Goal: Task Accomplishment & Management: Use online tool/utility

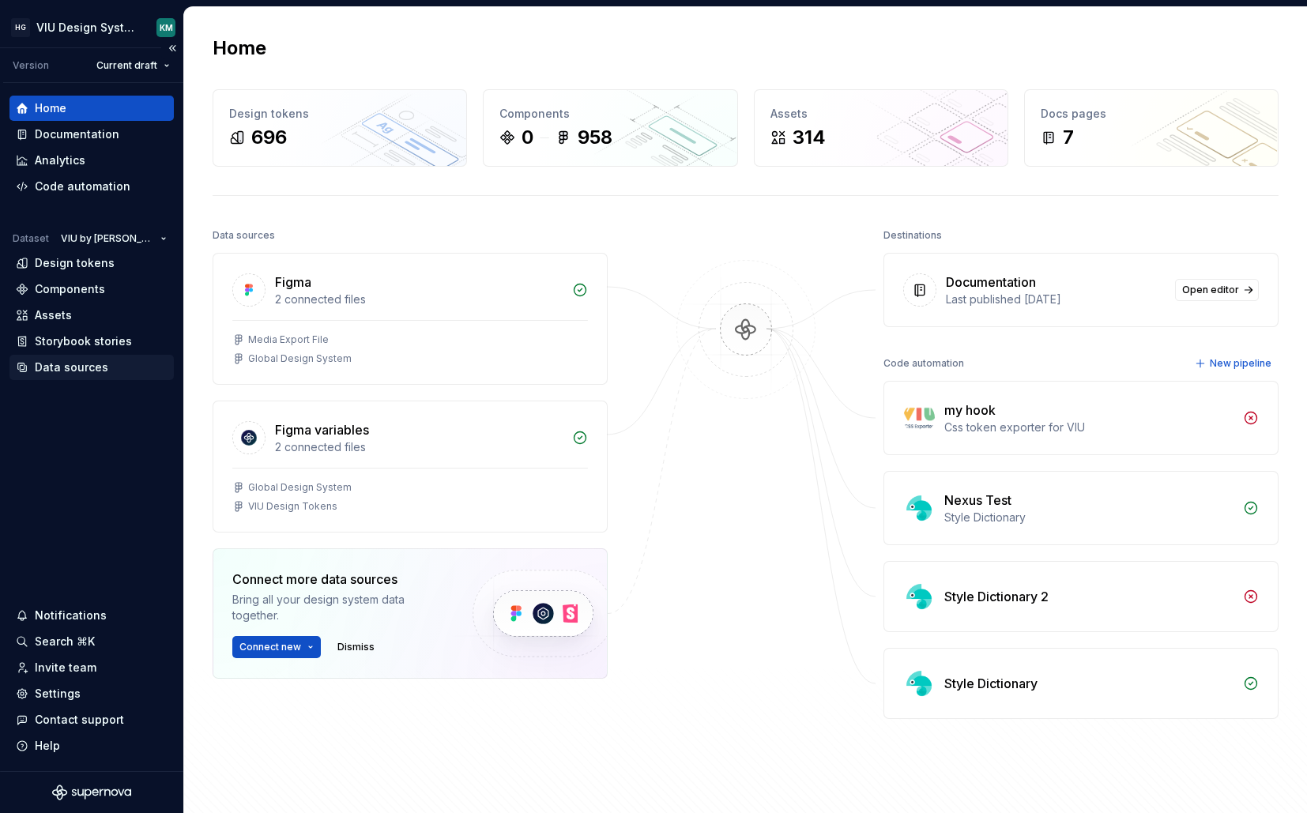
click at [59, 367] on div "Data sources" at bounding box center [72, 368] width 74 height 16
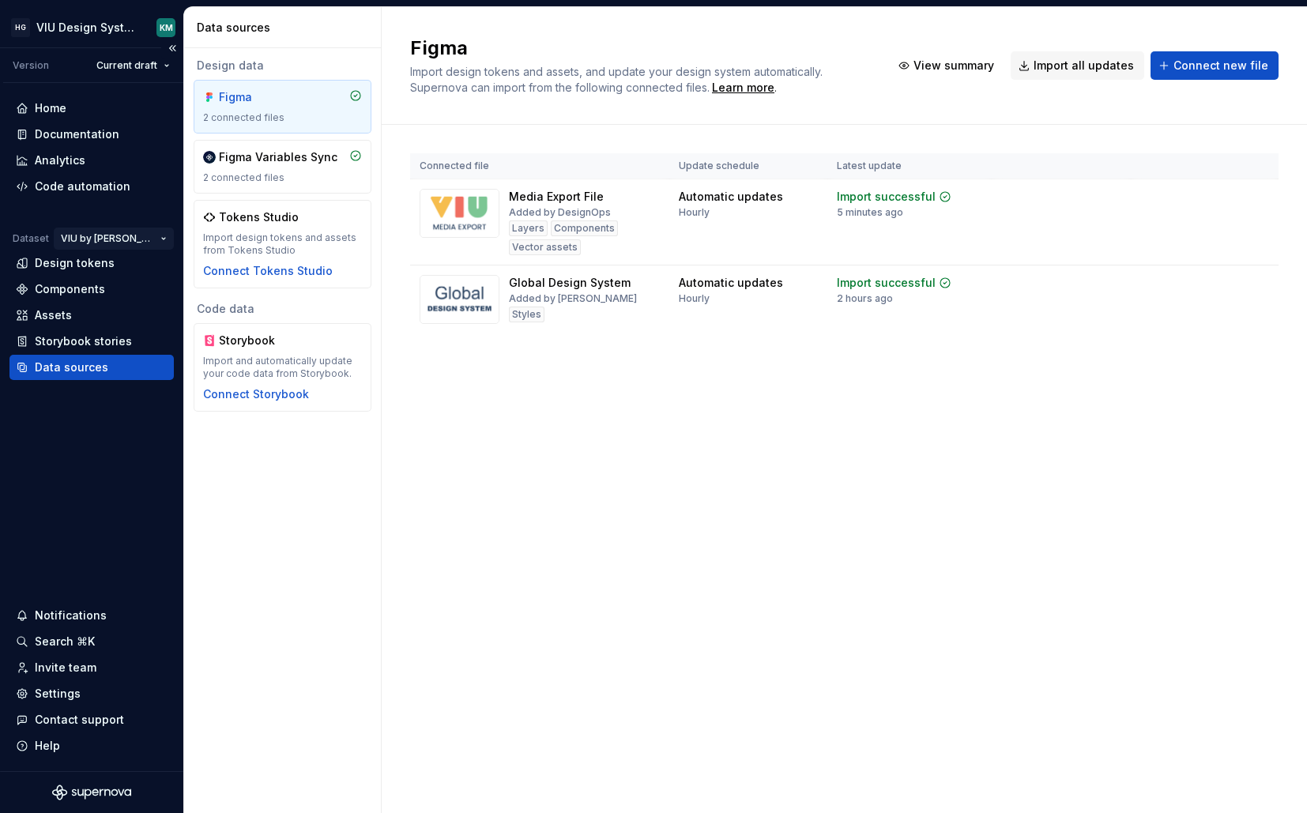
click at [164, 237] on html "HG VIU Design System KM Version Current draft Home Documentation Analytics Code…" at bounding box center [653, 406] width 1307 height 813
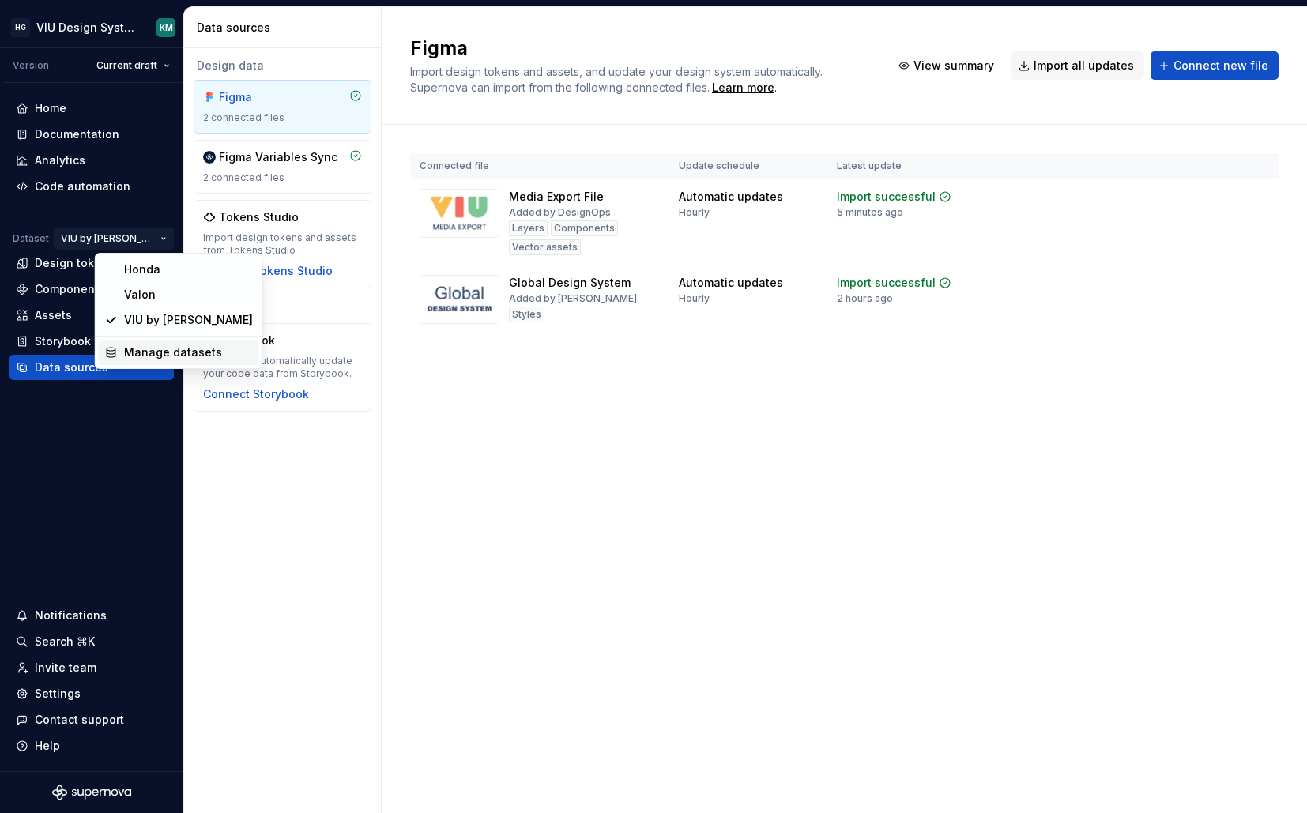
click at [117, 349] on div "Manage datasets" at bounding box center [179, 352] width 160 height 25
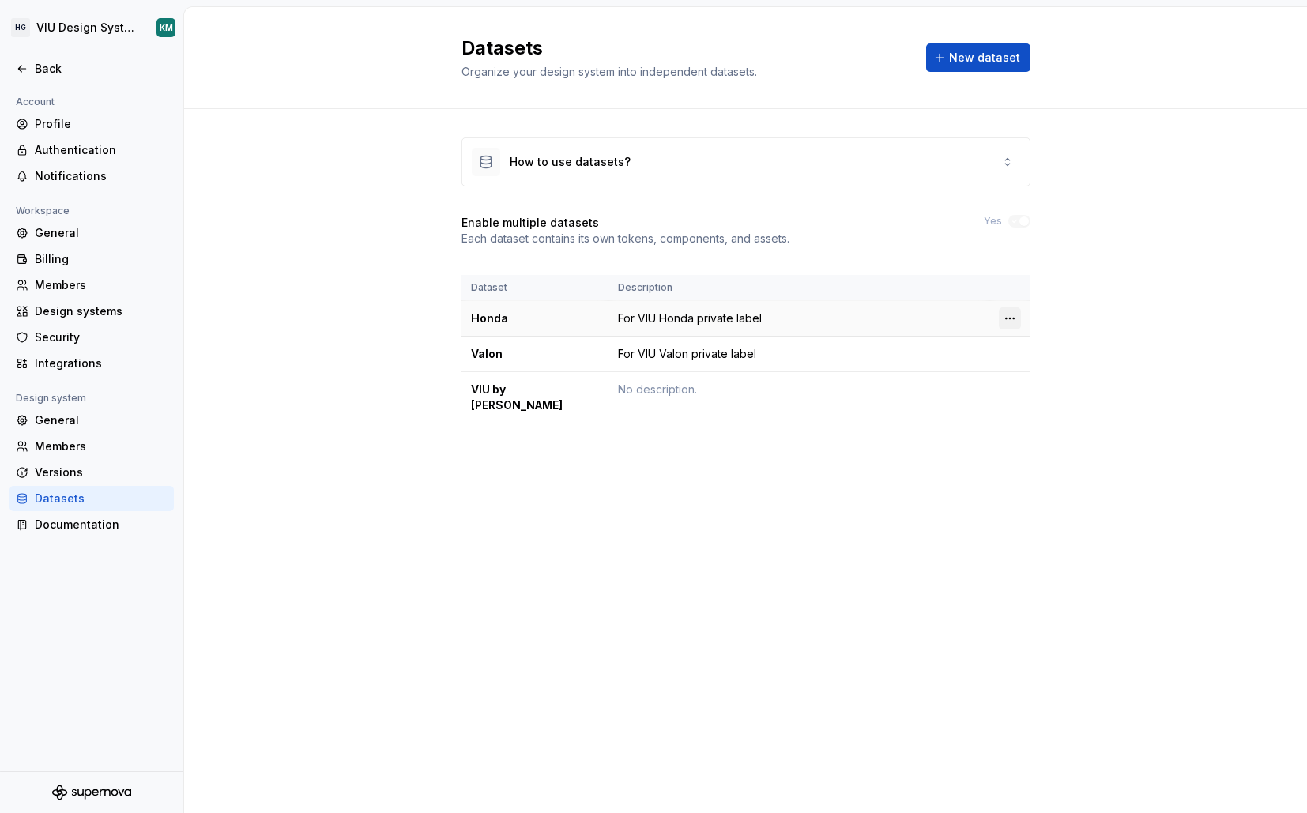
click at [1017, 315] on html "HG VIU Design System KM Back Account Profile Authentication Notifications Works…" at bounding box center [653, 406] width 1307 height 813
click at [1038, 383] on div "Delete dataset" at bounding box center [1079, 382] width 103 height 16
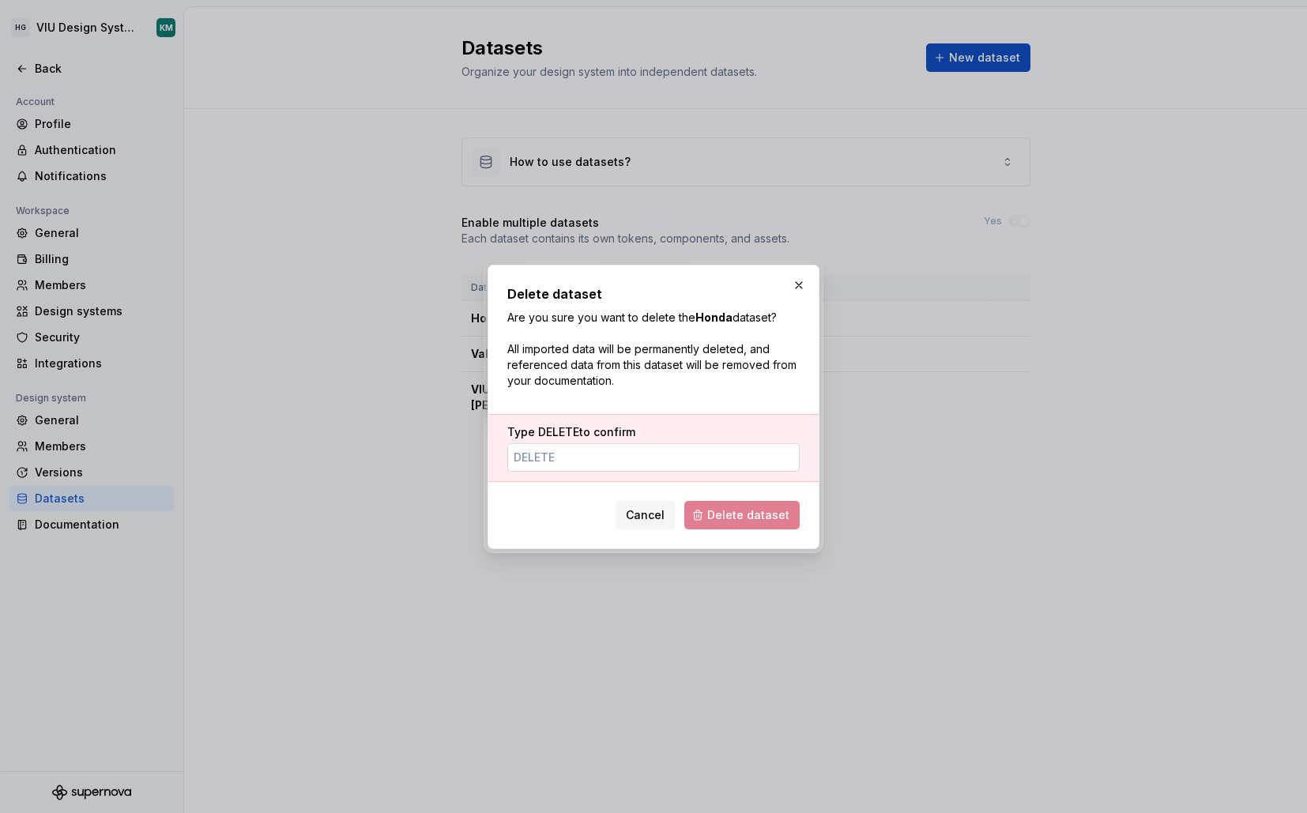
click at [722, 455] on input "Type DELETE to confirm" at bounding box center [654, 457] width 292 height 28
type input "DELETE"
click at [753, 514] on span "Delete dataset" at bounding box center [749, 516] width 82 height 16
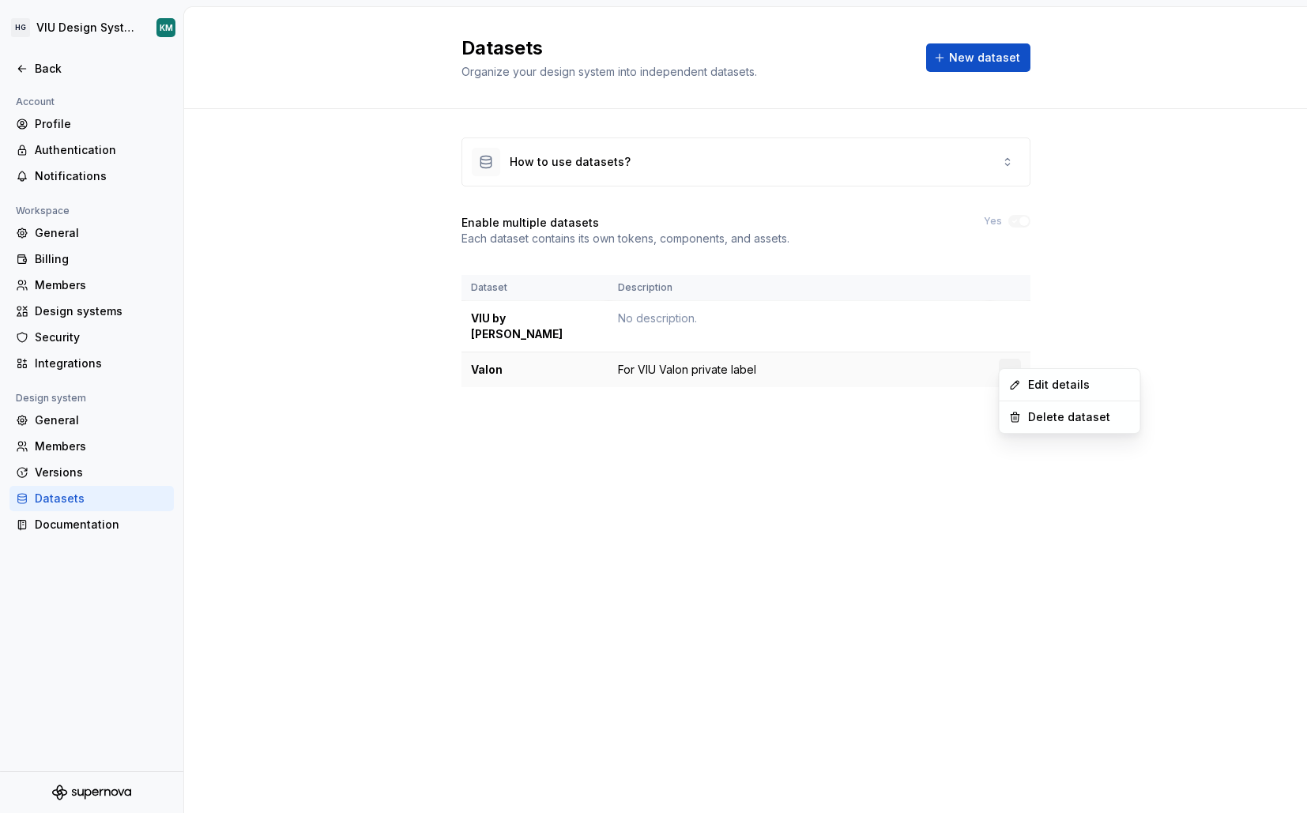
click at [1008, 357] on html "HG VIU Design System KM Back Account Profile Authentication Notifications Works…" at bounding box center [653, 406] width 1307 height 813
click at [1034, 417] on div "Delete dataset" at bounding box center [1079, 417] width 103 height 16
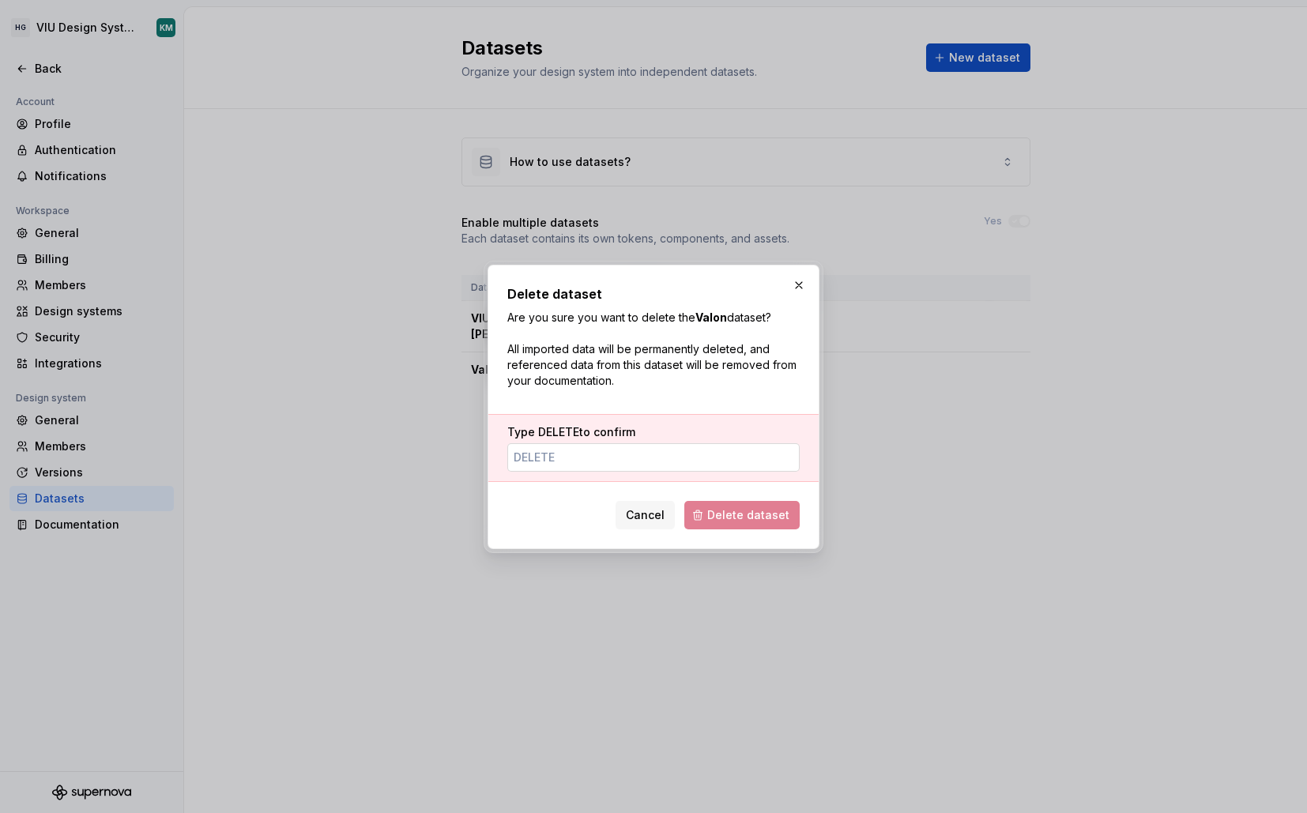
click at [698, 450] on input "Type DELETE to confirm" at bounding box center [654, 457] width 292 height 28
click at [675, 458] on input "Type DELETE to confirm" at bounding box center [654, 457] width 292 height 28
click at [680, 456] on input "Type DELETE to confirm" at bounding box center [654, 457] width 292 height 28
click at [548, 461] on input "Type DELETE to confirm" at bounding box center [654, 457] width 292 height 28
drag, startPoint x: 548, startPoint y: 461, endPoint x: 557, endPoint y: 465, distance: 10.3
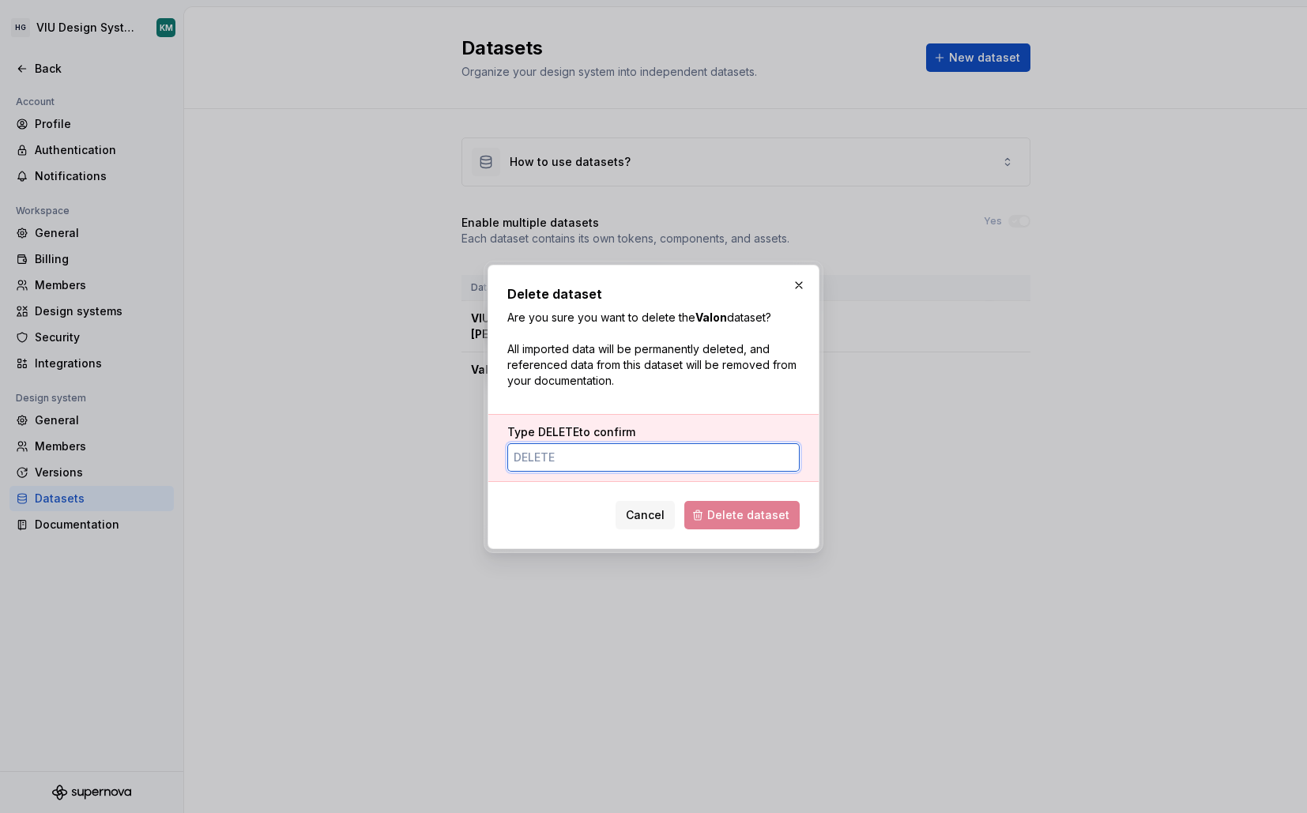
click at [556, 465] on input "Type DELETE to confirm" at bounding box center [654, 457] width 292 height 28
type input "DELETE"
click at [796, 522] on button "Delete dataset" at bounding box center [742, 515] width 115 height 28
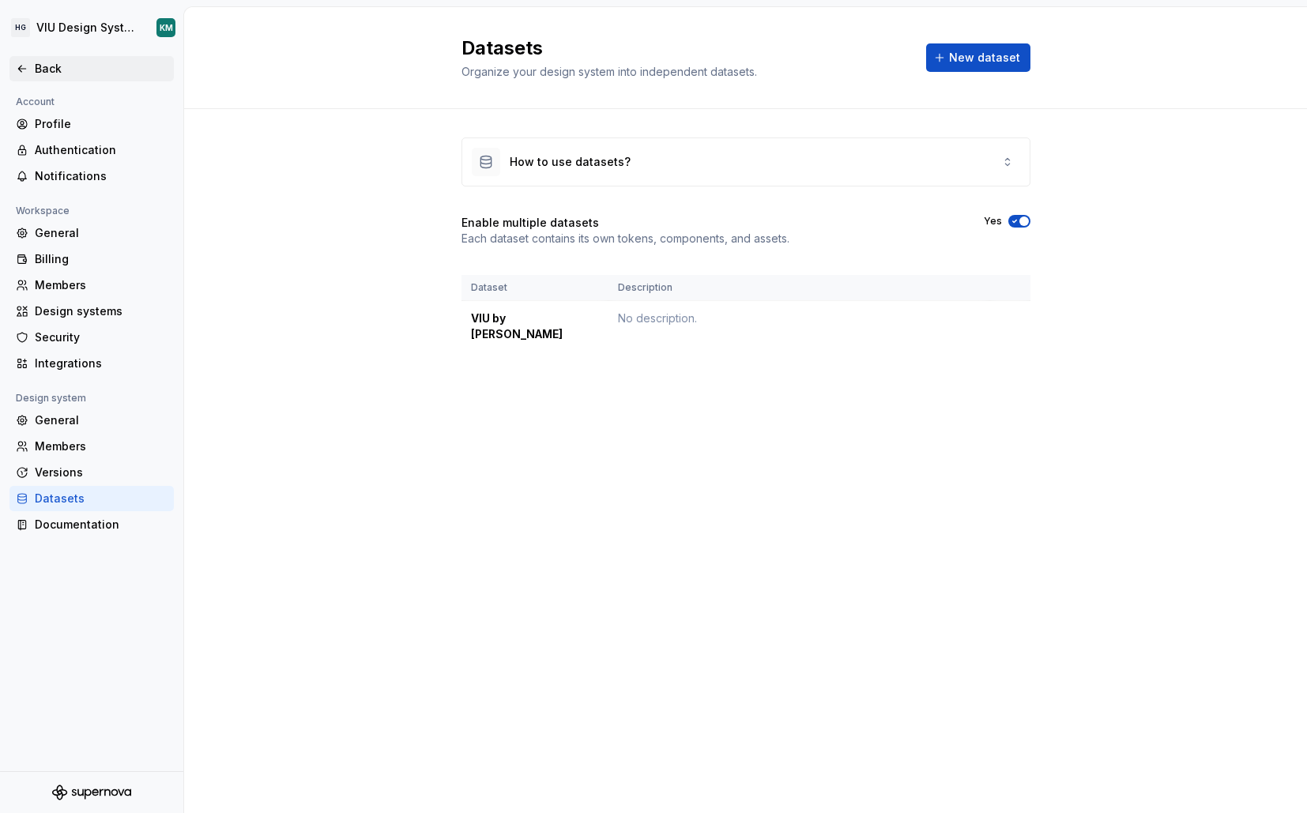
click at [58, 73] on div "Back" at bounding box center [101, 69] width 133 height 16
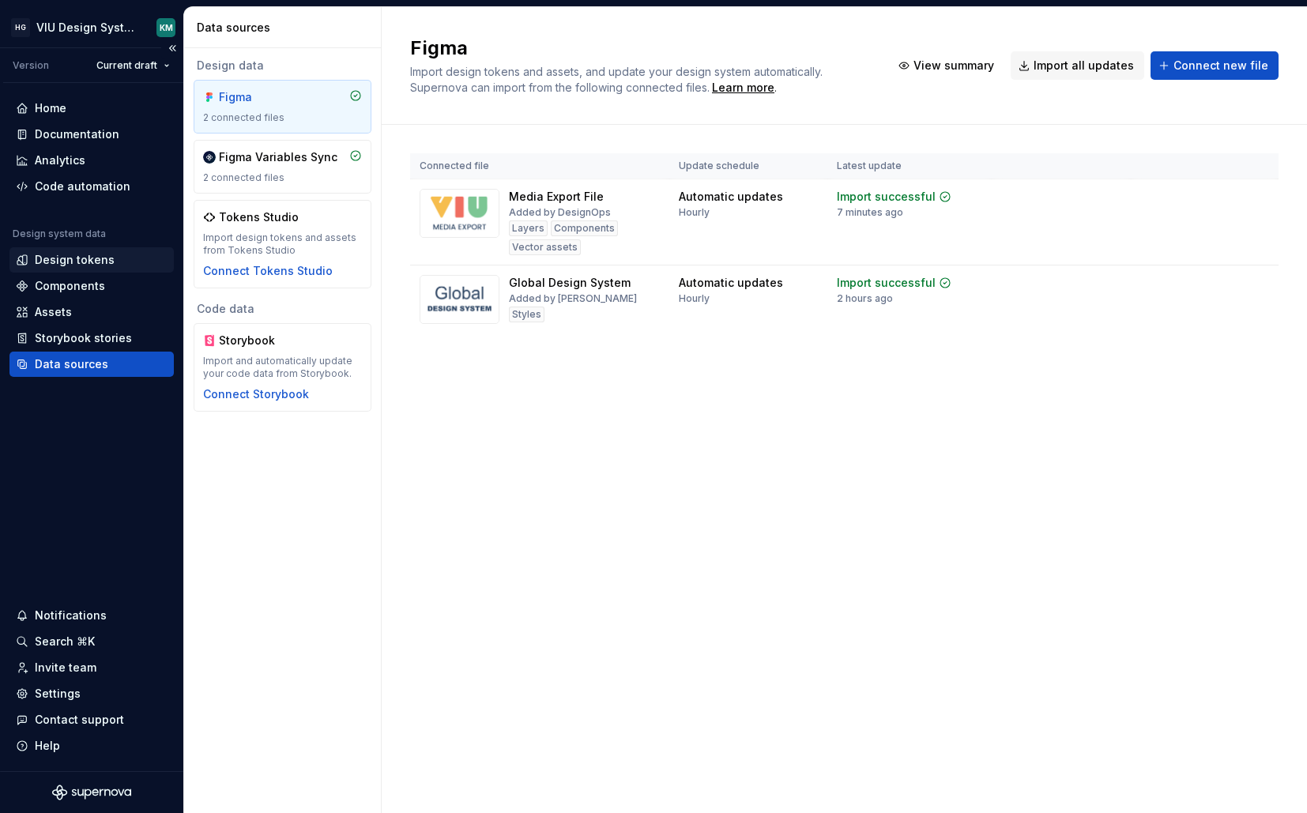
click at [70, 252] on div "Design tokens" at bounding box center [75, 260] width 80 height 16
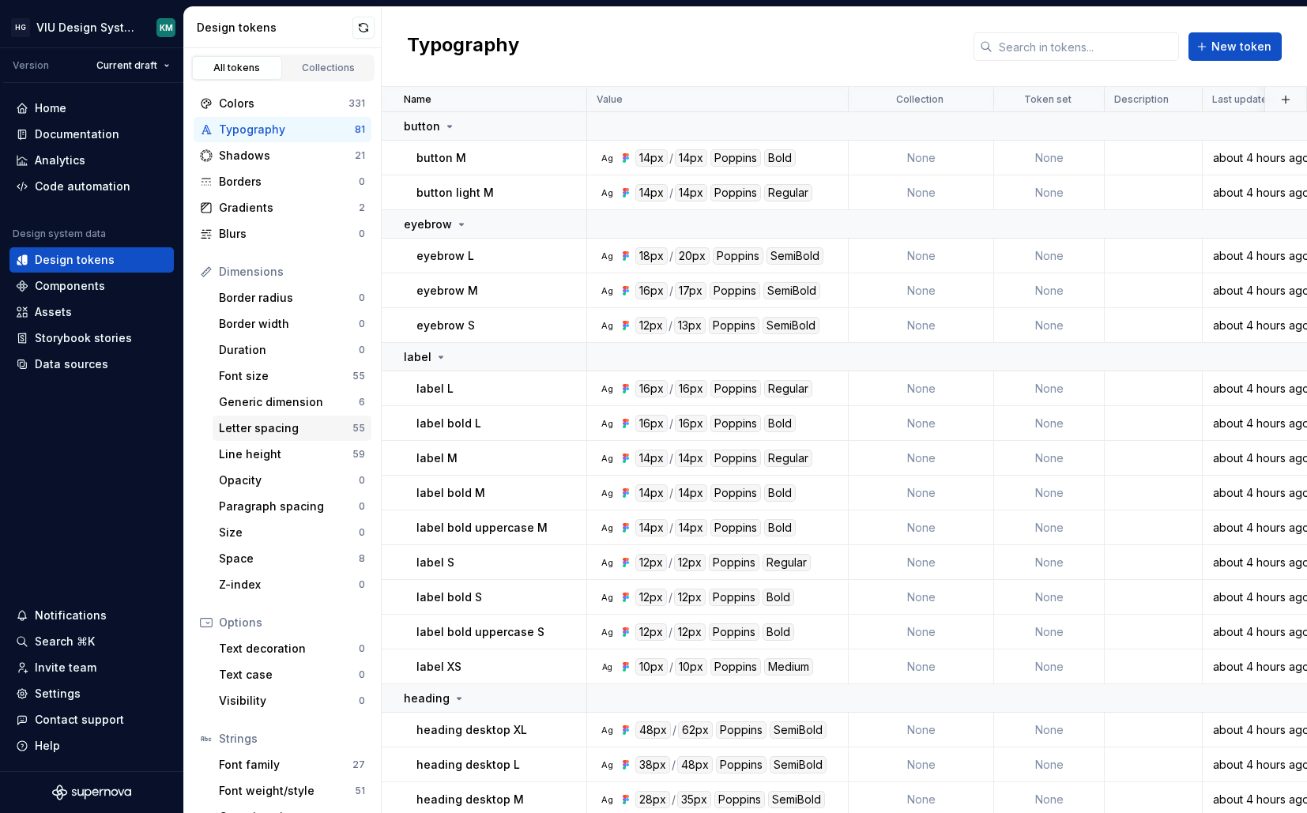
click at [270, 422] on div "Letter spacing" at bounding box center [286, 429] width 134 height 16
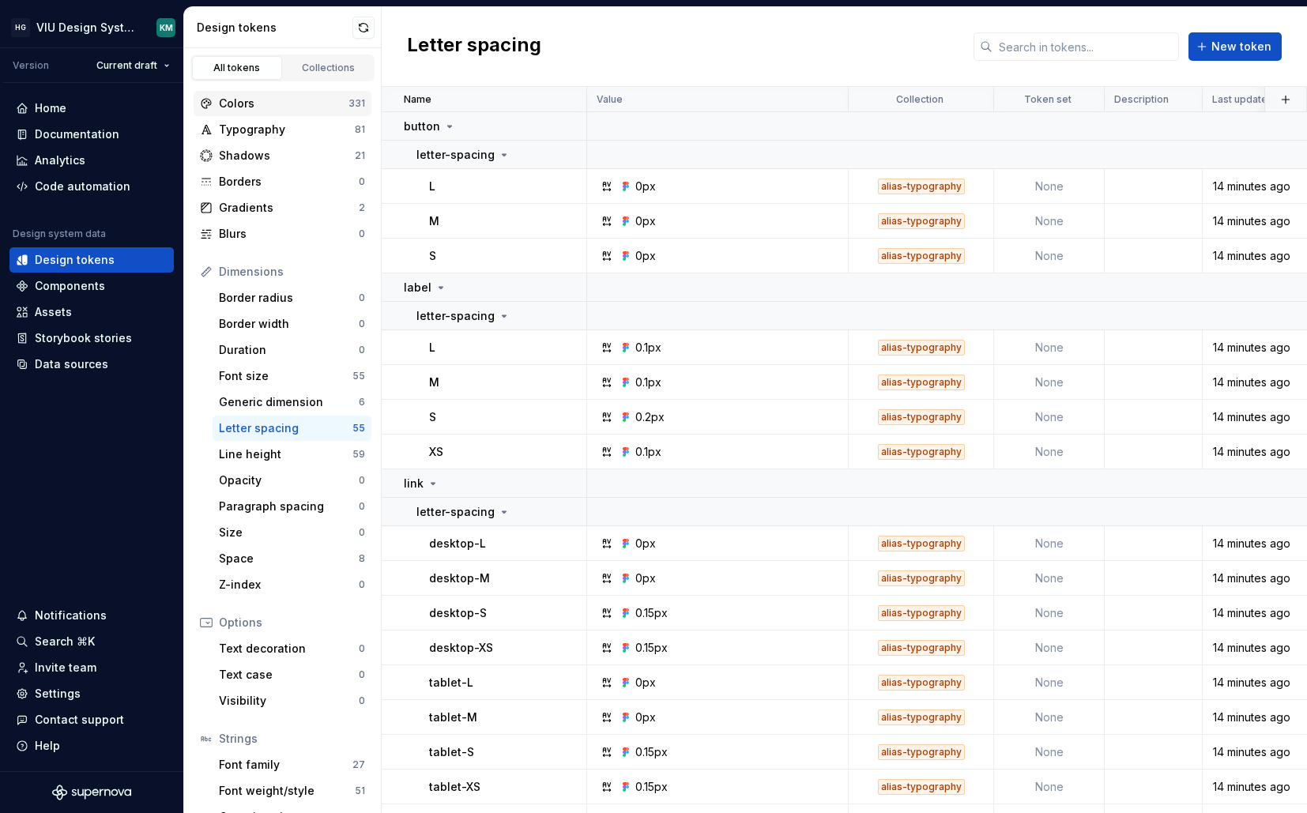
click at [296, 111] on div "Colors 331" at bounding box center [283, 103] width 178 height 25
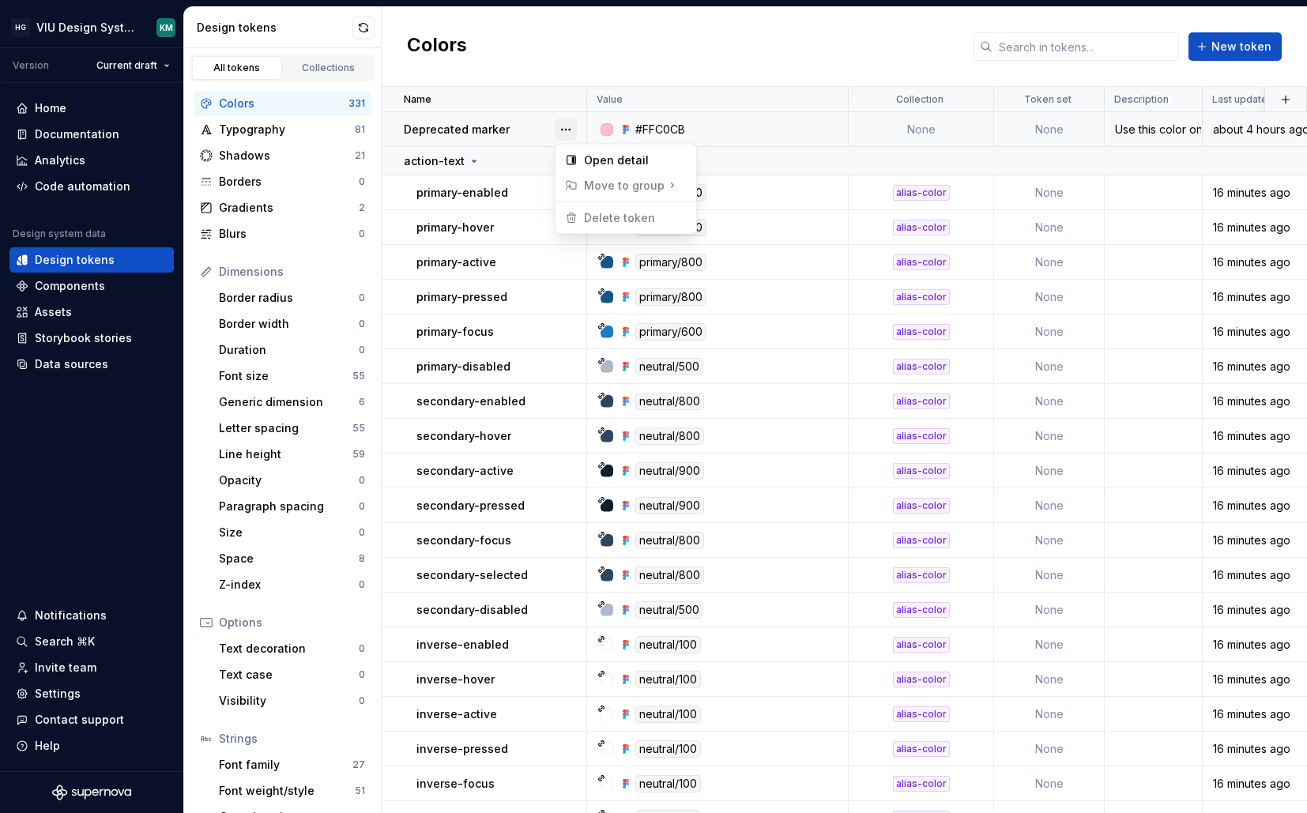
click at [571, 130] on button "button" at bounding box center [566, 130] width 22 height 22
click at [568, 130] on button "button" at bounding box center [566, 130] width 22 height 22
click at [305, 134] on div "Typography" at bounding box center [287, 130] width 136 height 16
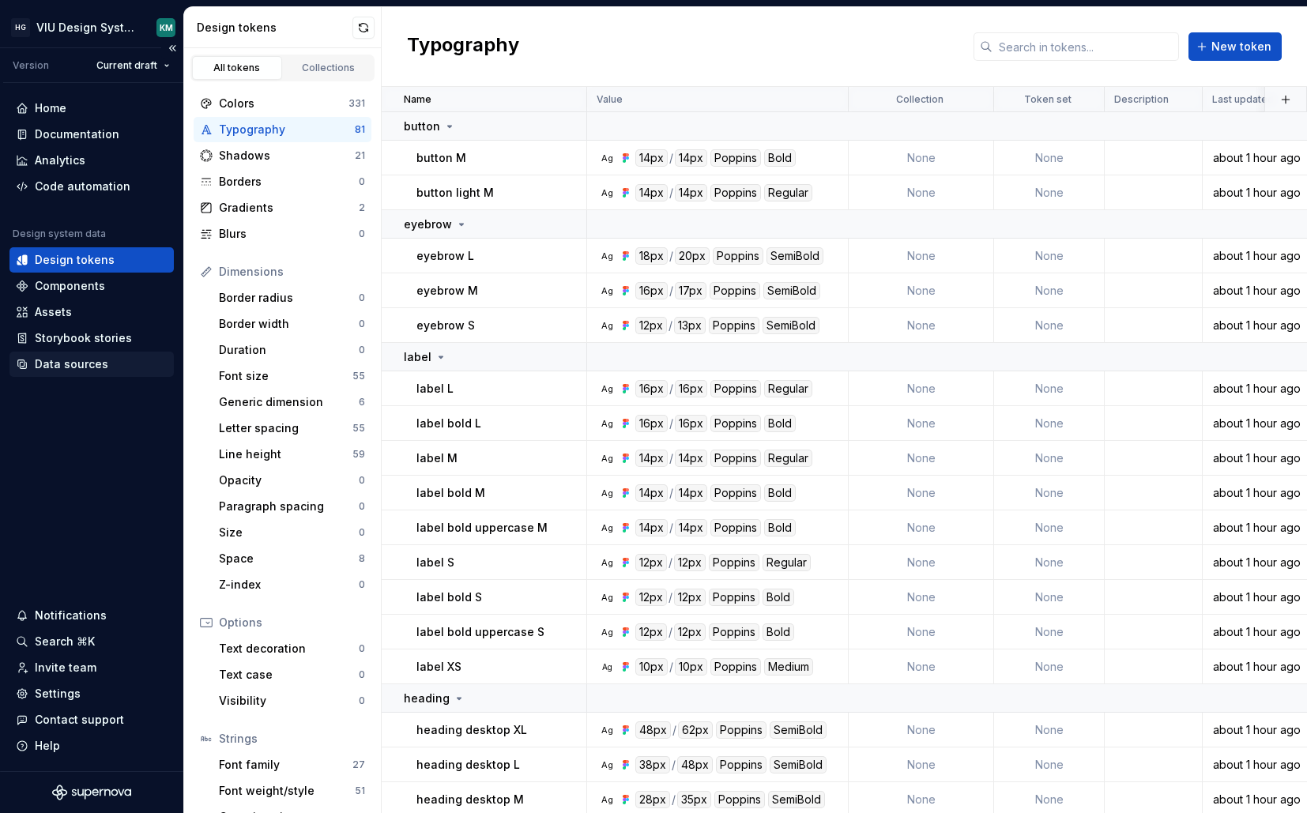
click at [106, 360] on div "Data sources" at bounding box center [92, 365] width 152 height 16
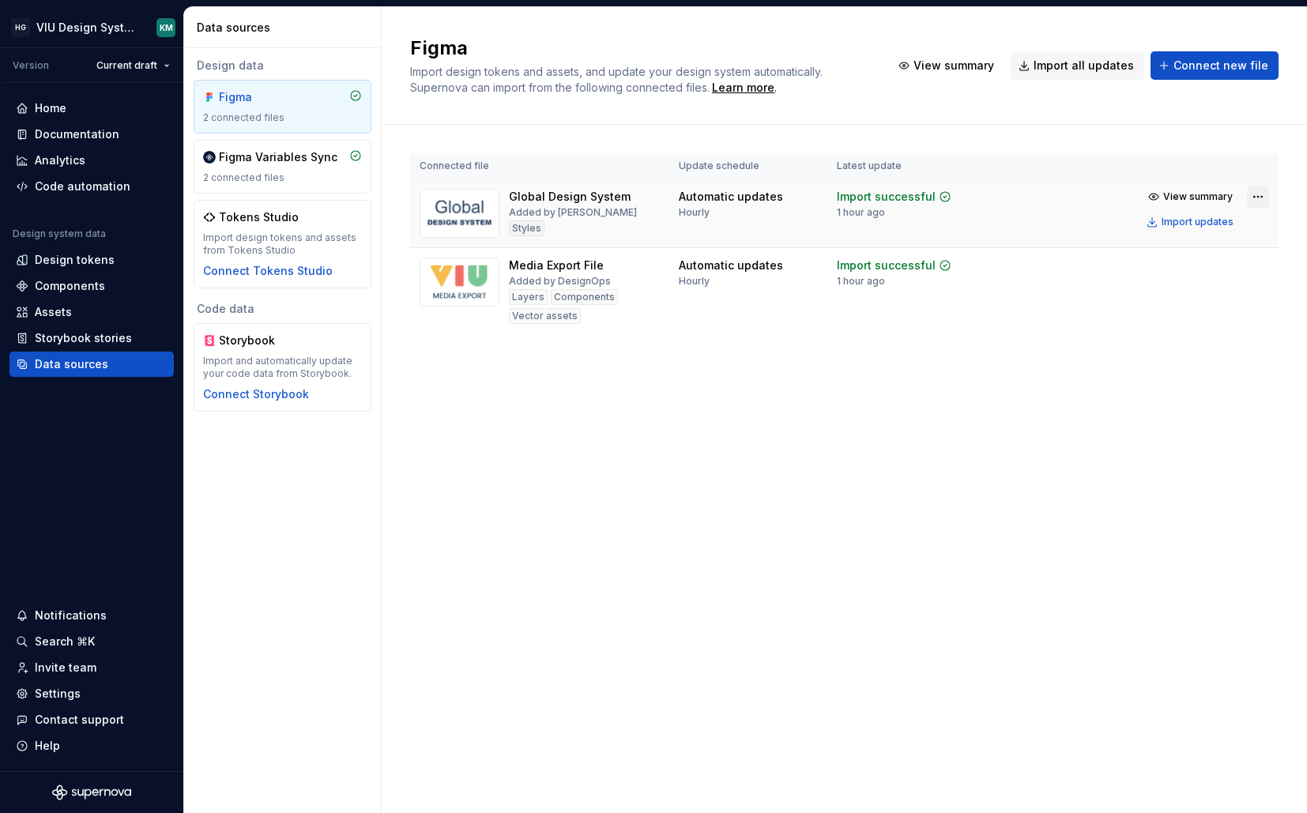
click at [1262, 200] on html "HG VIU Design System KM Version Current draft Home Documentation Analytics Code…" at bounding box center [653, 406] width 1307 height 813
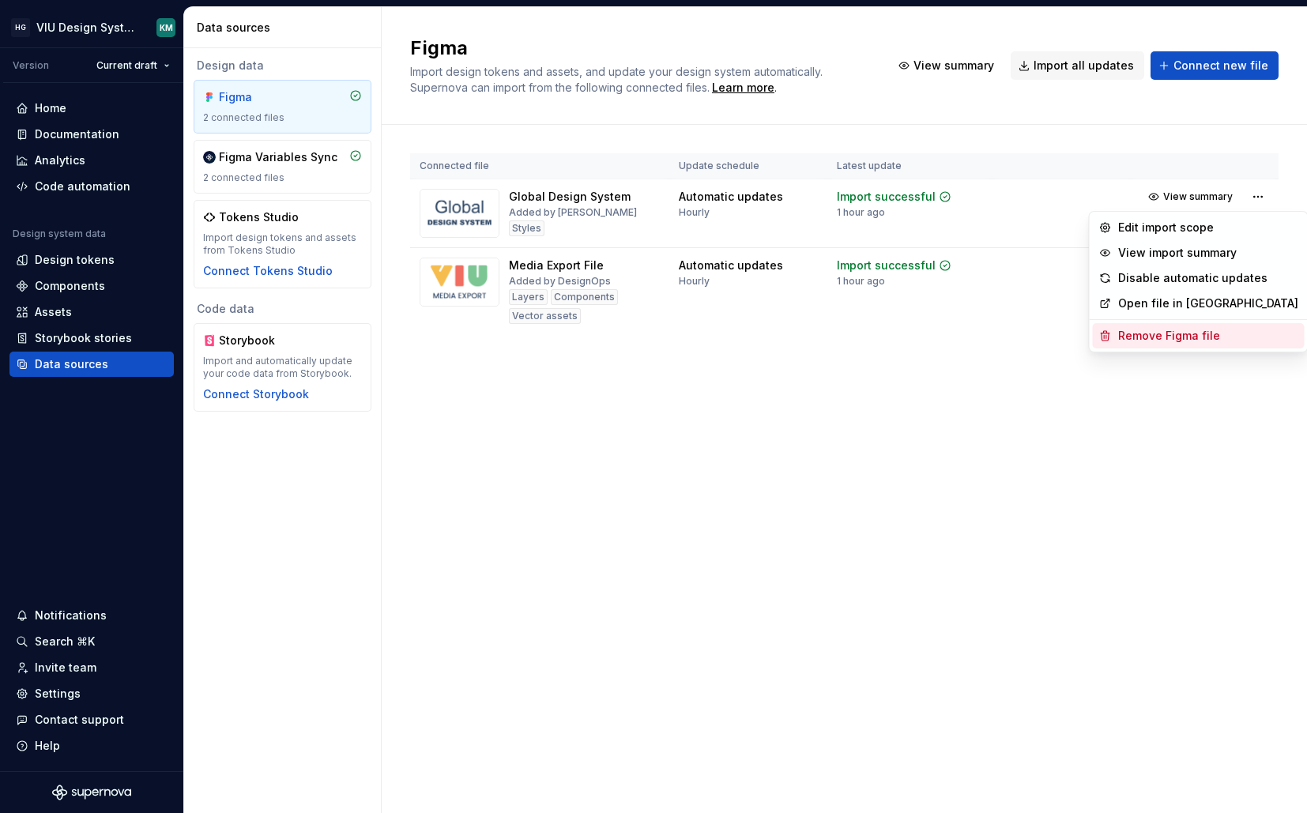
click at [1173, 335] on div "Remove Figma file" at bounding box center [1209, 336] width 180 height 16
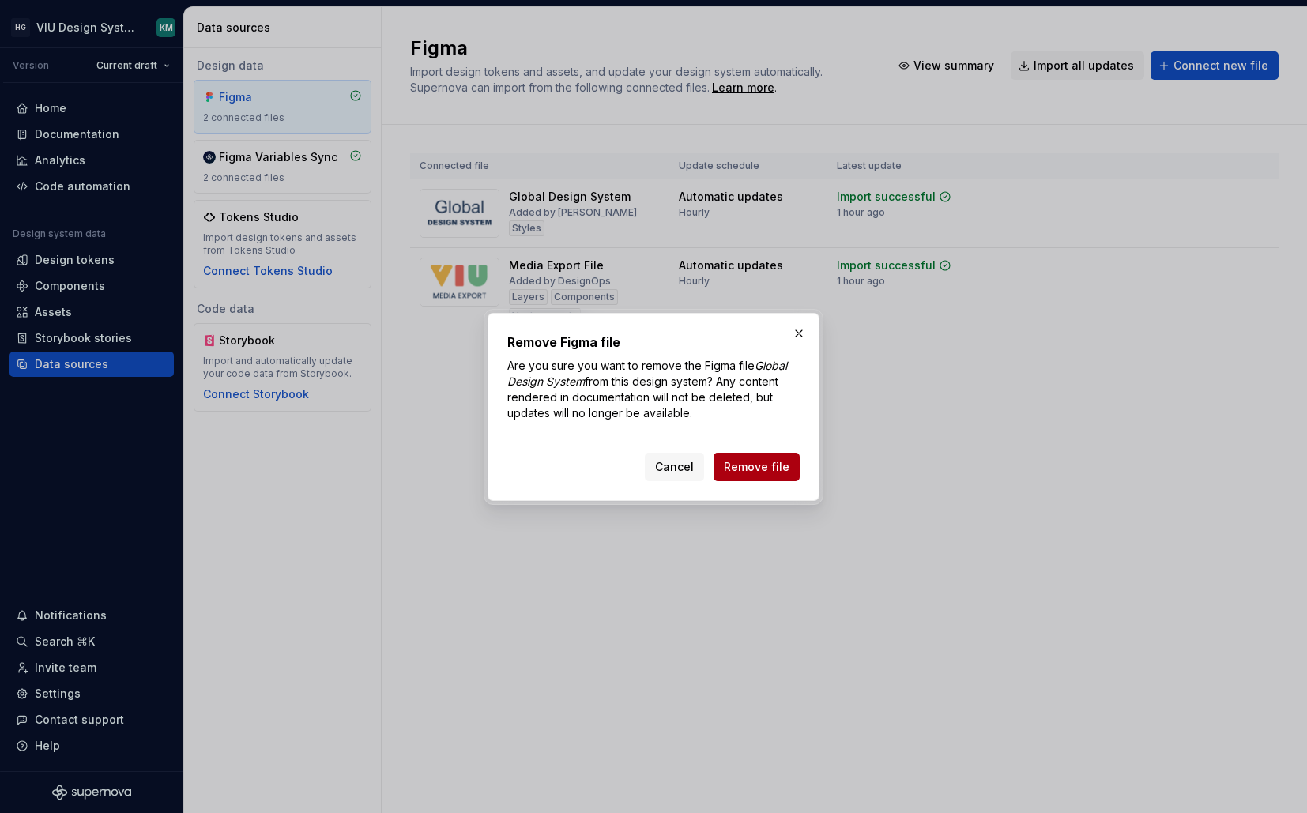
click at [760, 469] on span "Remove file" at bounding box center [757, 467] width 66 height 16
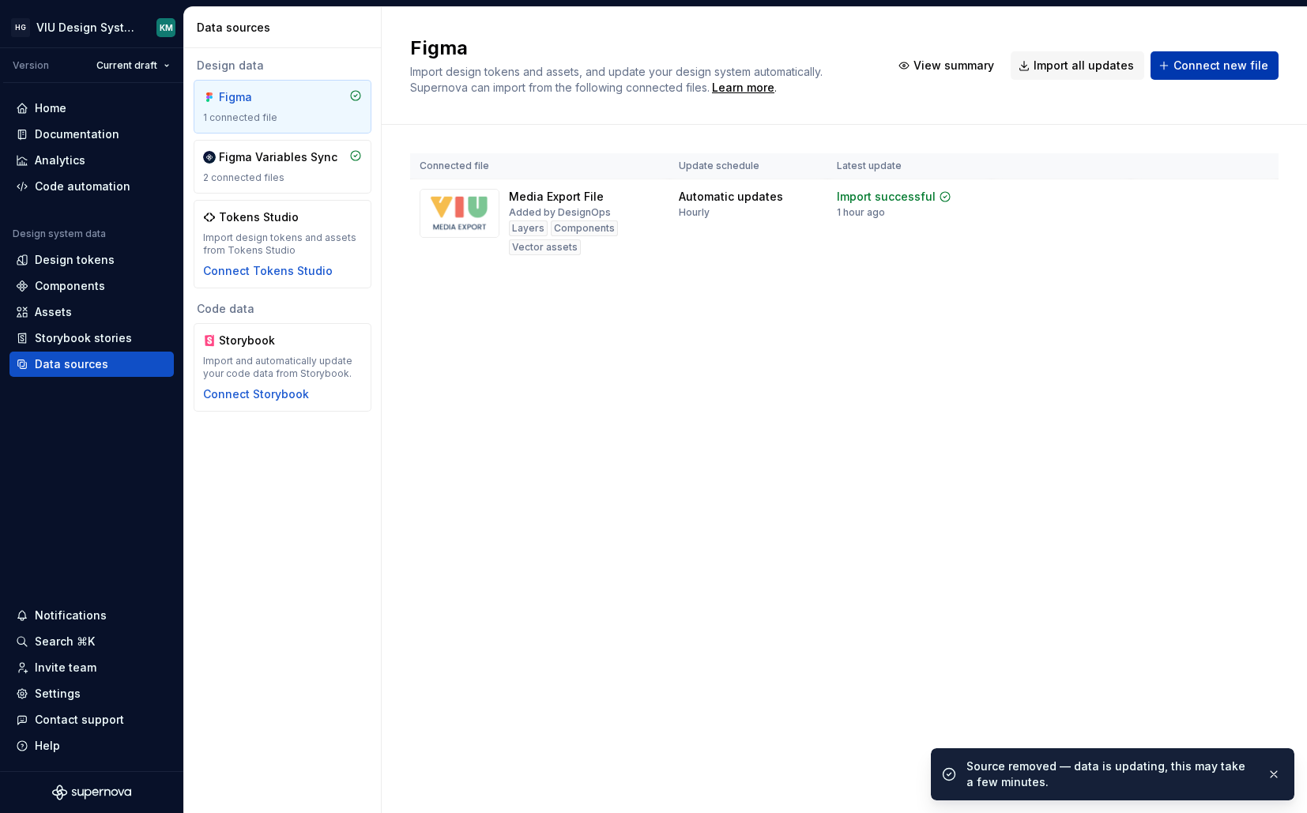
click at [1262, 65] on span "Connect new file" at bounding box center [1221, 66] width 95 height 16
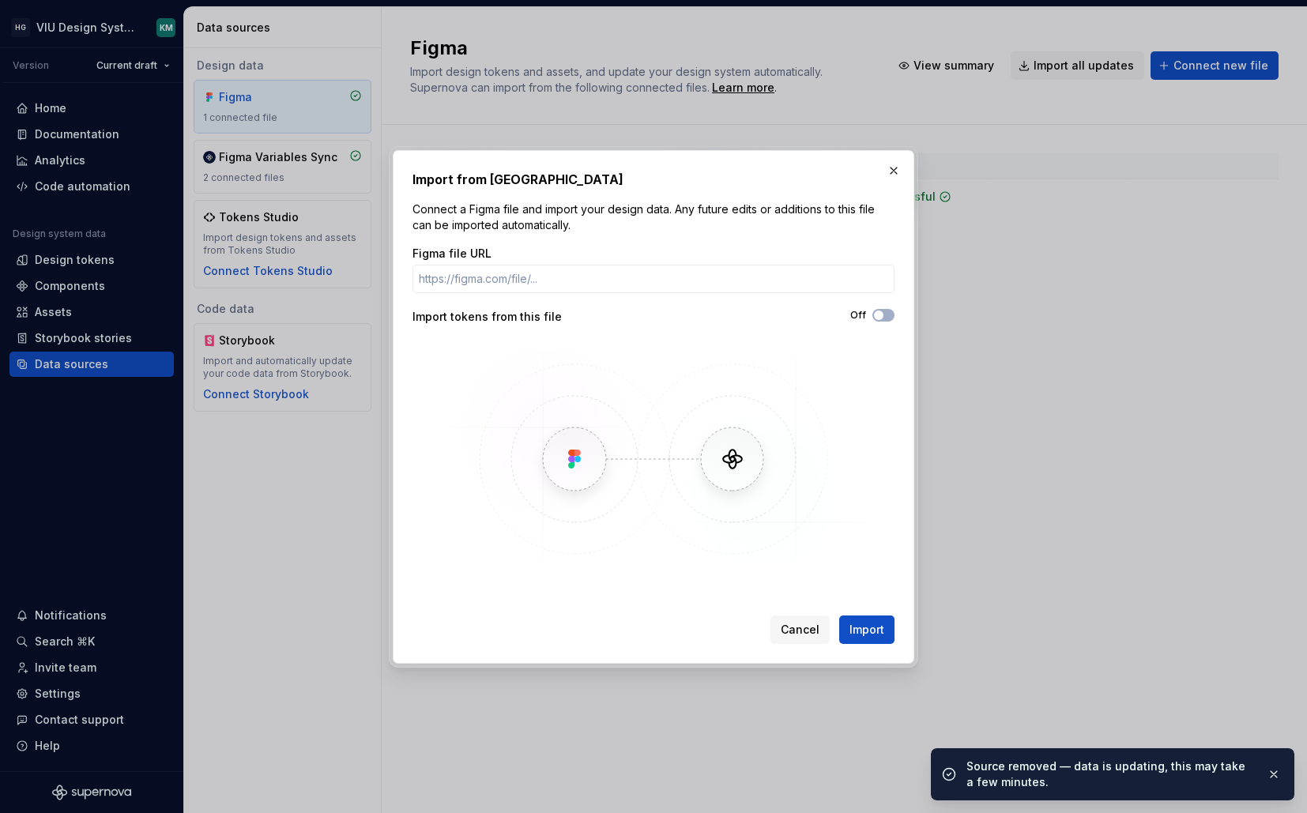
type input "https://www.figma.com/design/obDqVNt48fjJAt9aek2wi7/Global-Design-System?node-i…"
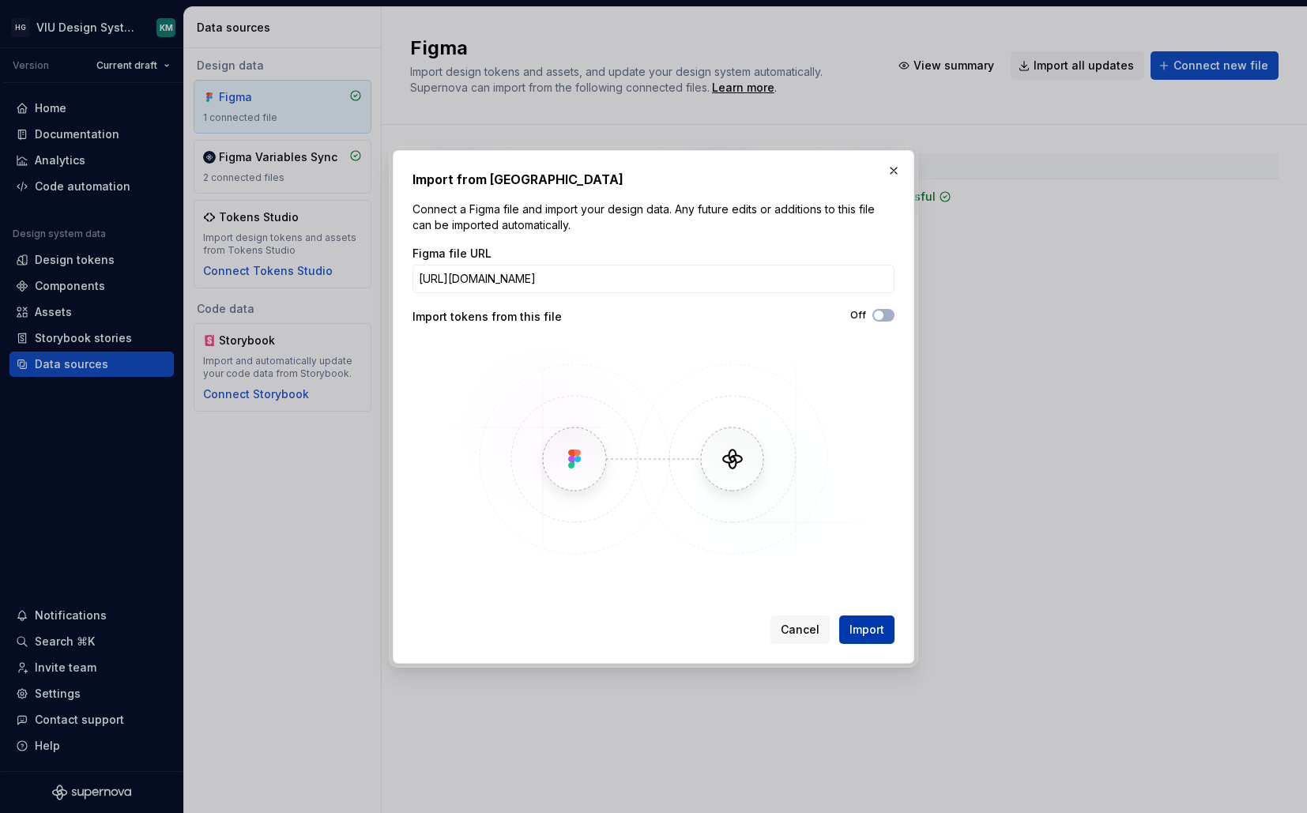
click at [868, 623] on span "Import" at bounding box center [867, 630] width 35 height 16
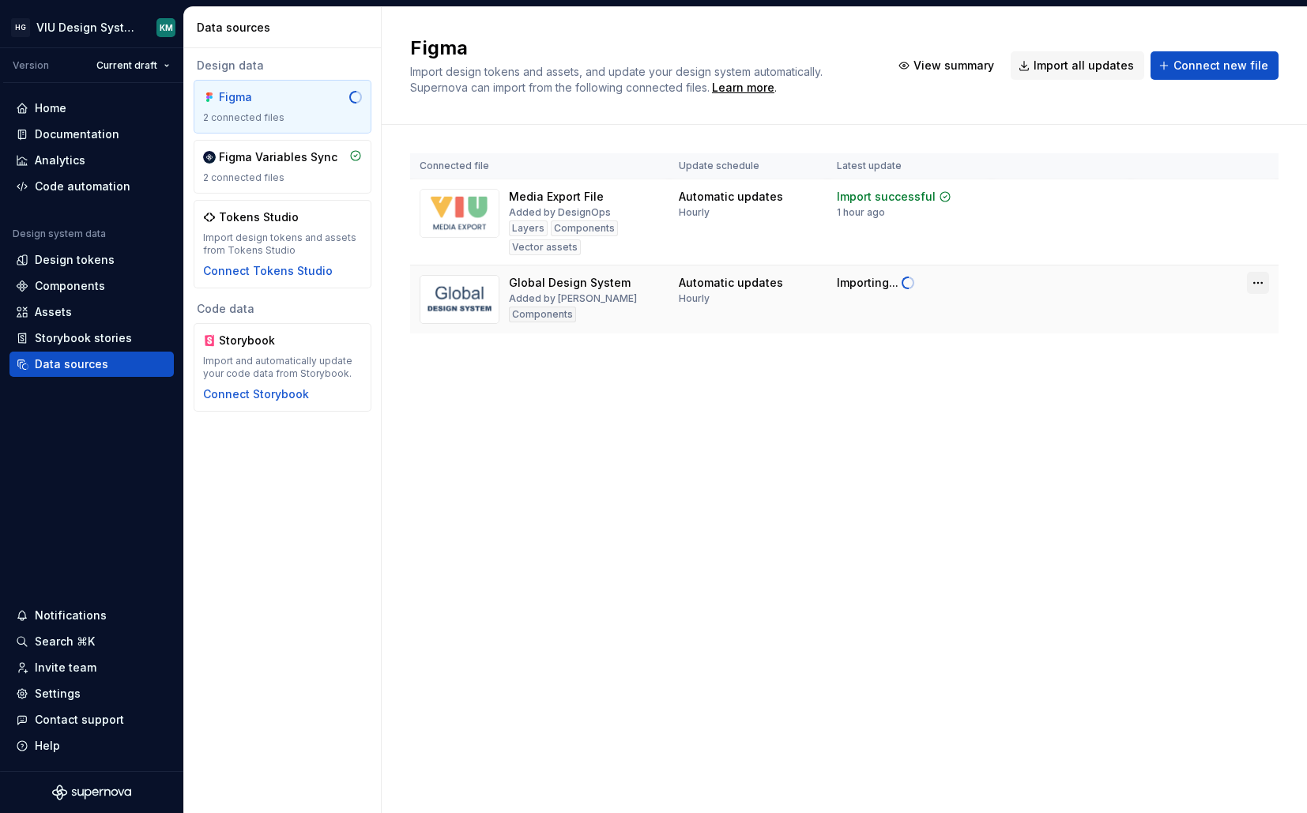
click at [1262, 280] on html "HG VIU Design System KM Version Current draft Home Documentation Analytics Code…" at bounding box center [653, 406] width 1307 height 813
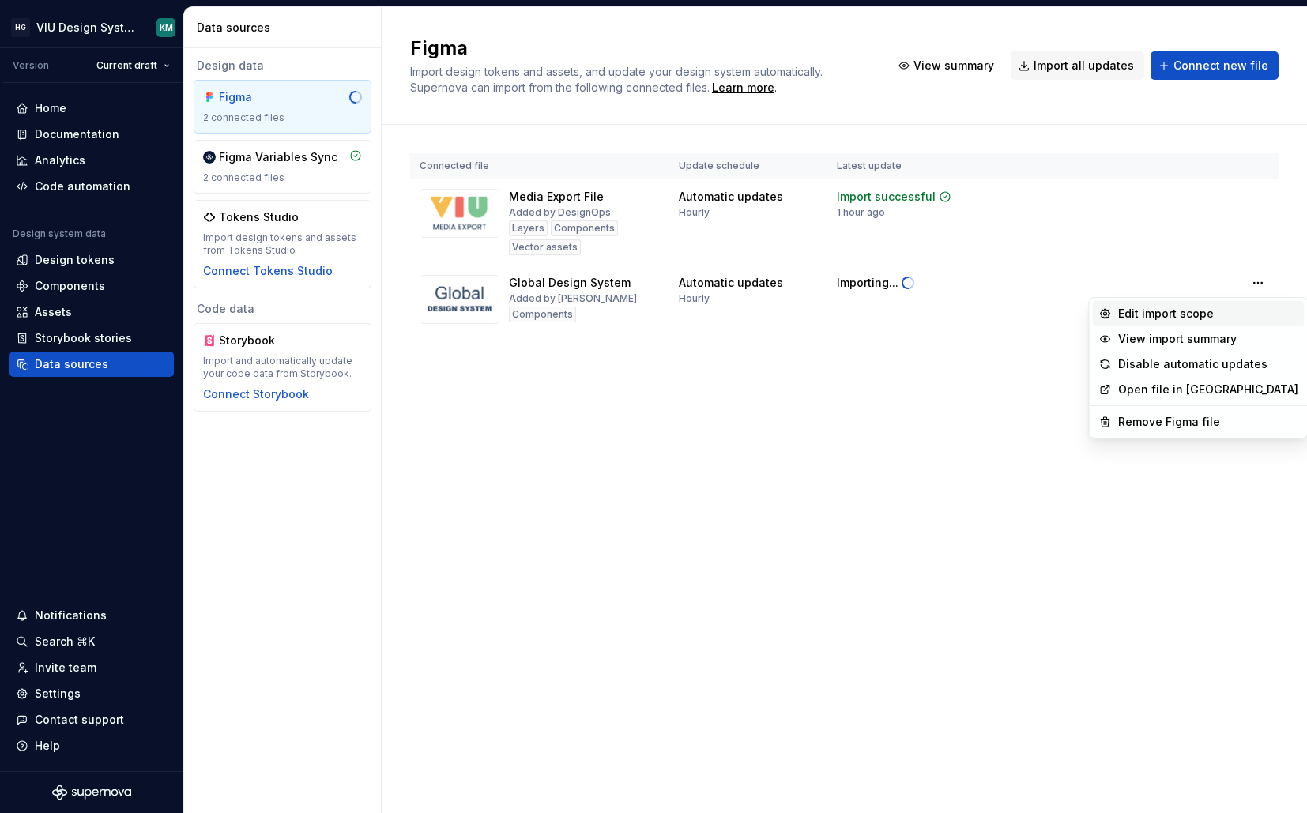
click at [1223, 312] on div "Edit import scope" at bounding box center [1209, 314] width 180 height 16
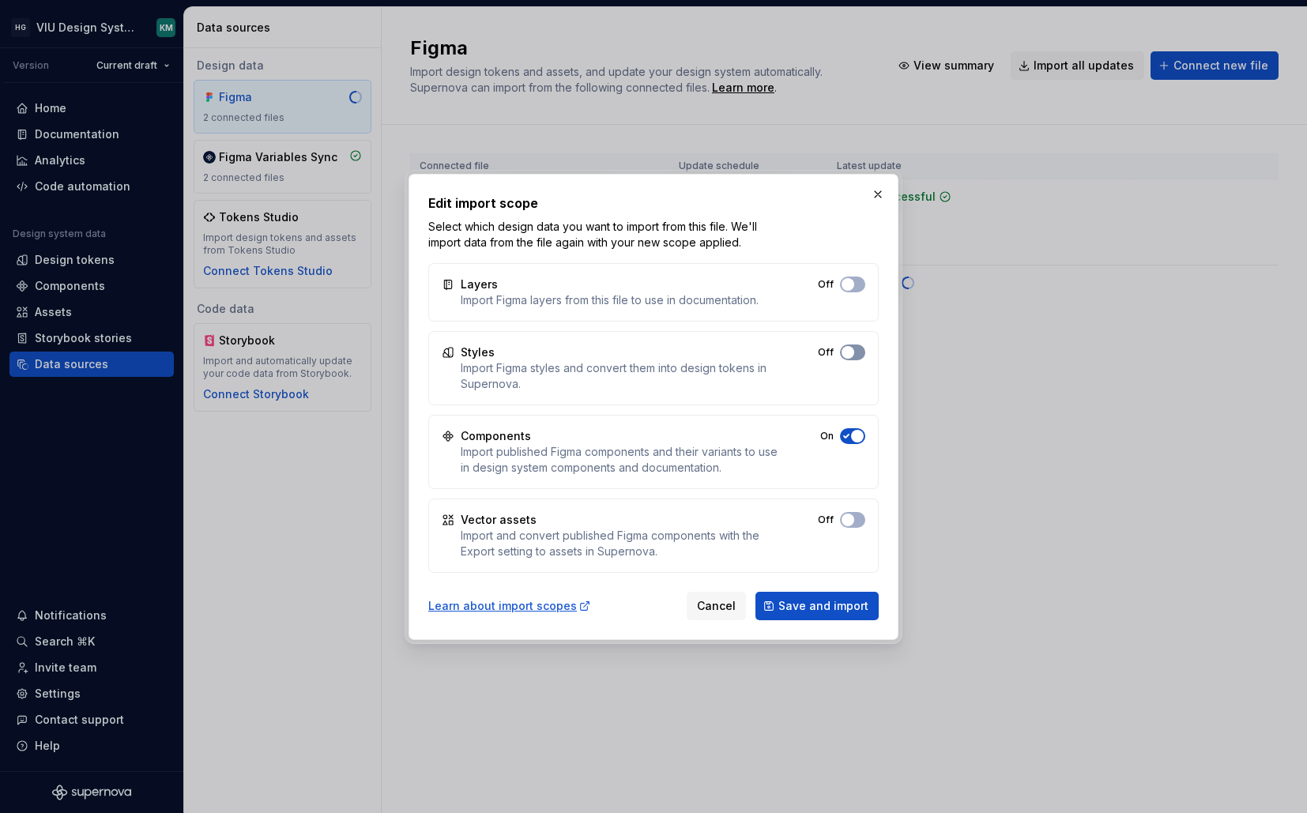
click at [851, 349] on span "button" at bounding box center [848, 352] width 13 height 13
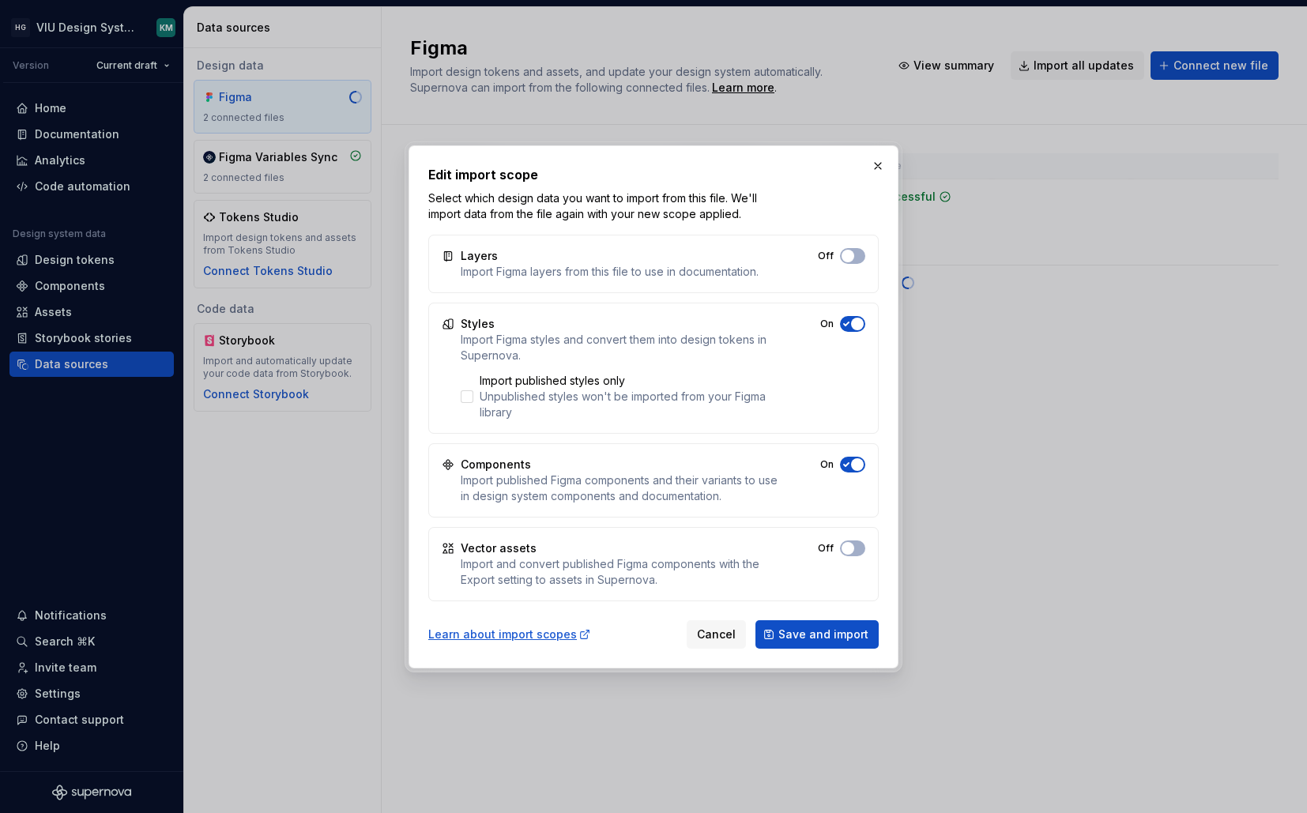
click at [856, 474] on div "Components Import published Figma components and their variants to use in desig…" at bounding box center [653, 480] width 451 height 74
click at [855, 262] on span "button" at bounding box center [848, 256] width 13 height 13
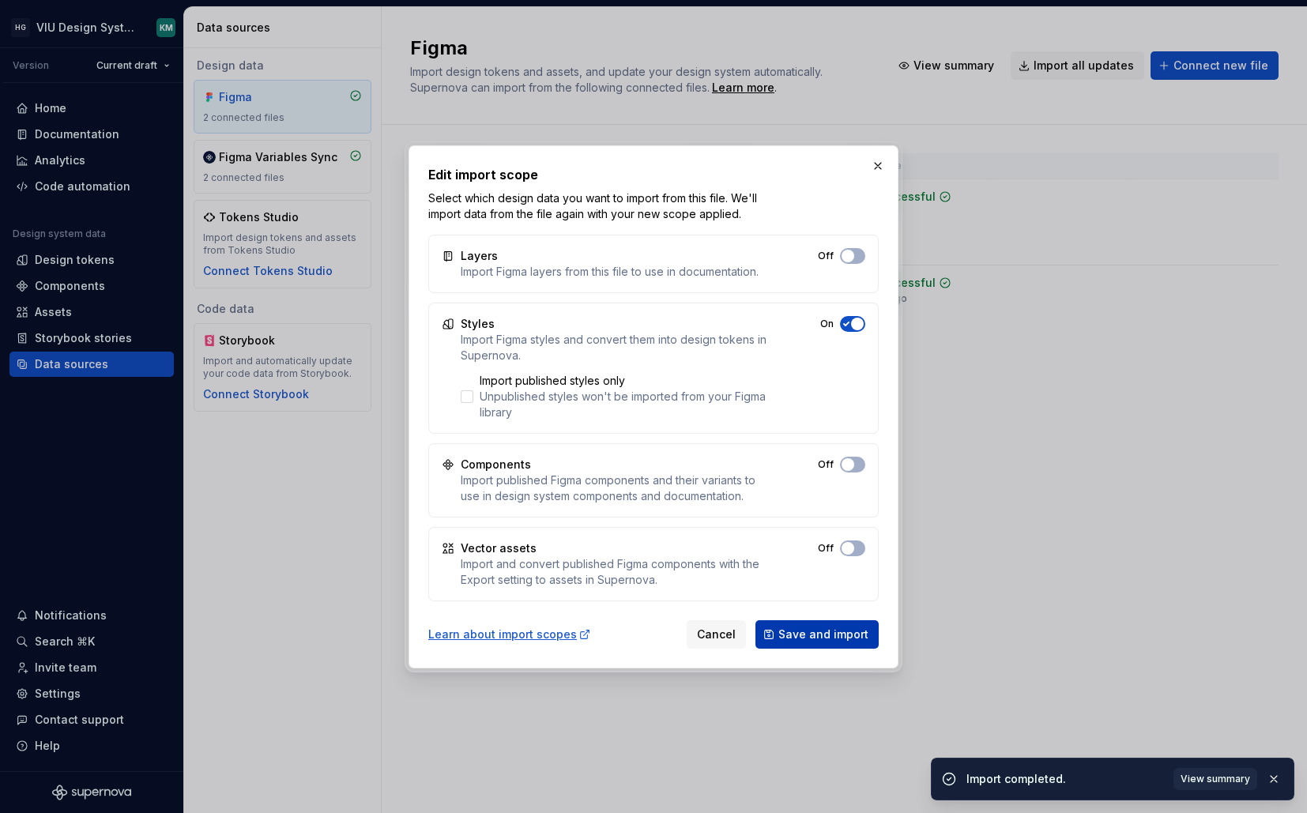
click at [813, 646] on button "Save and import" at bounding box center [817, 635] width 123 height 28
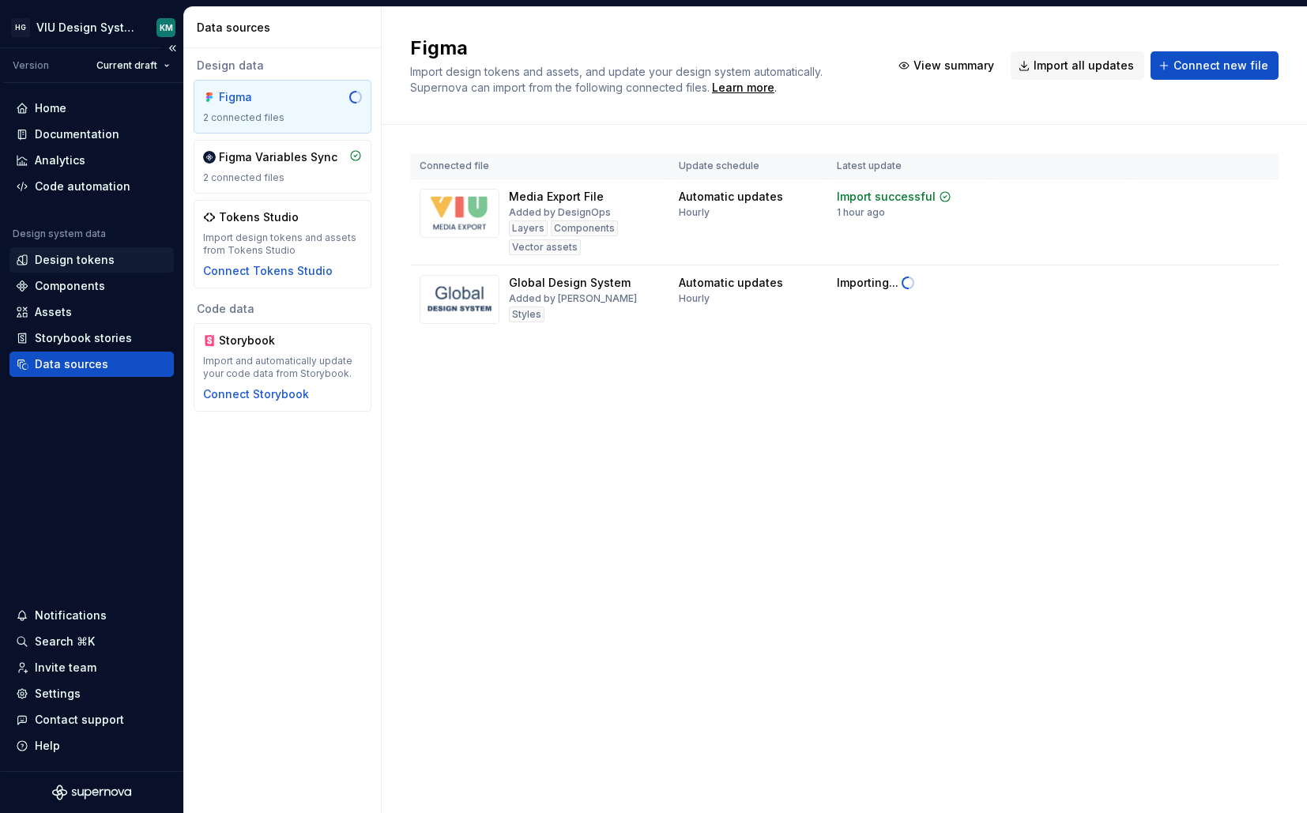
click at [96, 263] on div "Design tokens" at bounding box center [75, 260] width 80 height 16
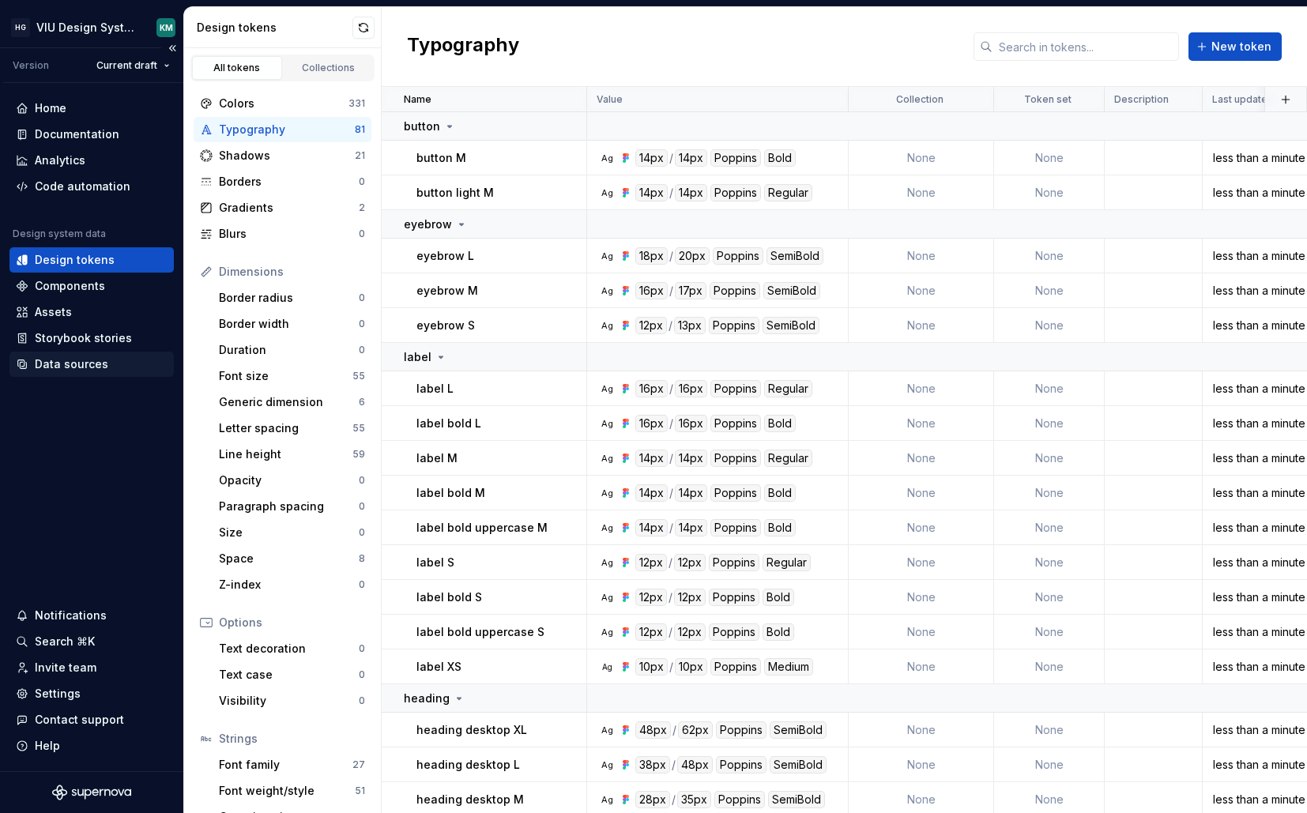
click at [106, 367] on div "Data sources" at bounding box center [92, 365] width 152 height 16
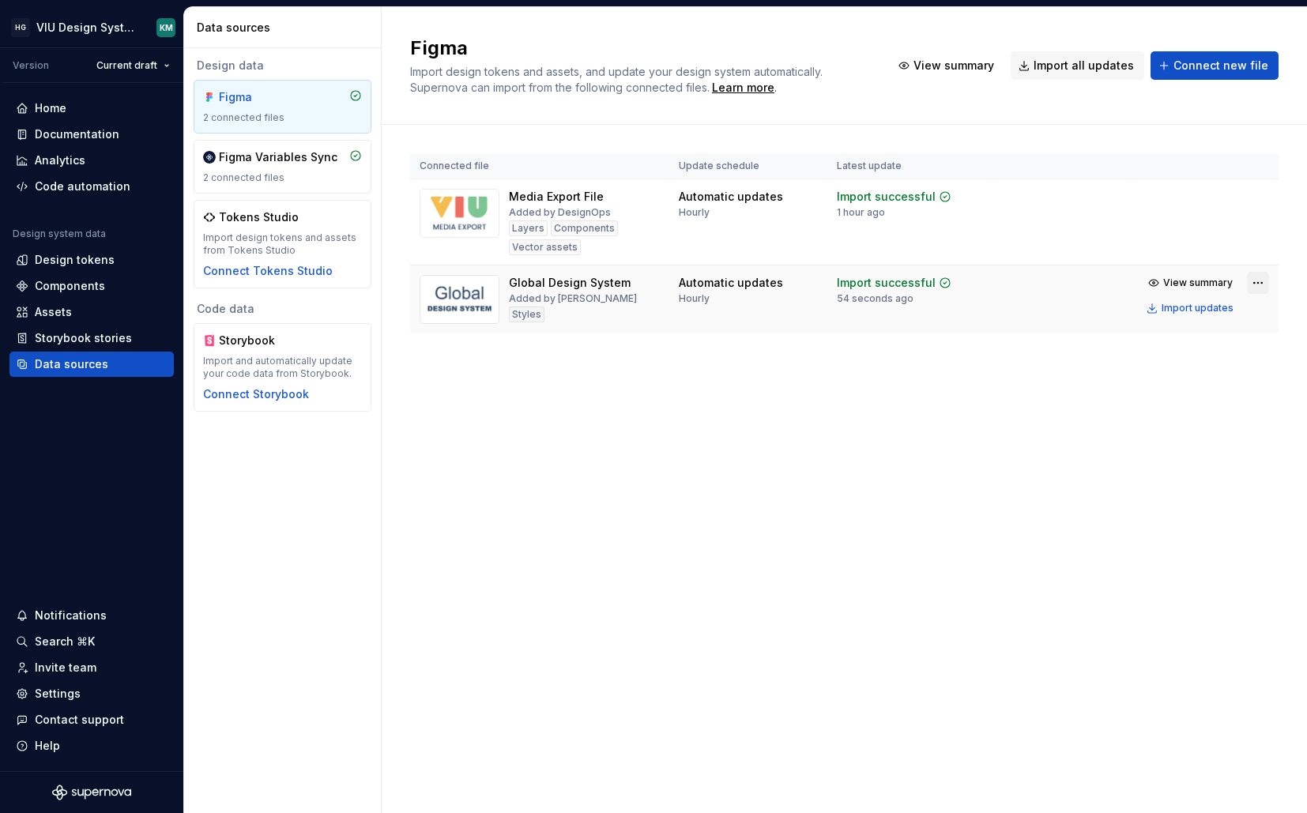
click at [1254, 285] on html "HG VIU Design System KM Version Current draft Home Documentation Analytics Code…" at bounding box center [653, 406] width 1307 height 813
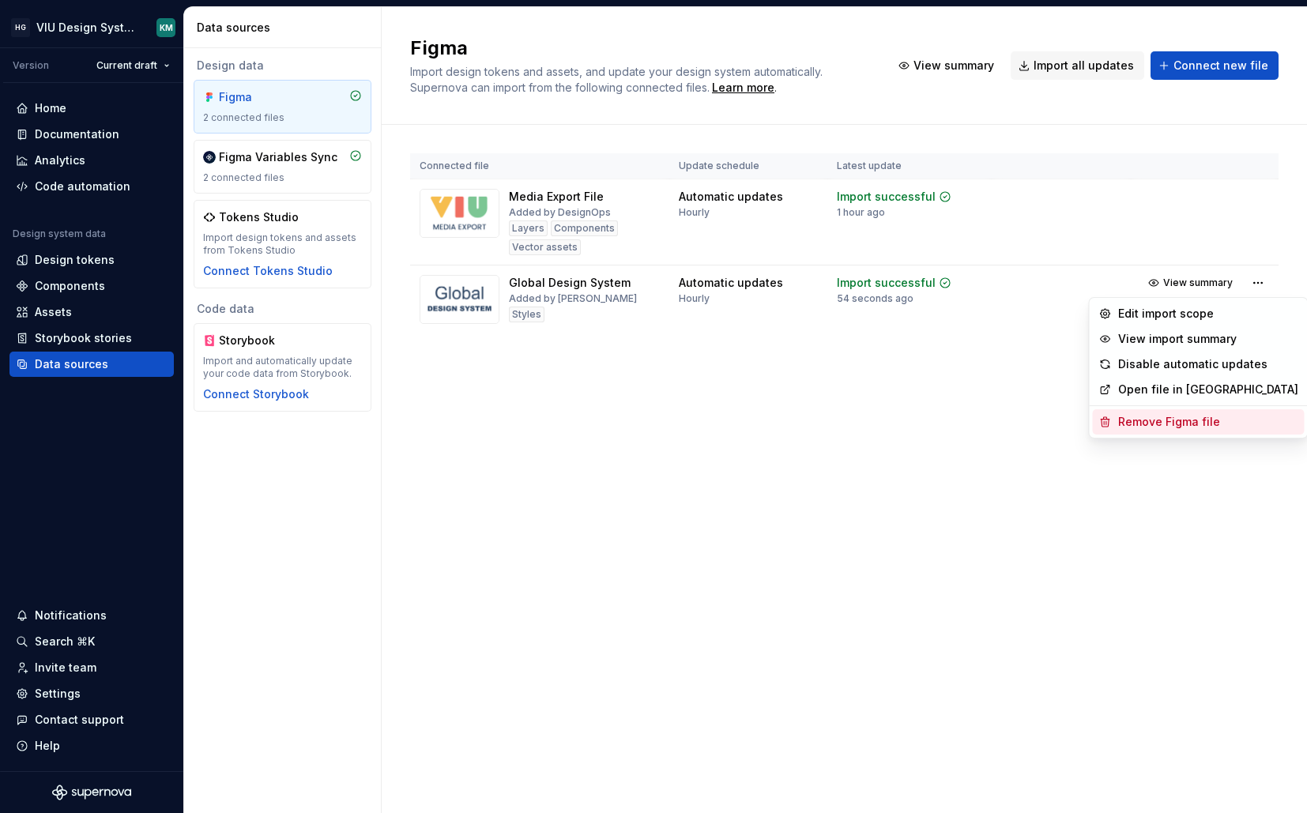
click at [1148, 420] on div "Remove Figma file" at bounding box center [1209, 422] width 180 height 16
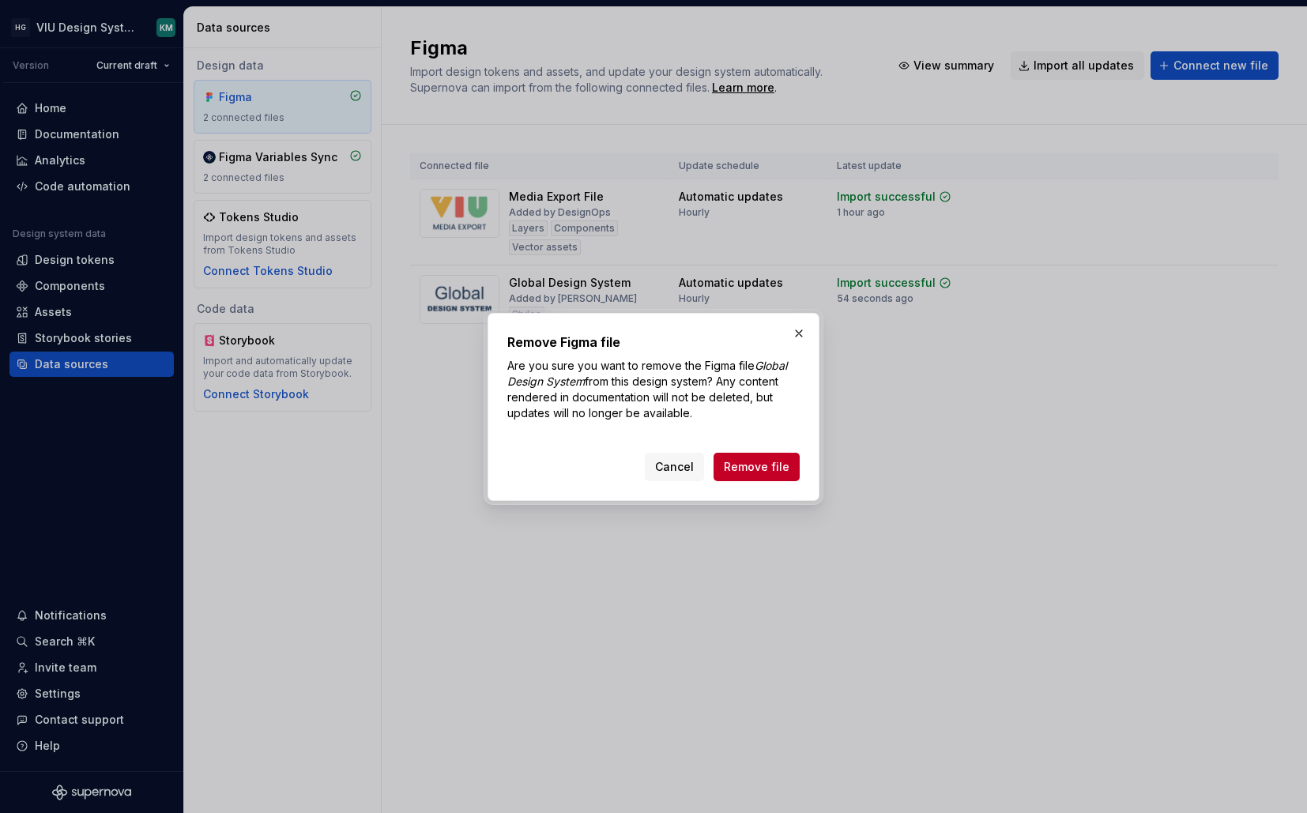
click at [750, 463] on span "Remove file" at bounding box center [757, 467] width 66 height 16
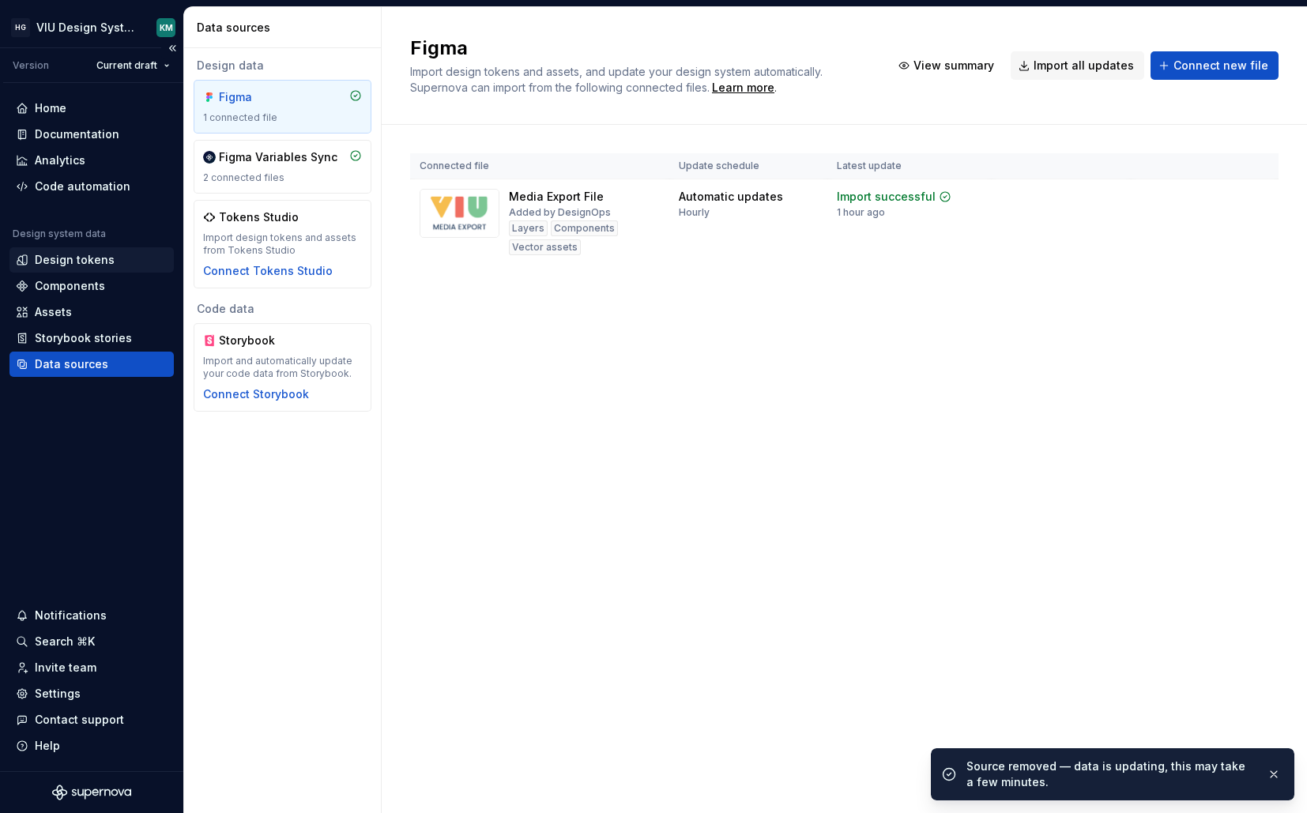
click at [121, 262] on div "Design tokens" at bounding box center [92, 260] width 152 height 16
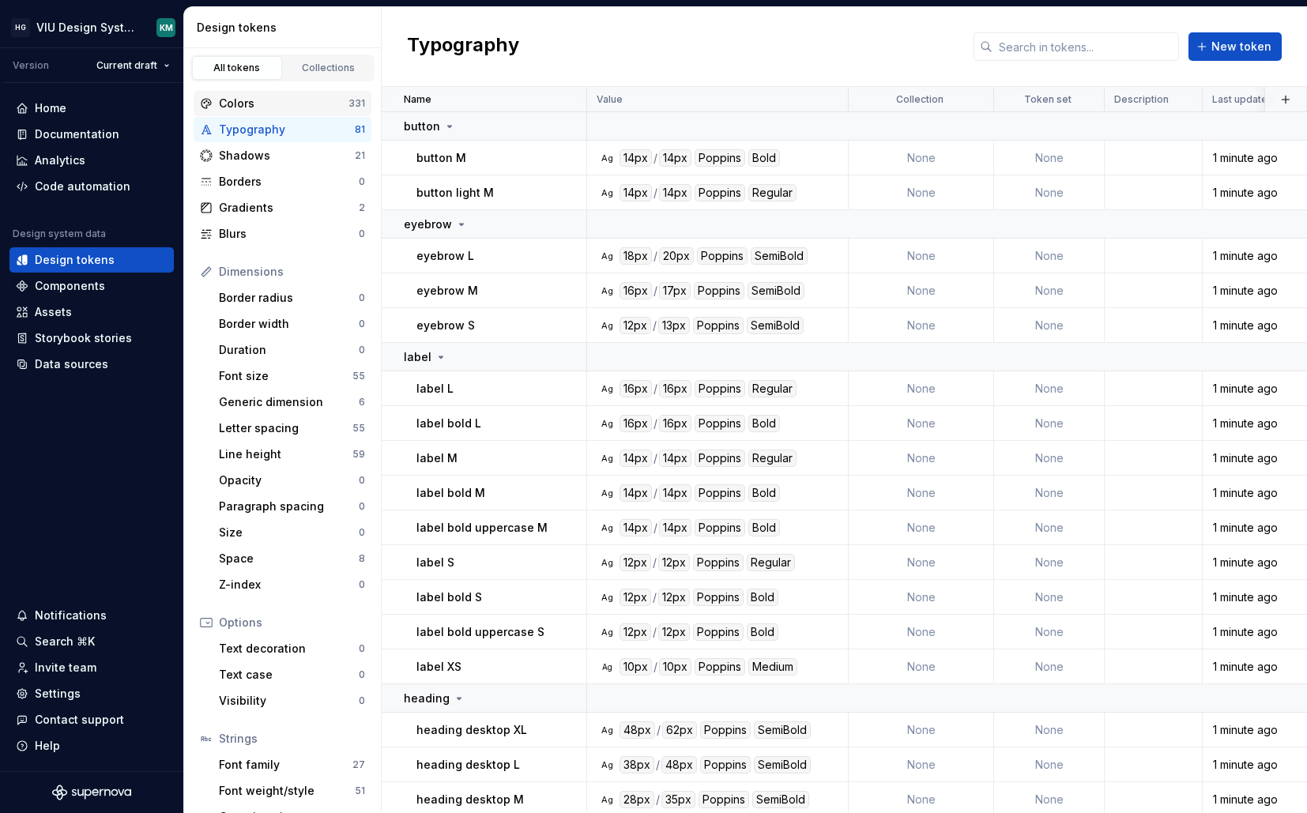
click at [268, 100] on div "Colors" at bounding box center [284, 104] width 130 height 16
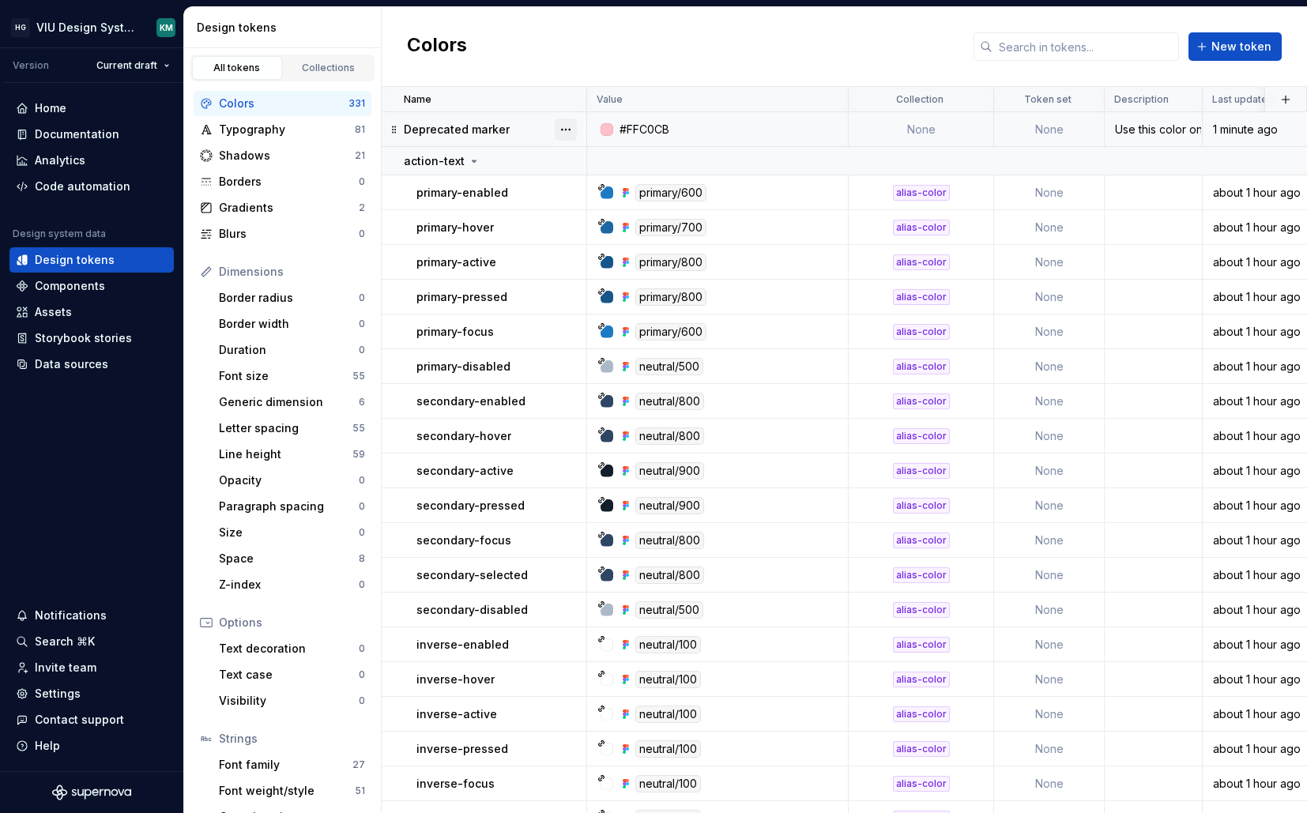
click at [564, 126] on button "button" at bounding box center [566, 130] width 22 height 22
click at [588, 215] on div "Delete token" at bounding box center [635, 218] width 103 height 16
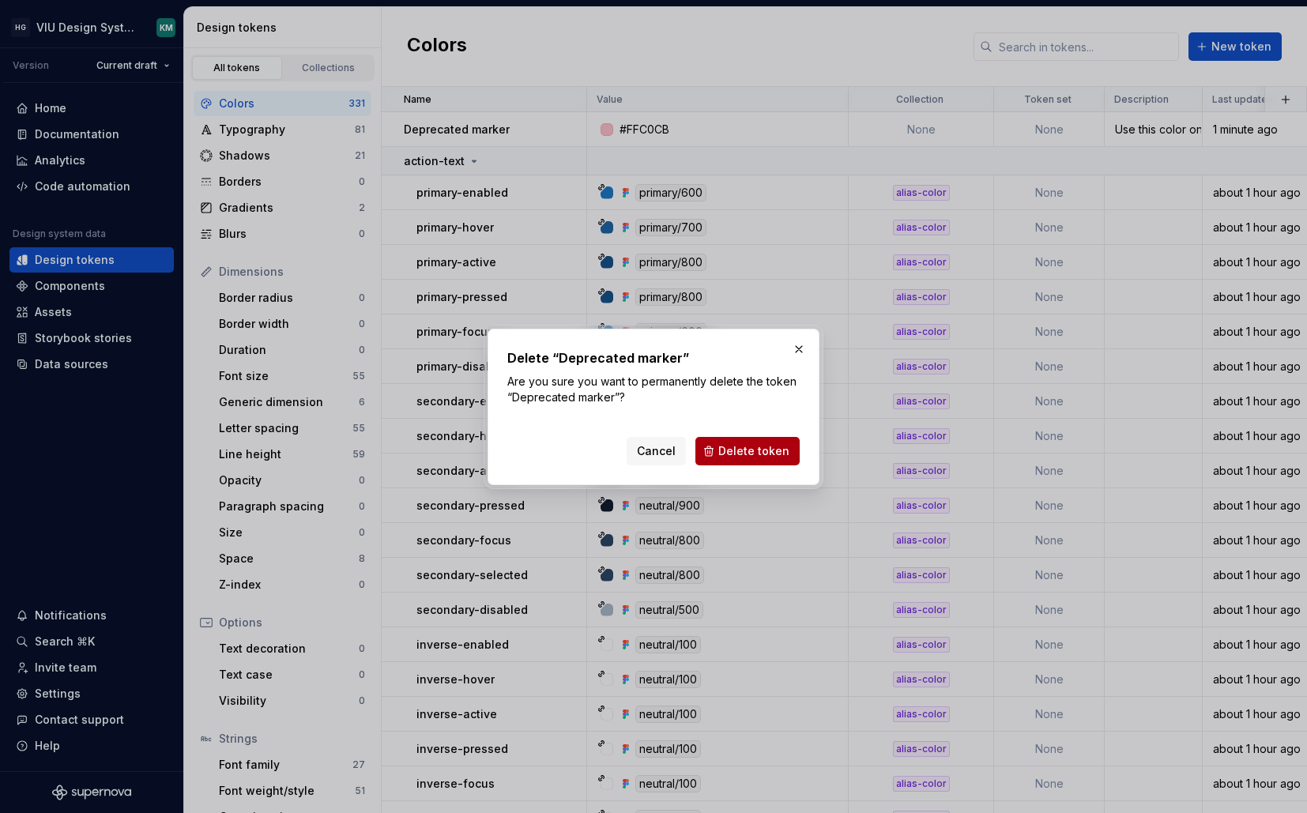
click at [759, 456] on span "Delete token" at bounding box center [754, 451] width 71 height 16
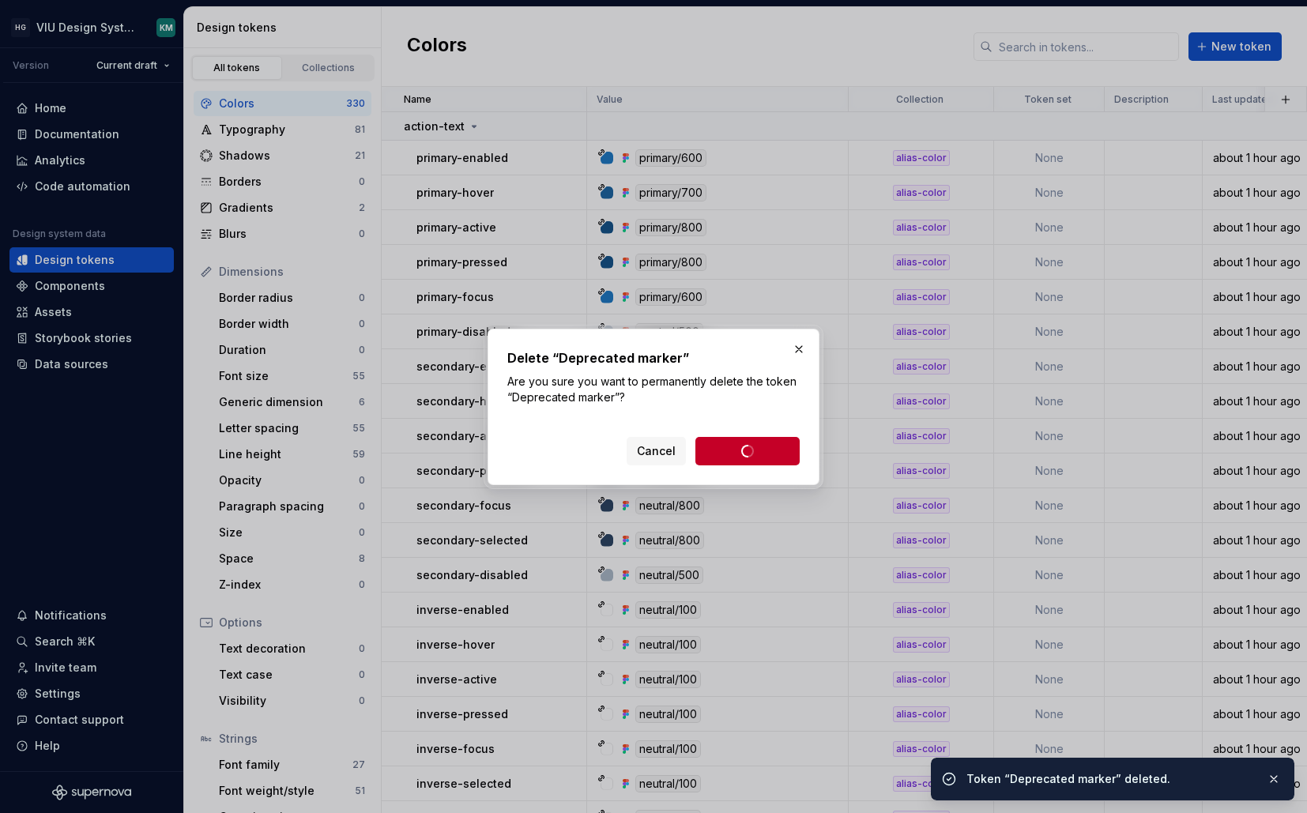
click at [276, 207] on div "Gradients" at bounding box center [289, 208] width 140 height 16
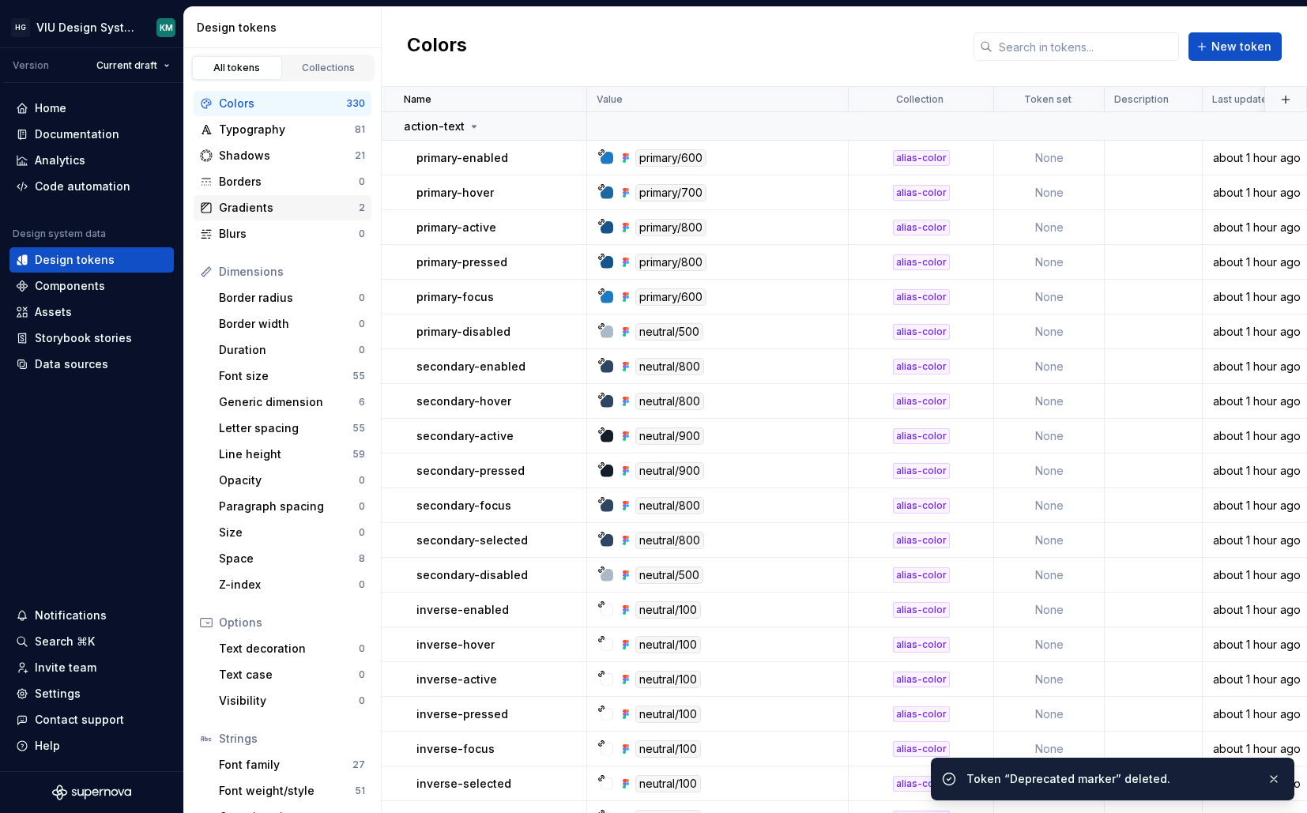
click at [276, 206] on div "Gradients" at bounding box center [289, 208] width 140 height 16
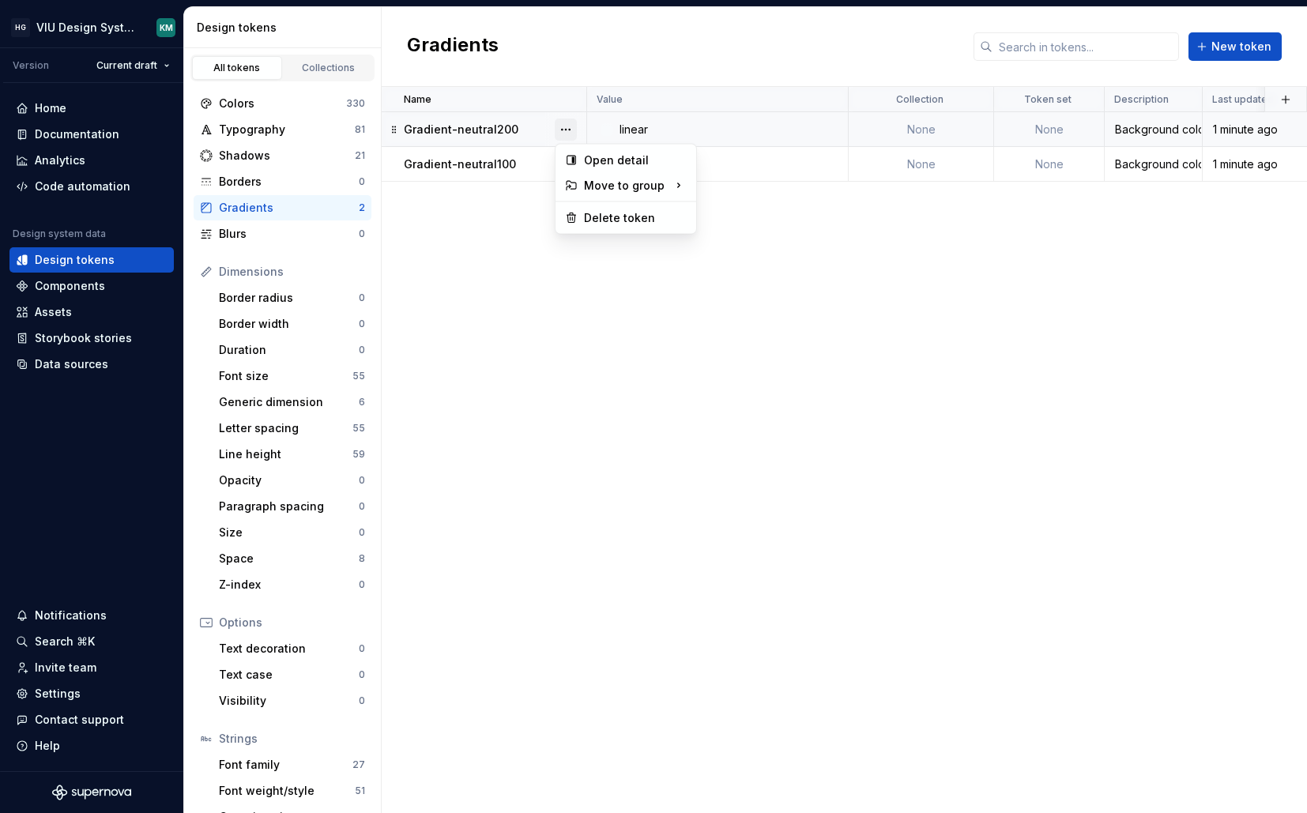
click at [572, 129] on button "button" at bounding box center [566, 130] width 22 height 22
click at [598, 222] on div "Delete token" at bounding box center [635, 218] width 103 height 16
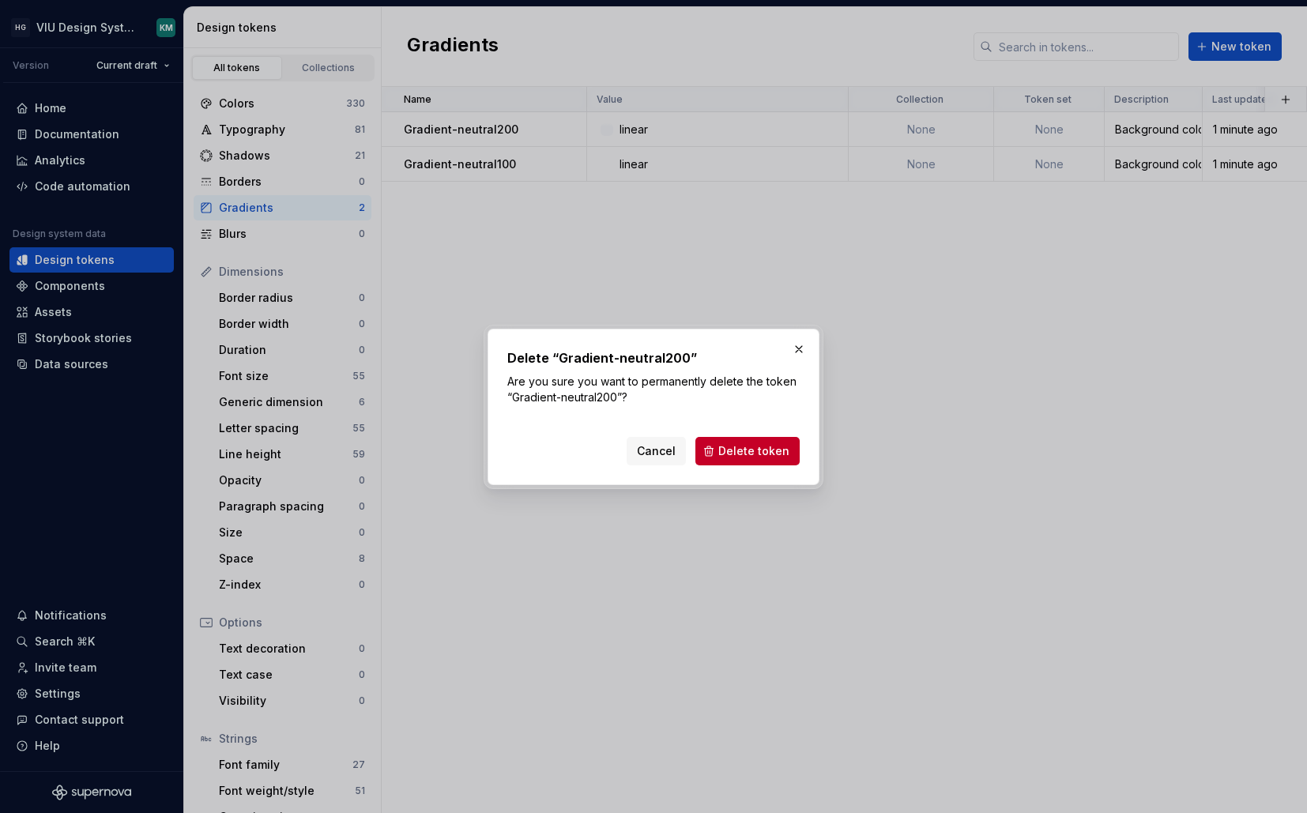
click at [722, 450] on button "Delete token" at bounding box center [748, 451] width 104 height 28
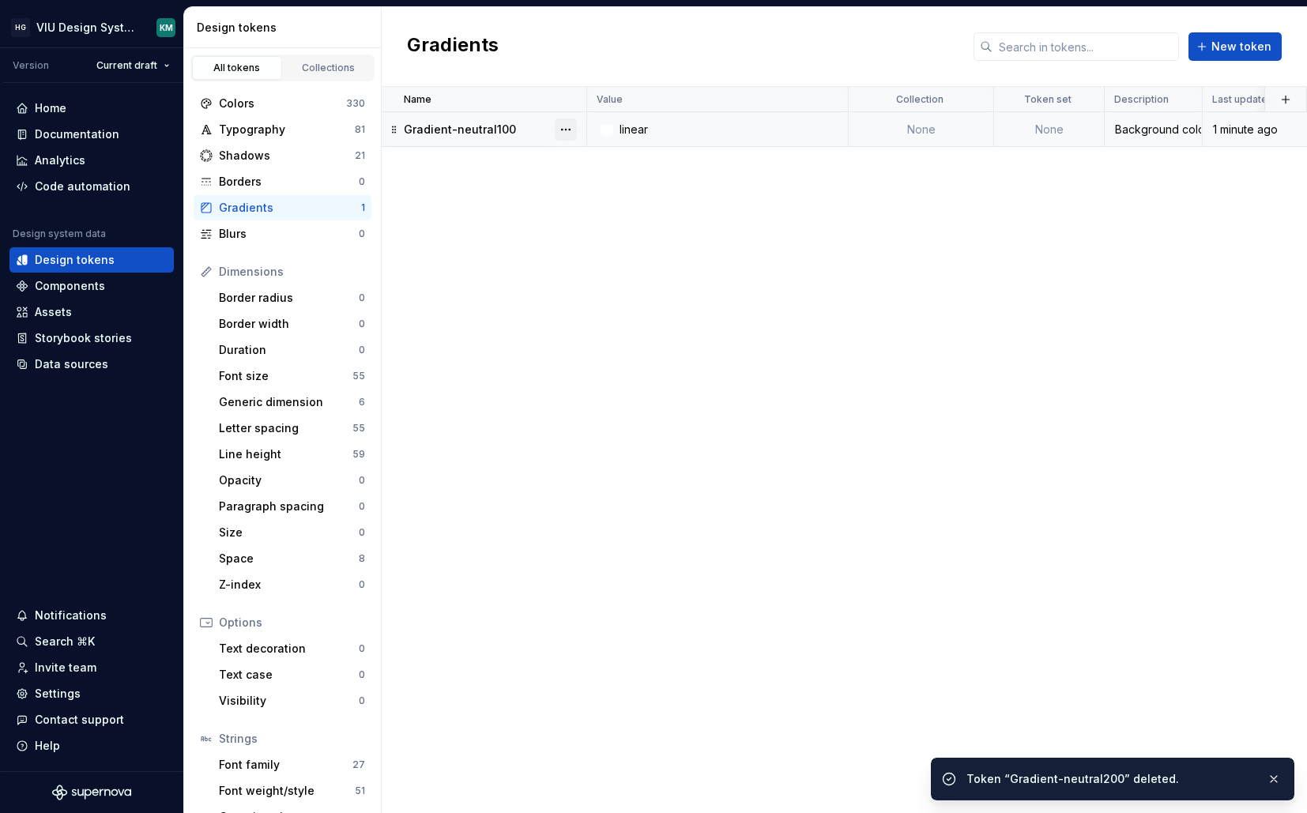
click at [572, 128] on button "button" at bounding box center [566, 130] width 22 height 22
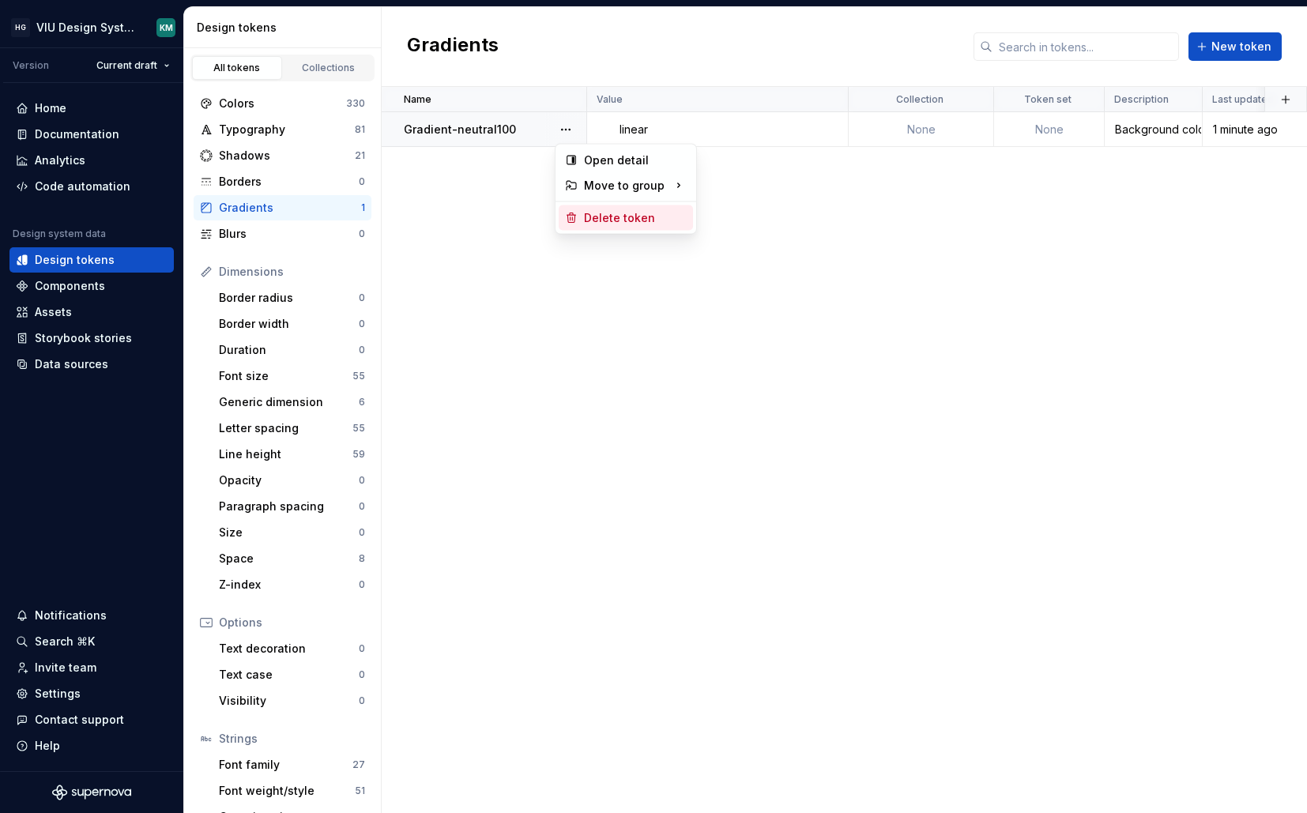
click at [605, 220] on div "Delete token" at bounding box center [635, 218] width 103 height 16
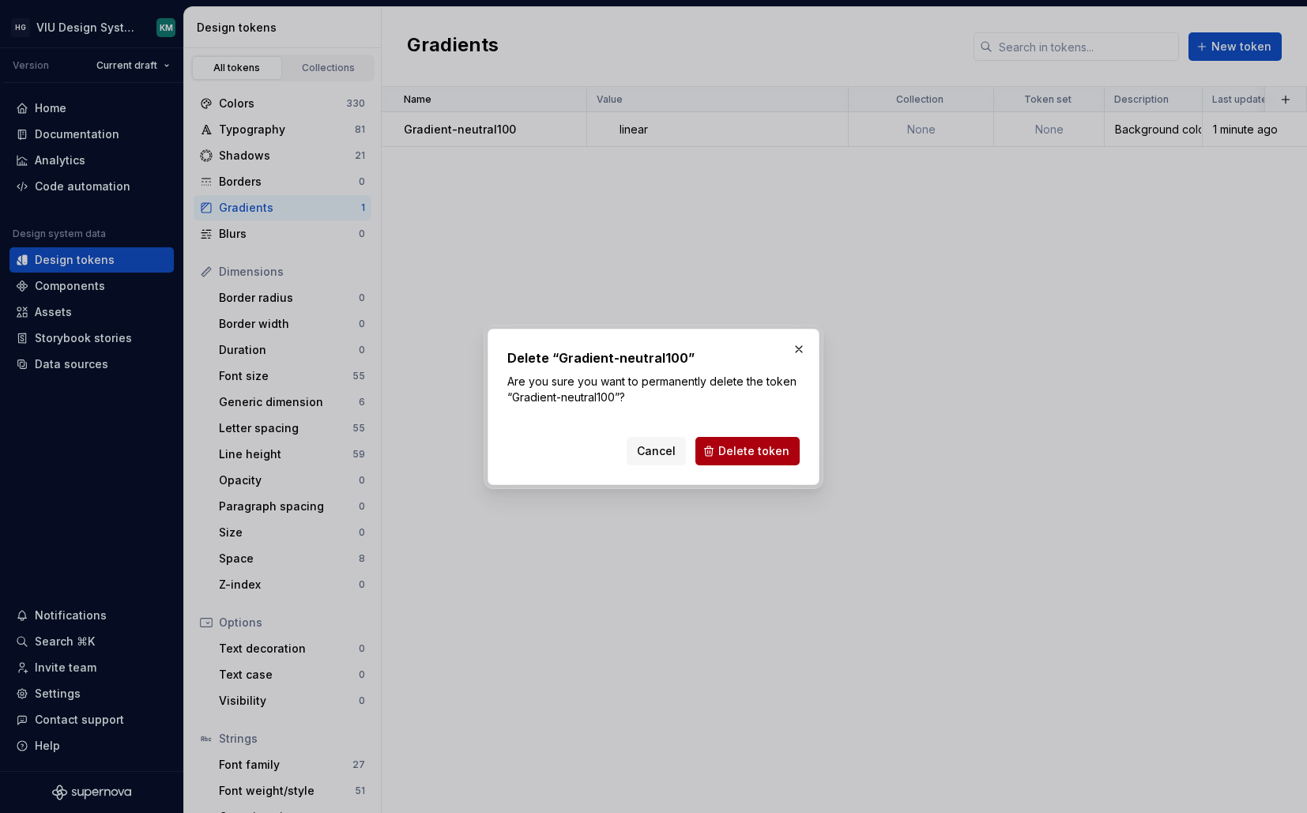
click at [798, 455] on button "Delete token" at bounding box center [748, 451] width 104 height 28
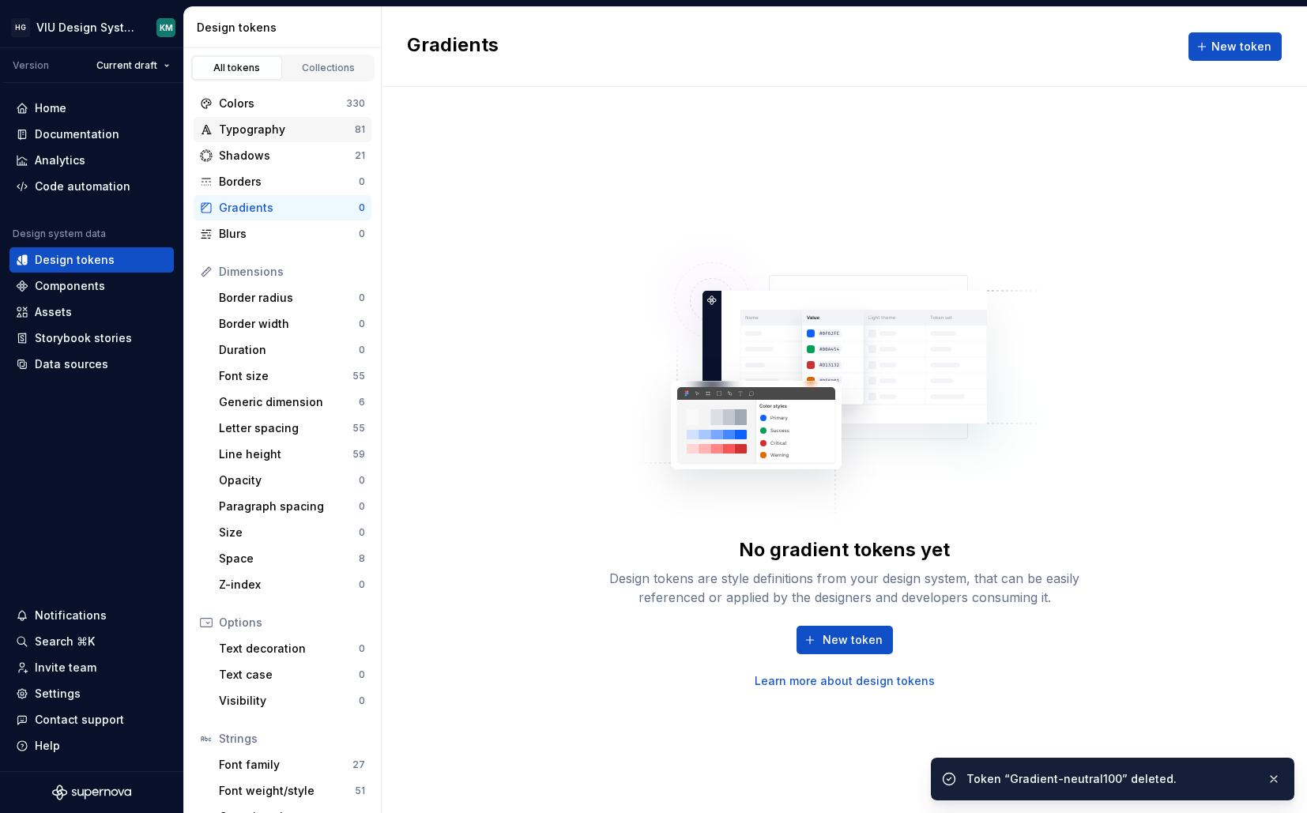
click at [333, 126] on div "Typography" at bounding box center [287, 130] width 136 height 16
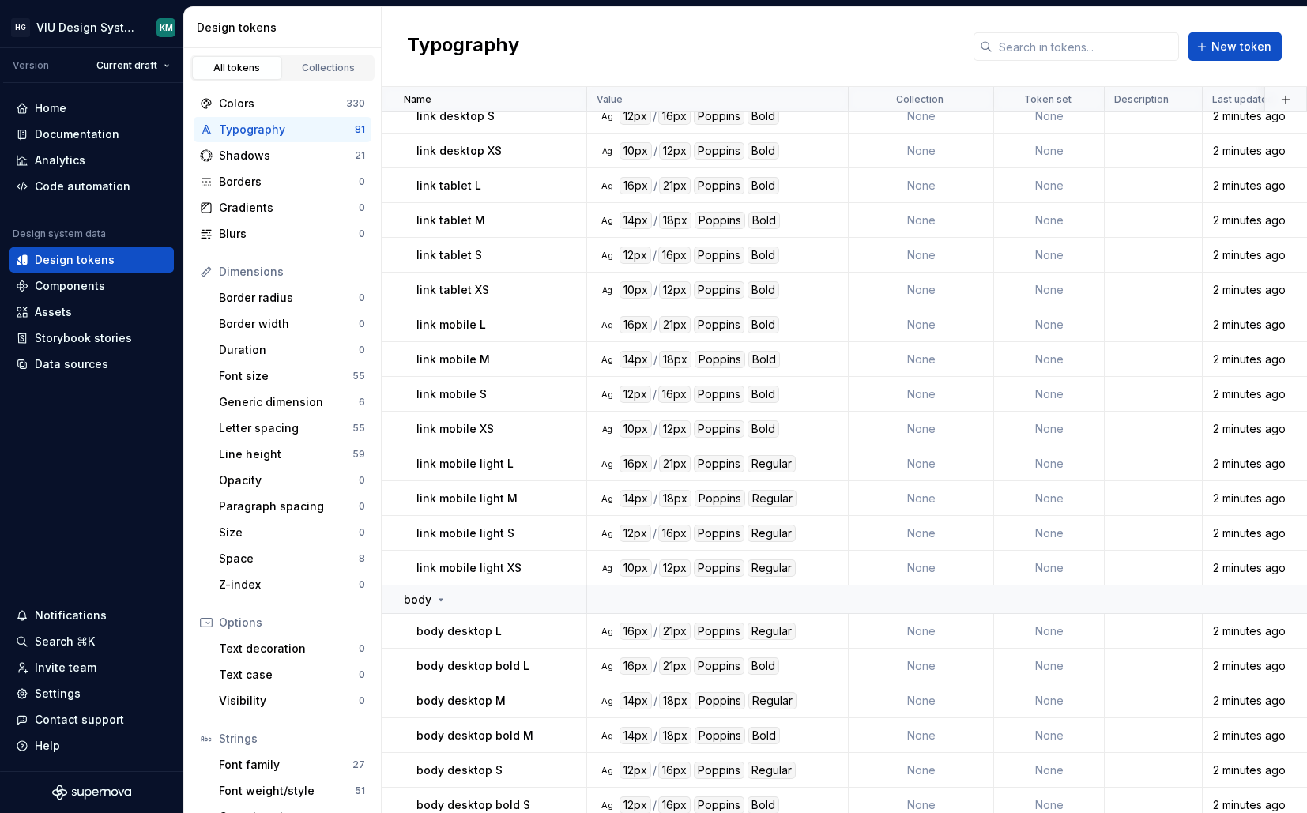
scroll to position [2324, 0]
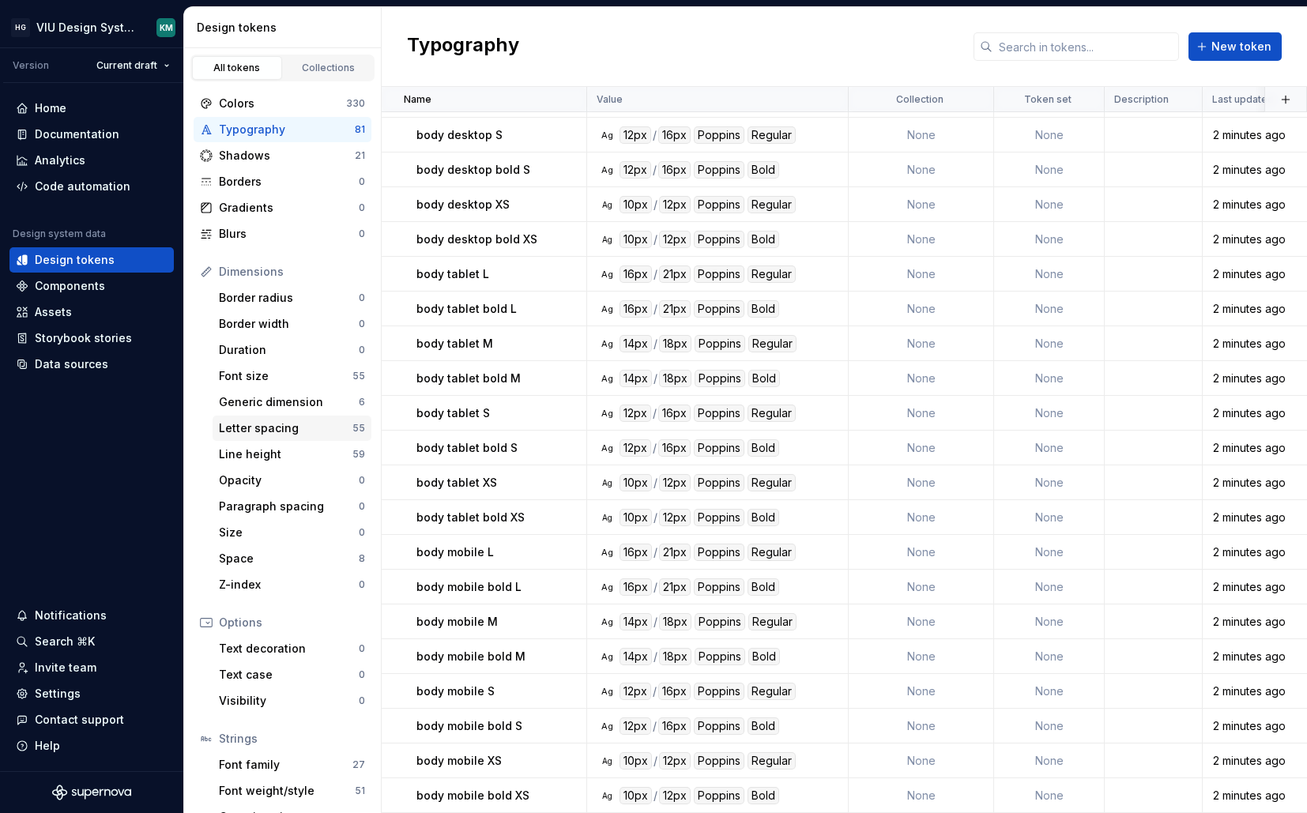
click at [306, 429] on div "Letter spacing" at bounding box center [286, 429] width 134 height 16
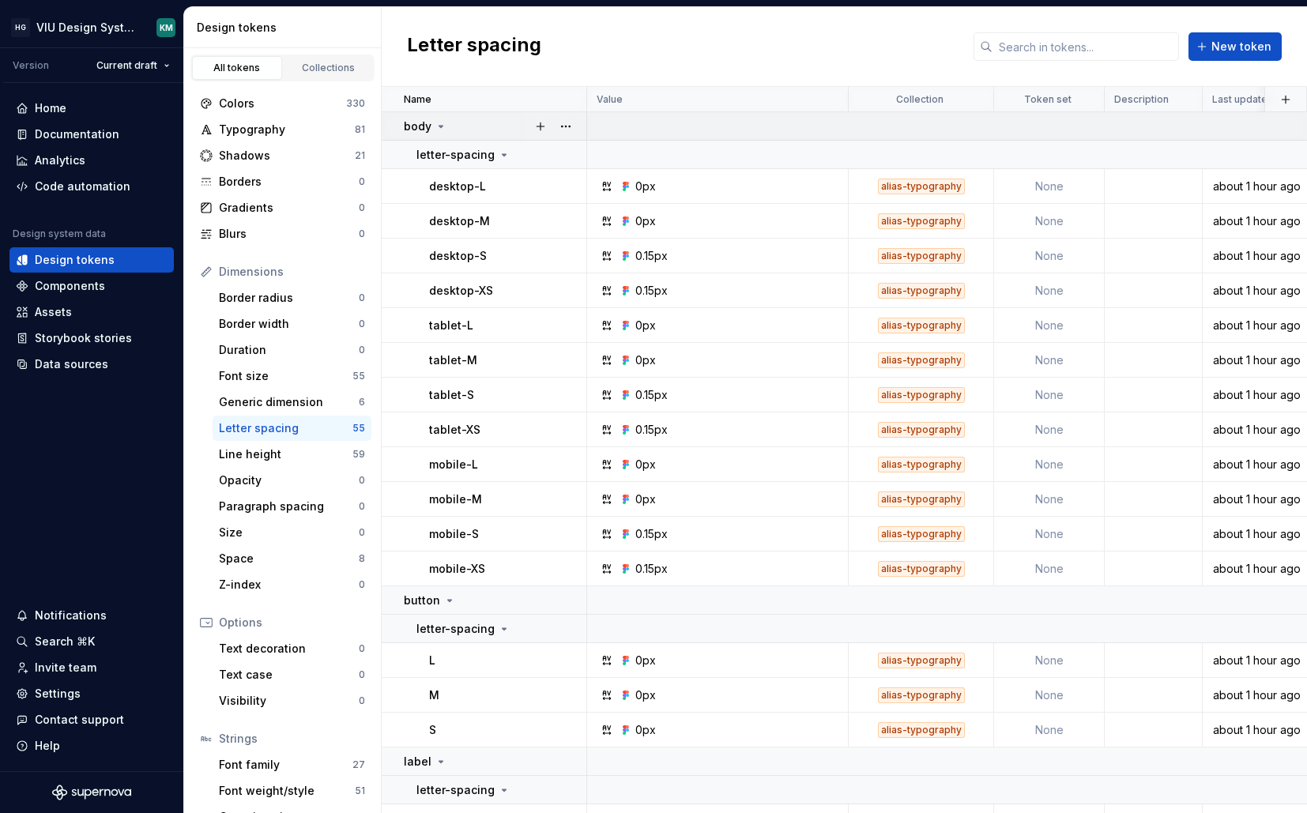
click at [452, 122] on div "body" at bounding box center [495, 127] width 182 height 16
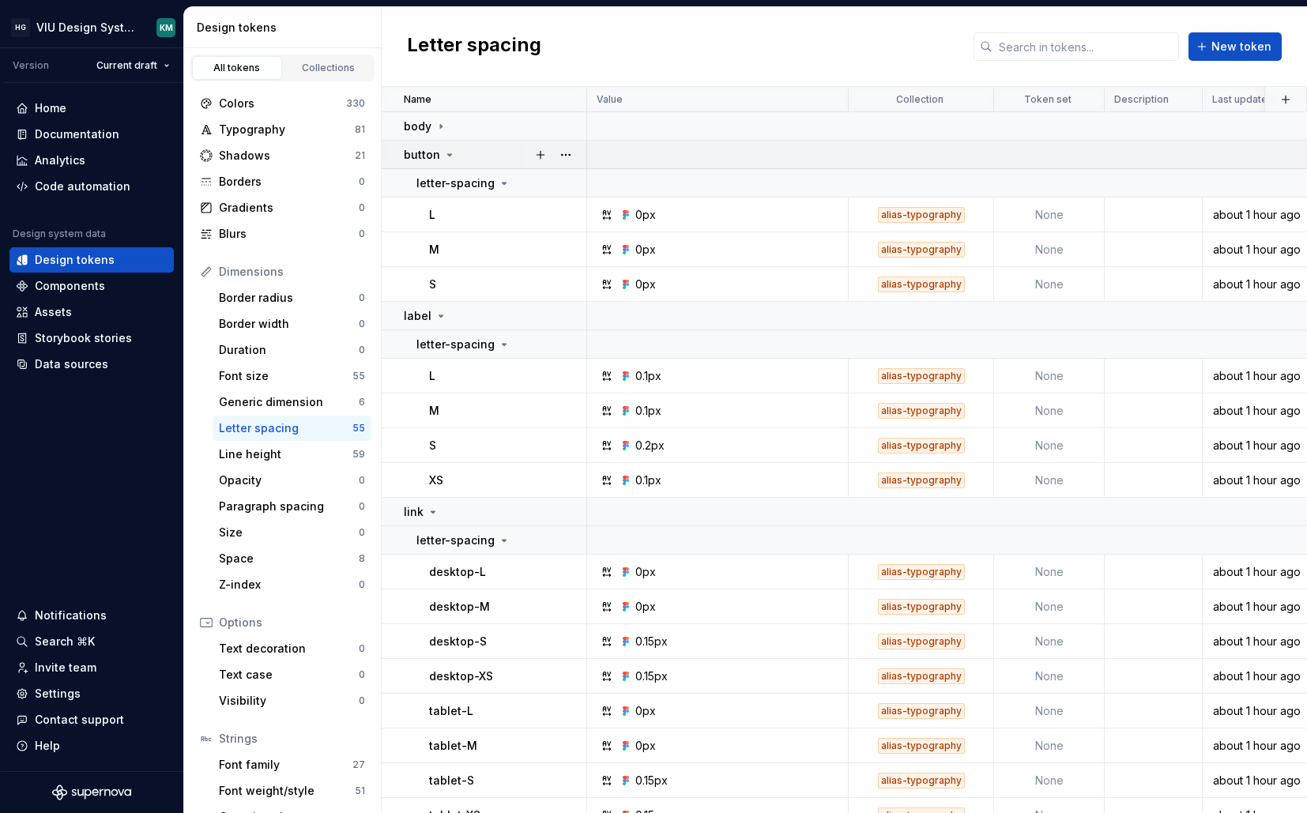
click at [448, 145] on td "button" at bounding box center [485, 155] width 206 height 28
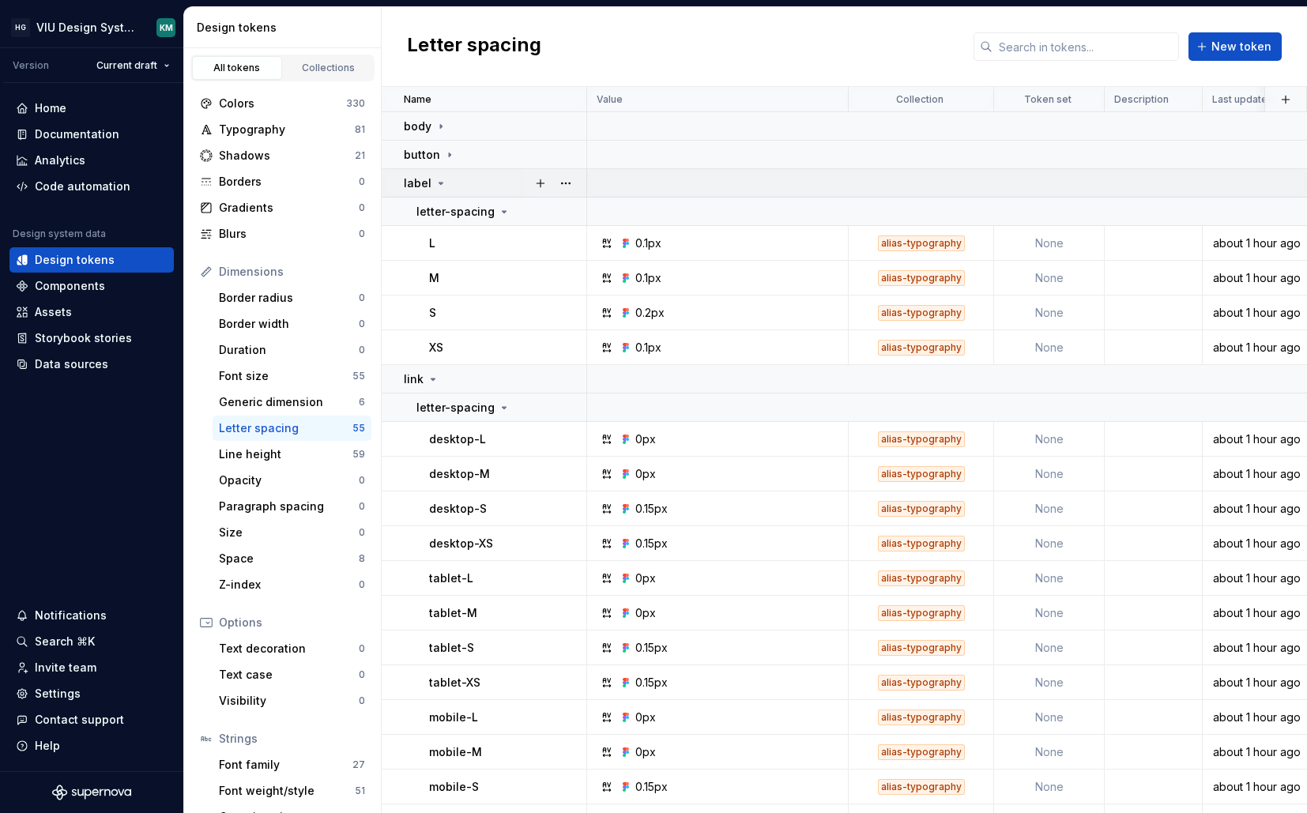
click at [452, 187] on div "label" at bounding box center [495, 183] width 182 height 16
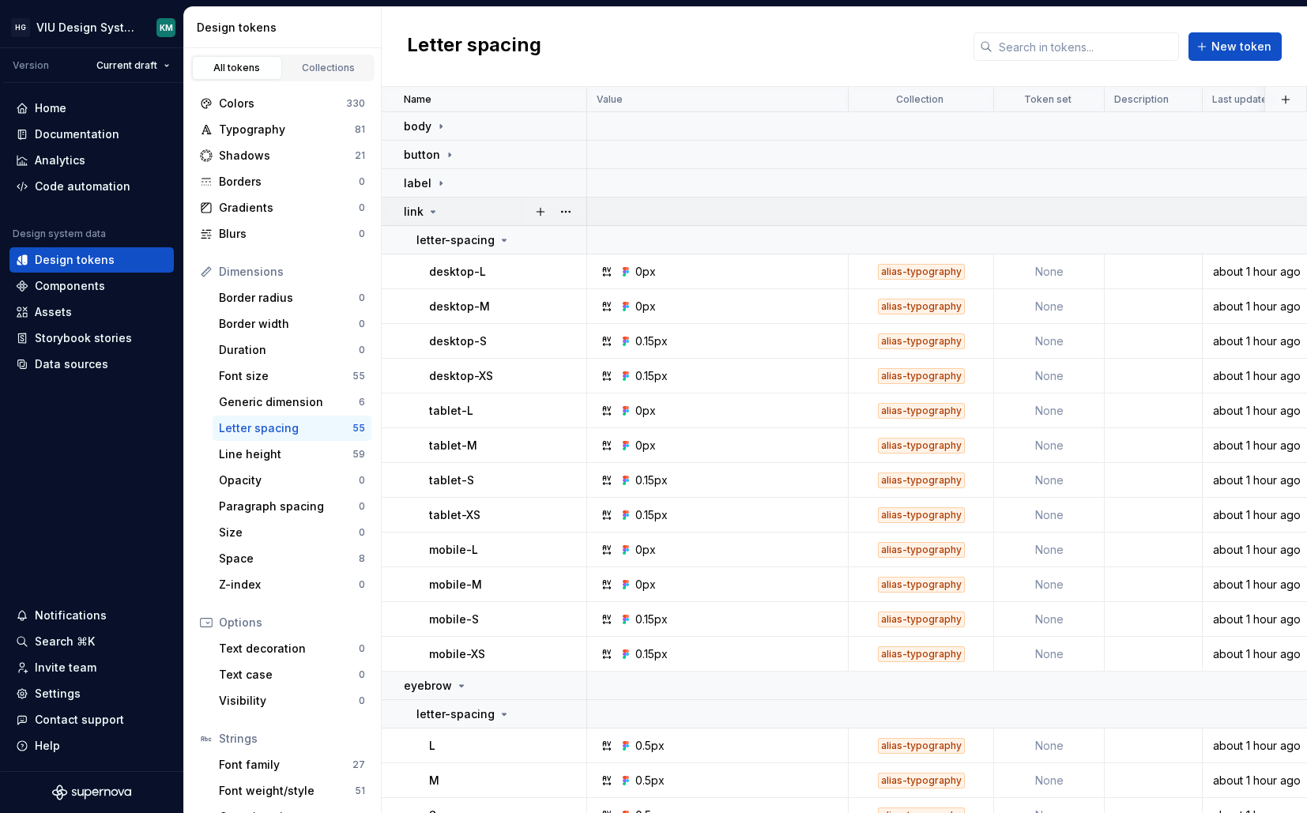
click at [452, 209] on div "link" at bounding box center [495, 212] width 182 height 16
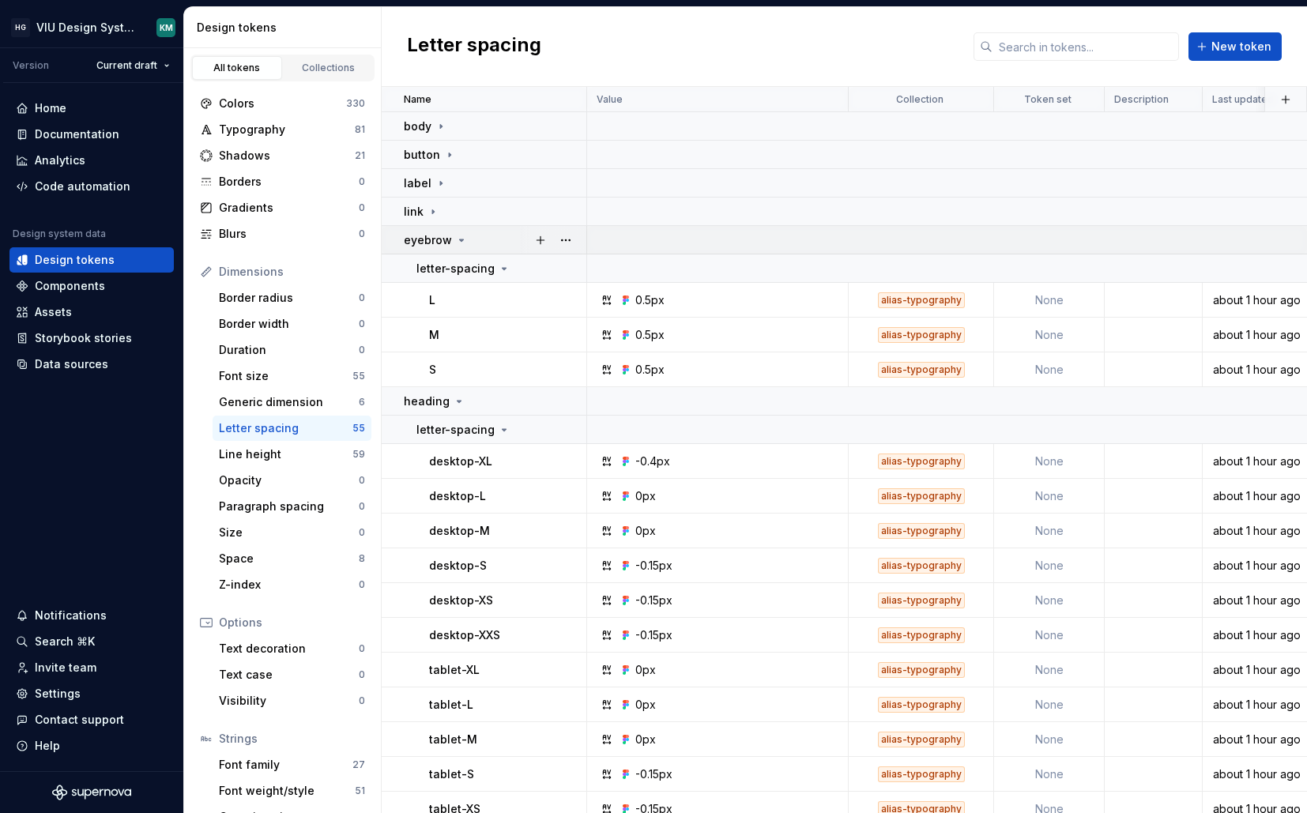
click at [451, 238] on div "eyebrow" at bounding box center [436, 240] width 64 height 16
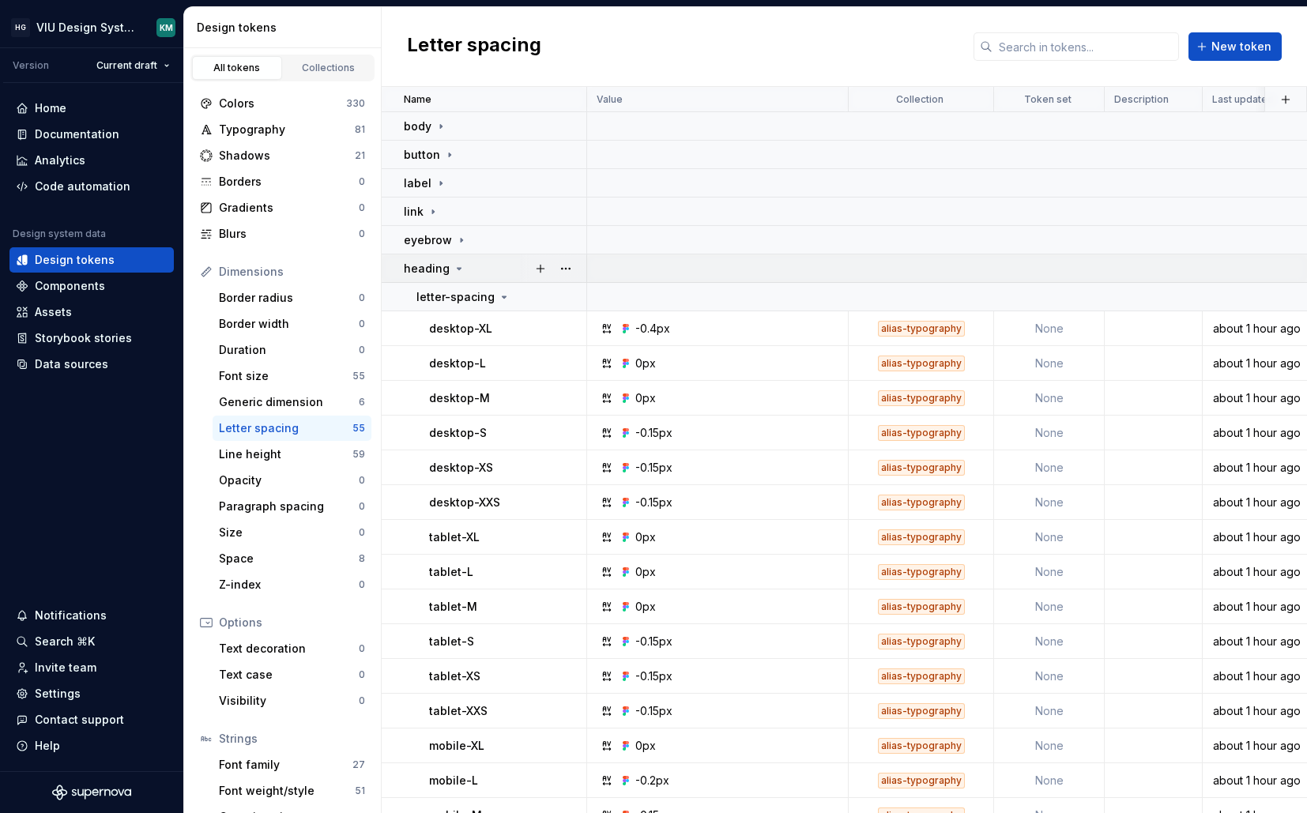
click at [453, 264] on icon at bounding box center [459, 268] width 13 height 13
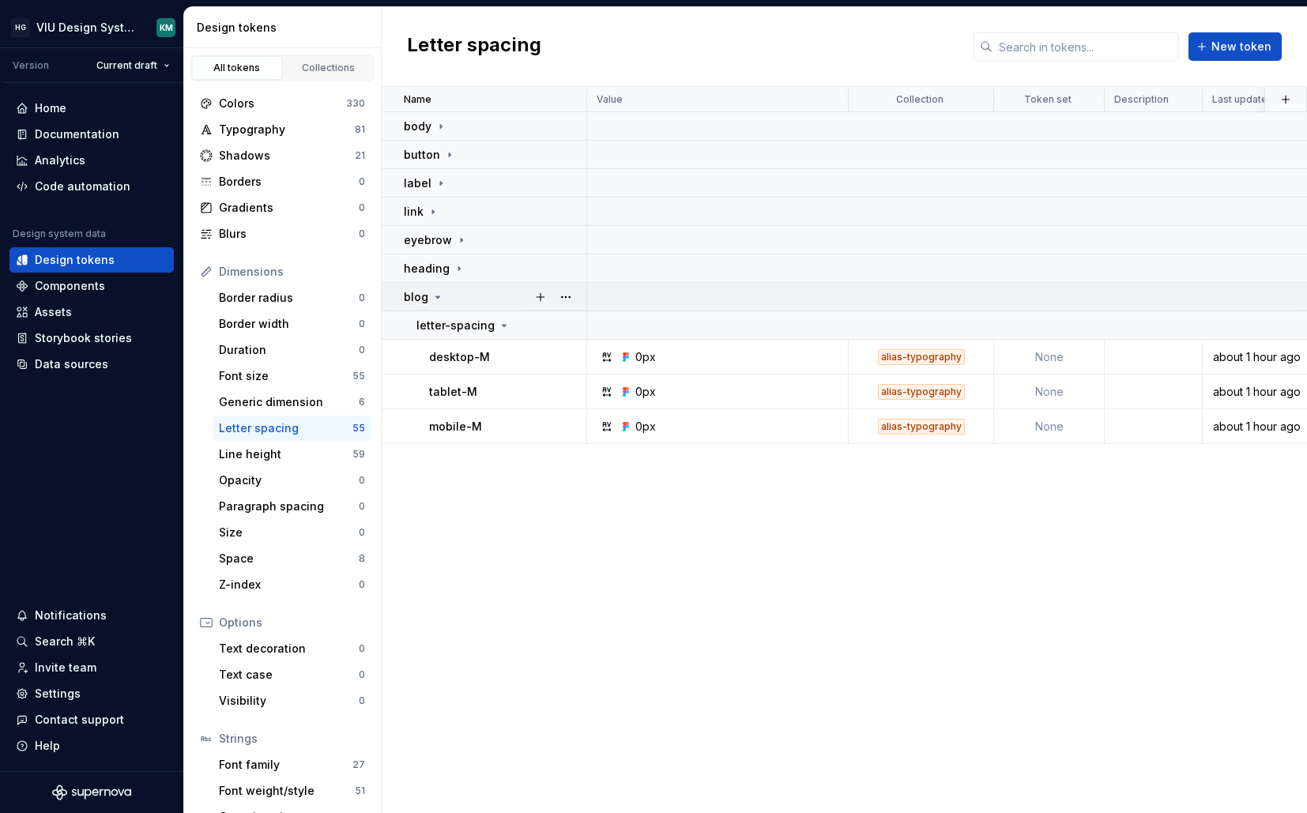
click at [444, 301] on div "blog" at bounding box center [495, 297] width 182 height 16
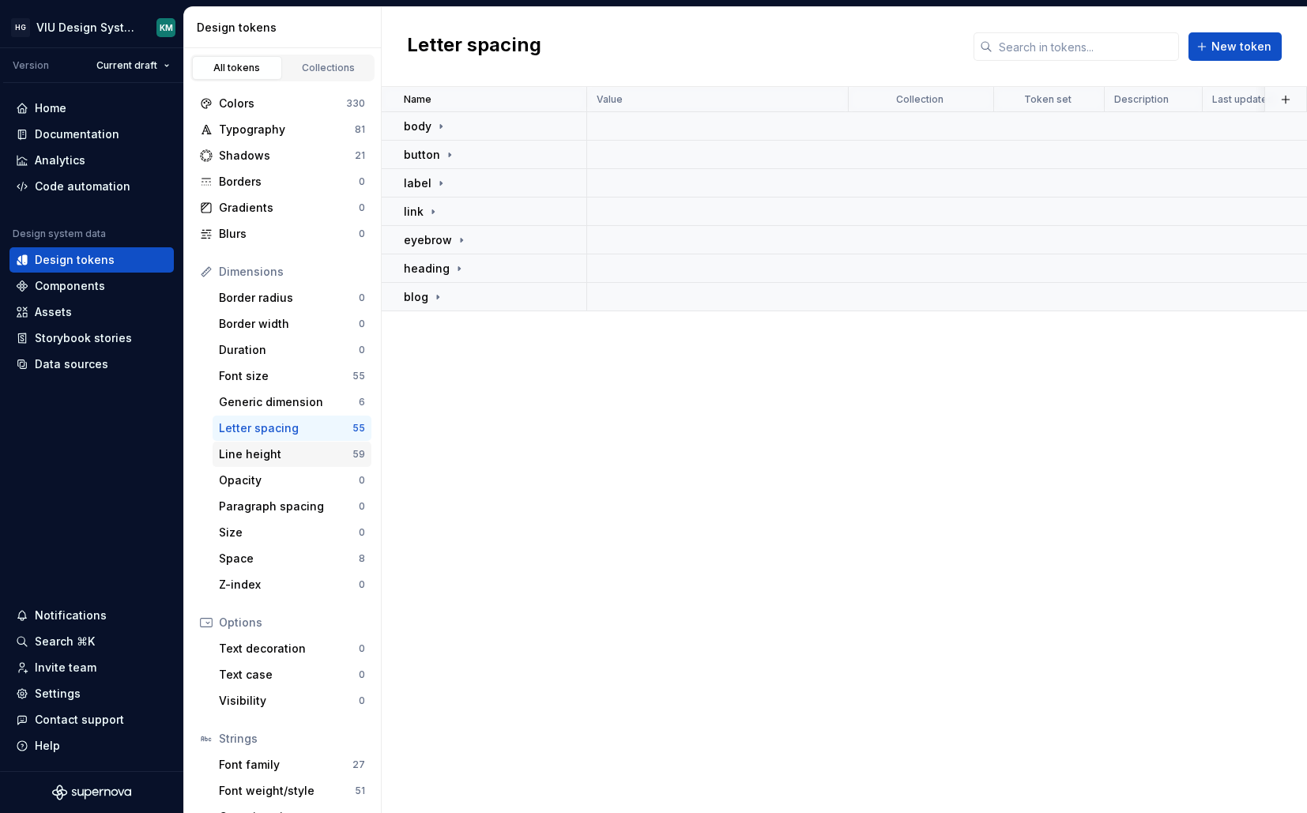
click at [290, 451] on div "Line height" at bounding box center [286, 455] width 134 height 16
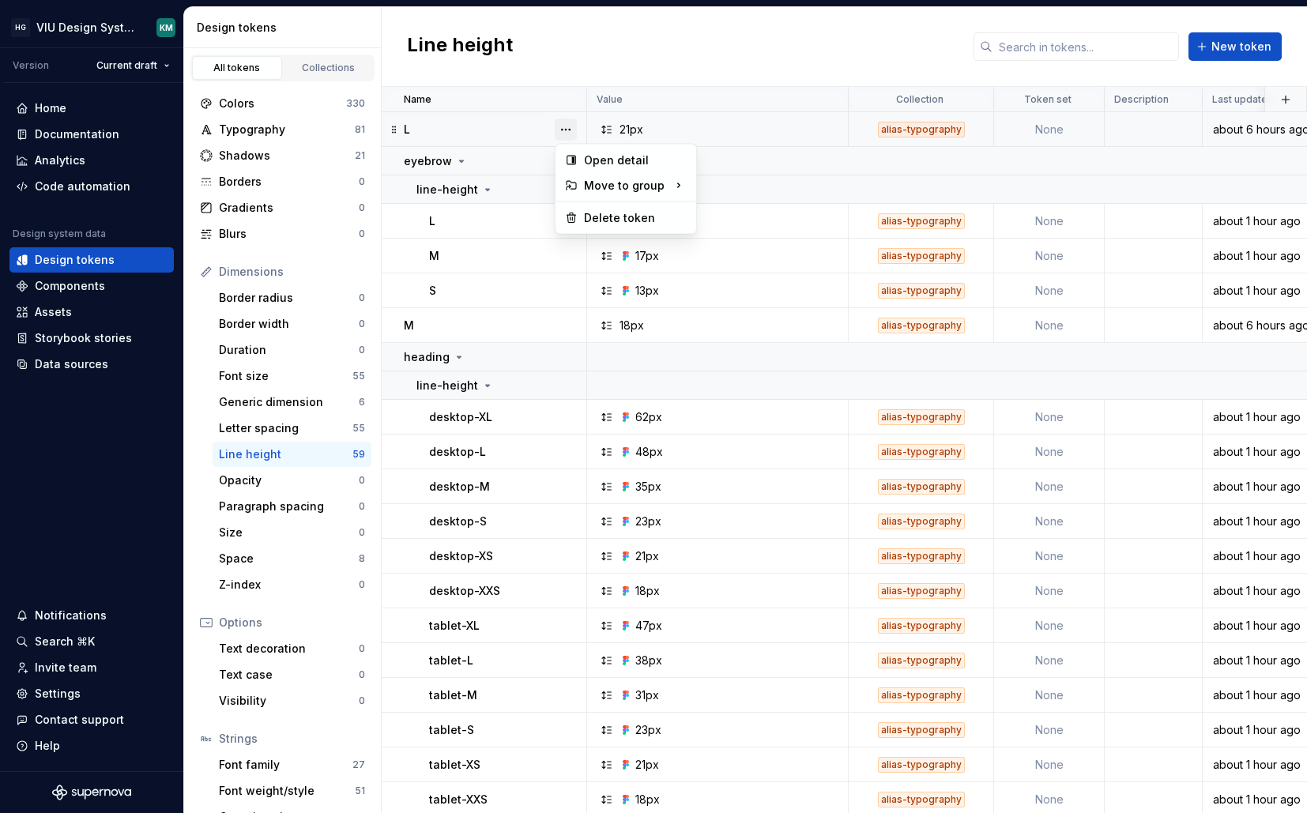
click at [573, 126] on button "button" at bounding box center [566, 130] width 22 height 22
click at [593, 221] on div "Delete token" at bounding box center [635, 218] width 103 height 16
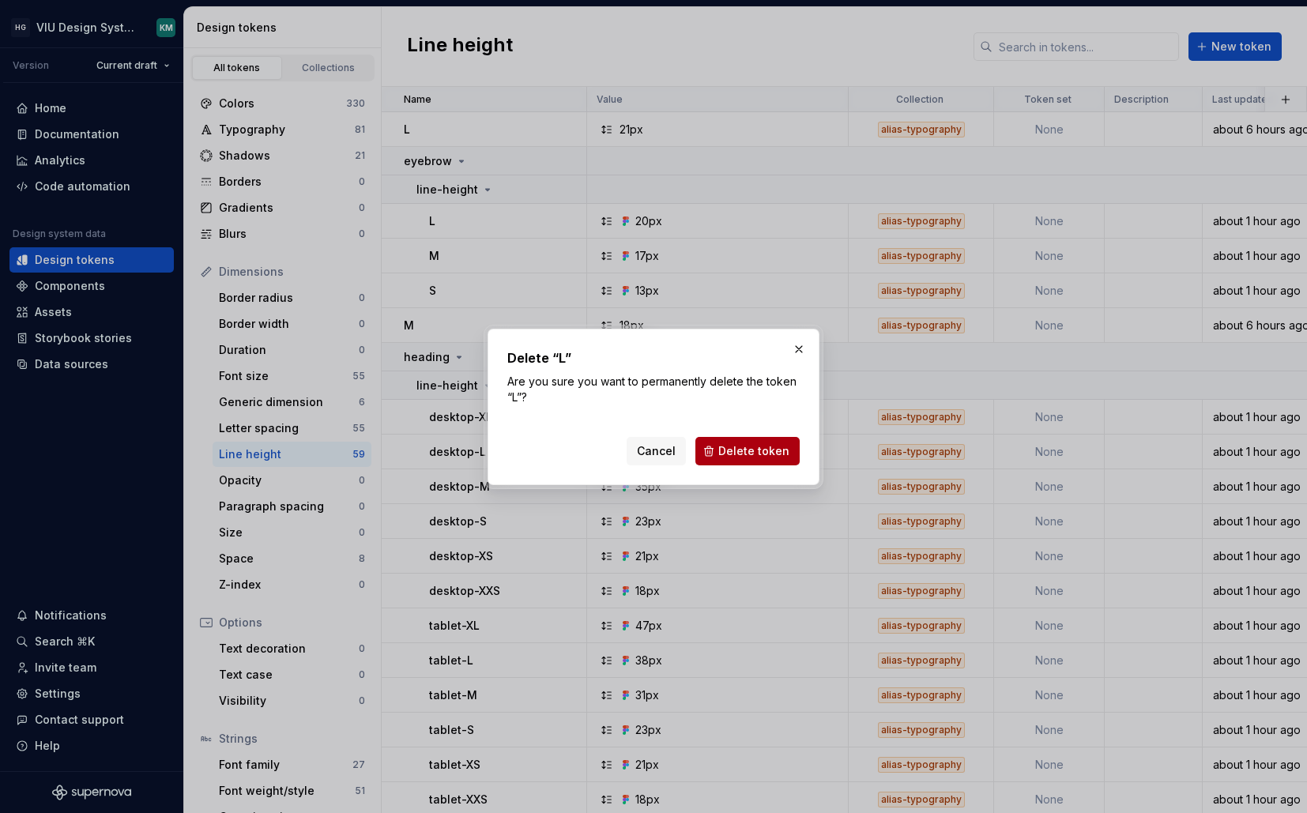
click at [723, 448] on span "Delete token" at bounding box center [754, 451] width 71 height 16
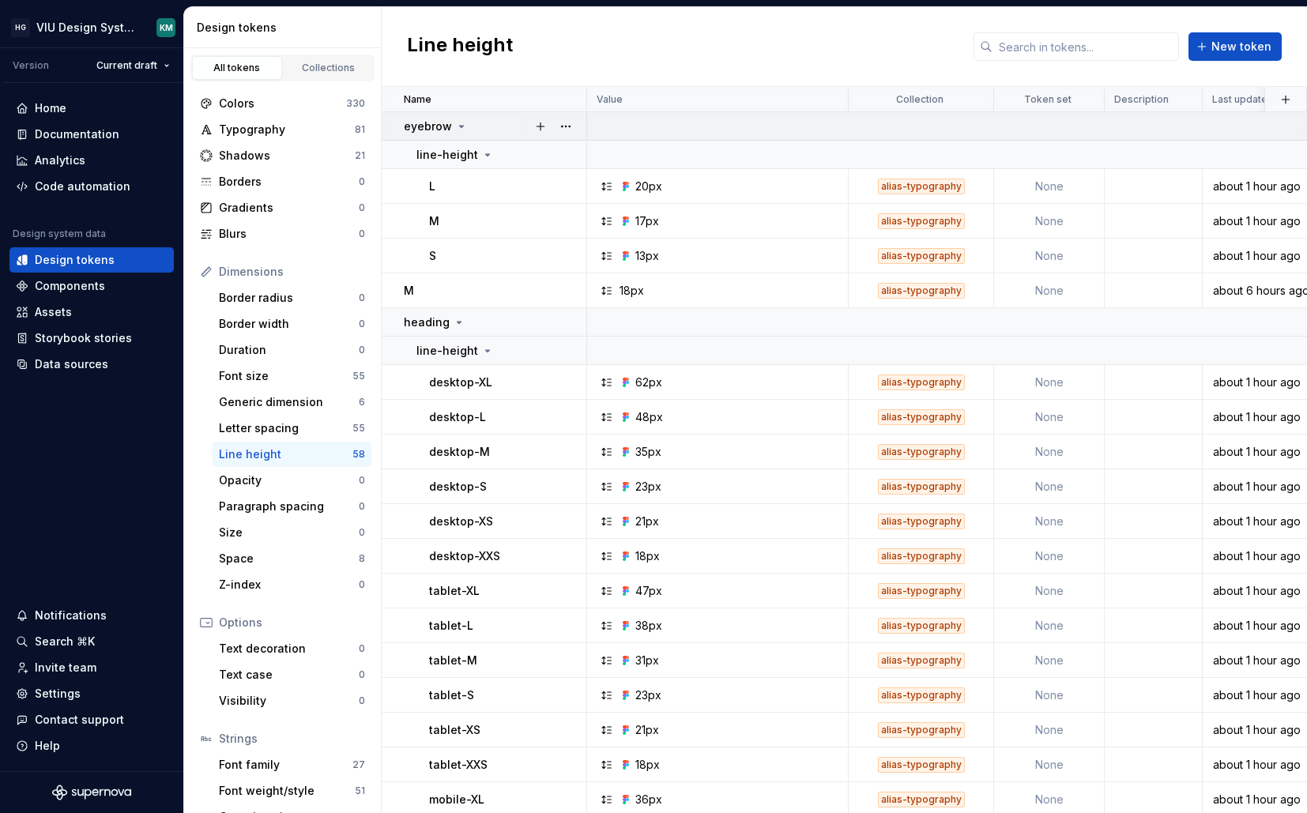
click at [462, 119] on div "eyebrow" at bounding box center [436, 127] width 64 height 16
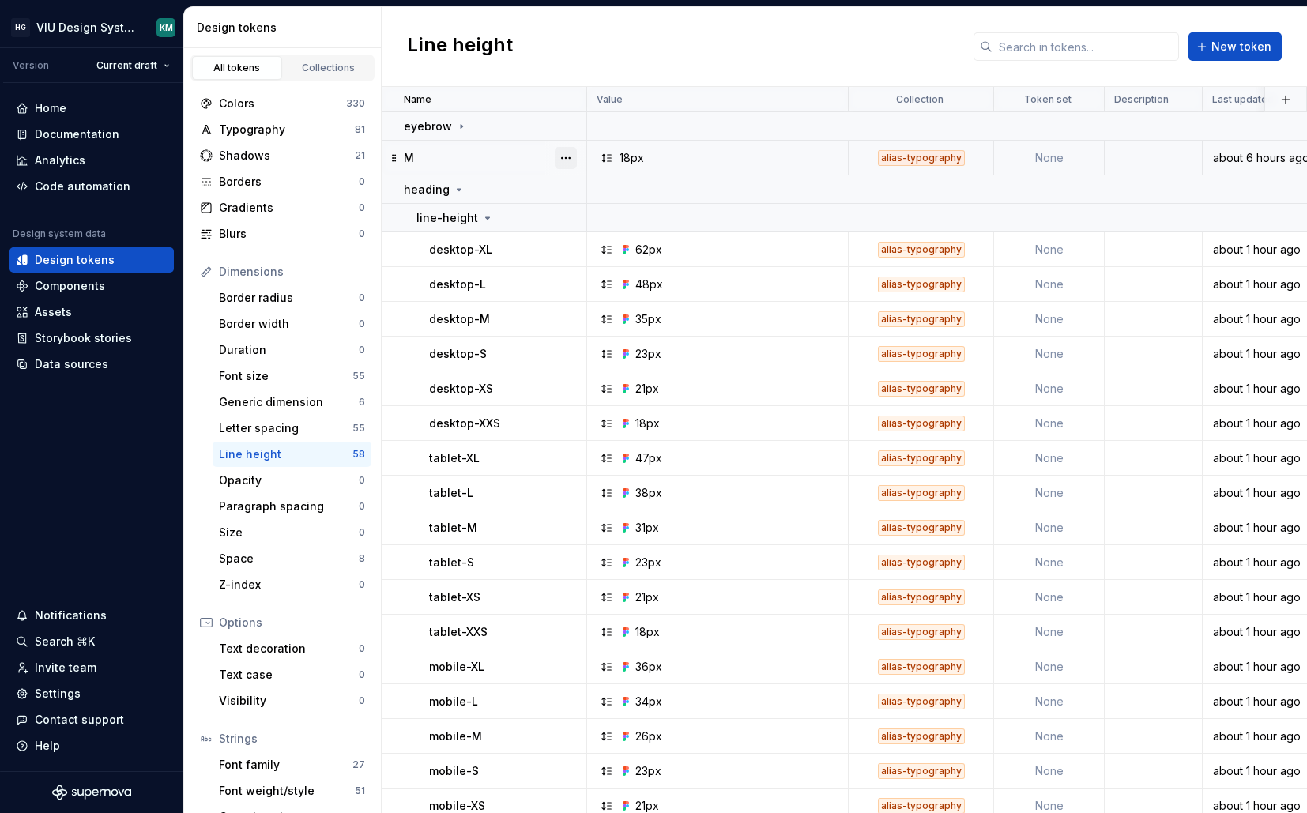
click at [566, 156] on button "button" at bounding box center [566, 158] width 22 height 22
click at [569, 243] on icon at bounding box center [572, 246] width 9 height 9
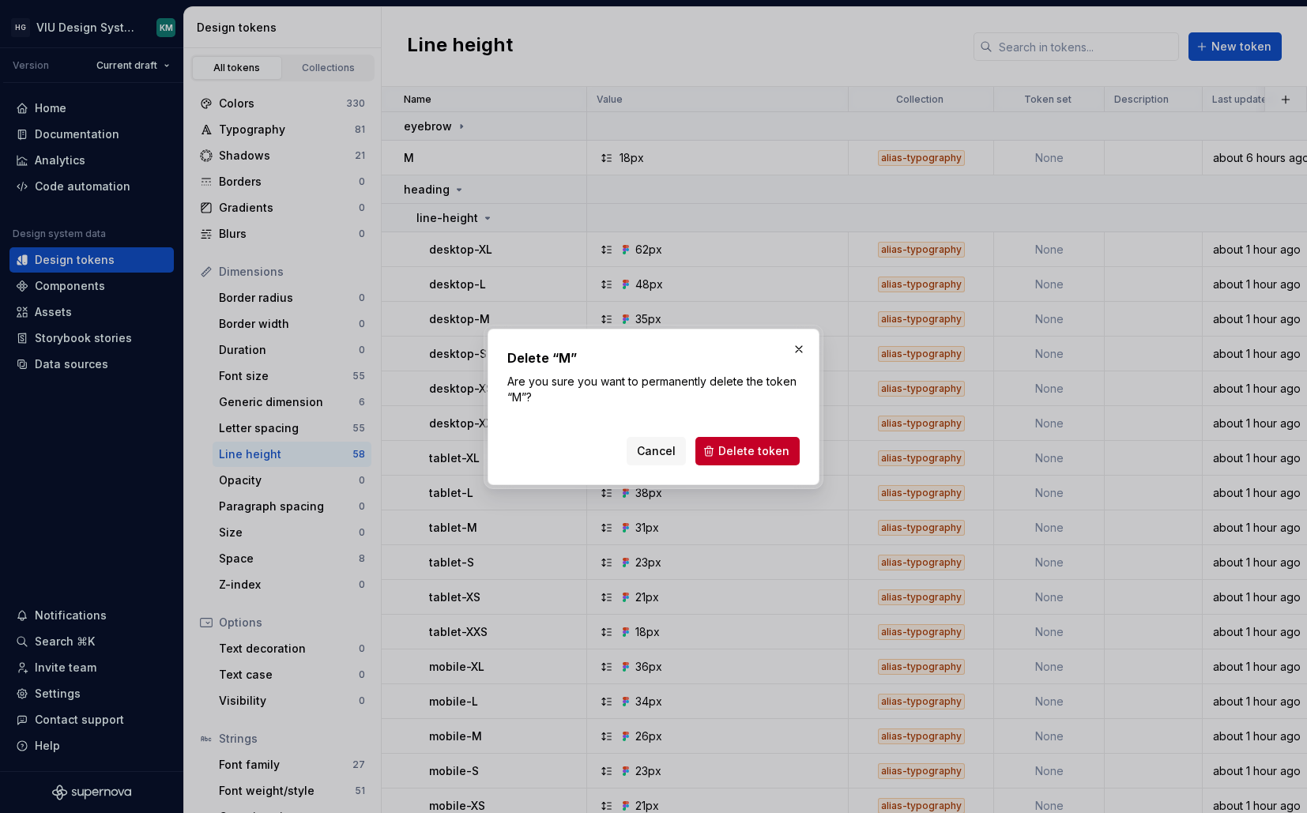
drag, startPoint x: 716, startPoint y: 448, endPoint x: 693, endPoint y: 500, distance: 56.3
click at [717, 447] on button "Delete token" at bounding box center [748, 451] width 104 height 28
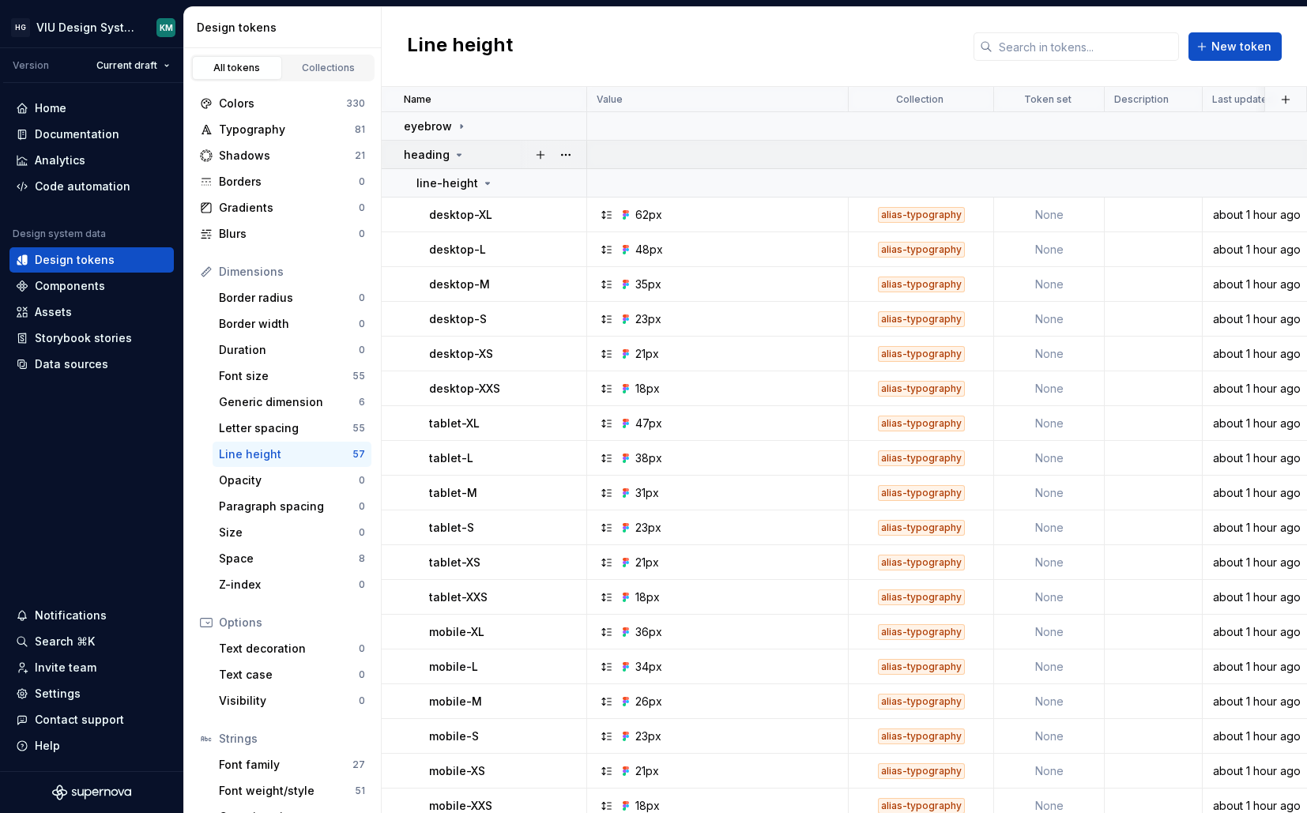
click at [457, 157] on icon at bounding box center [459, 155] width 13 height 13
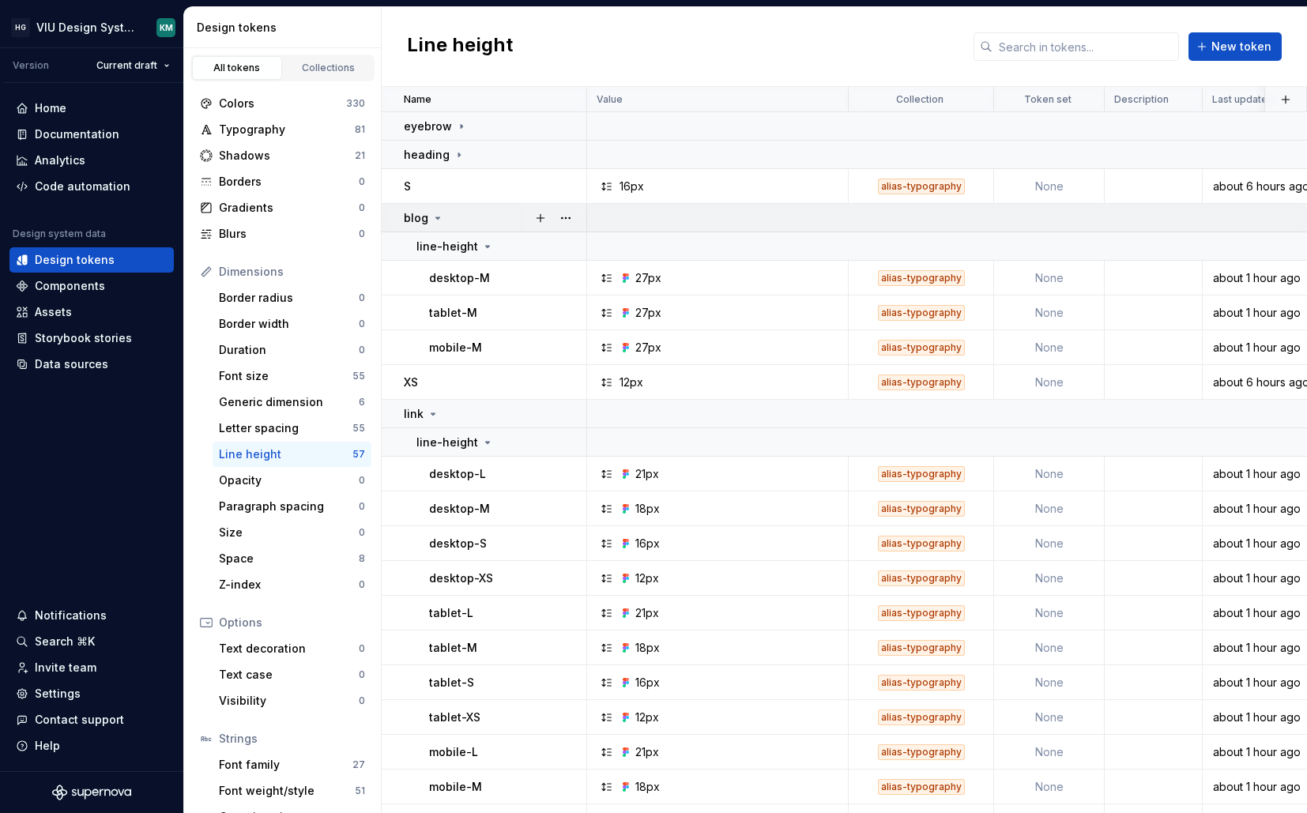
click at [443, 215] on div "blog" at bounding box center [495, 218] width 182 height 16
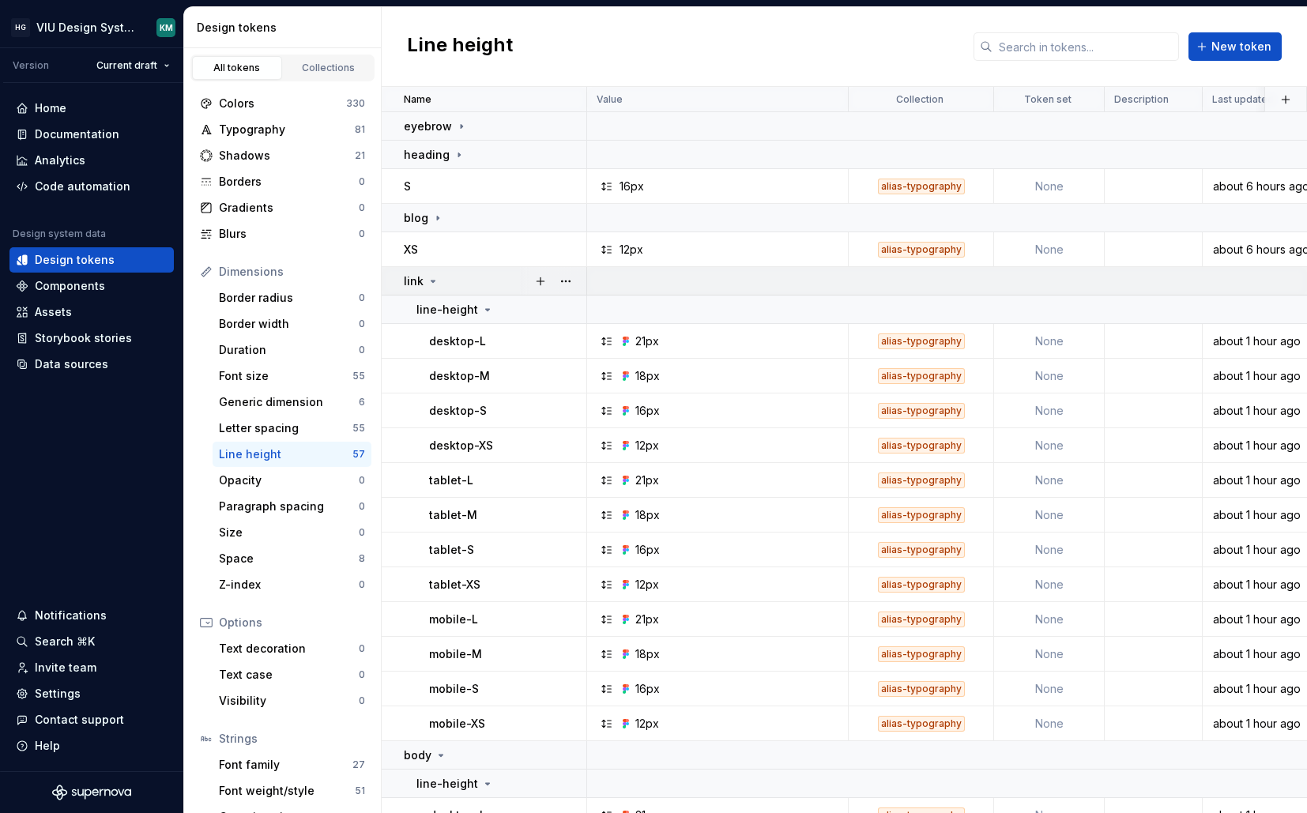
click at [433, 277] on icon at bounding box center [433, 281] width 13 height 13
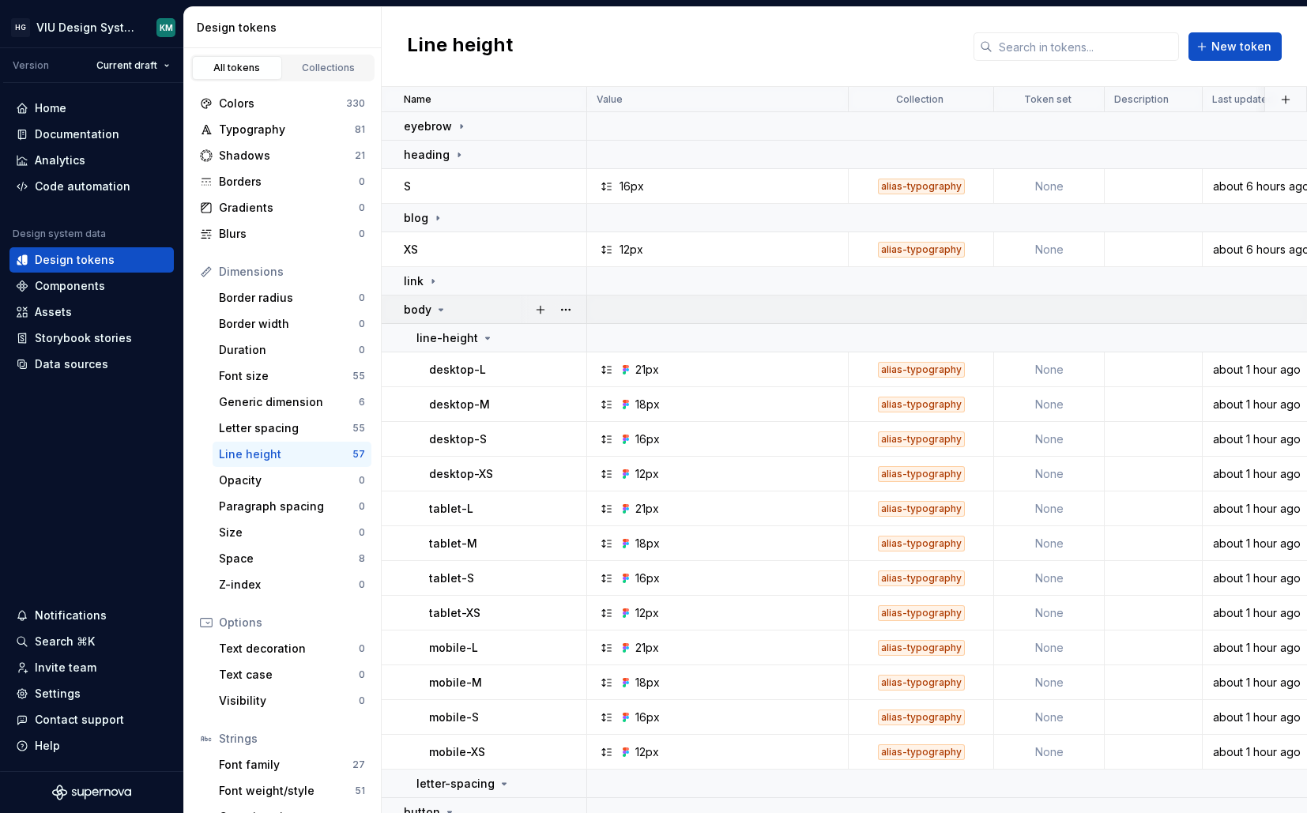
click at [440, 311] on icon at bounding box center [441, 310] width 13 height 13
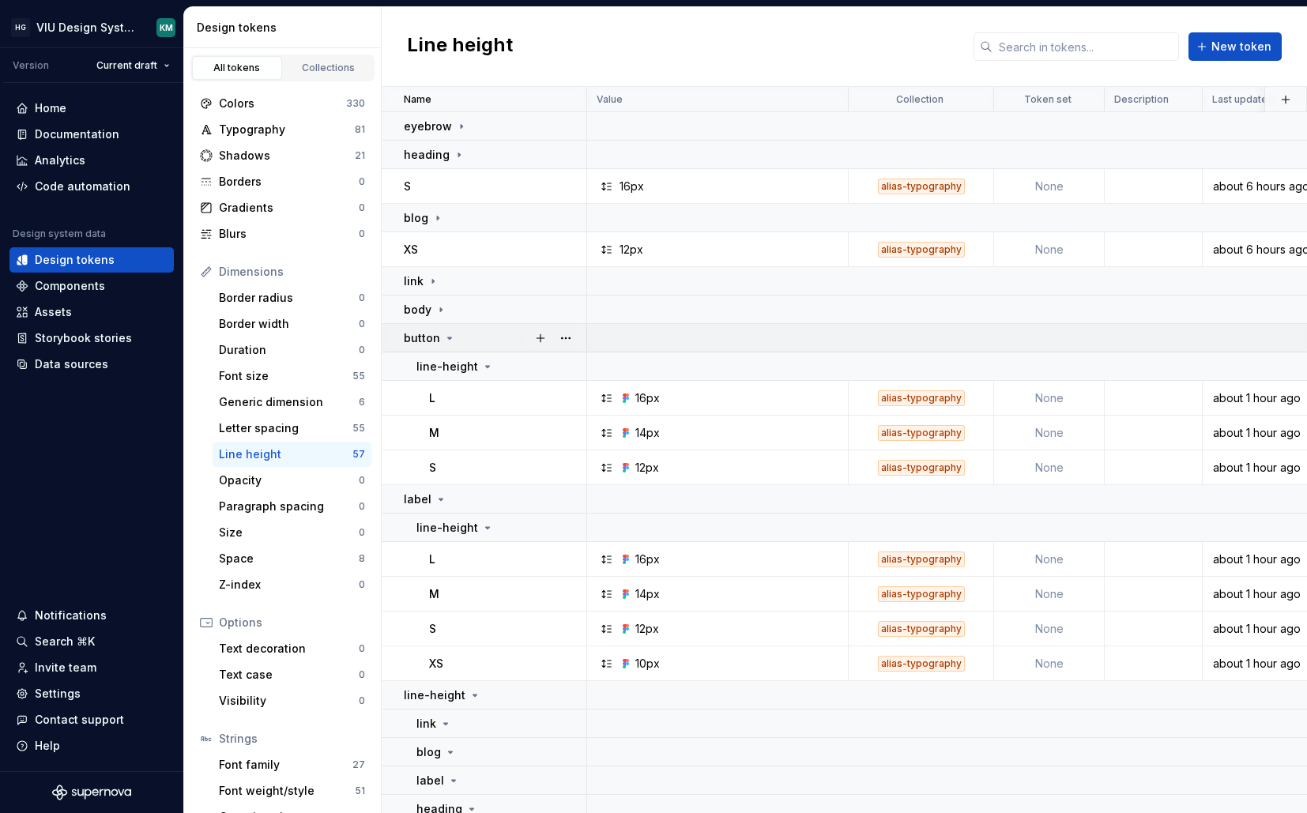
click at [445, 338] on icon at bounding box center [449, 338] width 13 height 13
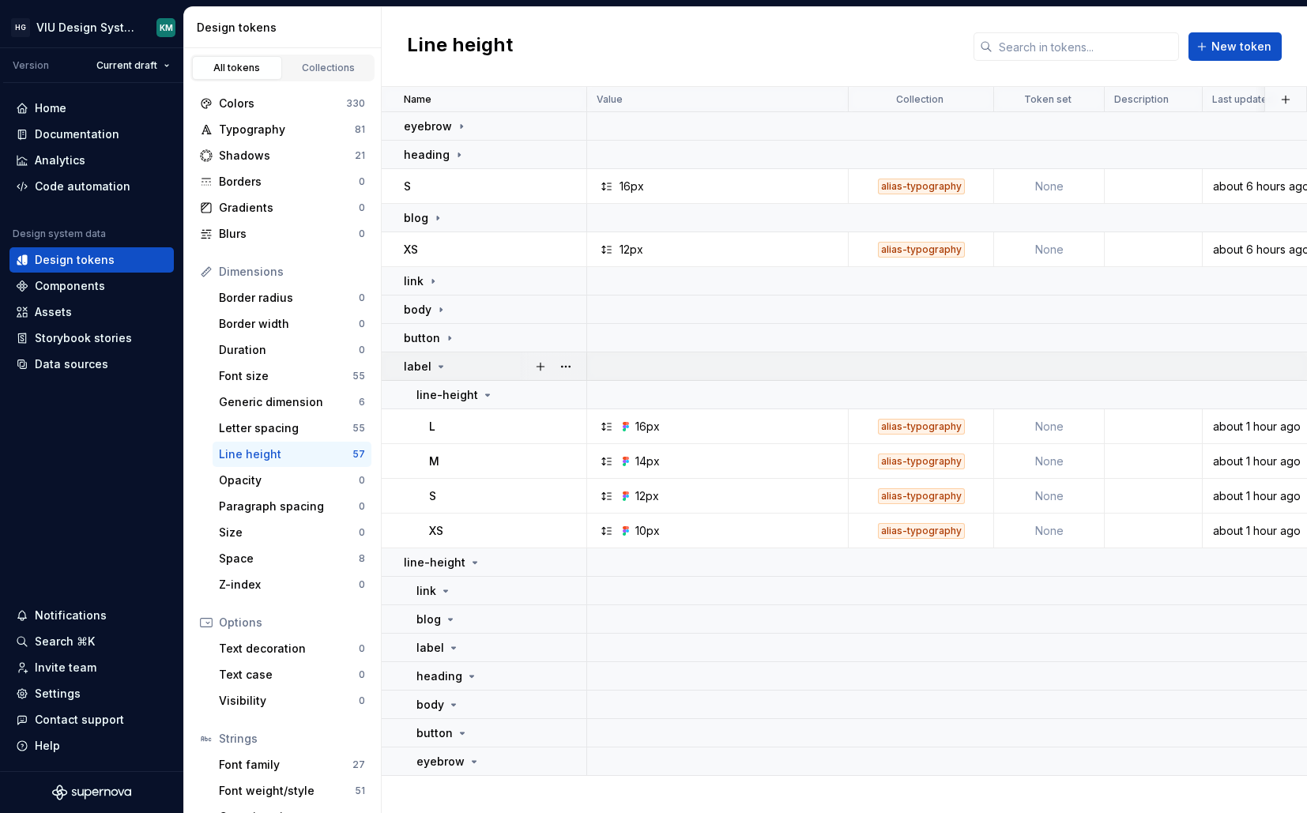
click at [440, 368] on icon at bounding box center [441, 366] width 13 height 13
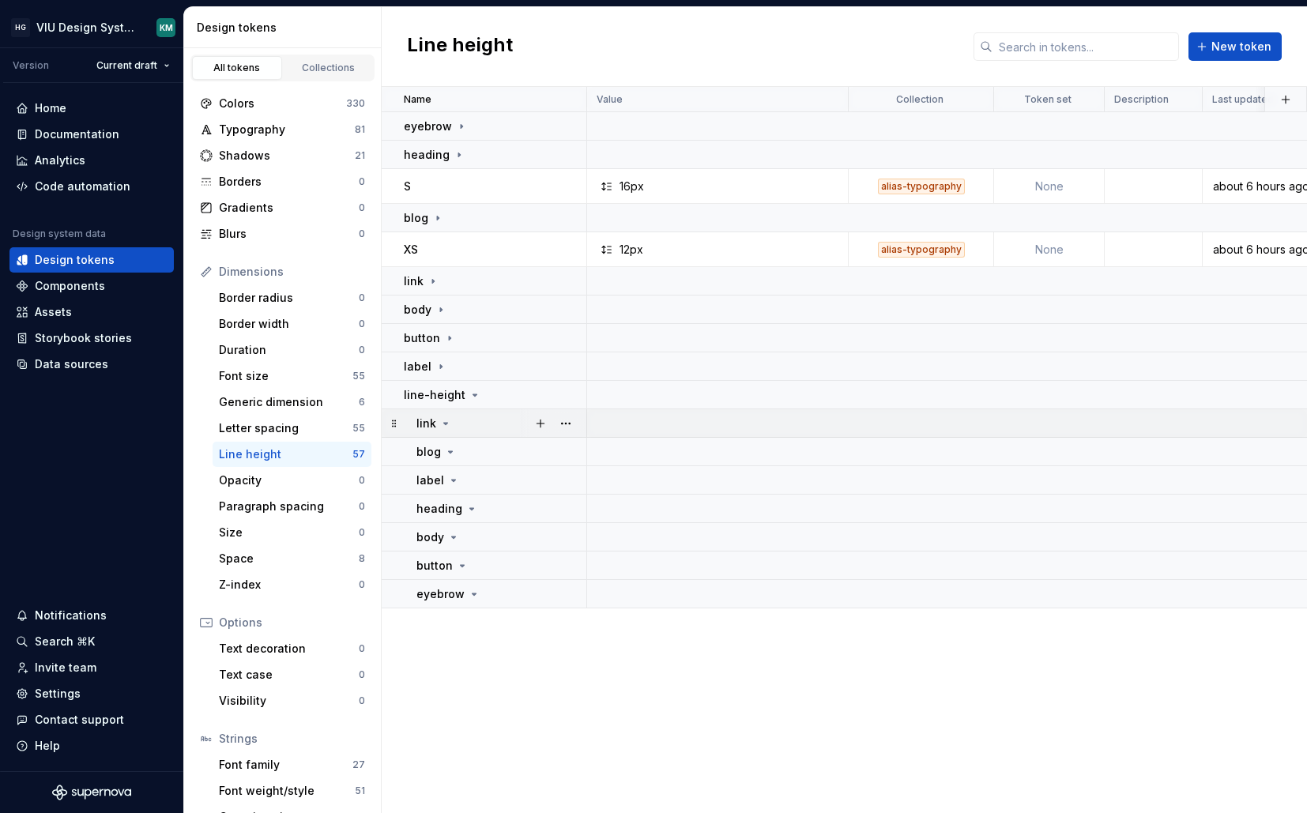
click at [448, 425] on icon at bounding box center [446, 423] width 13 height 13
click at [500, 394] on div "line-height" at bounding box center [495, 395] width 182 height 16
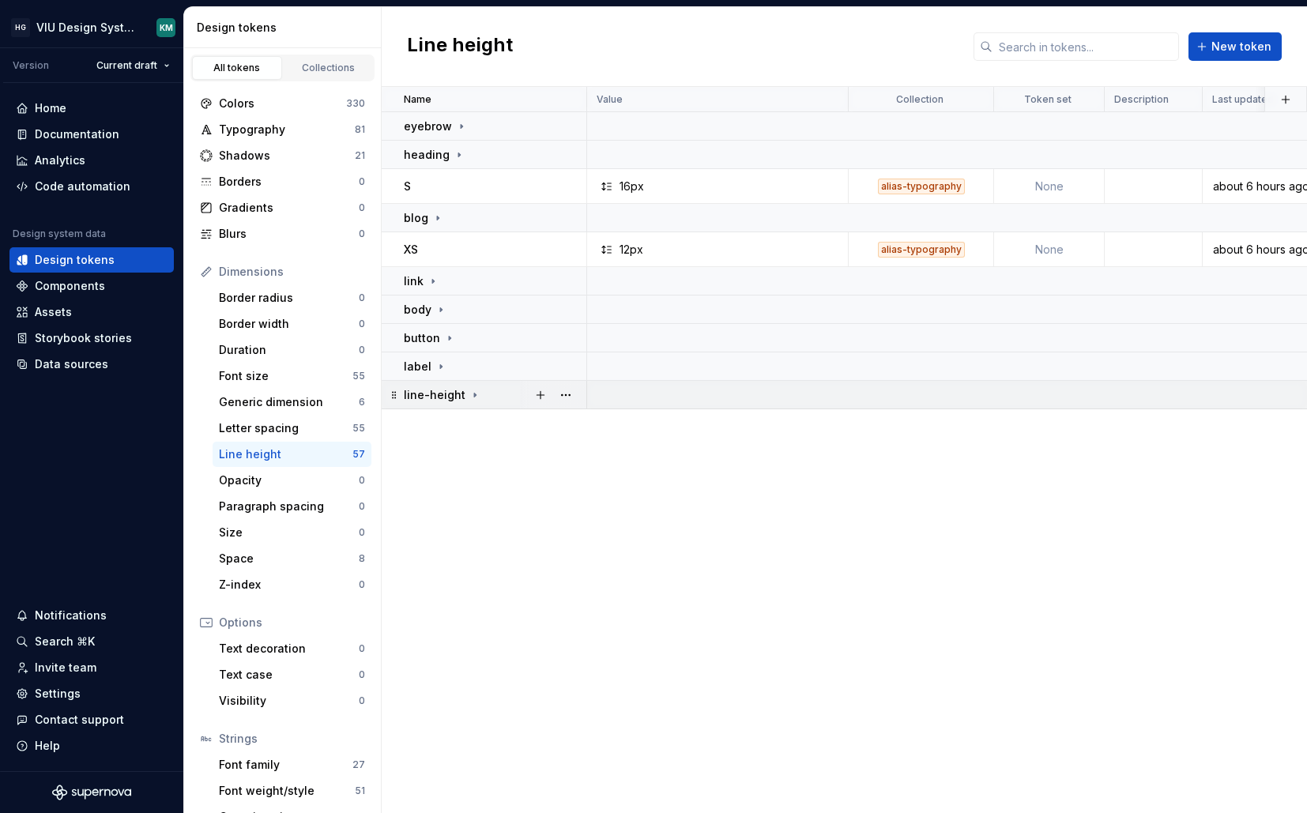
click at [500, 394] on div "line-height" at bounding box center [495, 395] width 182 height 16
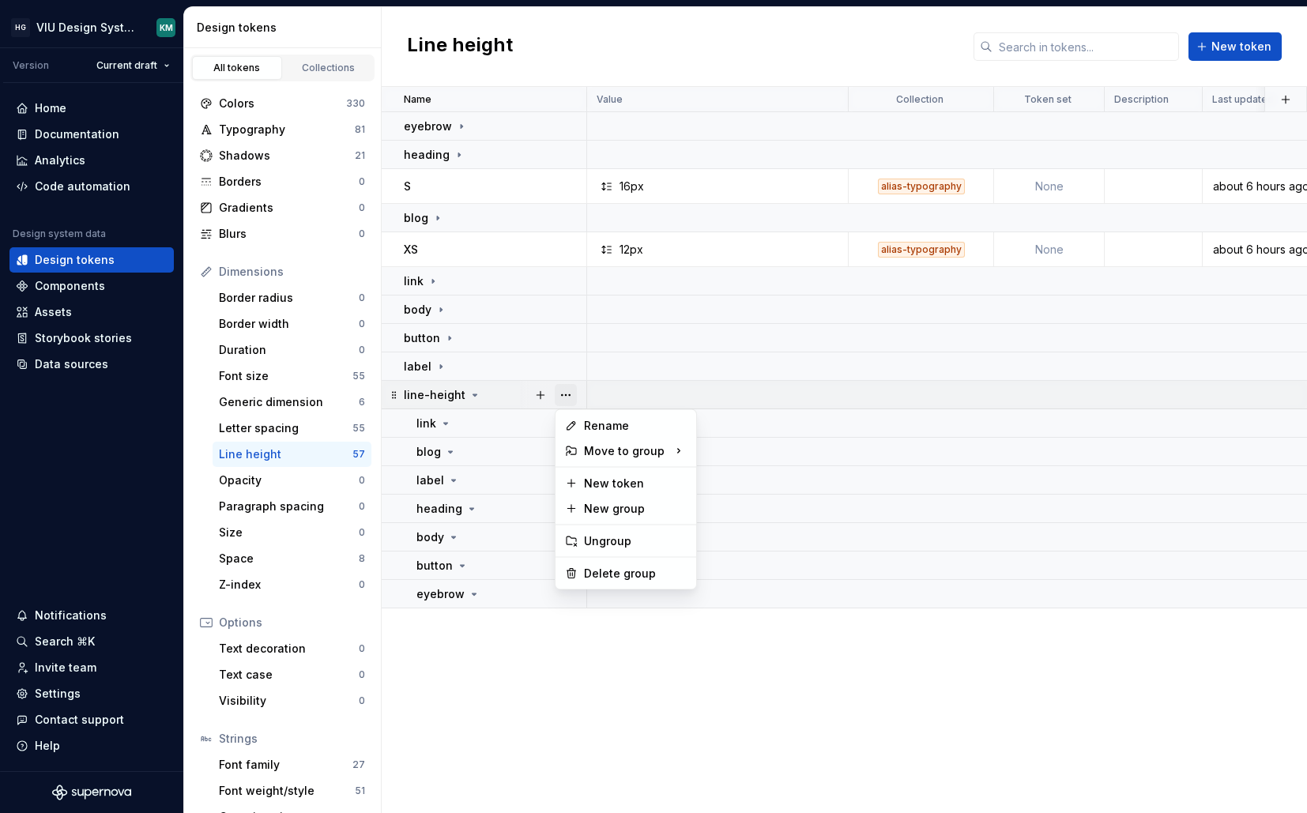
click at [562, 398] on button "button" at bounding box center [566, 395] width 22 height 22
click at [595, 575] on div "Delete group" at bounding box center [635, 574] width 103 height 16
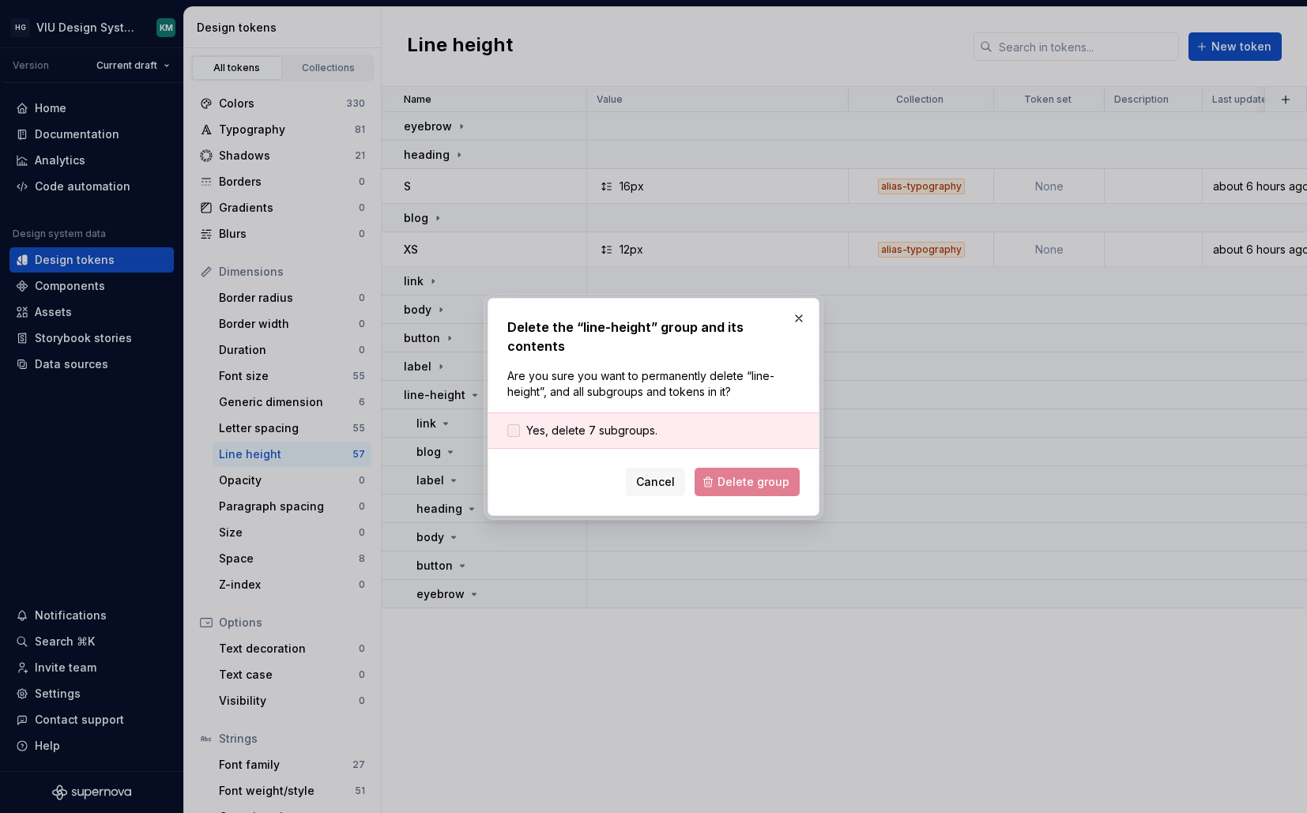
click at [609, 423] on span "Yes, delete 7 subgroups." at bounding box center [591, 431] width 131 height 16
click at [718, 476] on button "Delete group" at bounding box center [747, 482] width 105 height 28
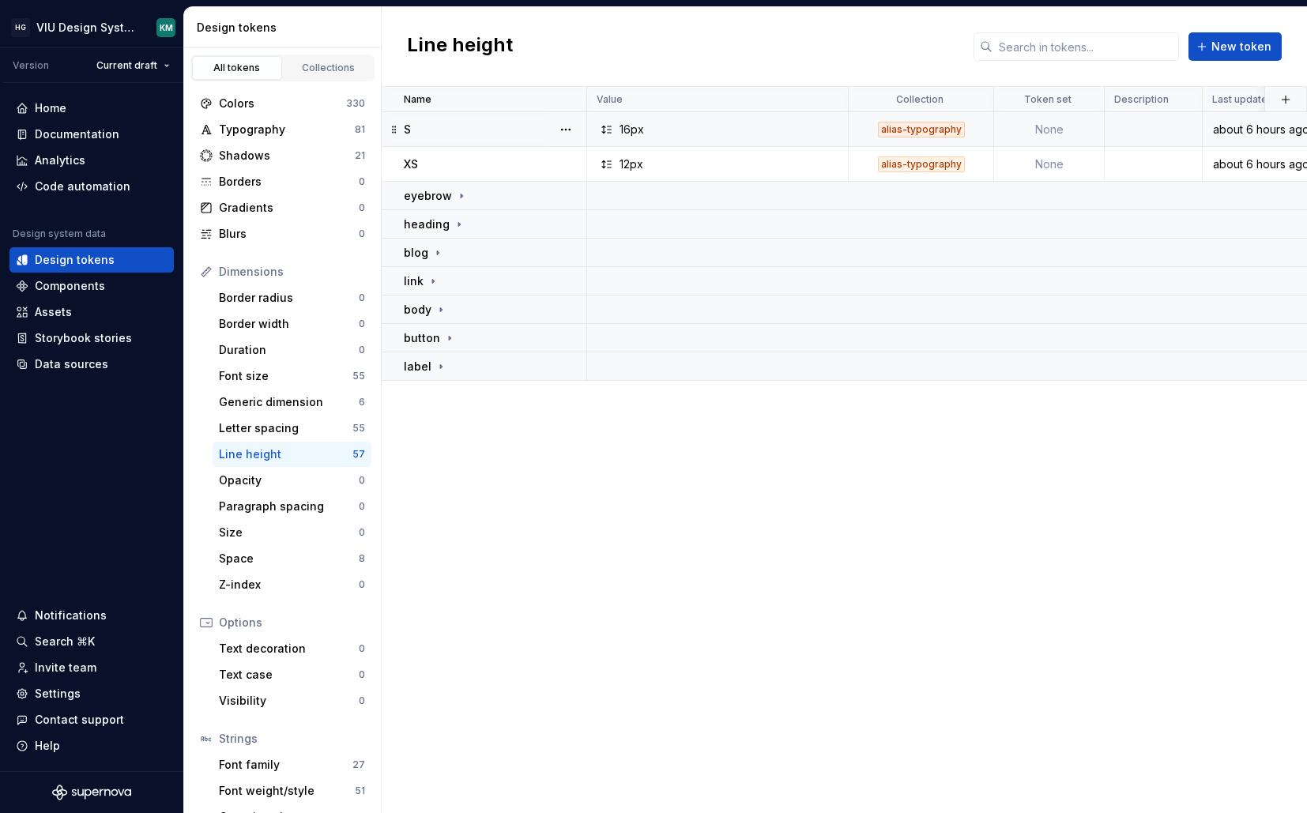
click at [577, 122] on div at bounding box center [565, 129] width 41 height 34
click at [571, 127] on button "button" at bounding box center [566, 130] width 22 height 22
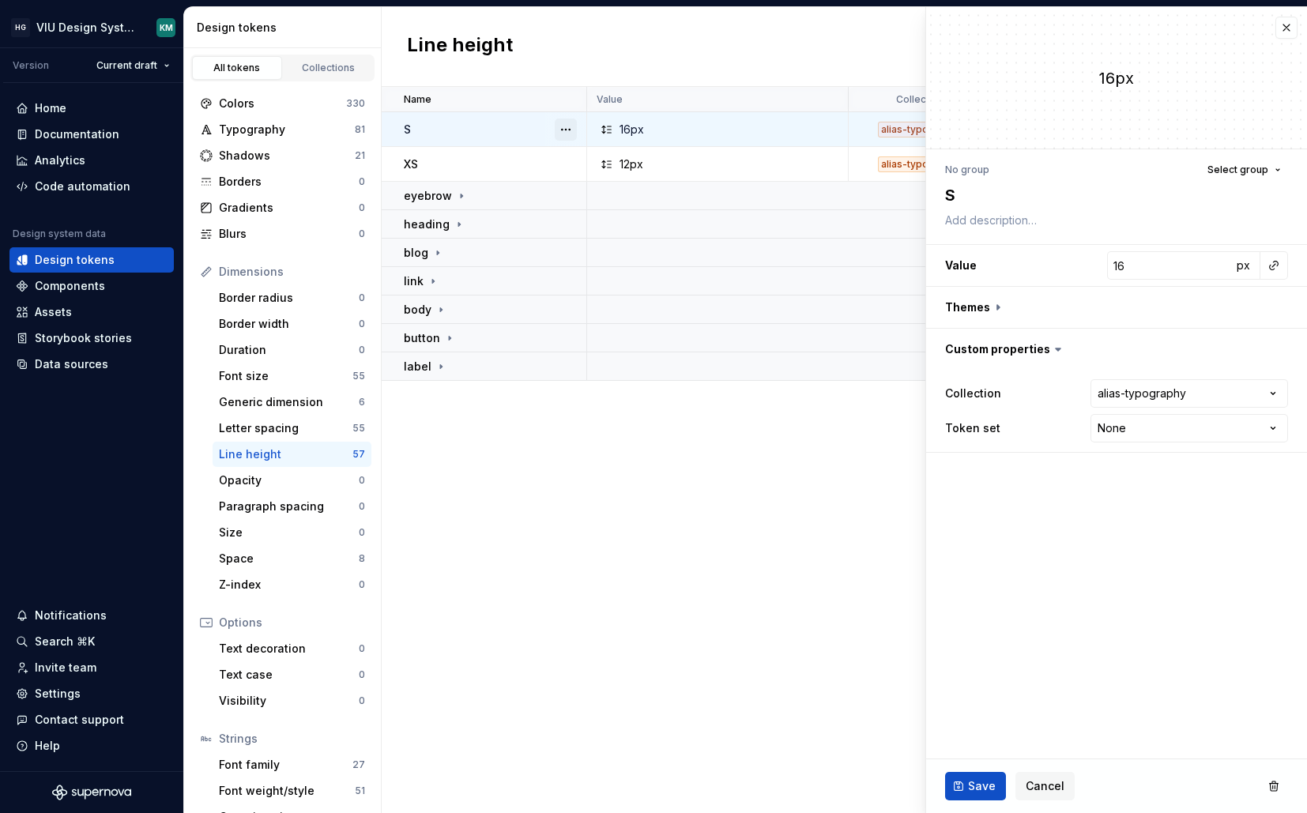
type textarea "*"
click at [572, 130] on button "button" at bounding box center [566, 130] width 22 height 22
click at [576, 214] on icon at bounding box center [571, 218] width 13 height 13
click at [1285, 23] on button "button" at bounding box center [1287, 28] width 22 height 22
click at [1282, 28] on button "button" at bounding box center [1287, 28] width 22 height 22
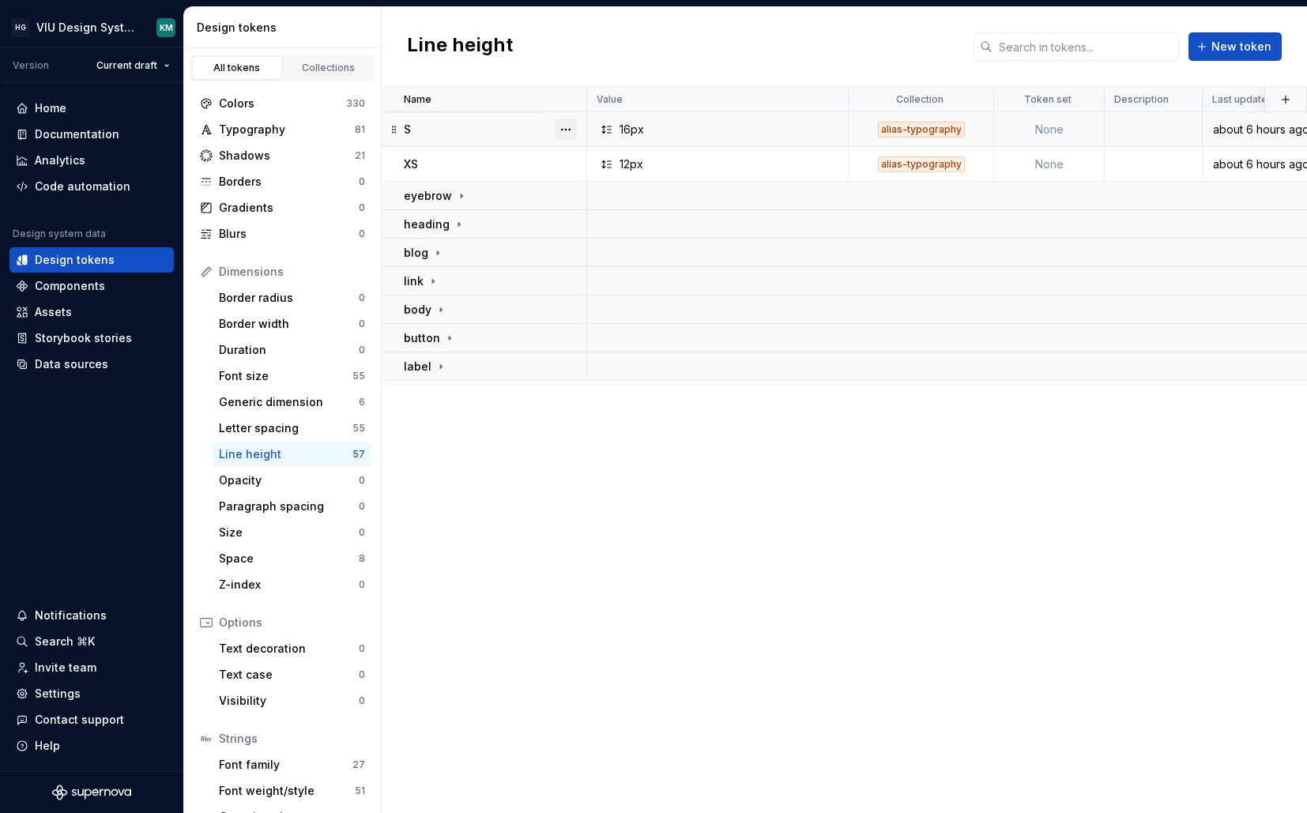
click at [565, 129] on button "button" at bounding box center [566, 130] width 22 height 22
click at [582, 213] on div "Delete token" at bounding box center [626, 218] width 134 height 25
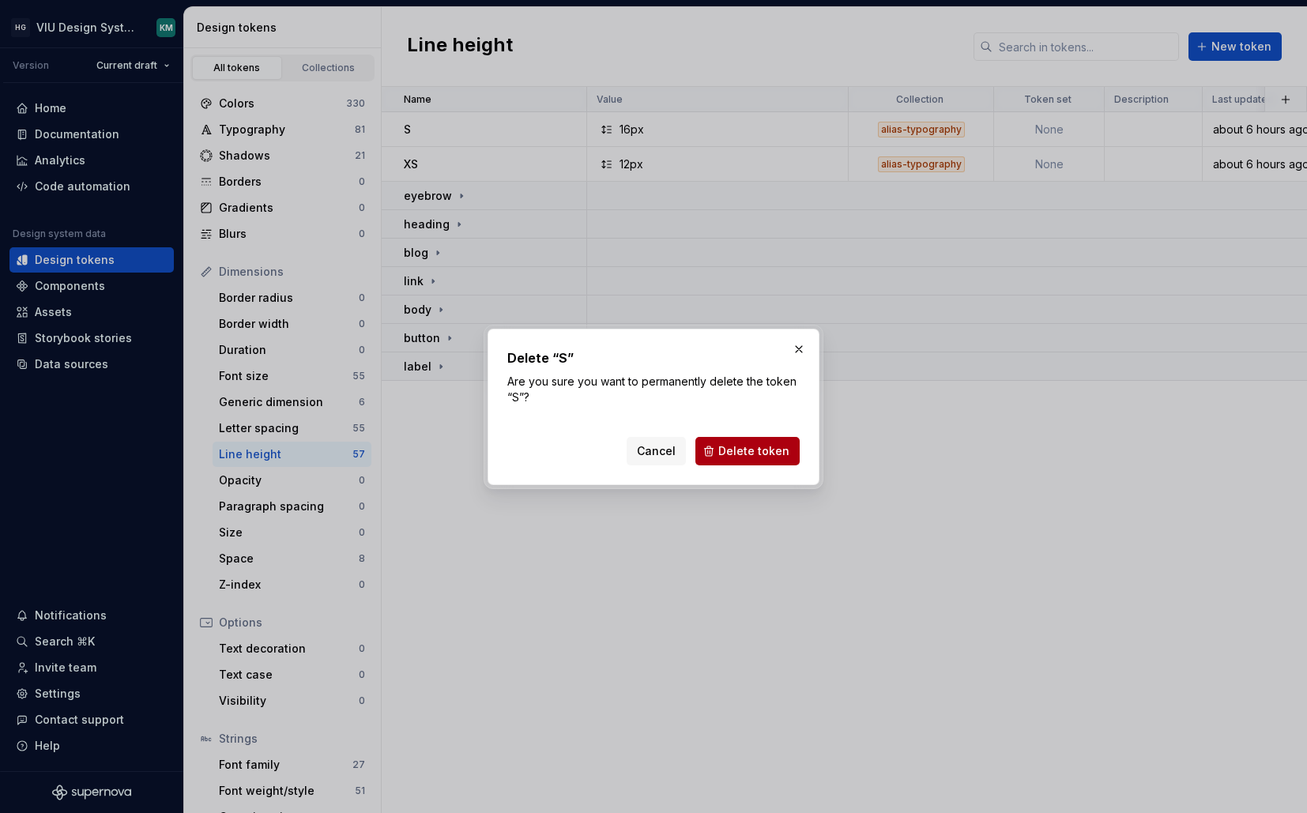
click at [764, 457] on span "Delete token" at bounding box center [754, 451] width 71 height 16
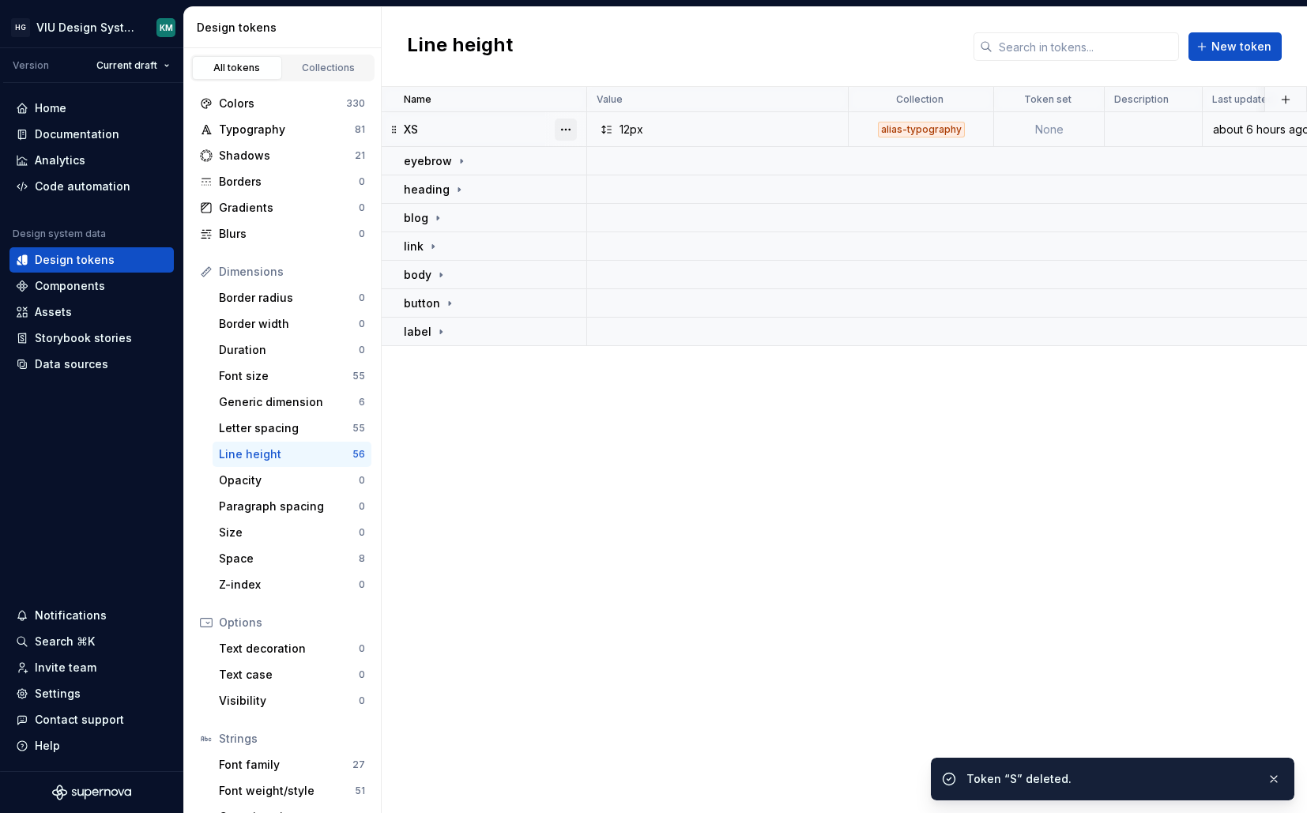
click at [571, 123] on button "button" at bounding box center [566, 130] width 22 height 22
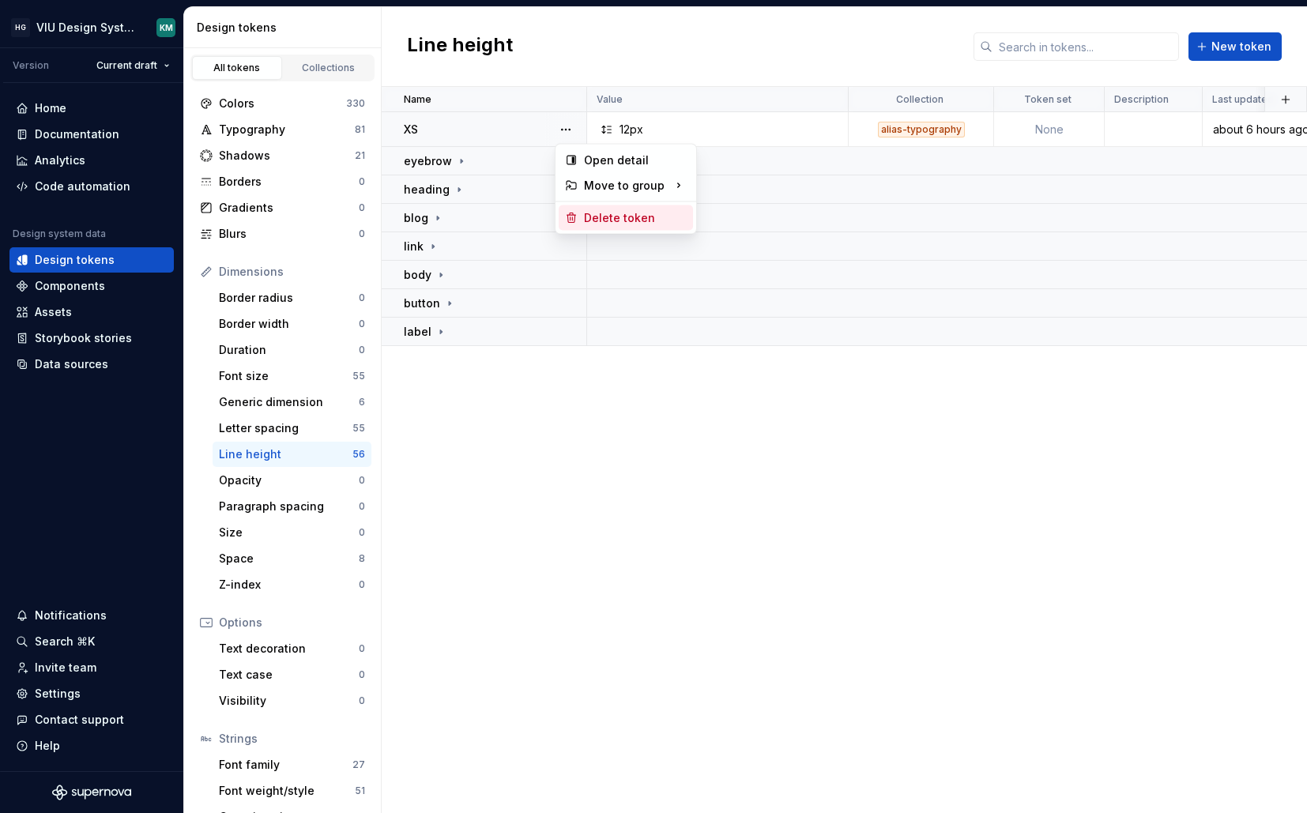
click at [590, 215] on div "Delete token" at bounding box center [635, 218] width 103 height 16
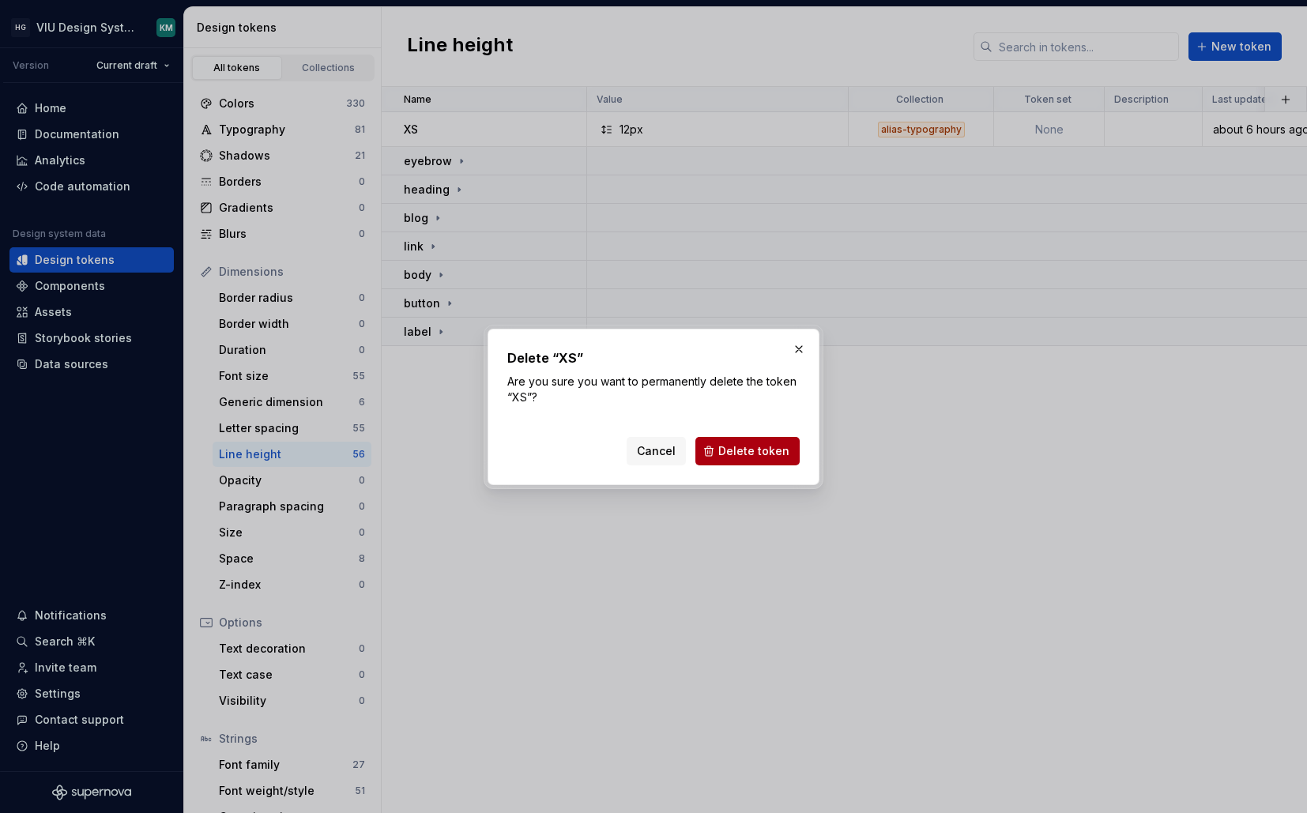
click at [739, 442] on button "Delete token" at bounding box center [748, 451] width 104 height 28
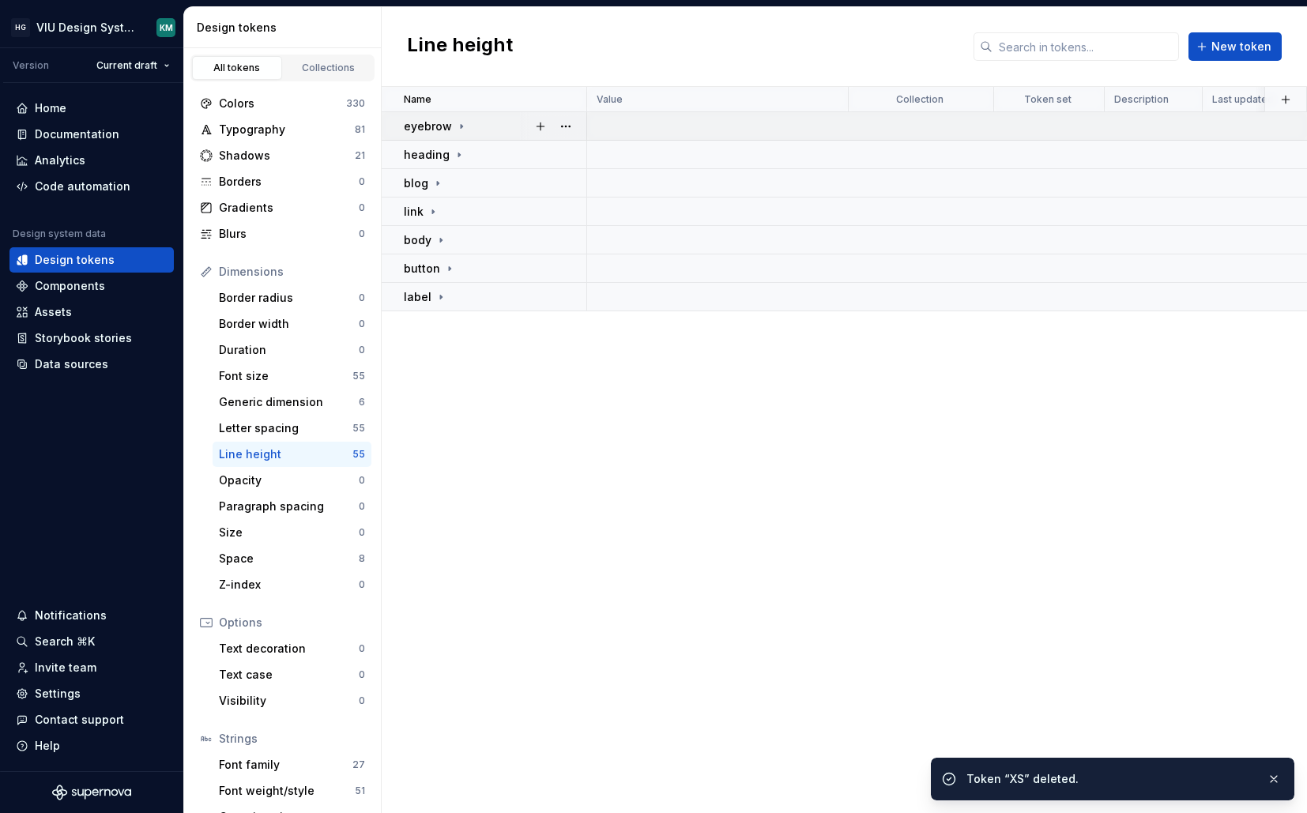
click at [461, 130] on icon at bounding box center [461, 126] width 13 height 13
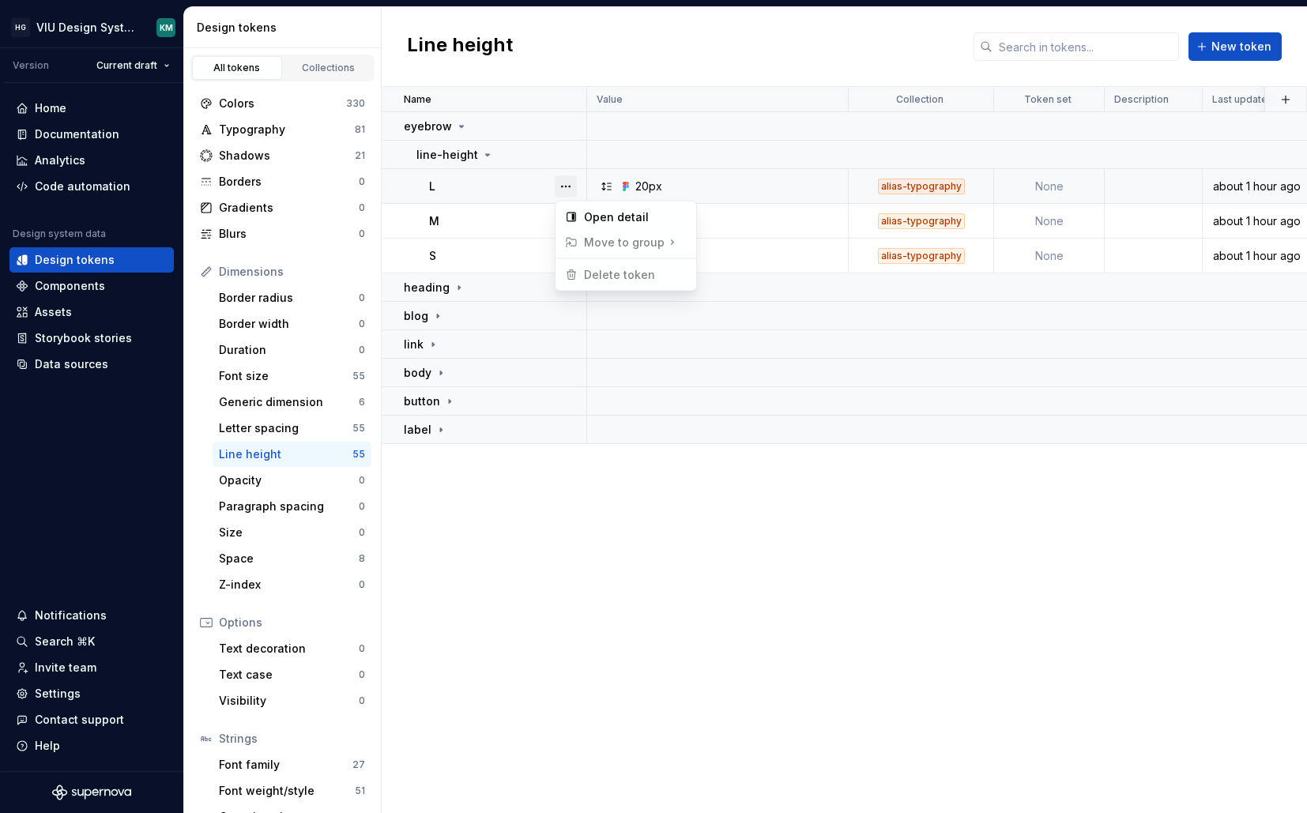
click at [560, 182] on button "button" at bounding box center [566, 186] width 22 height 22
click at [560, 183] on button "button" at bounding box center [566, 186] width 22 height 22
click at [462, 125] on icon at bounding box center [461, 126] width 13 height 13
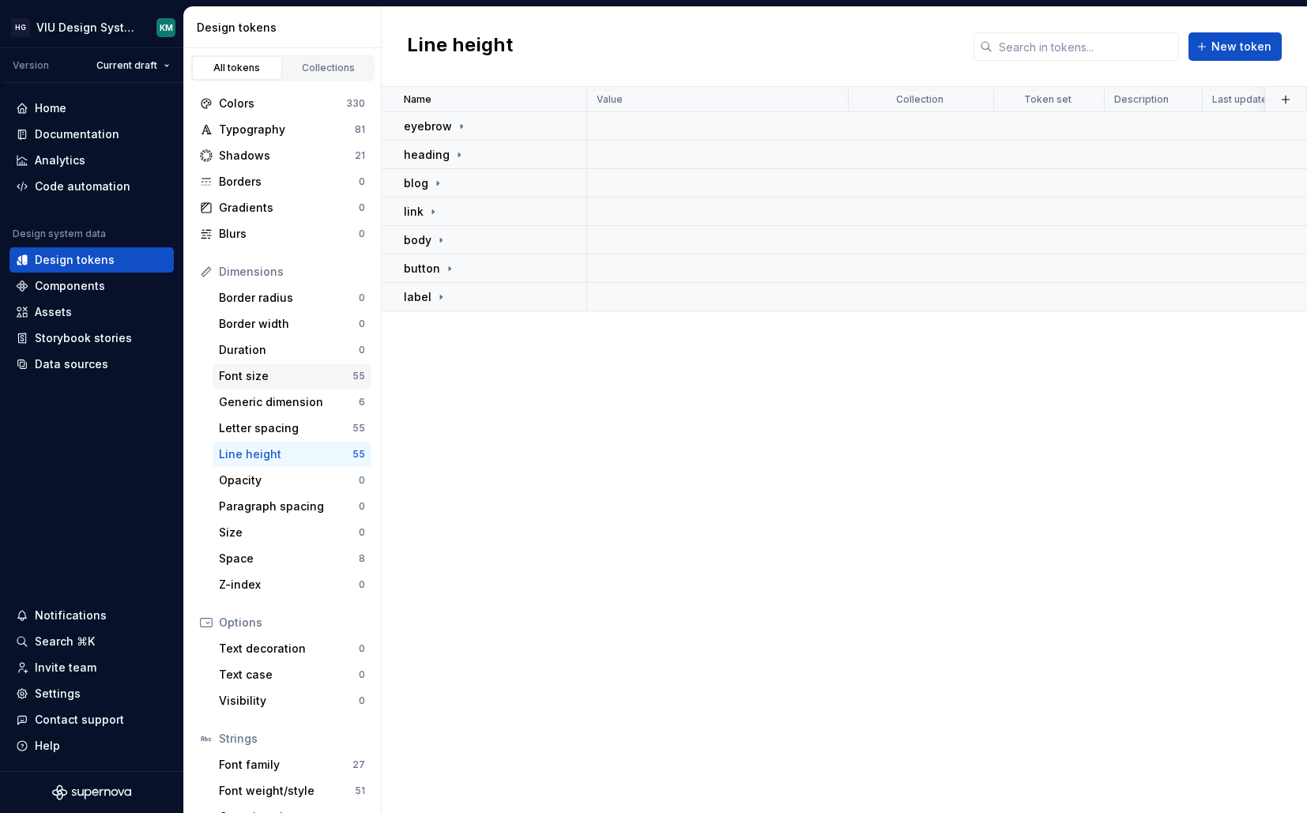
click at [314, 372] on div "Font size" at bounding box center [286, 376] width 134 height 16
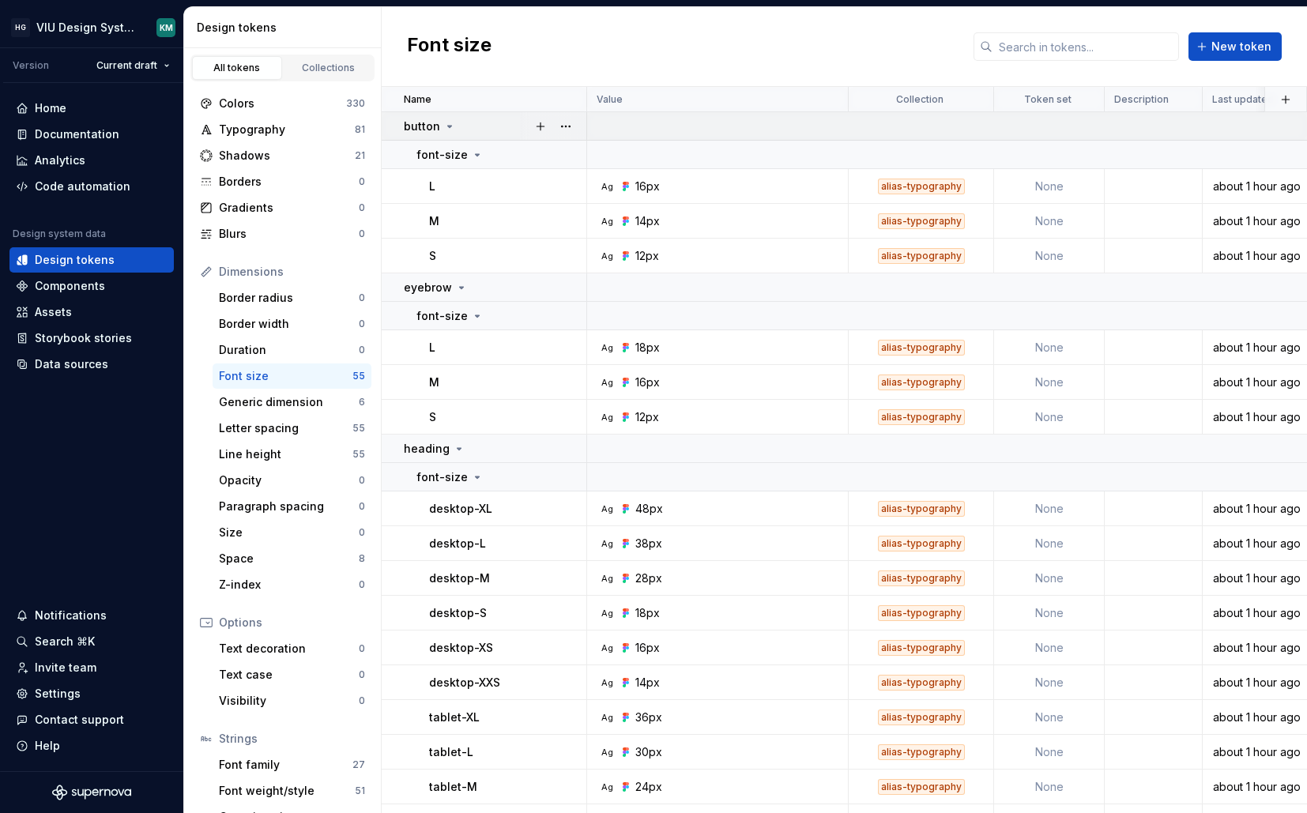
click at [500, 122] on div "button" at bounding box center [495, 127] width 182 height 16
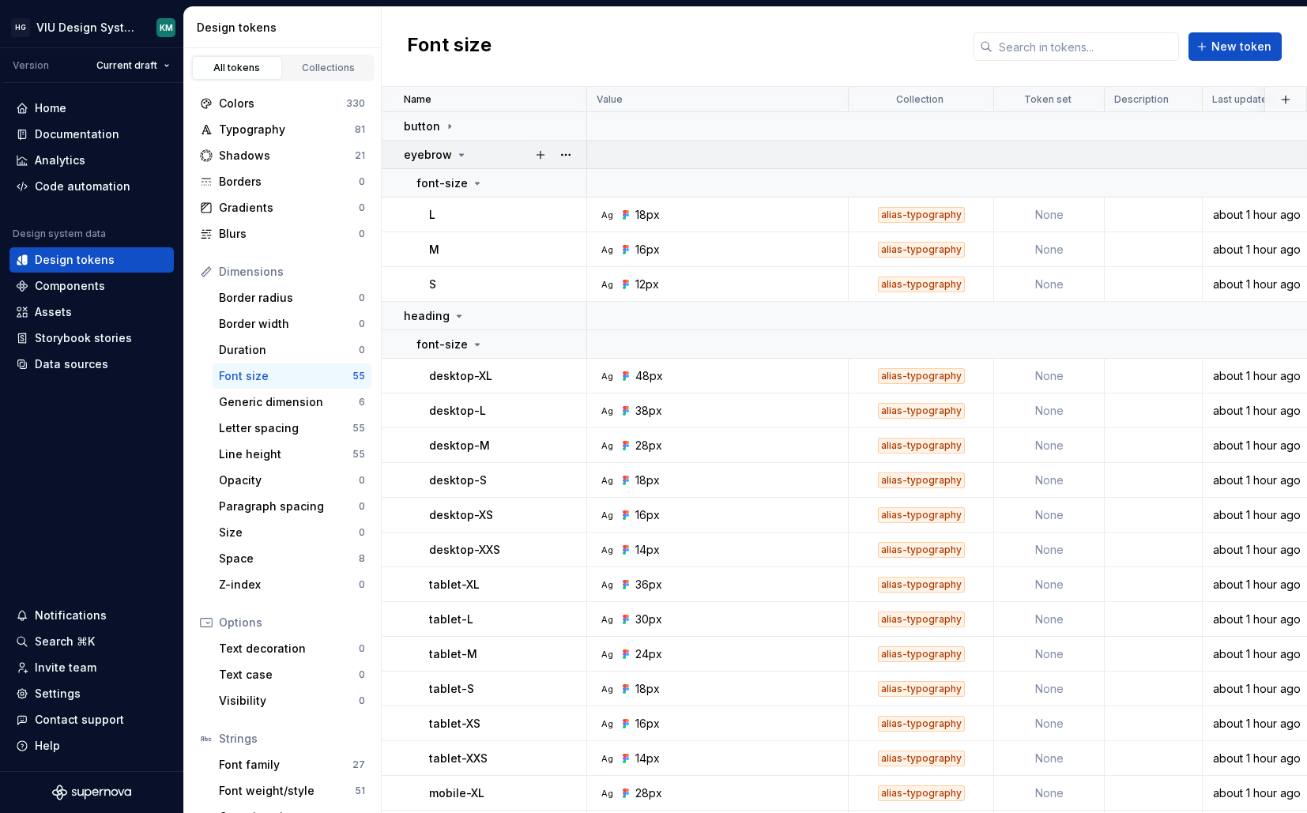
click at [494, 151] on div "eyebrow" at bounding box center [495, 155] width 182 height 16
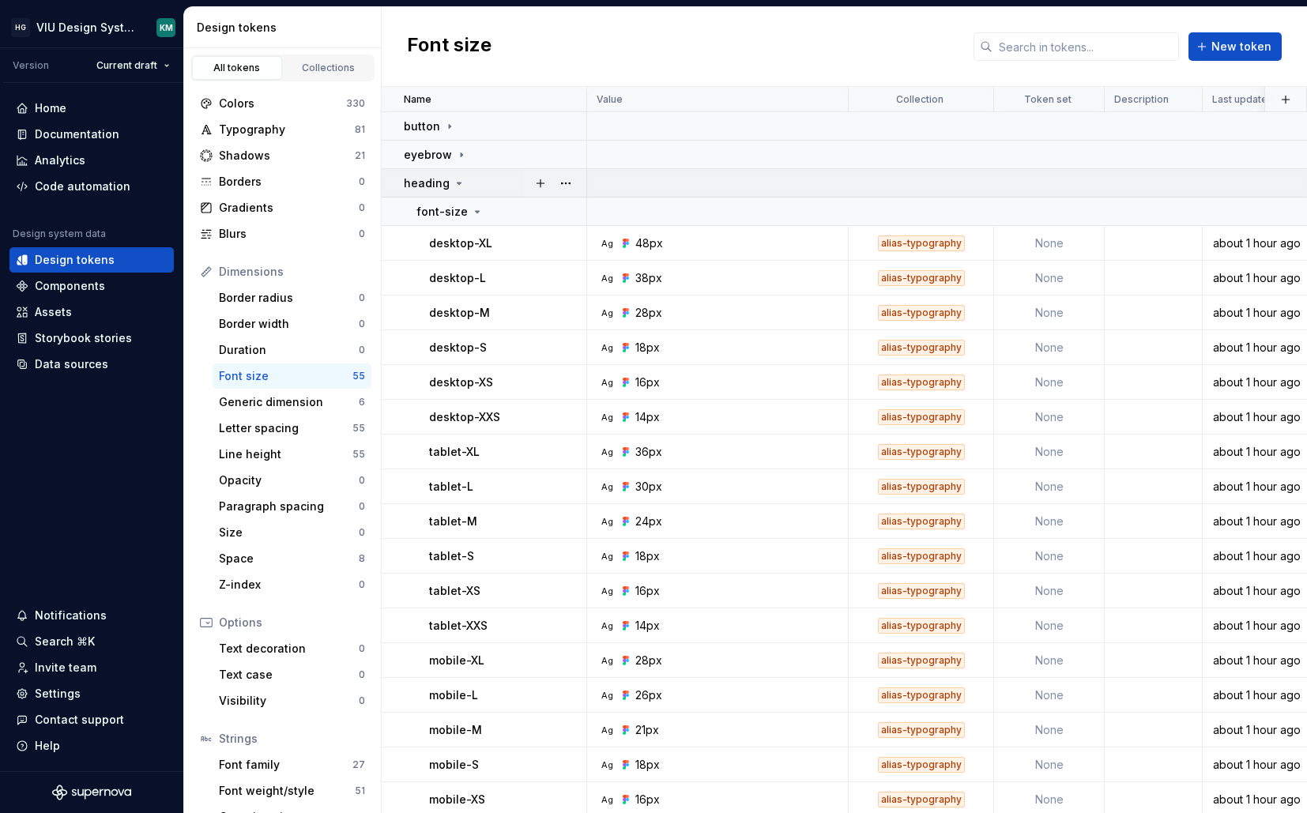
click at [490, 177] on div "heading" at bounding box center [495, 183] width 182 height 16
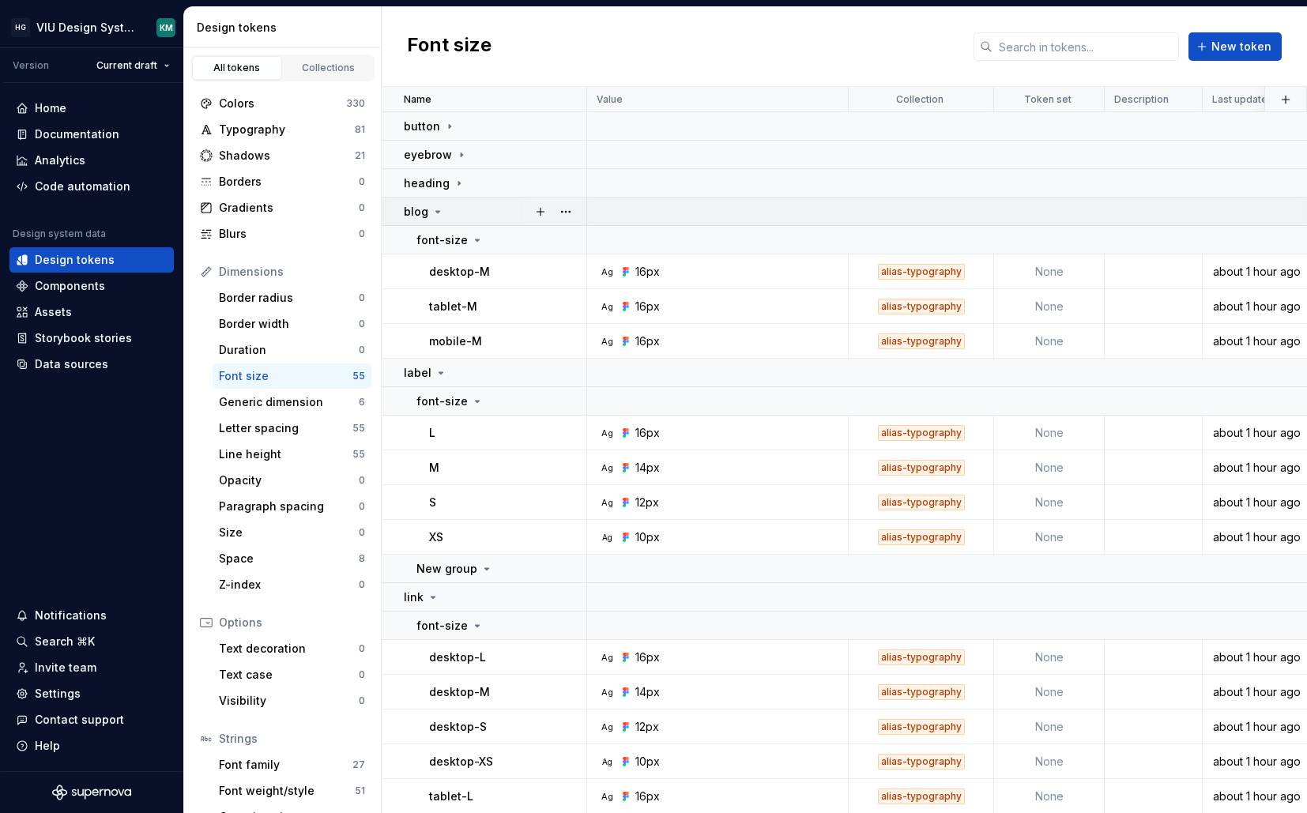
click at [483, 206] on div "blog" at bounding box center [495, 212] width 182 height 16
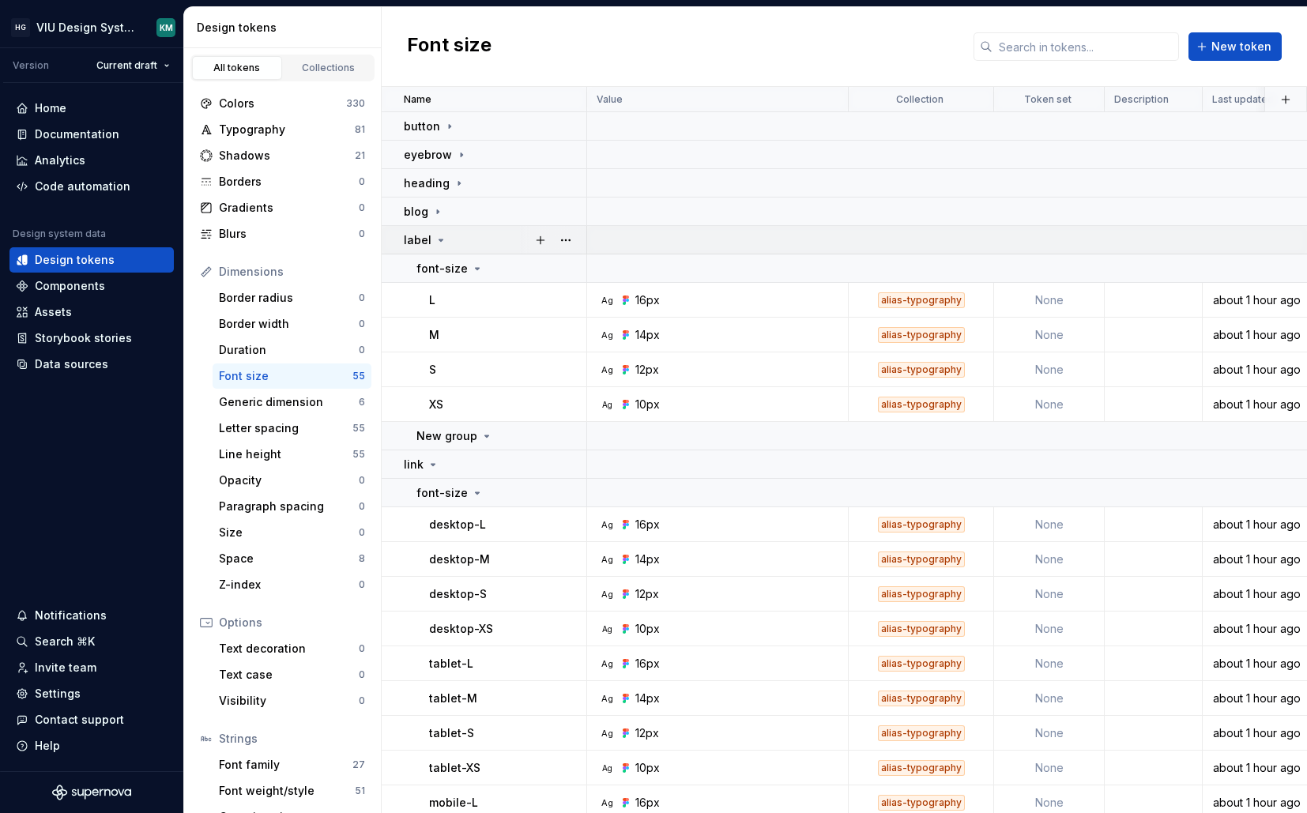
click at [479, 235] on div "label" at bounding box center [495, 240] width 182 height 16
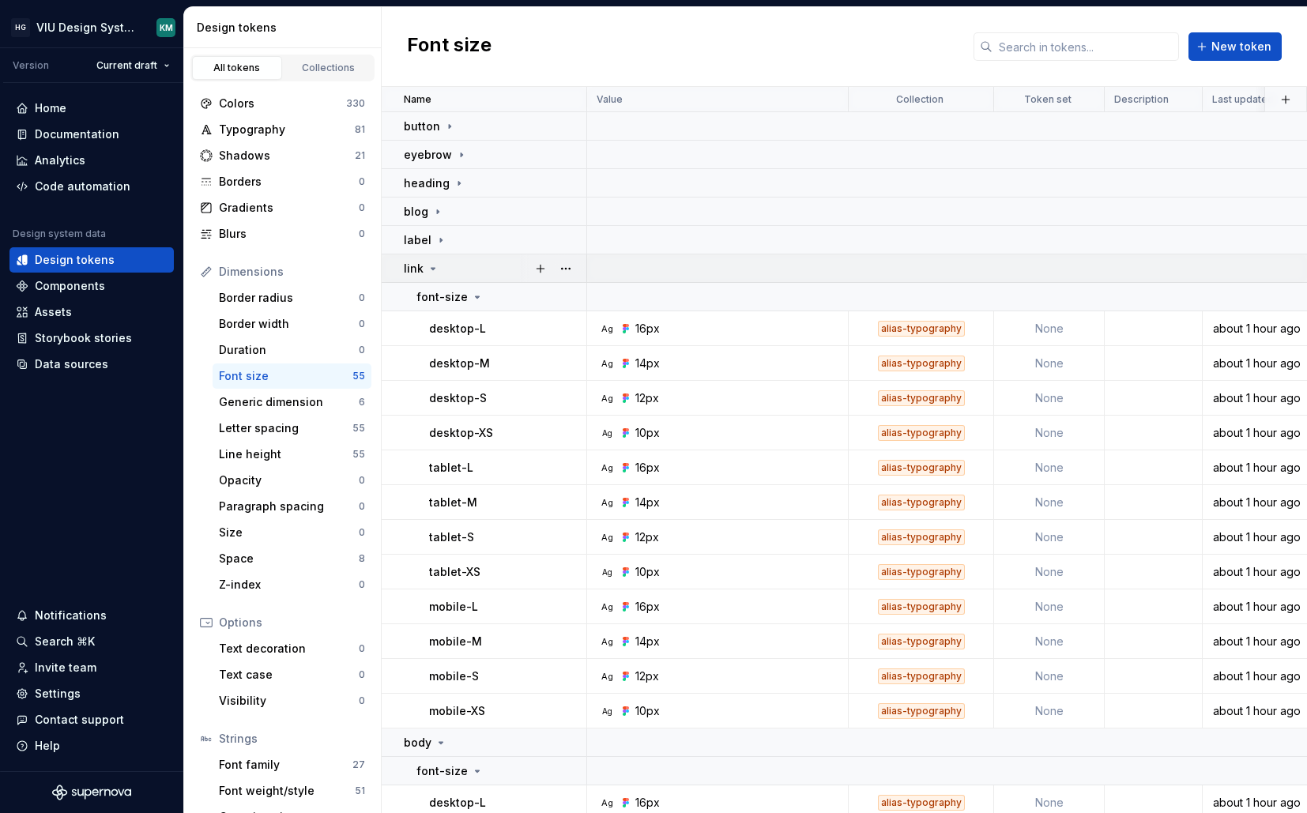
click at [474, 263] on div "link" at bounding box center [495, 269] width 182 height 16
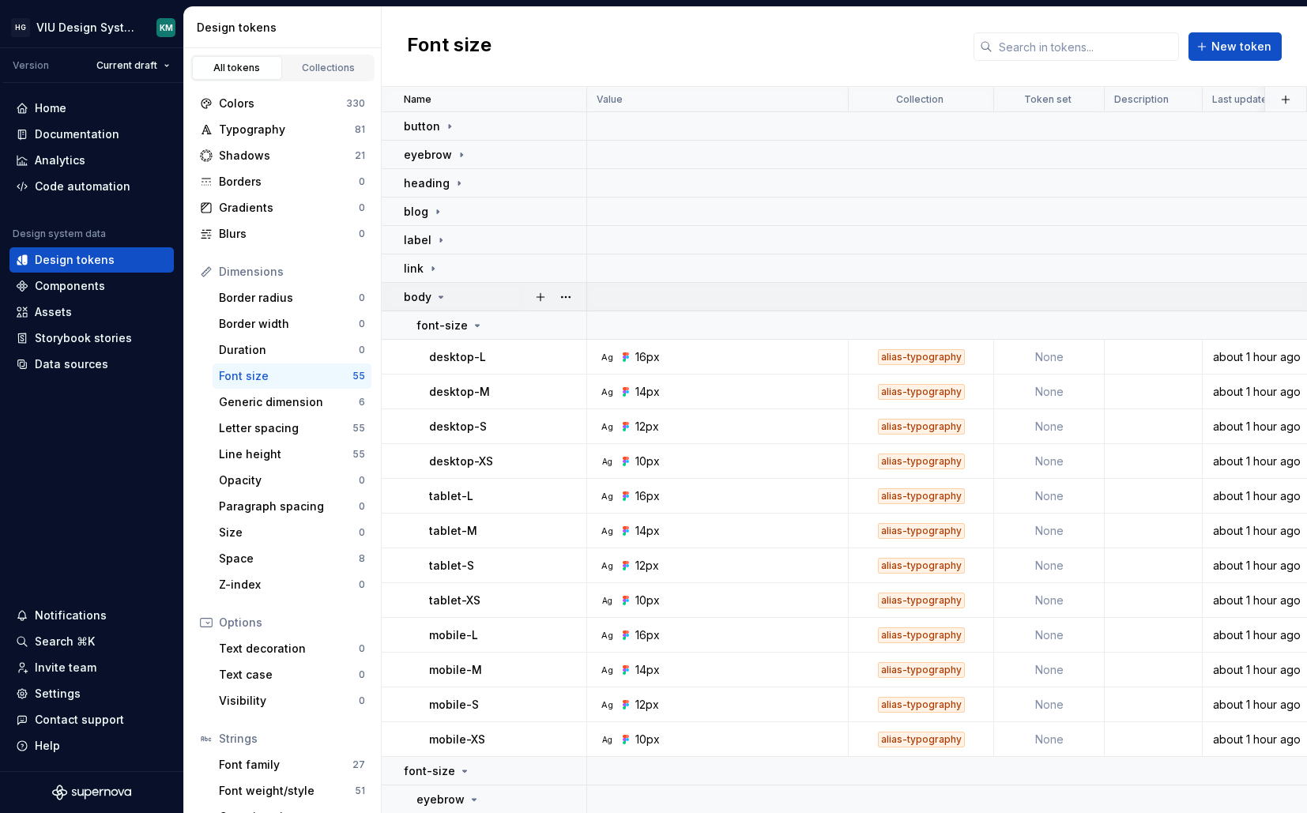
click at [466, 292] on div "body" at bounding box center [495, 297] width 182 height 16
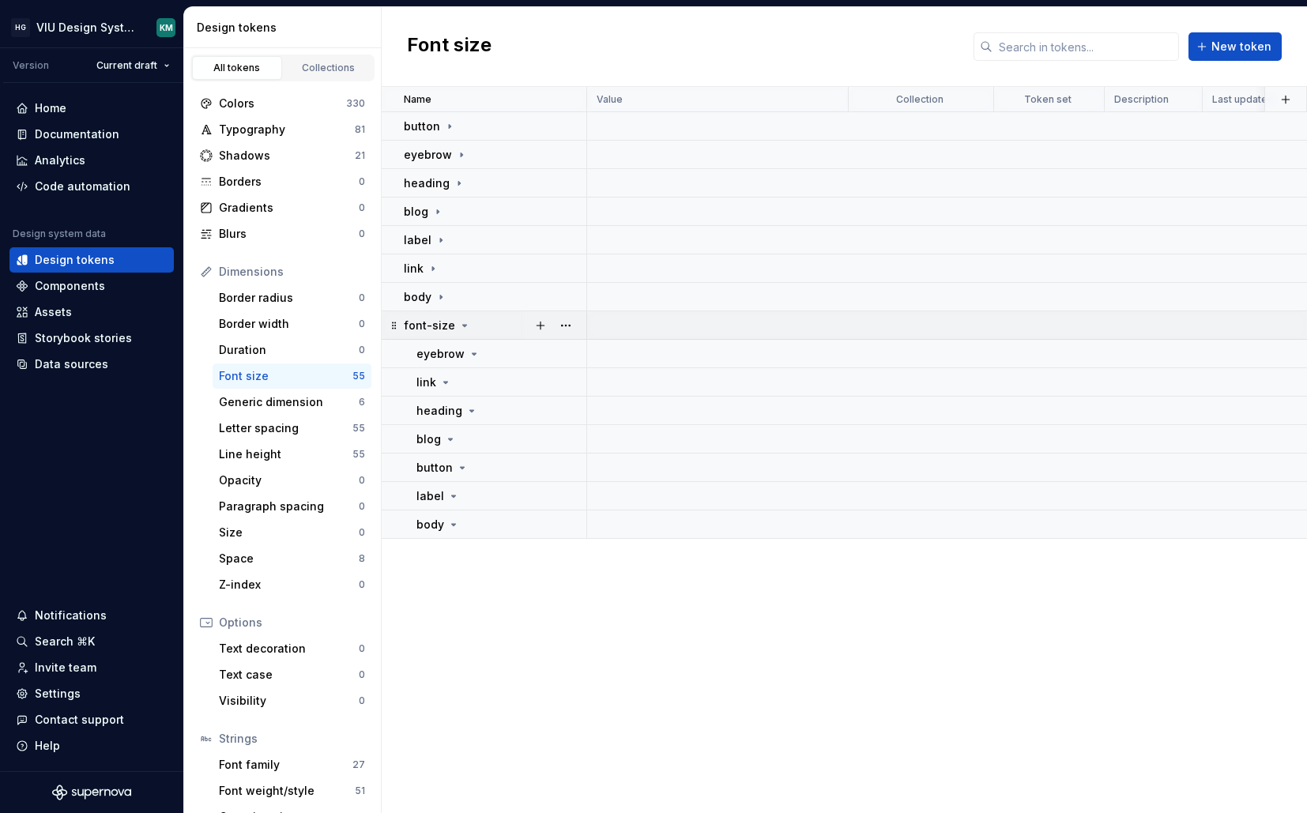
click at [462, 323] on icon at bounding box center [464, 325] width 13 height 13
click at [297, 455] on div "Line height" at bounding box center [286, 455] width 134 height 16
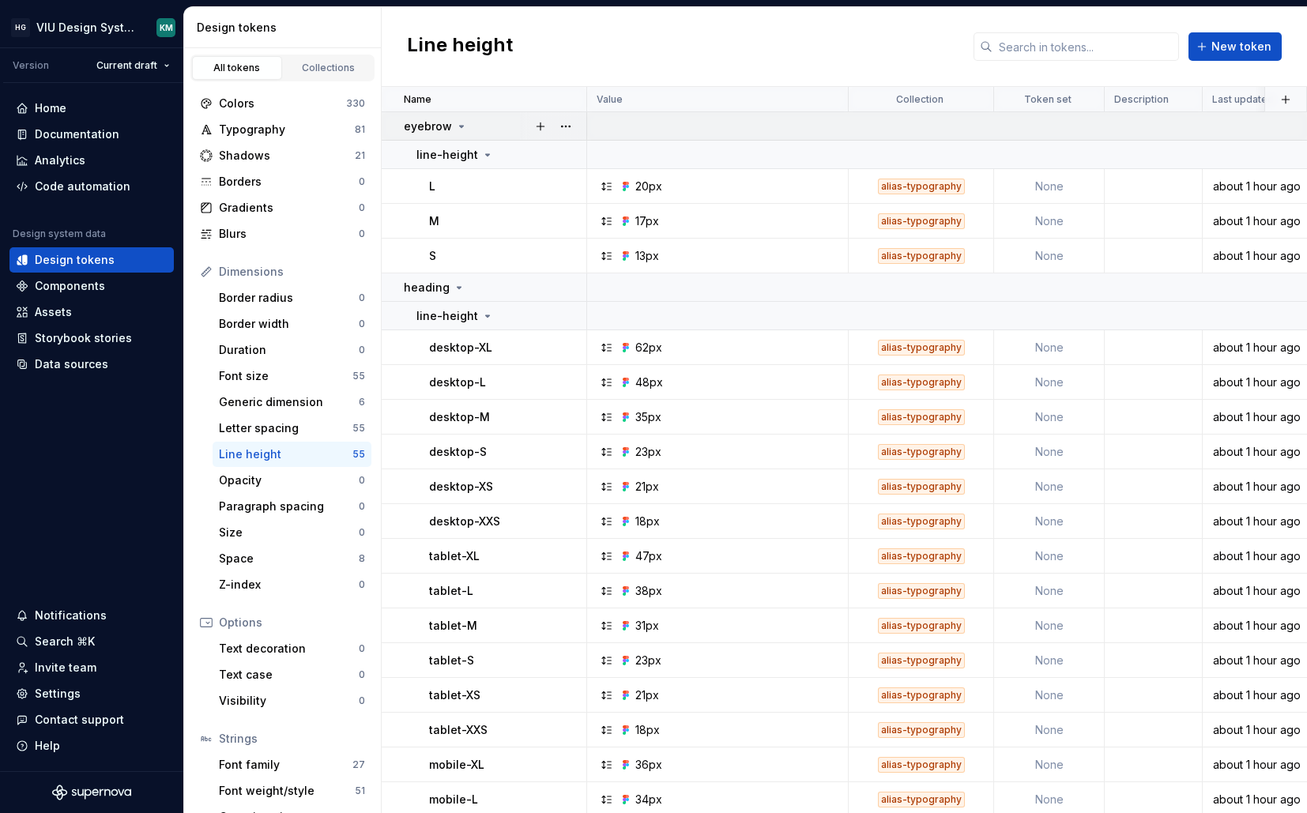
click at [471, 119] on div "eyebrow" at bounding box center [495, 127] width 182 height 16
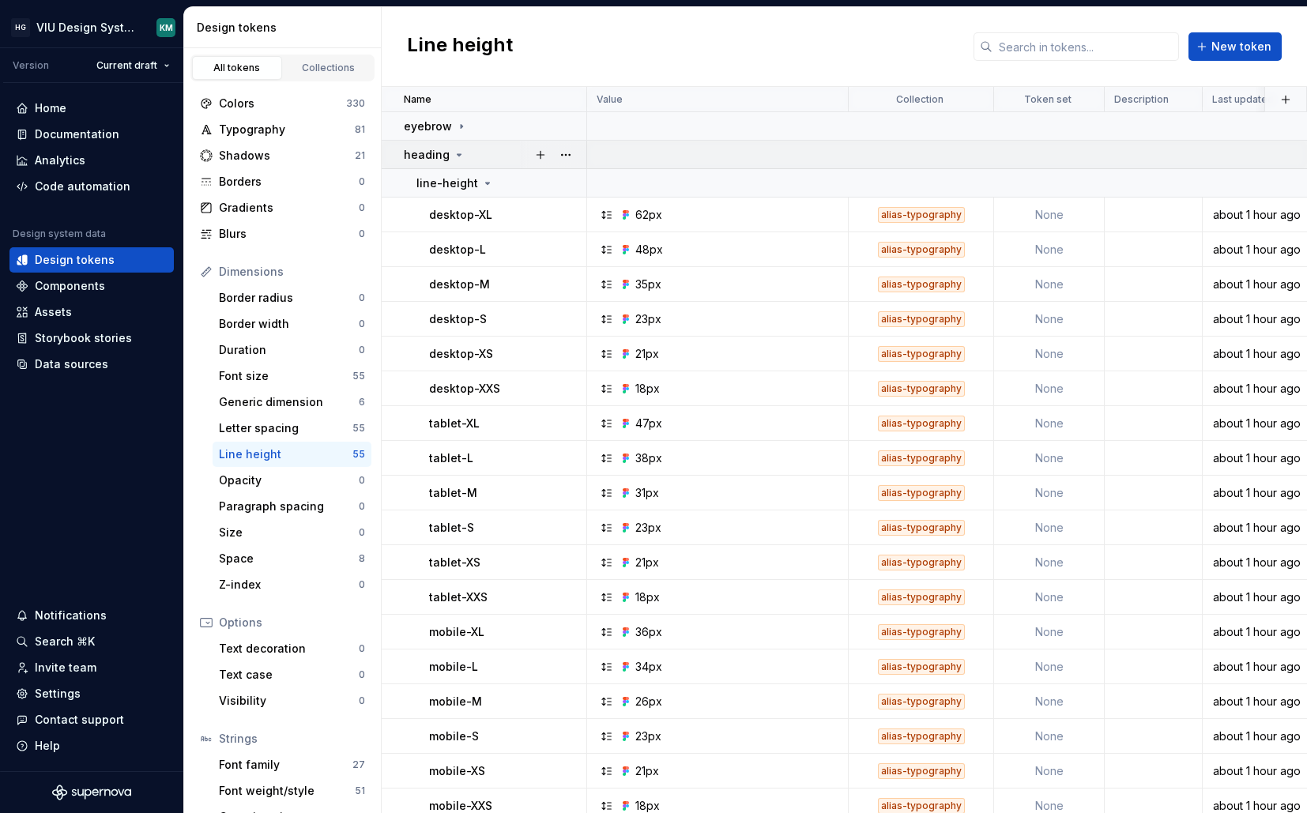
click at [467, 147] on div "heading" at bounding box center [495, 155] width 182 height 16
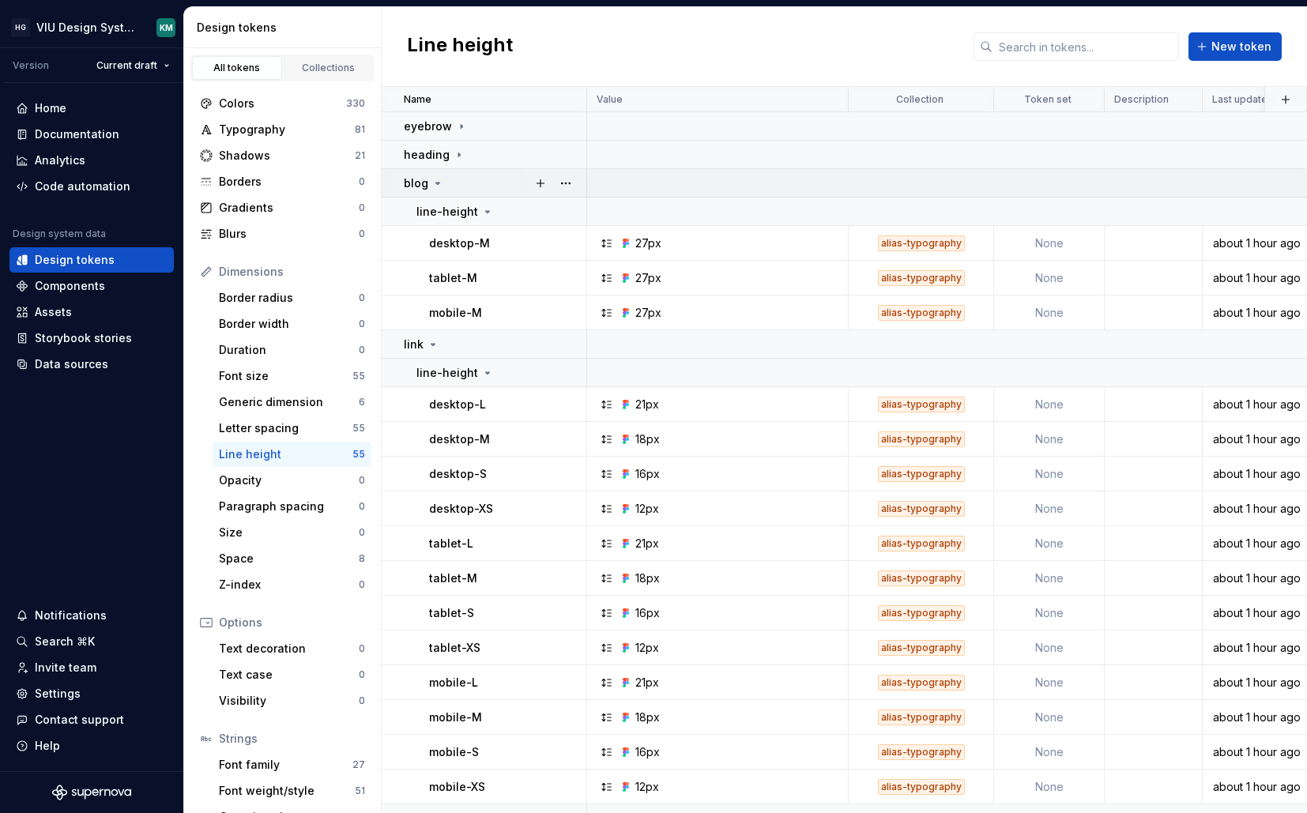
click at [458, 180] on div "blog" at bounding box center [495, 183] width 182 height 16
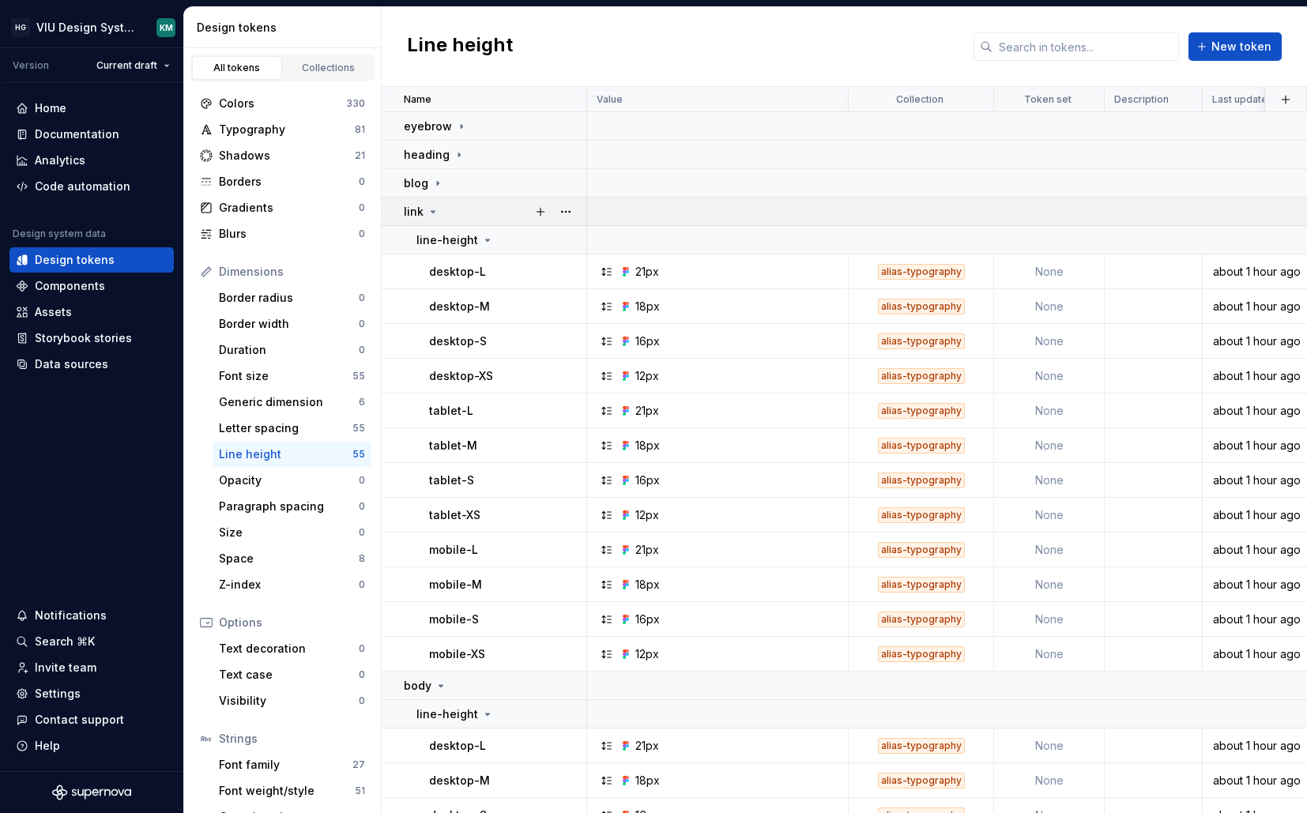
click at [456, 215] on div "link" at bounding box center [495, 212] width 182 height 16
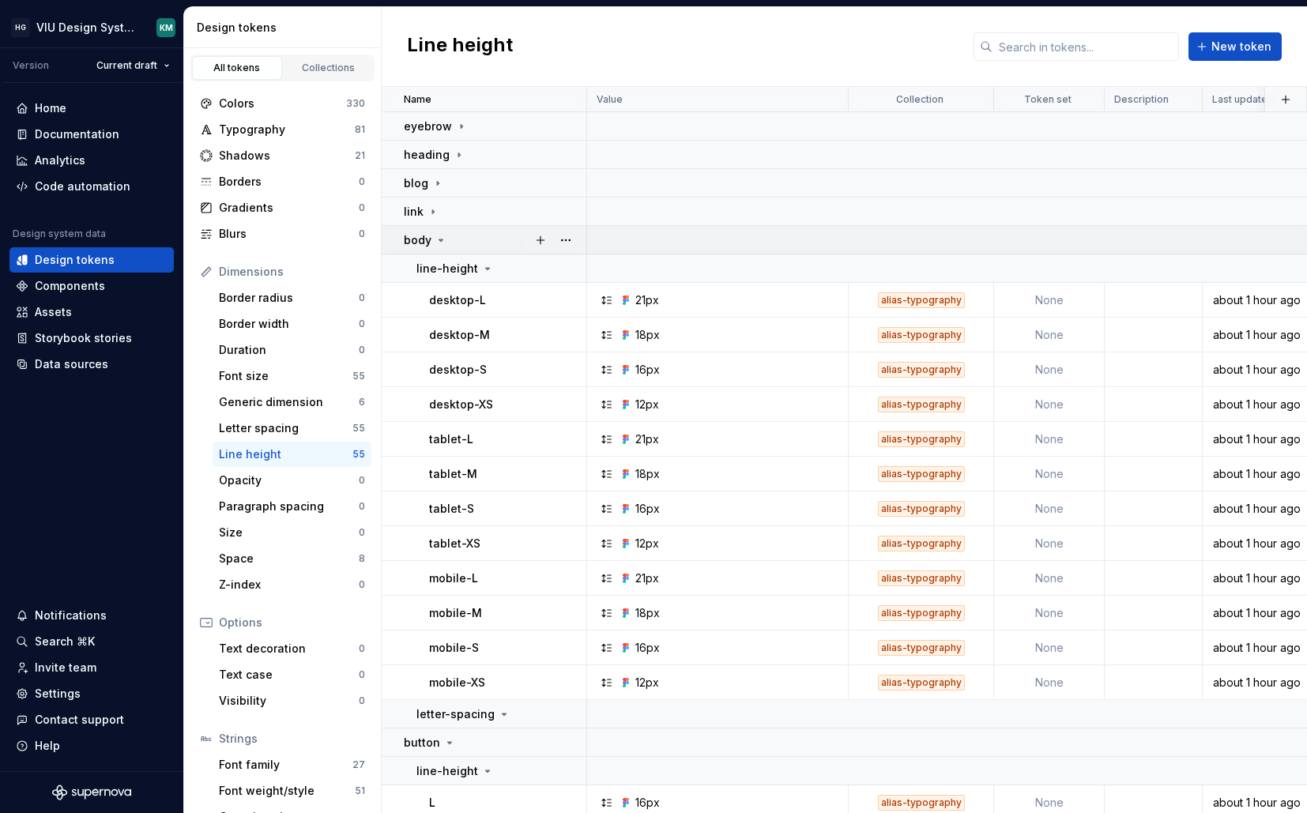
click at [454, 240] on div "body" at bounding box center [495, 240] width 182 height 16
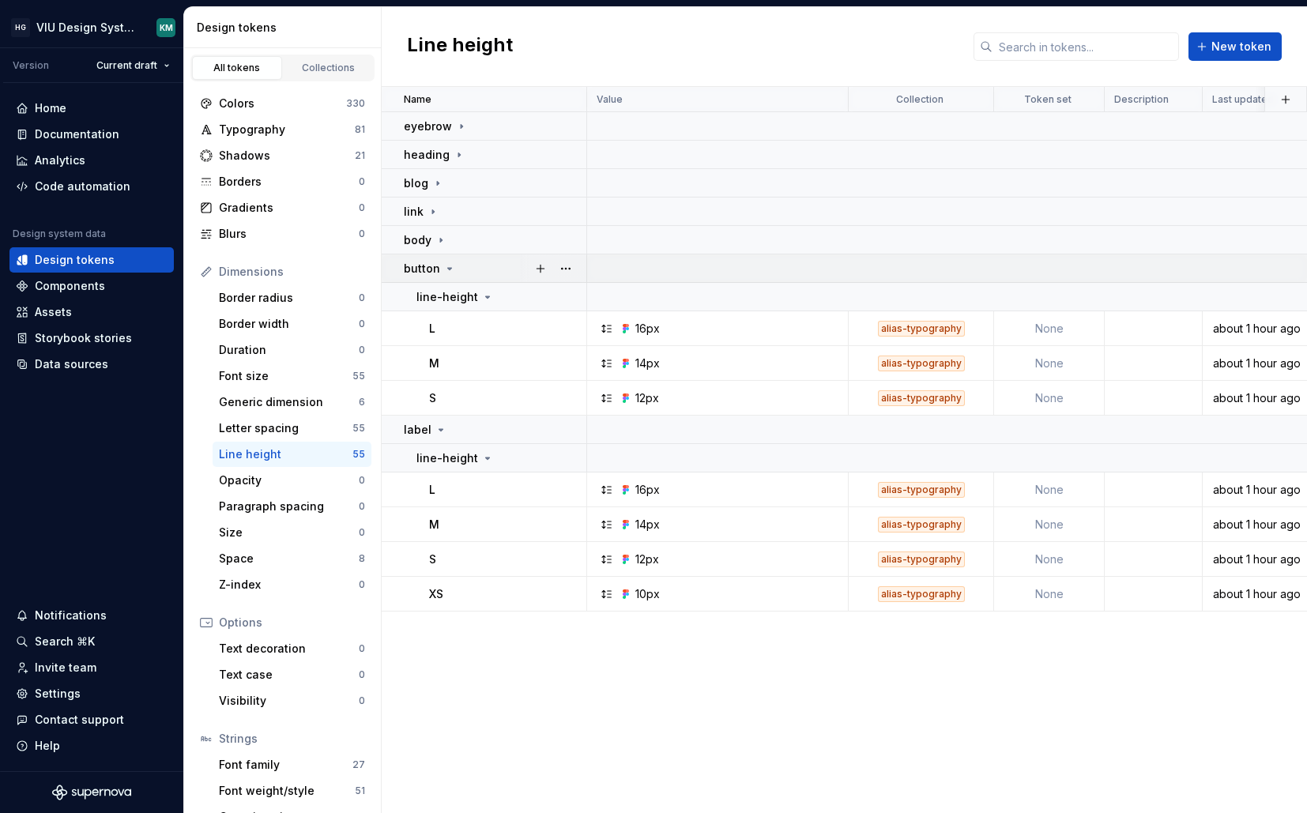
click at [452, 265] on icon at bounding box center [449, 268] width 13 height 13
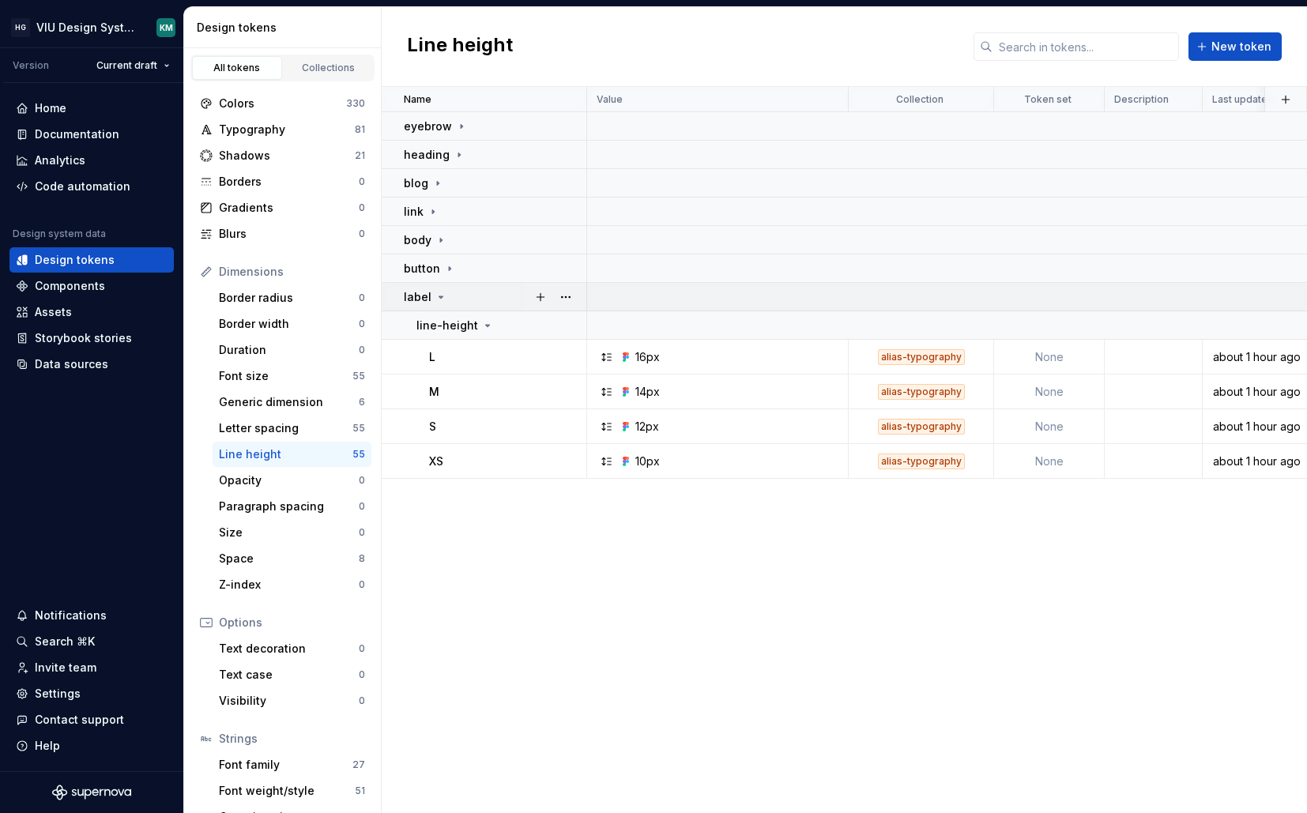
click at [459, 296] on div "label" at bounding box center [495, 297] width 182 height 16
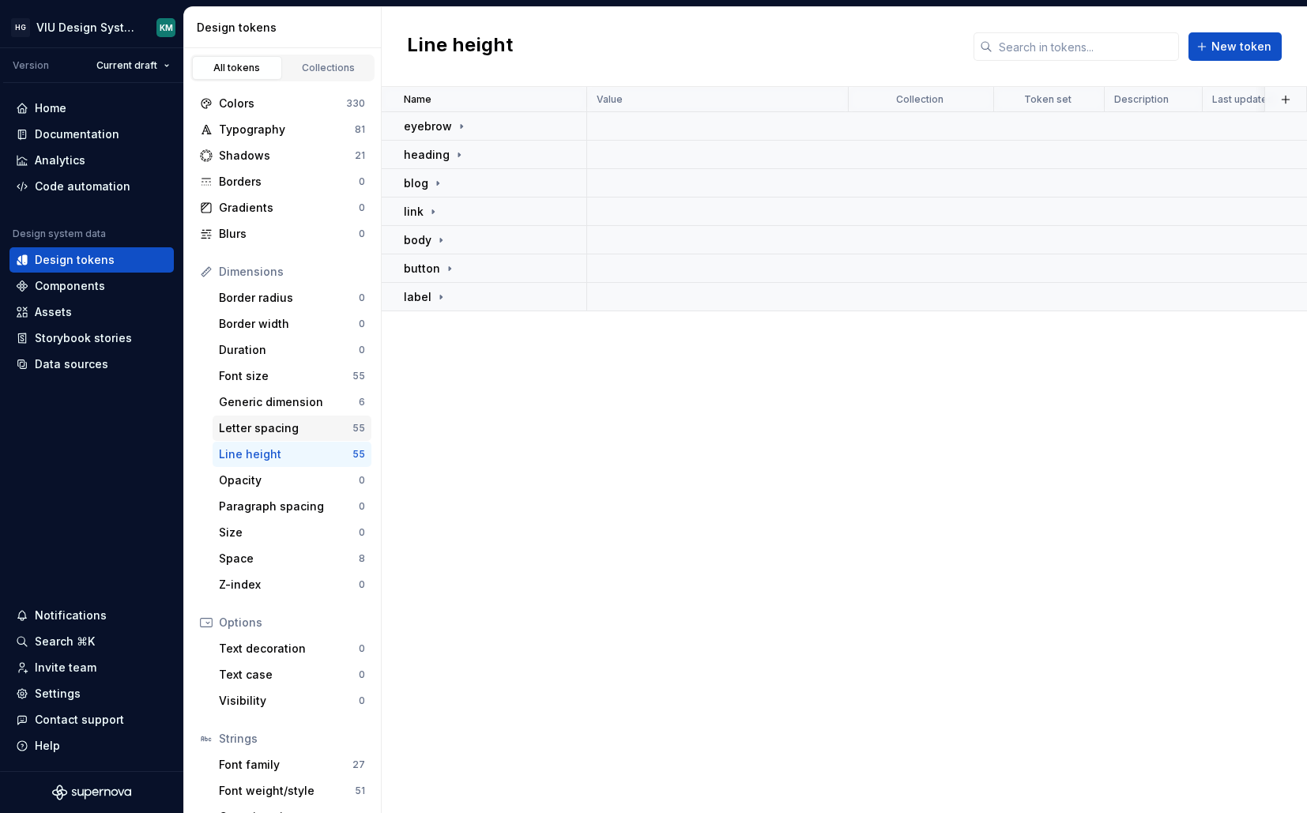
click at [313, 432] on div "Letter spacing" at bounding box center [286, 429] width 134 height 16
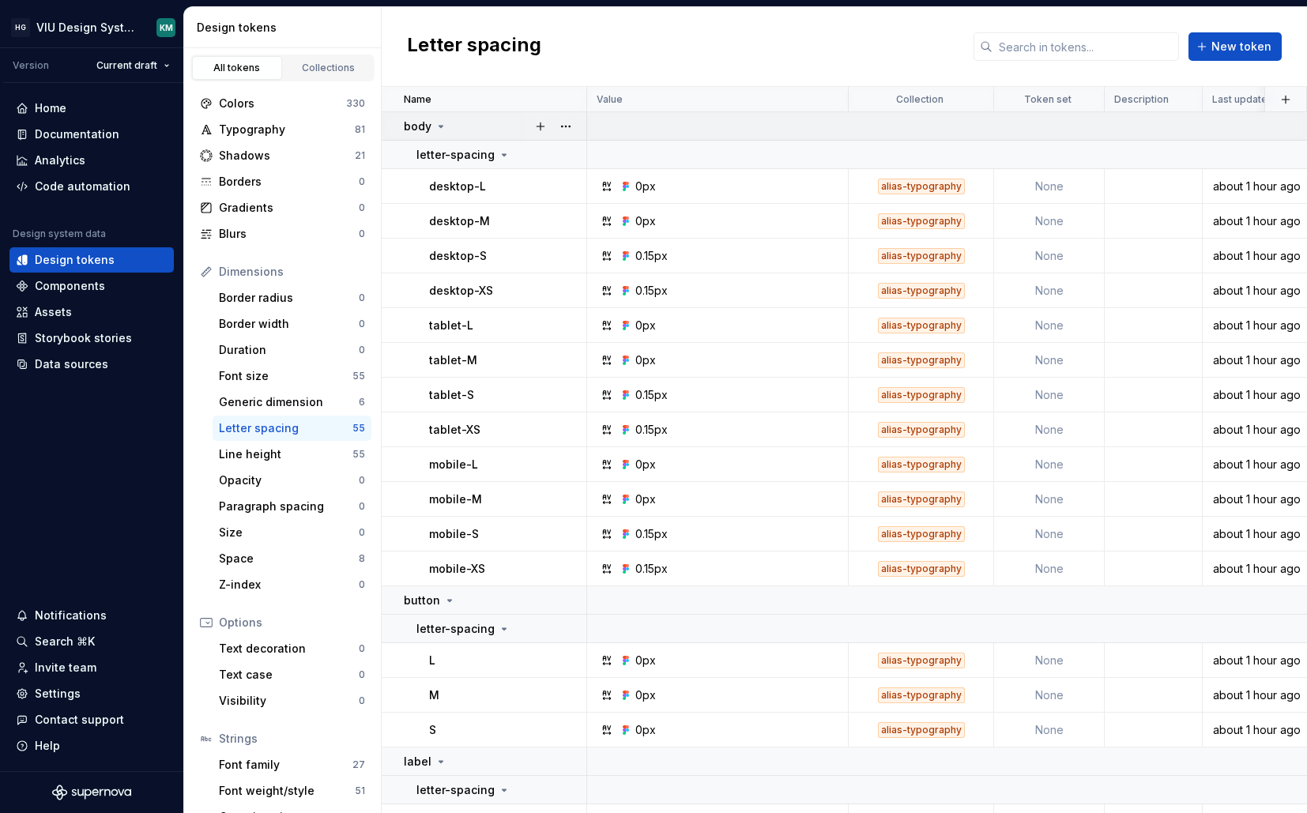
click at [462, 130] on div "body" at bounding box center [495, 127] width 182 height 16
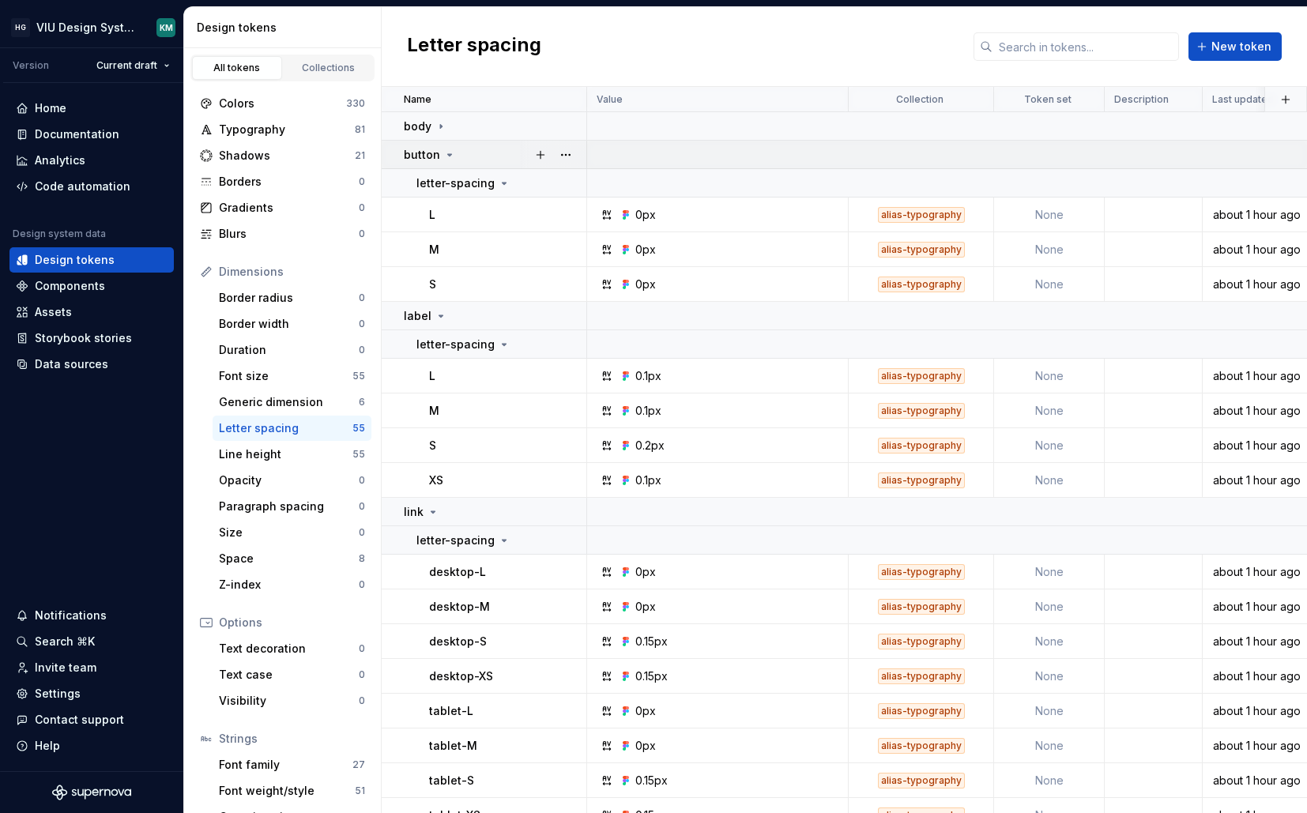
click at [459, 153] on div "button" at bounding box center [495, 155] width 182 height 16
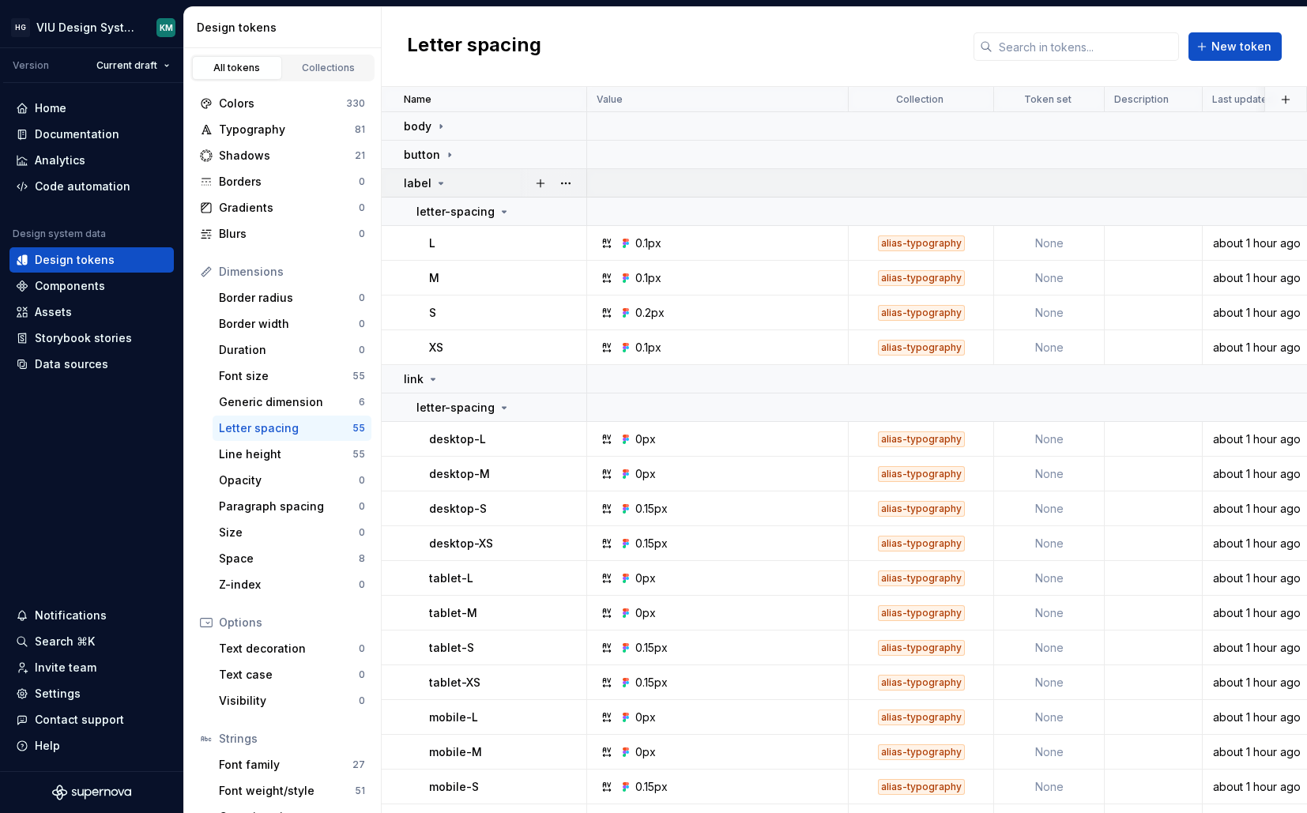
click at [455, 176] on div "label" at bounding box center [495, 183] width 182 height 16
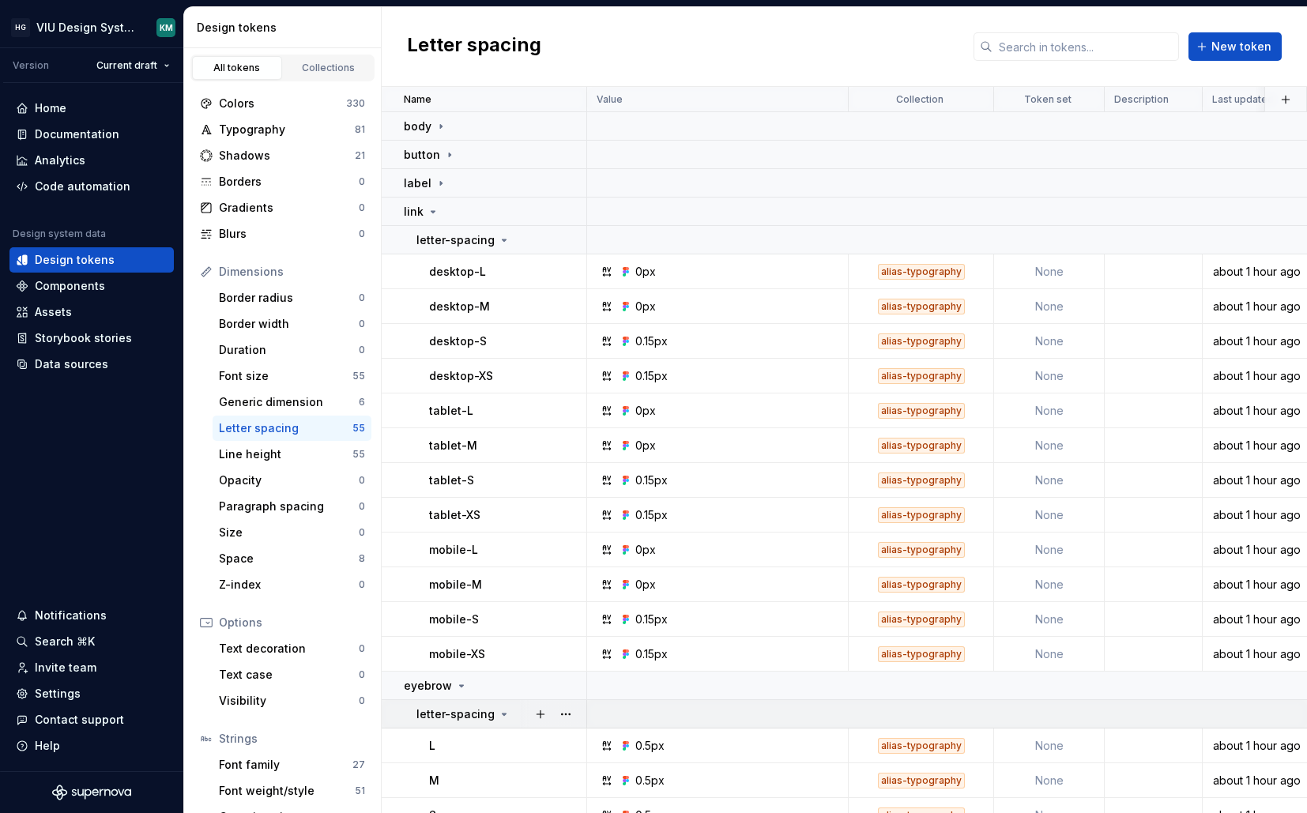
drag, startPoint x: 451, startPoint y: 216, endPoint x: 446, endPoint y: 257, distance: 41.5
click at [451, 216] on div "link" at bounding box center [495, 212] width 182 height 16
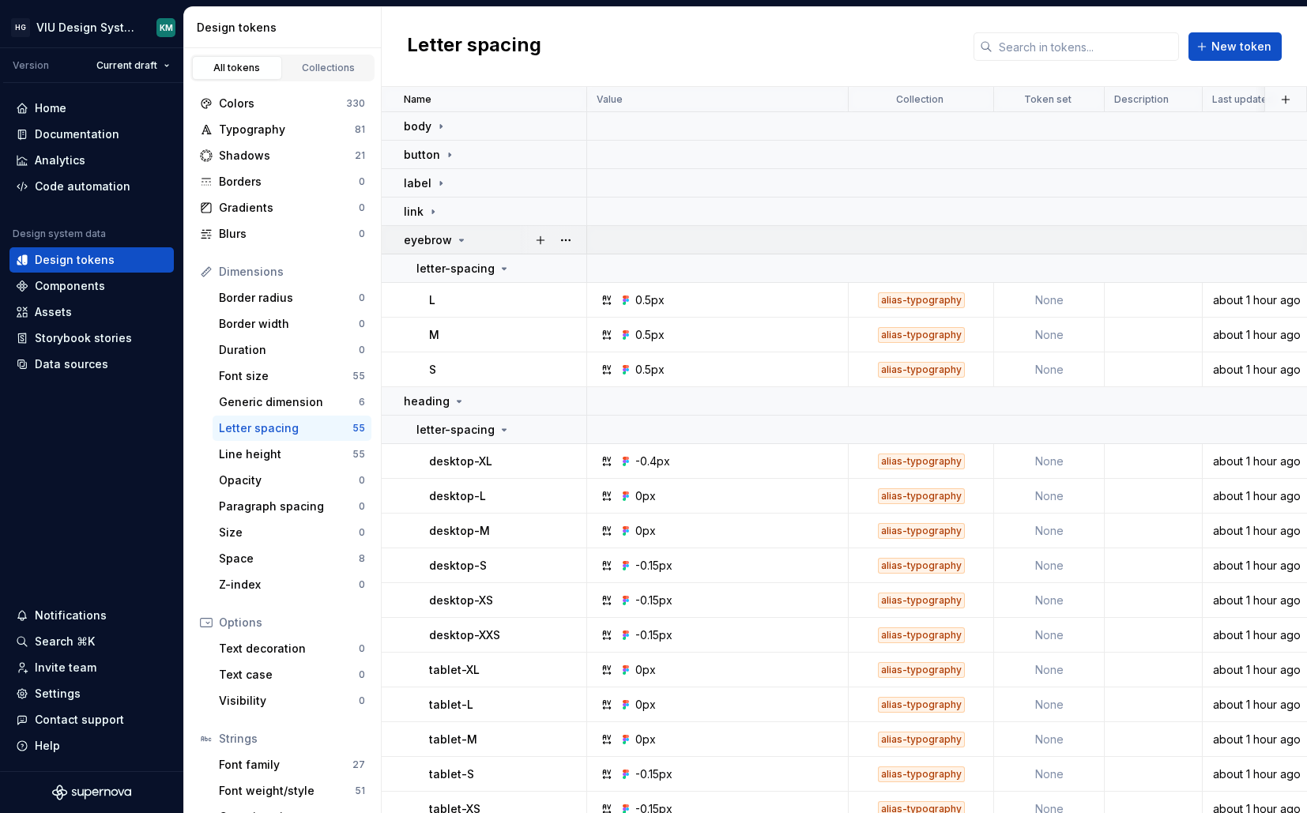
click at [462, 239] on icon at bounding box center [461, 240] width 13 height 13
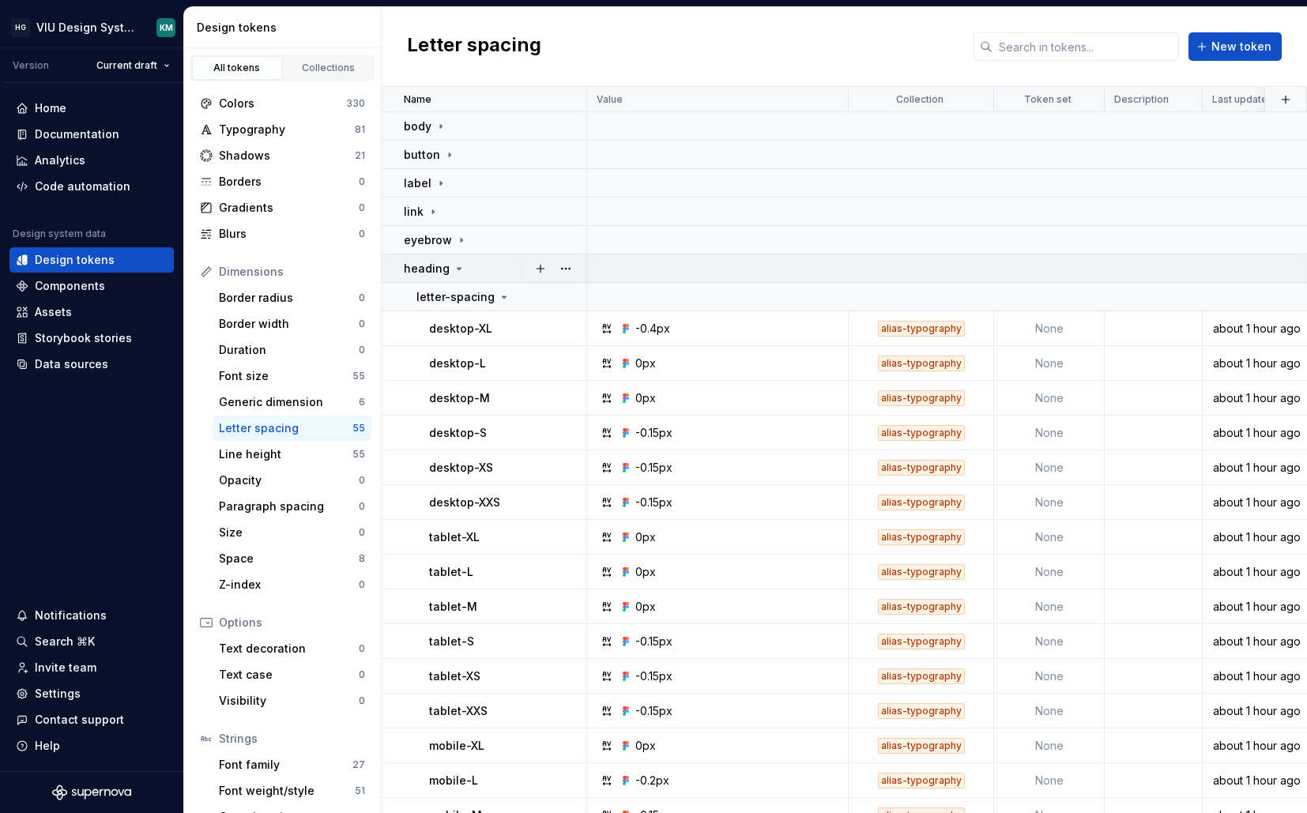
click at [469, 271] on div "heading" at bounding box center [495, 269] width 182 height 16
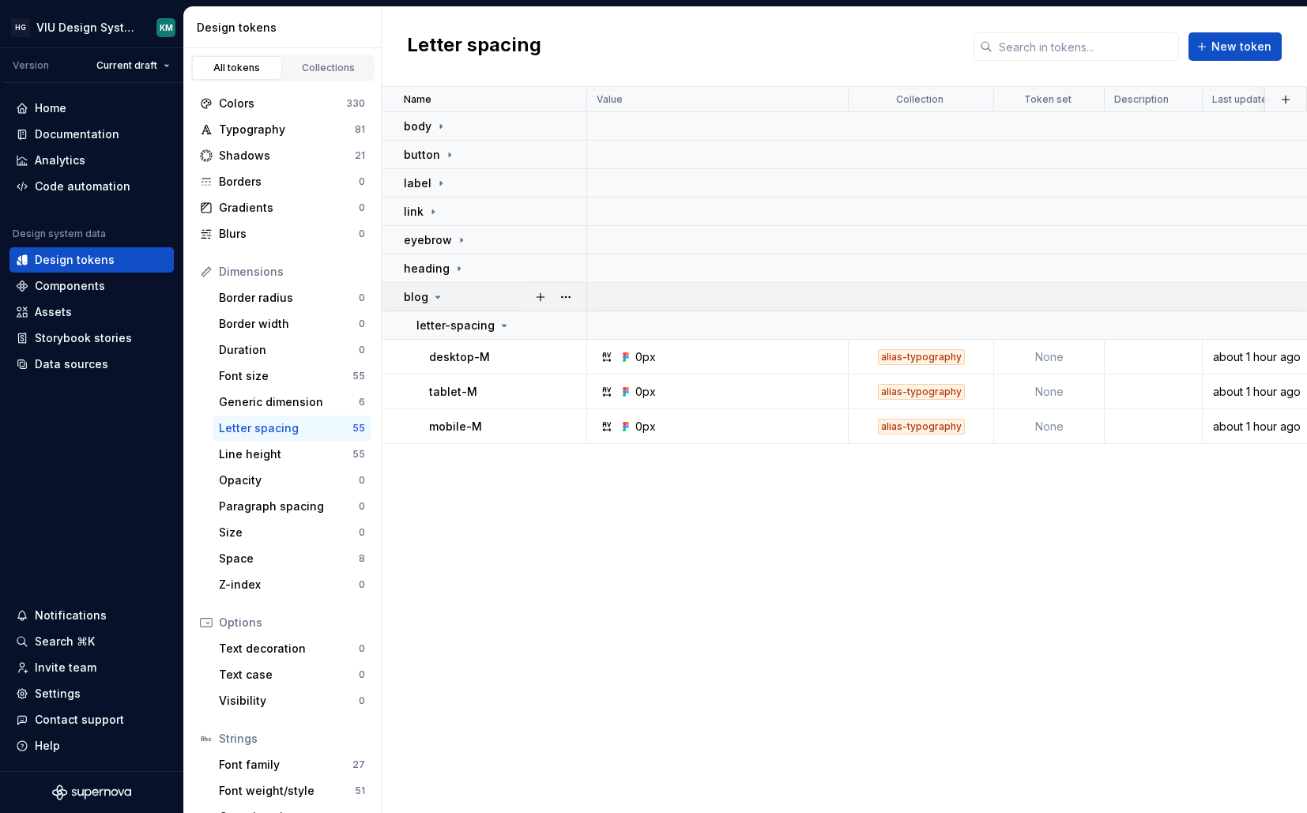
click at [464, 292] on div "blog" at bounding box center [495, 297] width 182 height 16
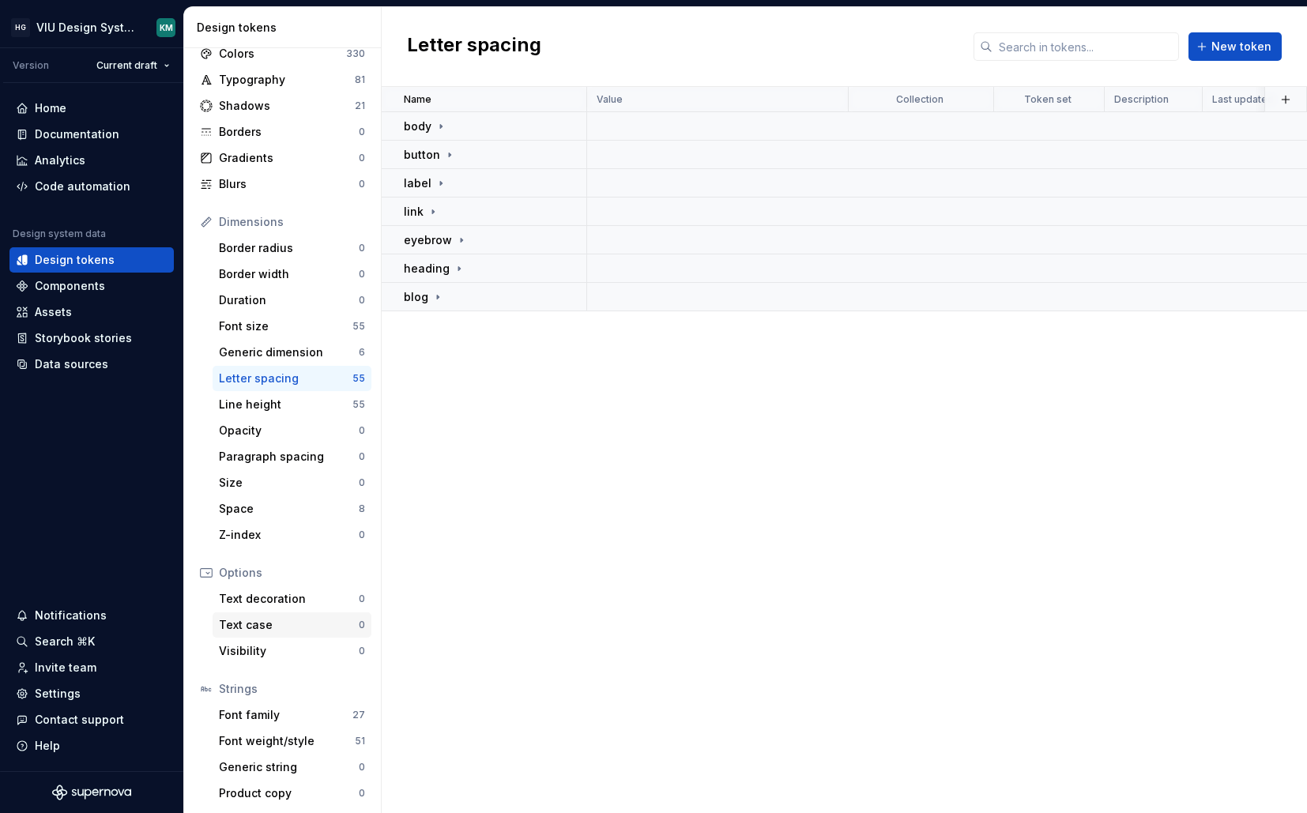
scroll to position [52, 0]
click at [264, 709] on div "Font family" at bounding box center [286, 713] width 134 height 16
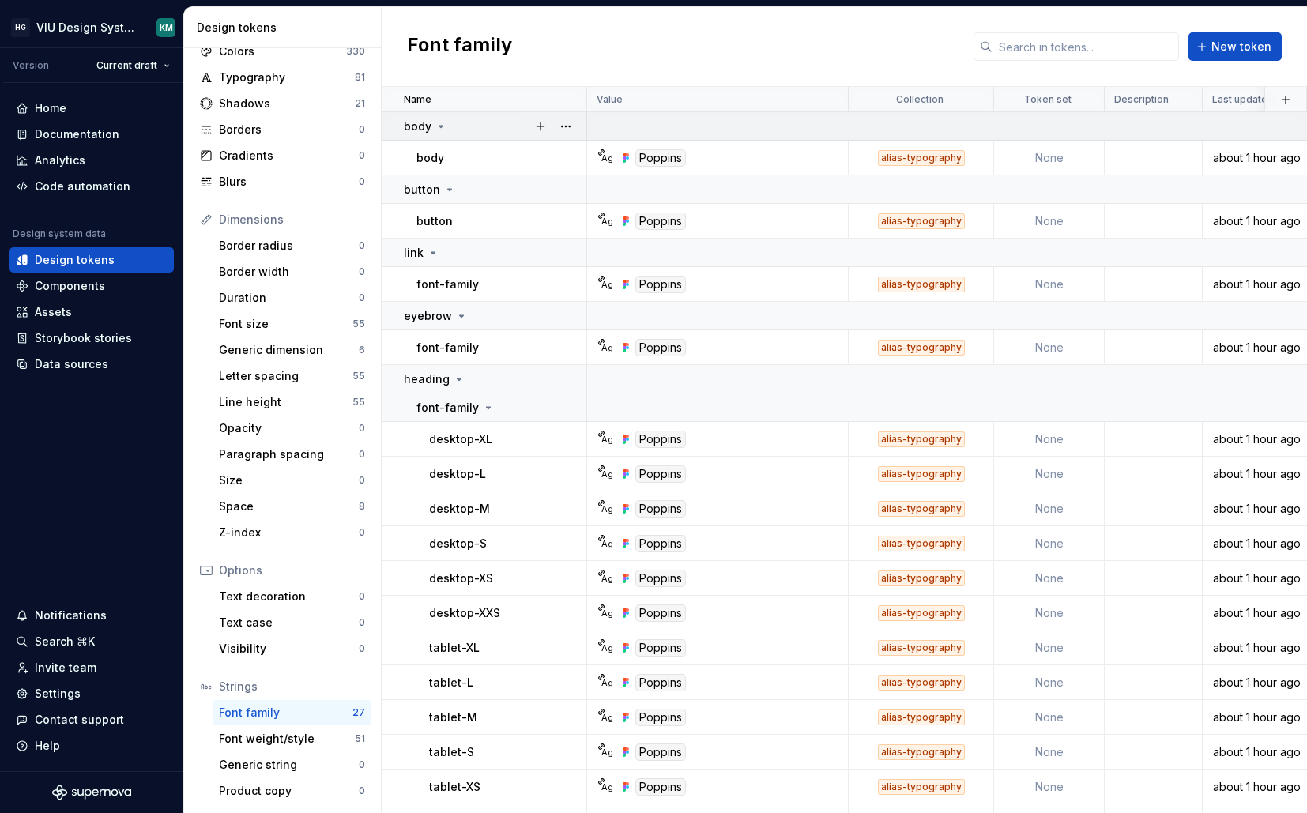
click at [453, 128] on div "body" at bounding box center [495, 127] width 182 height 16
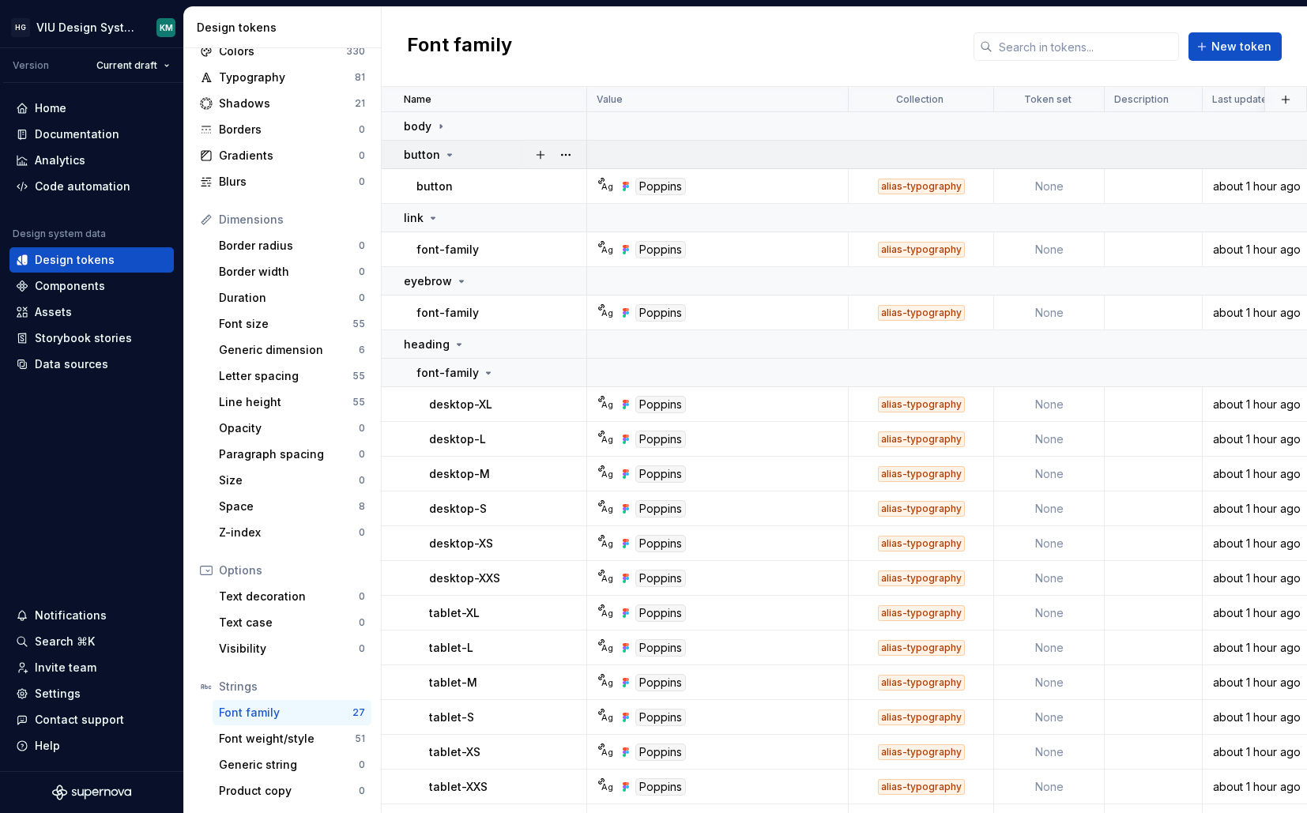
click at [452, 151] on icon at bounding box center [449, 155] width 13 height 13
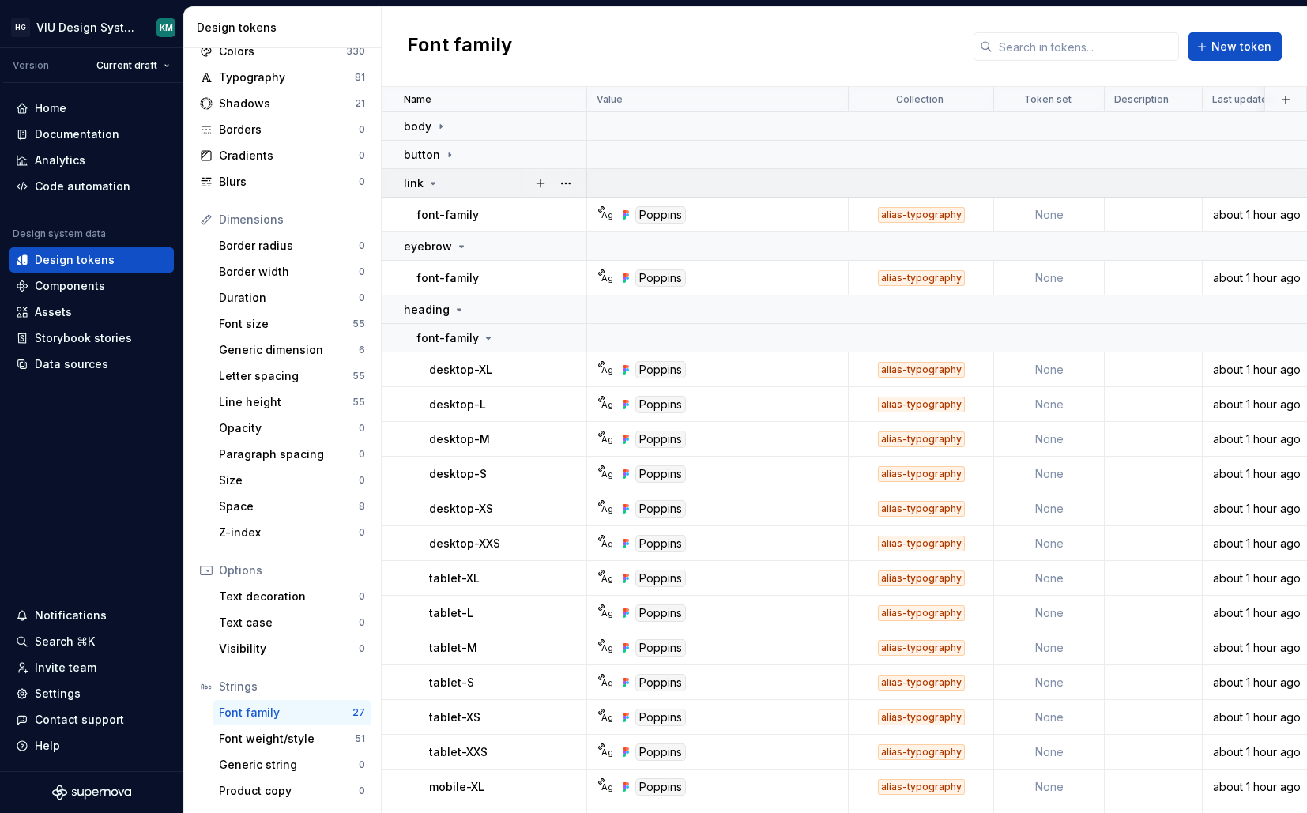
click at [447, 180] on div "link" at bounding box center [495, 183] width 182 height 16
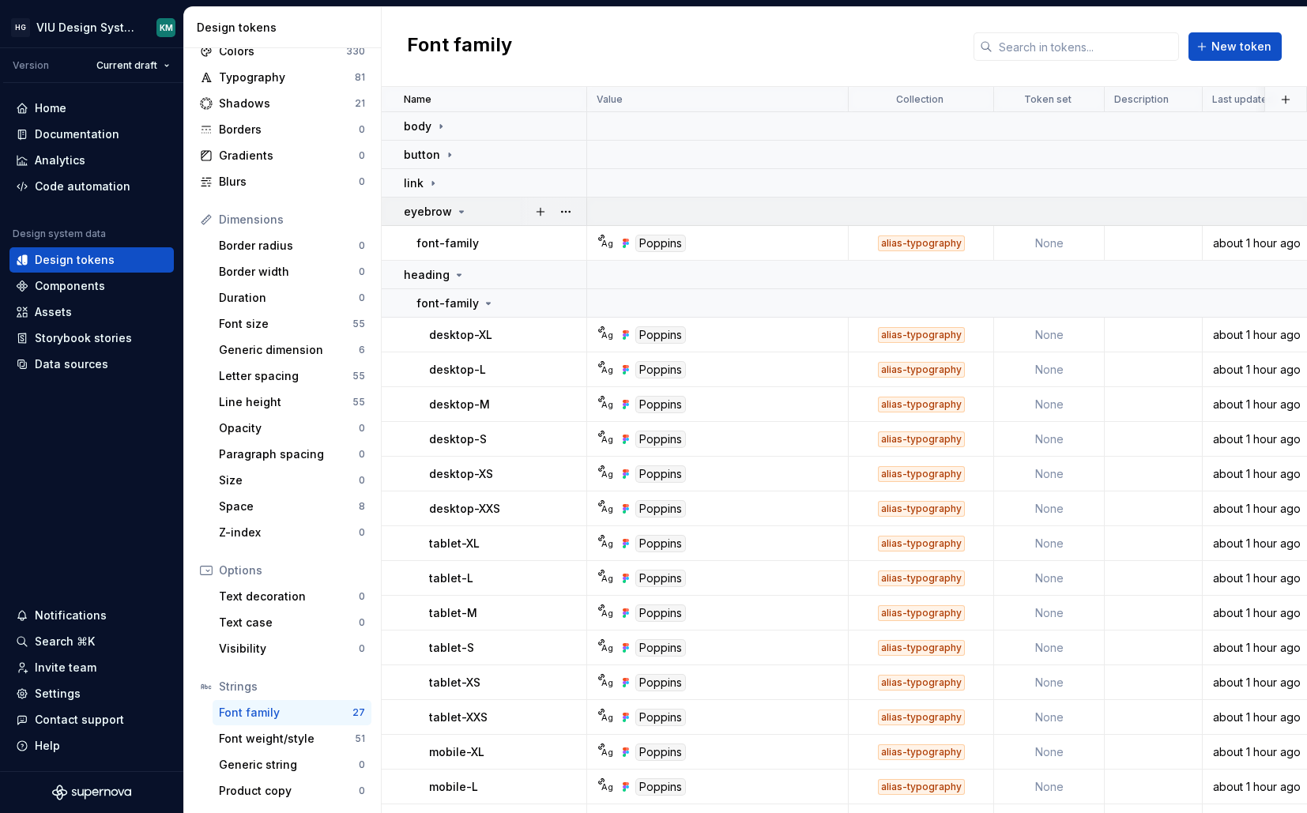
click at [448, 210] on p "eyebrow" at bounding box center [428, 212] width 48 height 16
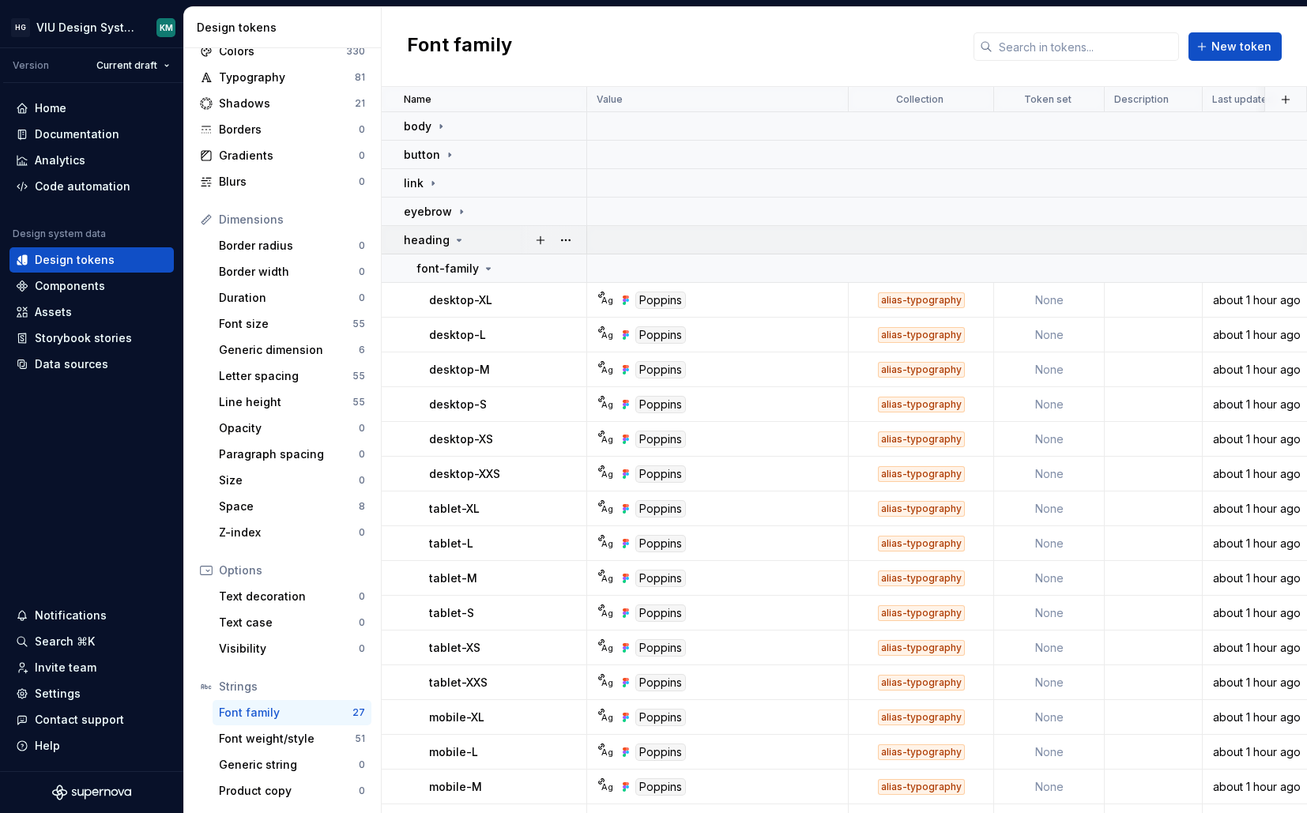
click at [453, 234] on icon at bounding box center [459, 240] width 13 height 13
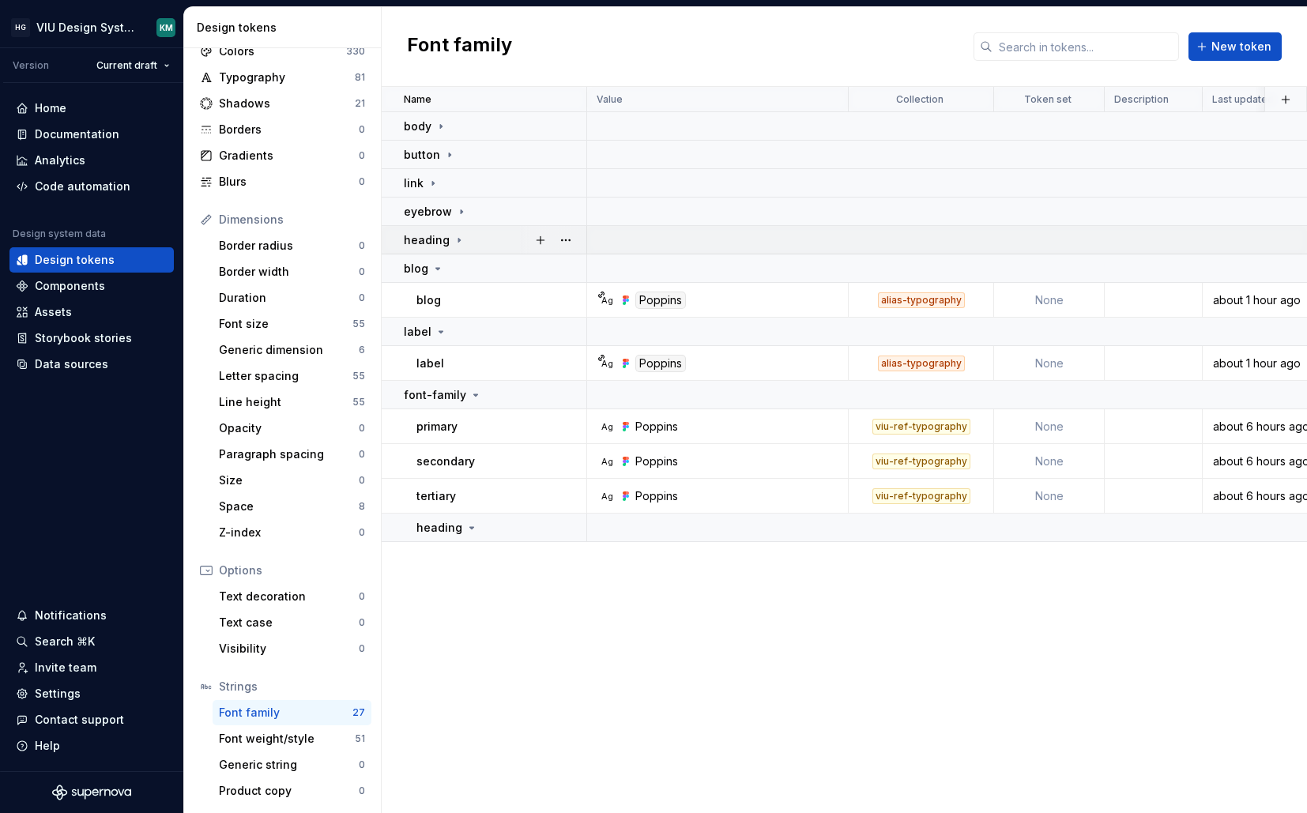
click at [453, 234] on icon at bounding box center [459, 240] width 13 height 13
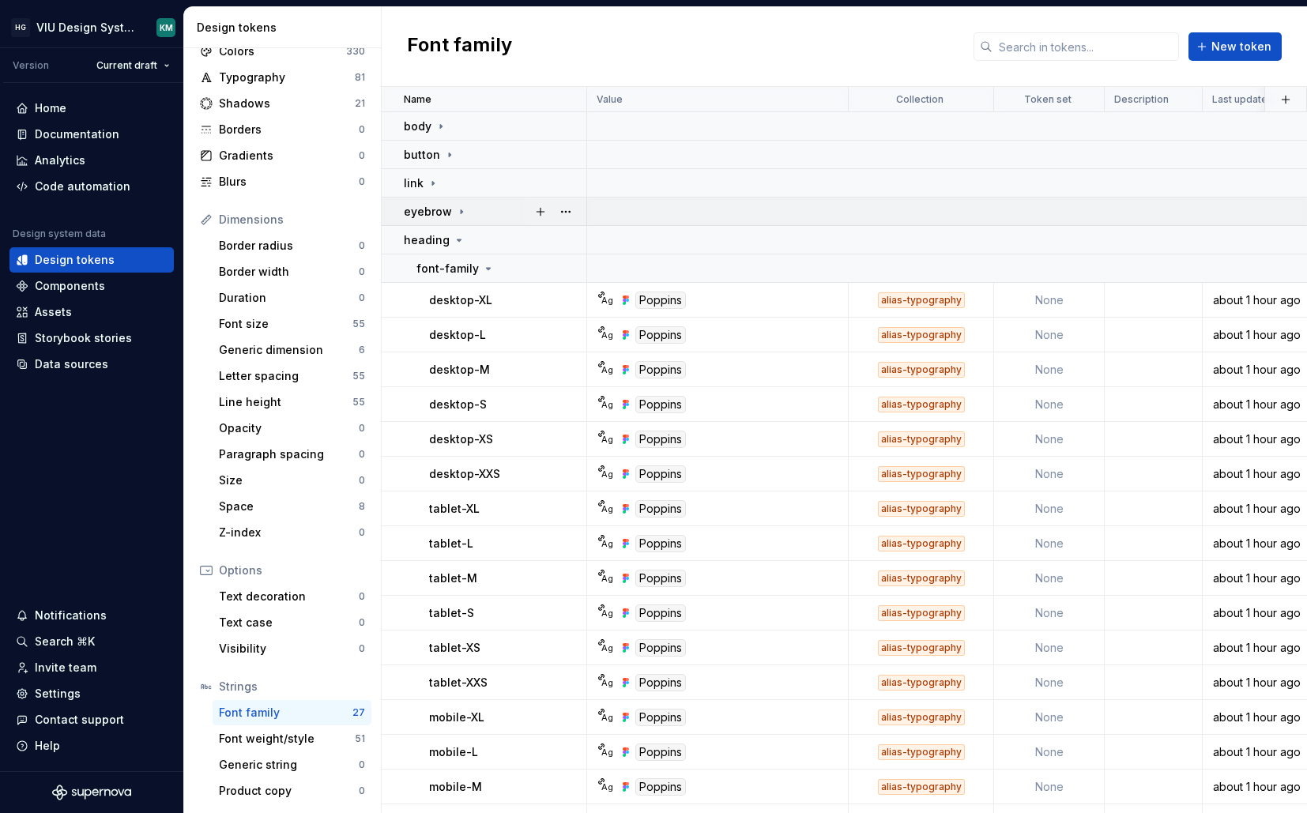
click at [458, 210] on icon at bounding box center [461, 212] width 13 height 13
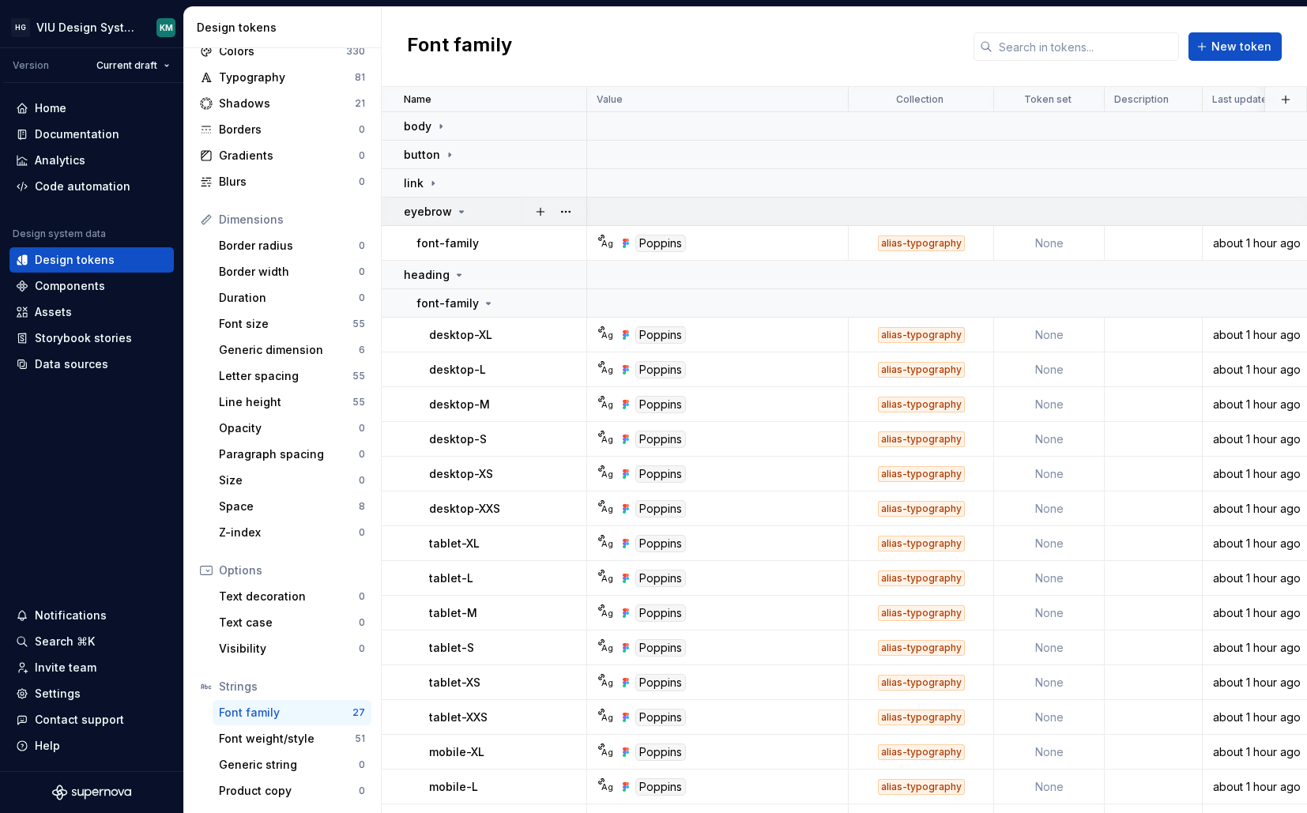
click at [460, 211] on icon at bounding box center [462, 212] width 4 height 2
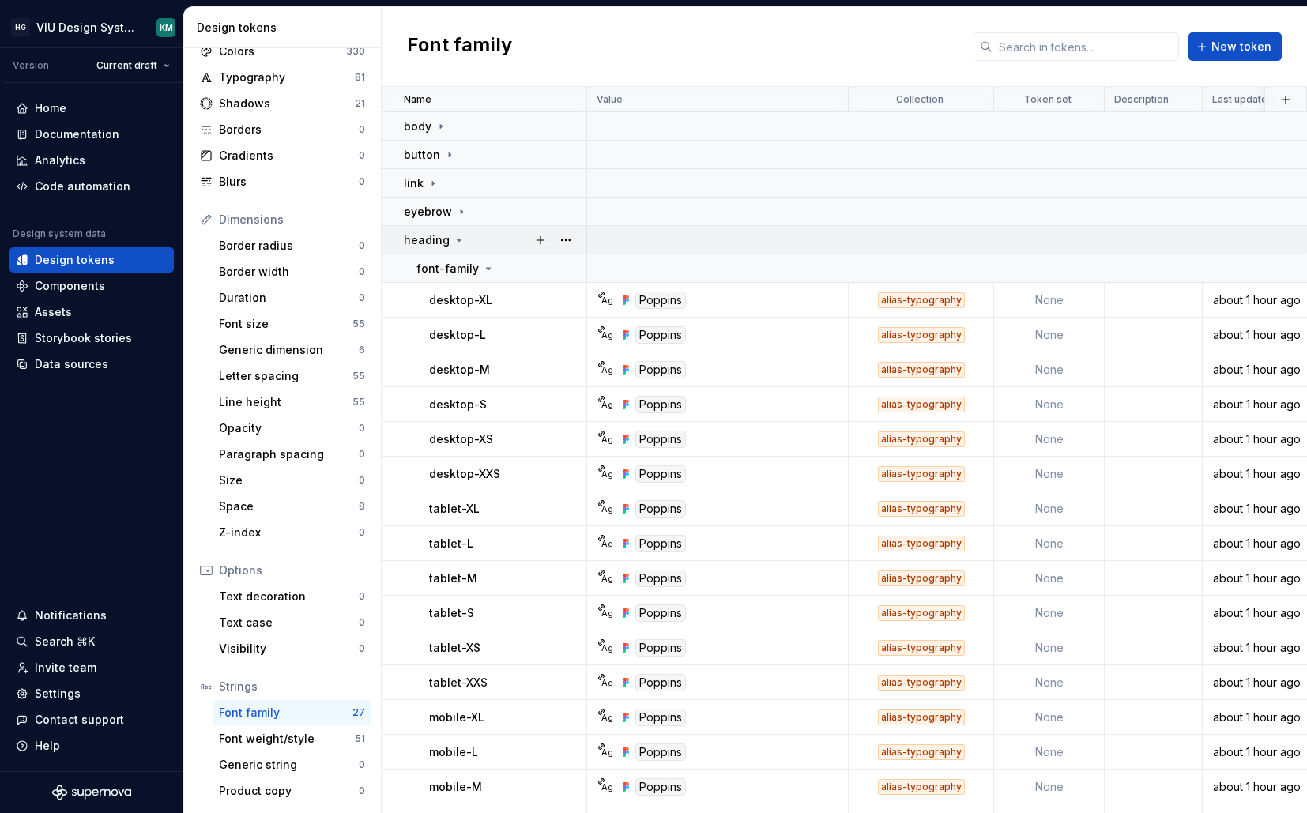
click at [455, 235] on icon at bounding box center [459, 240] width 13 height 13
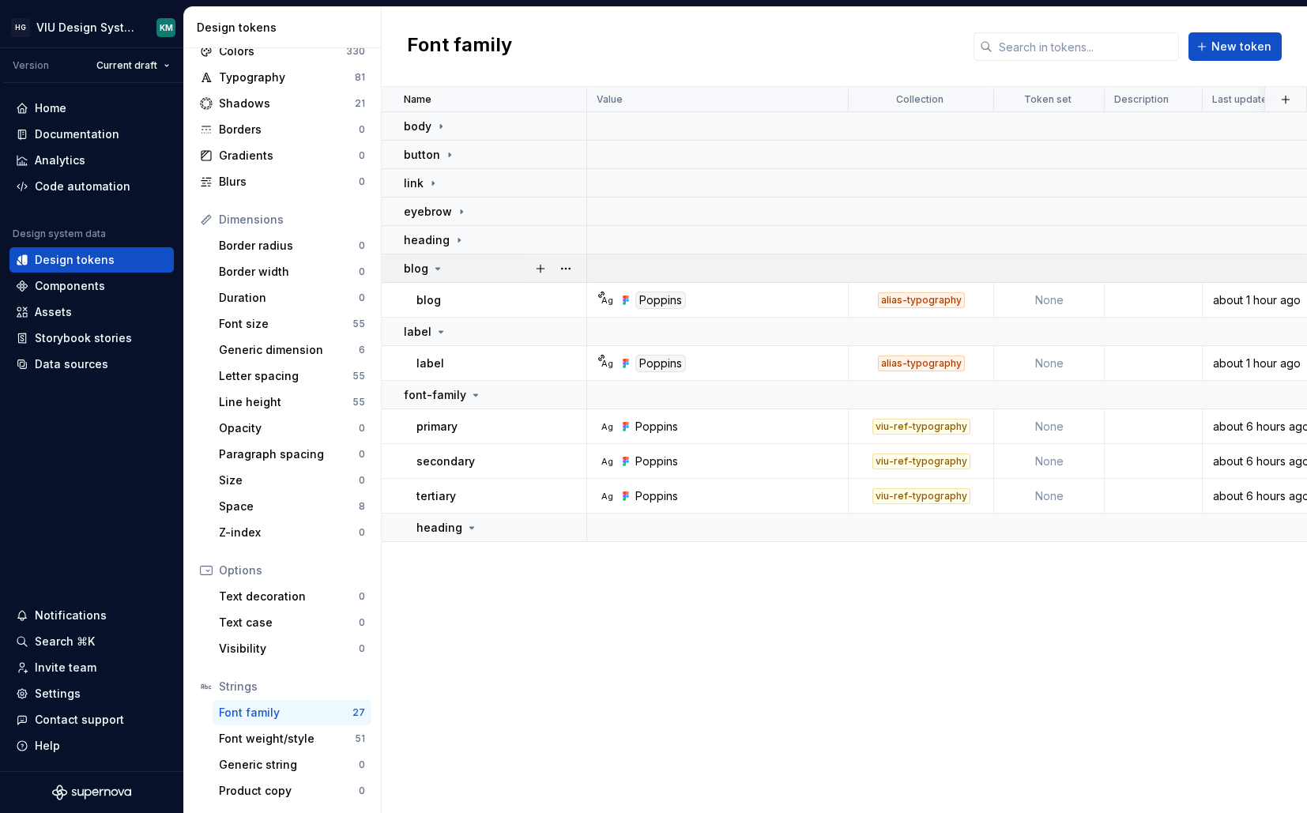
click at [446, 266] on div "blog" at bounding box center [495, 269] width 182 height 16
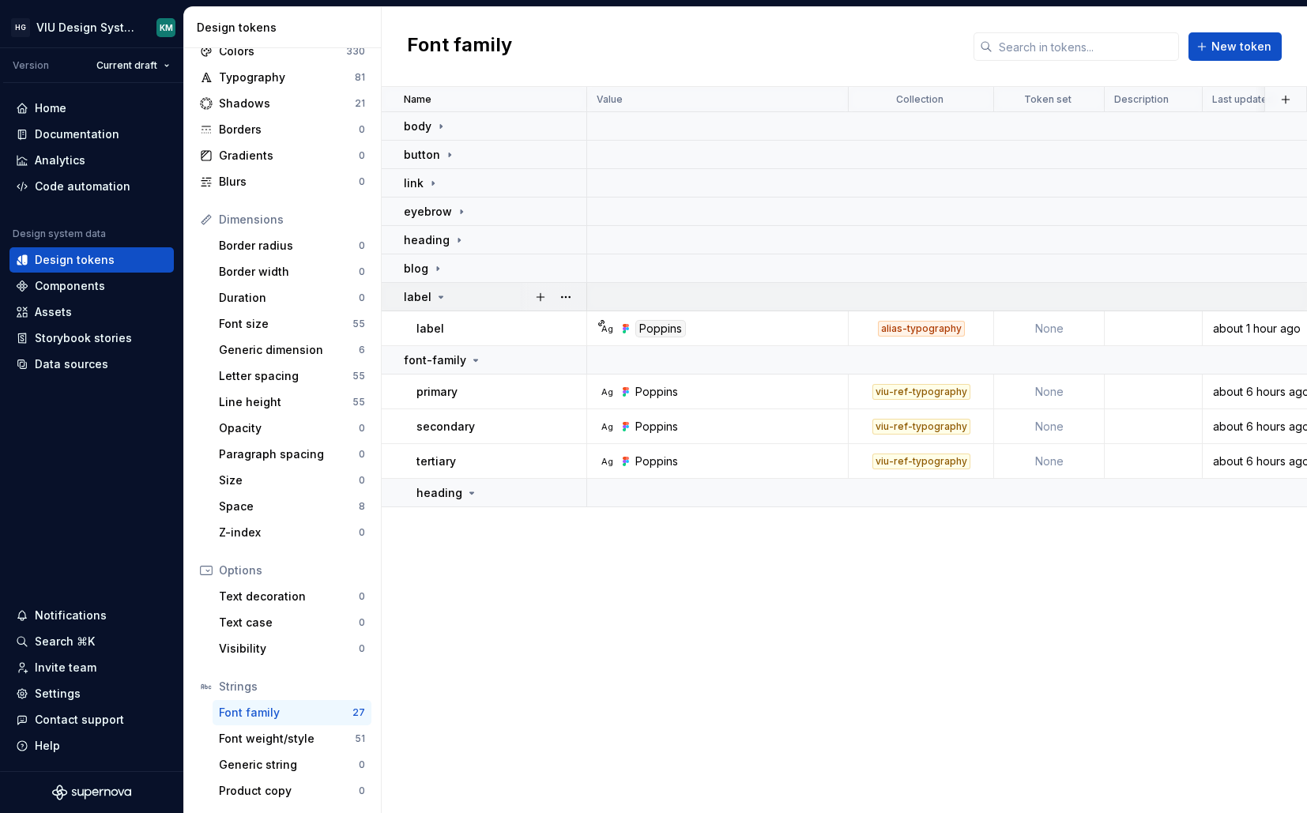
click at [439, 295] on icon at bounding box center [441, 297] width 13 height 13
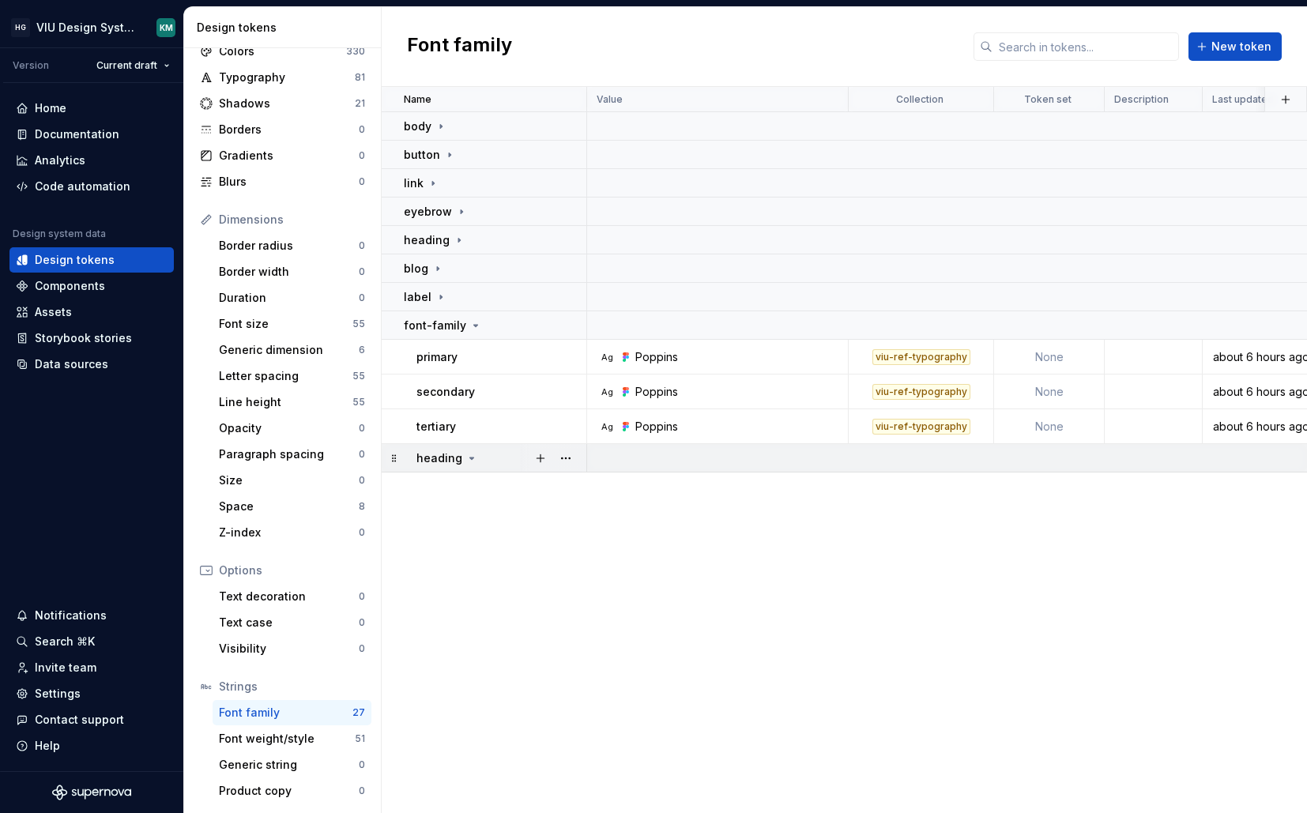
click at [466, 453] on icon at bounding box center [472, 458] width 13 height 13
click at [466, 459] on icon at bounding box center [472, 458] width 13 height 13
click at [572, 454] on button "button" at bounding box center [566, 458] width 22 height 22
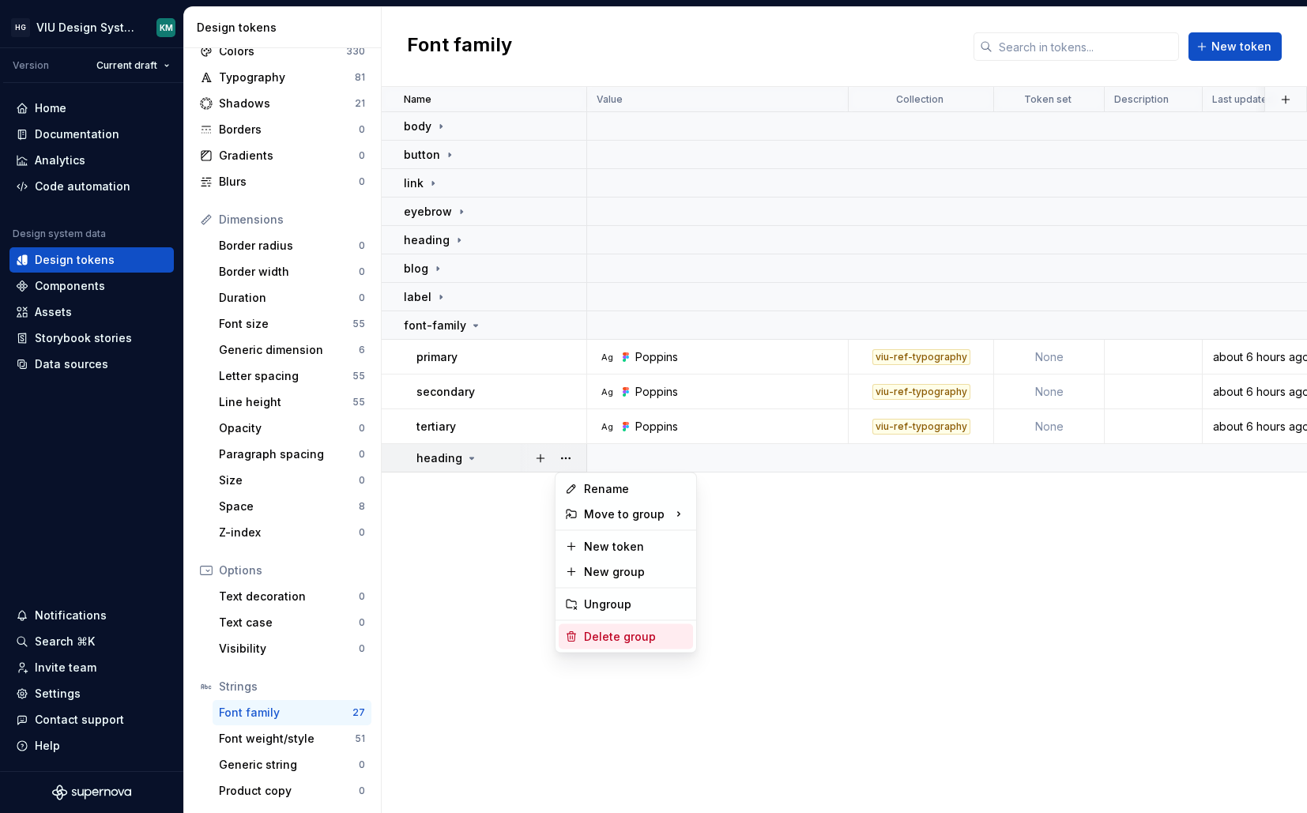
click at [608, 640] on div "Delete group" at bounding box center [635, 637] width 103 height 16
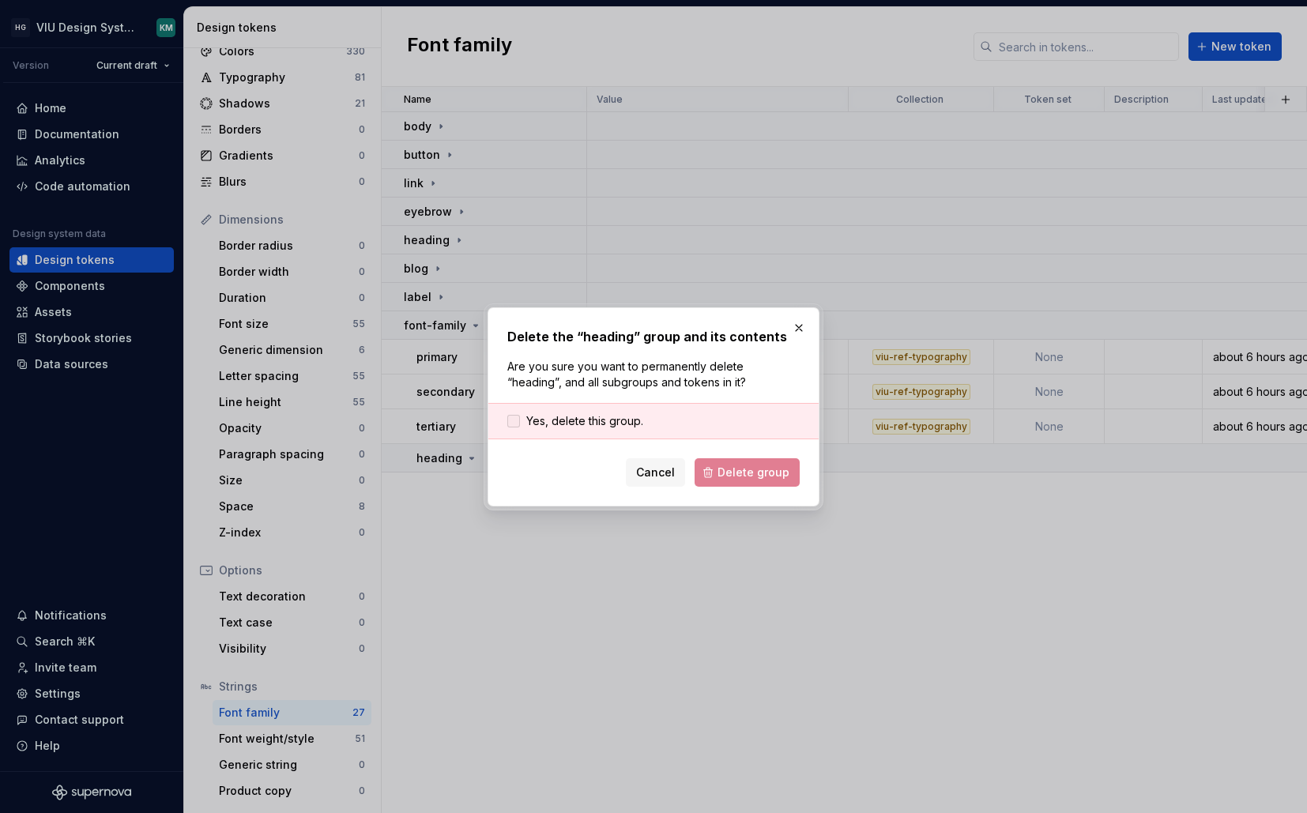
click at [613, 421] on span "Yes, delete this group." at bounding box center [584, 421] width 117 height 16
click at [776, 481] on button "Delete group" at bounding box center [747, 472] width 105 height 28
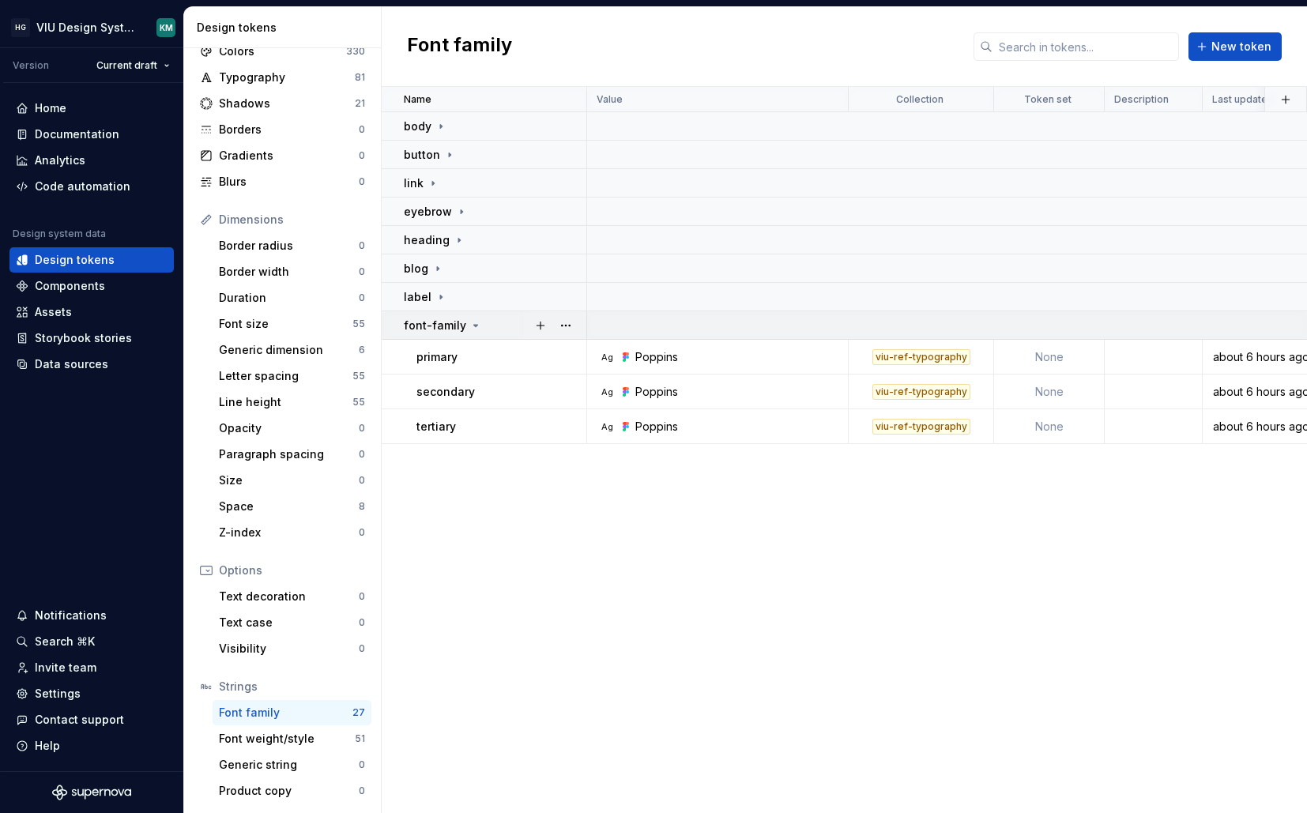
click at [470, 322] on icon at bounding box center [476, 325] width 13 height 13
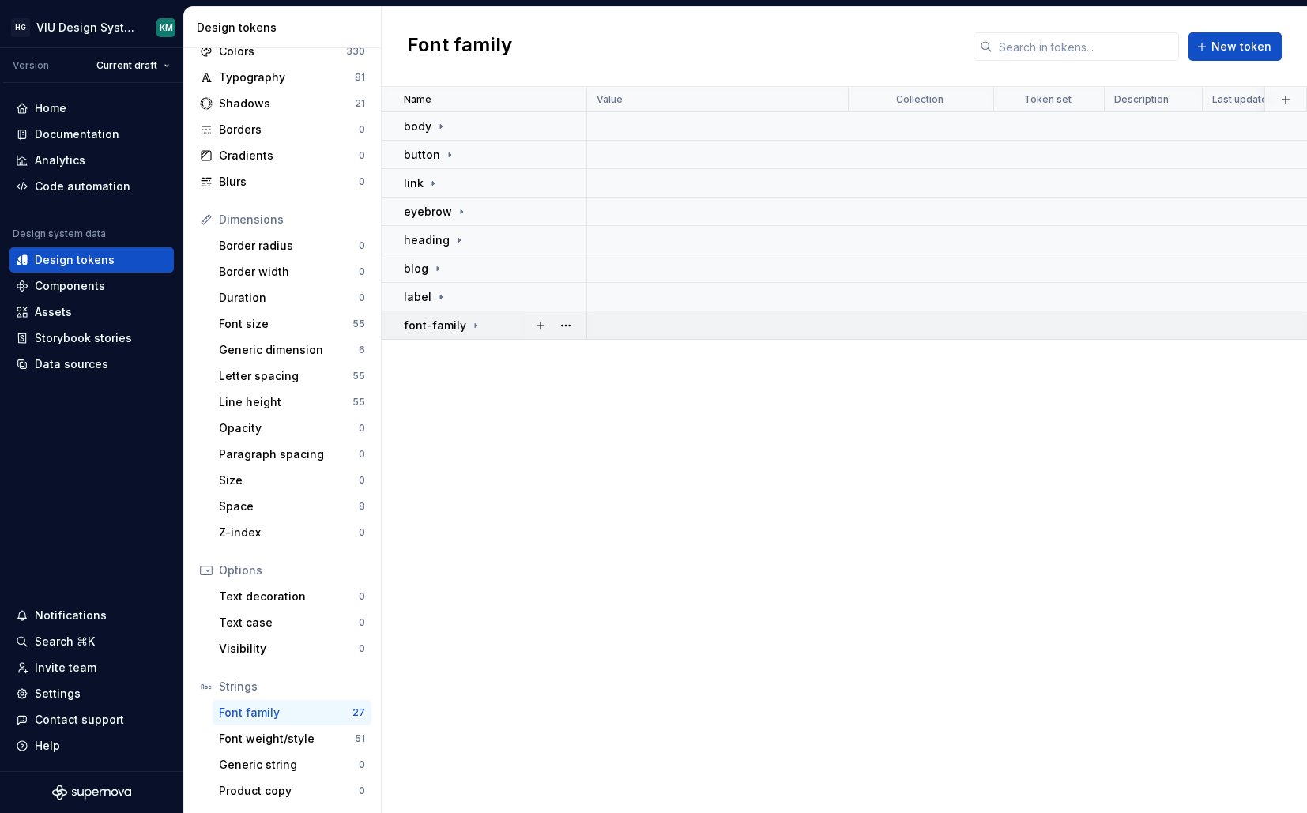
click at [470, 322] on icon at bounding box center [476, 325] width 13 height 13
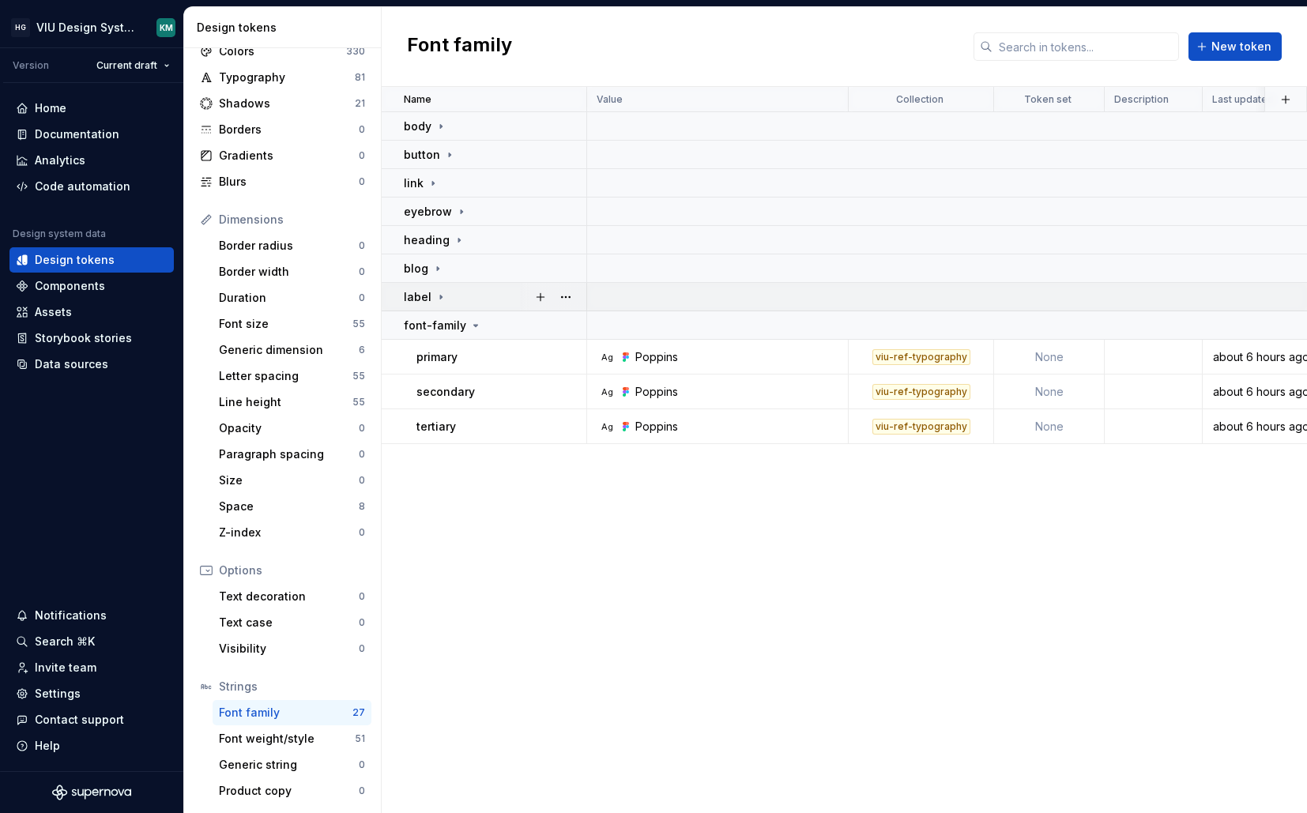
click at [443, 297] on icon at bounding box center [441, 297] width 13 height 13
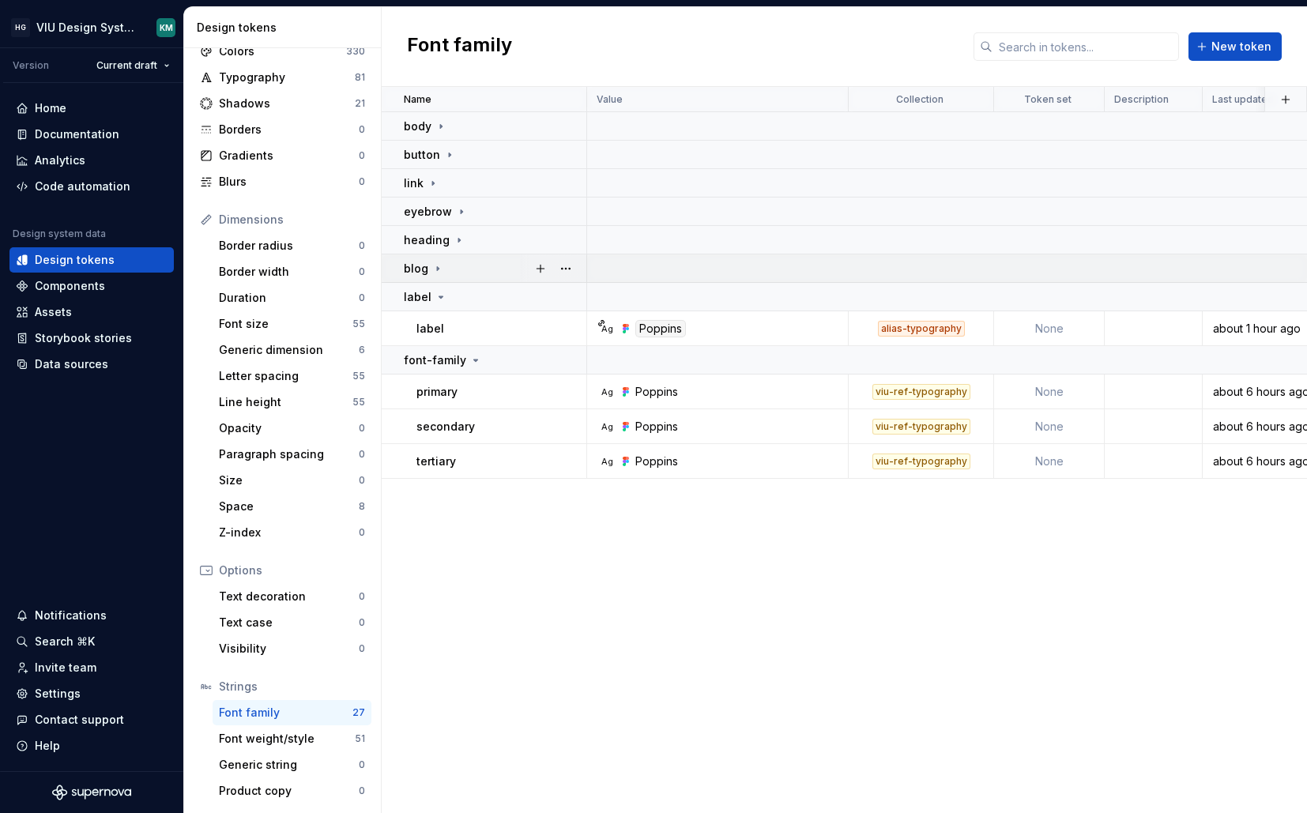
click at [441, 274] on icon at bounding box center [438, 268] width 13 height 13
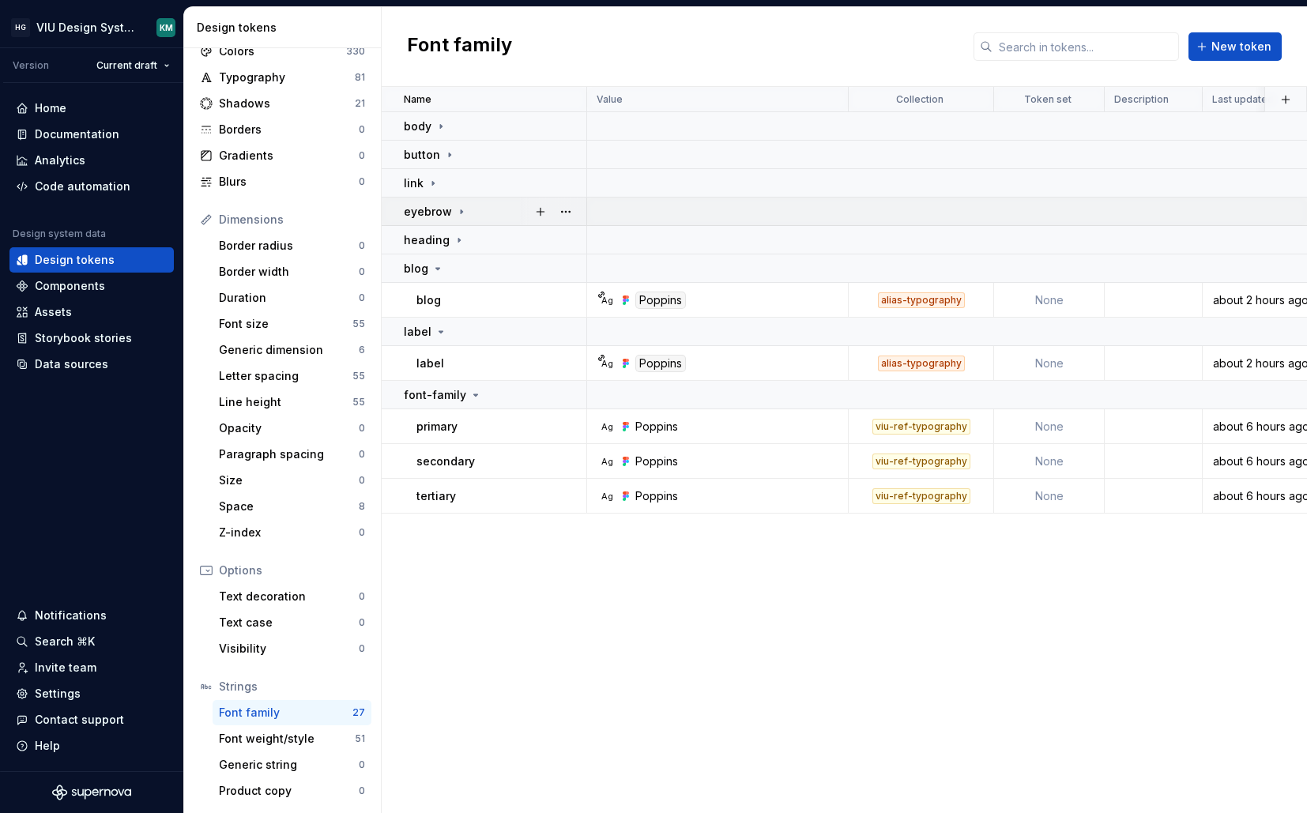
click at [464, 213] on icon at bounding box center [461, 212] width 13 height 13
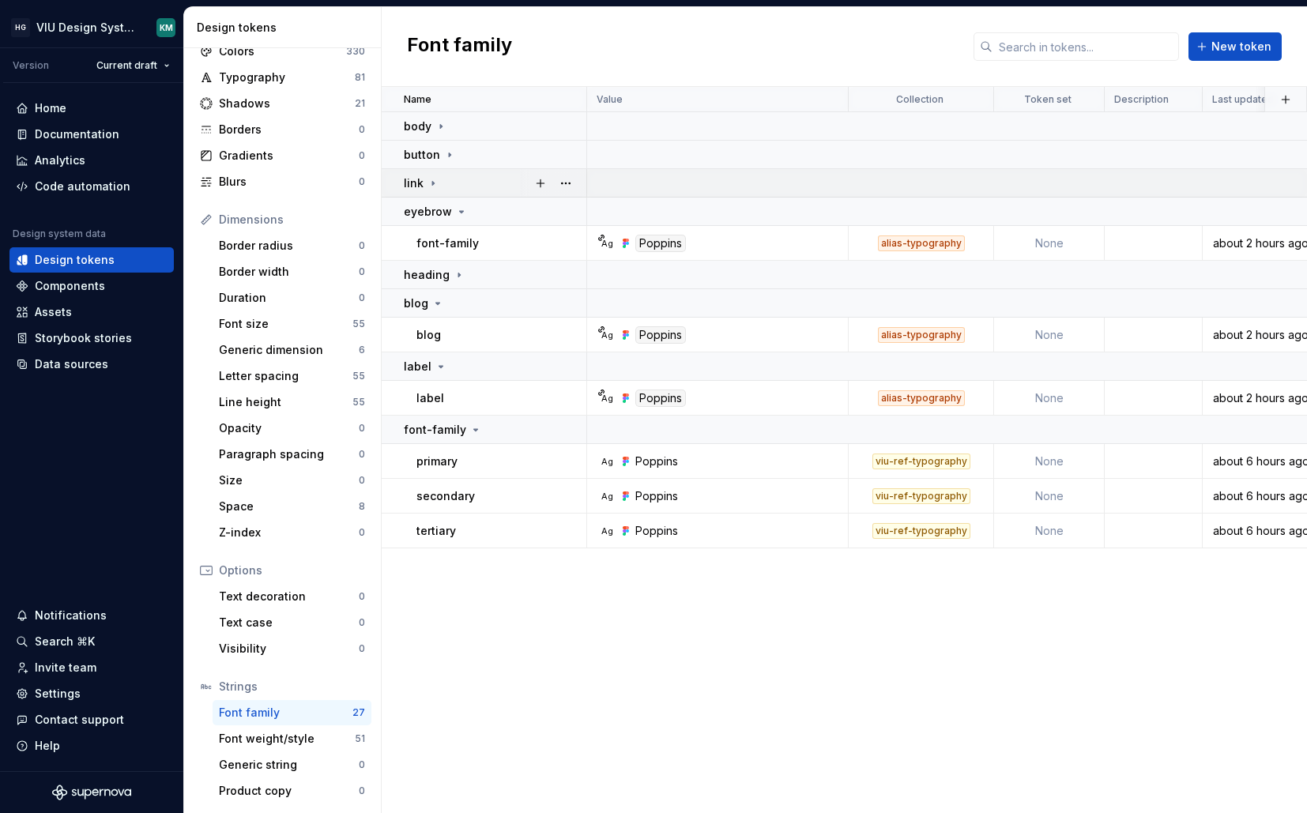
click at [441, 180] on div "link" at bounding box center [495, 183] width 182 height 16
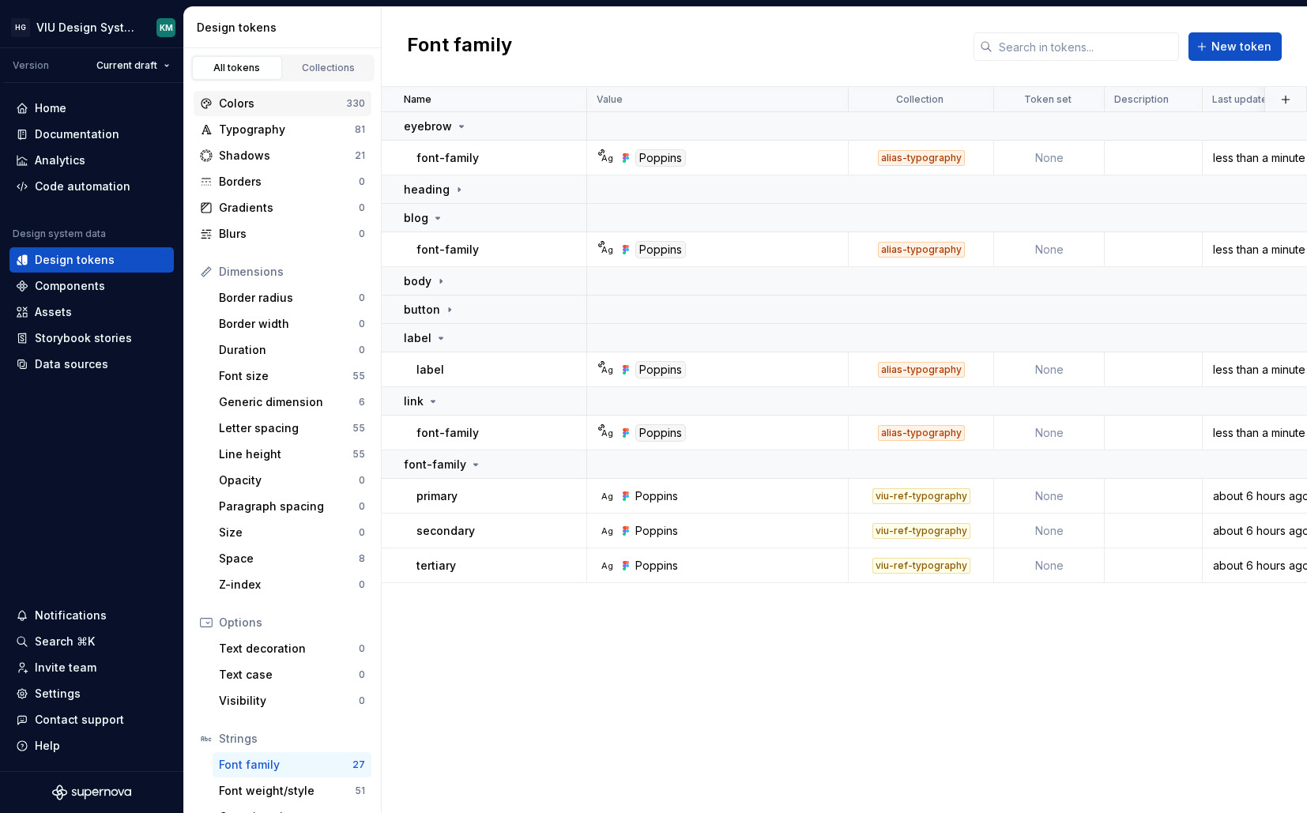
click at [298, 97] on div "Colors" at bounding box center [282, 104] width 127 height 16
click at [302, 103] on div "Colors" at bounding box center [282, 104] width 127 height 16
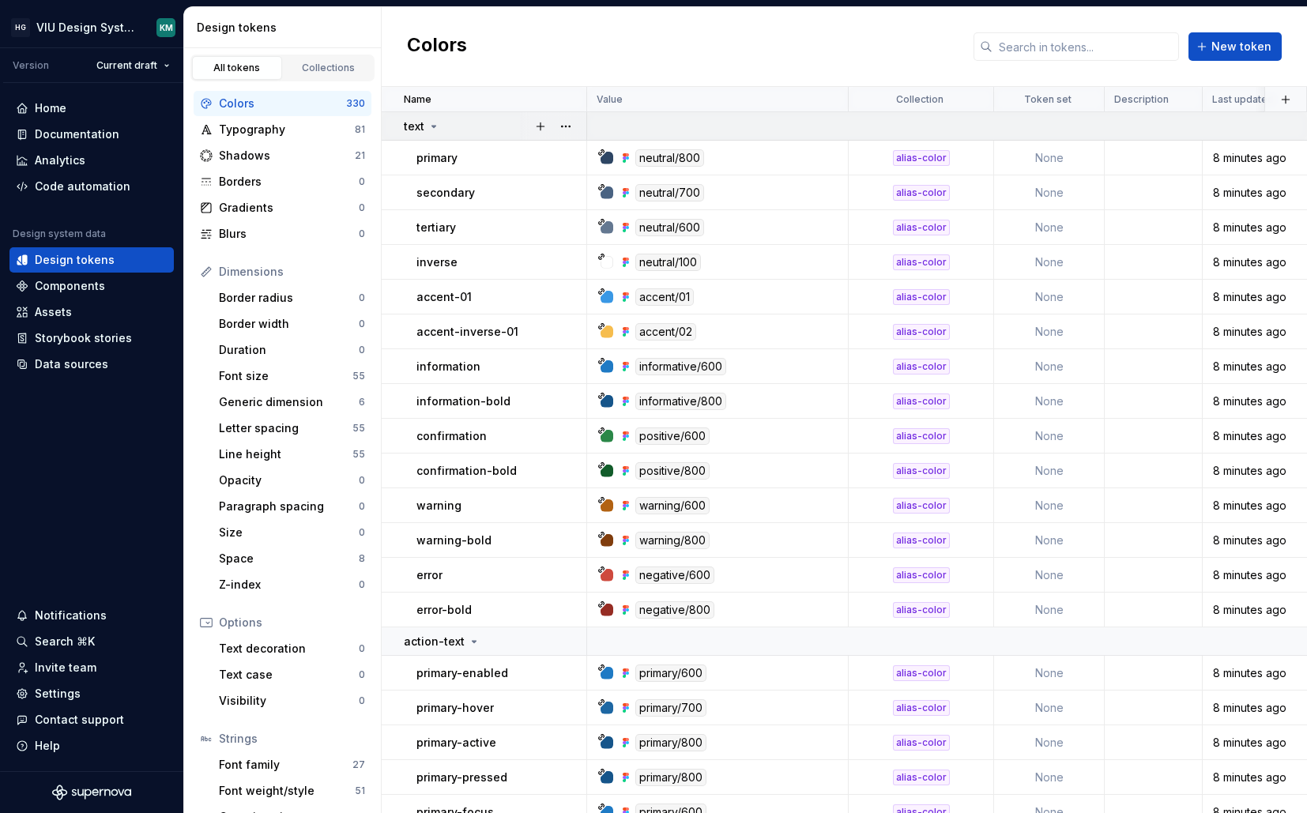
click at [444, 125] on div "text" at bounding box center [495, 127] width 182 height 16
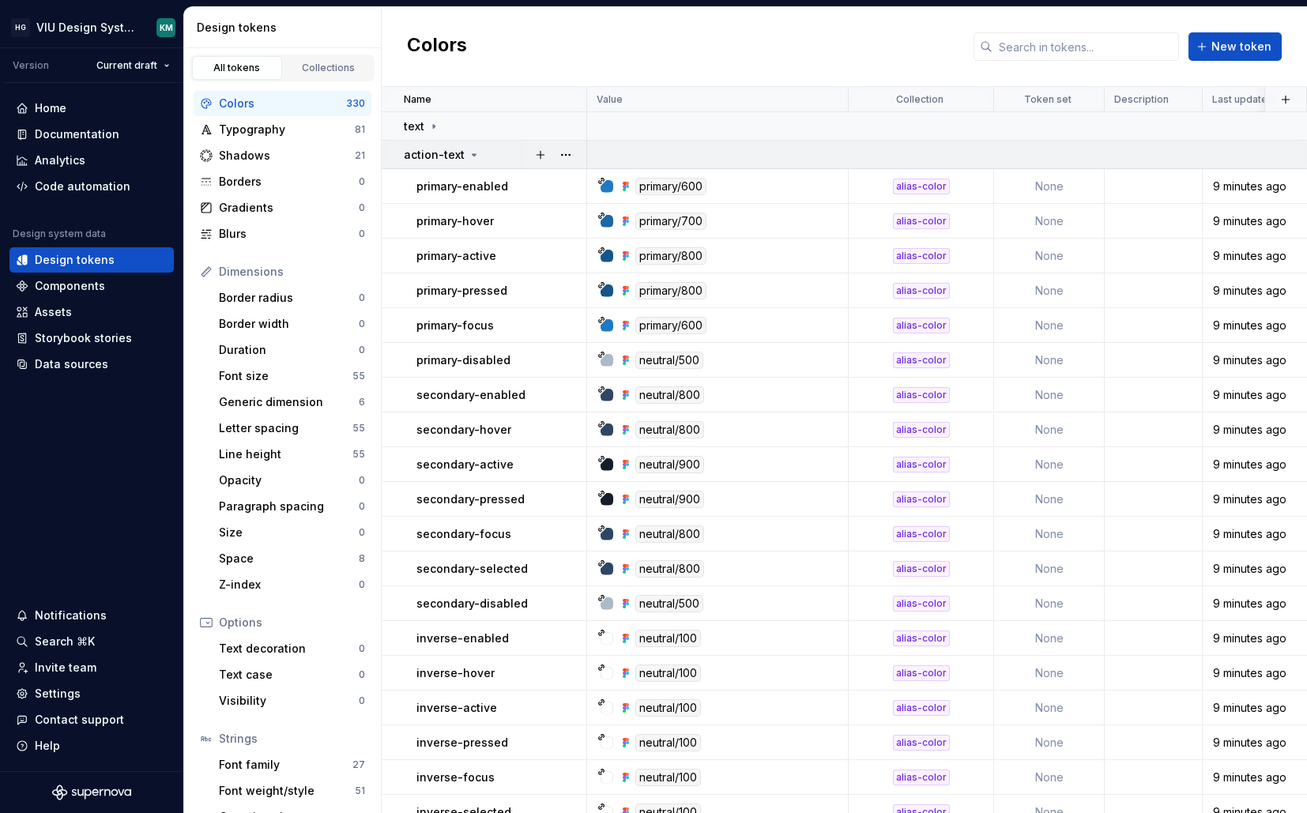
click at [481, 151] on div "action-text" at bounding box center [495, 155] width 182 height 16
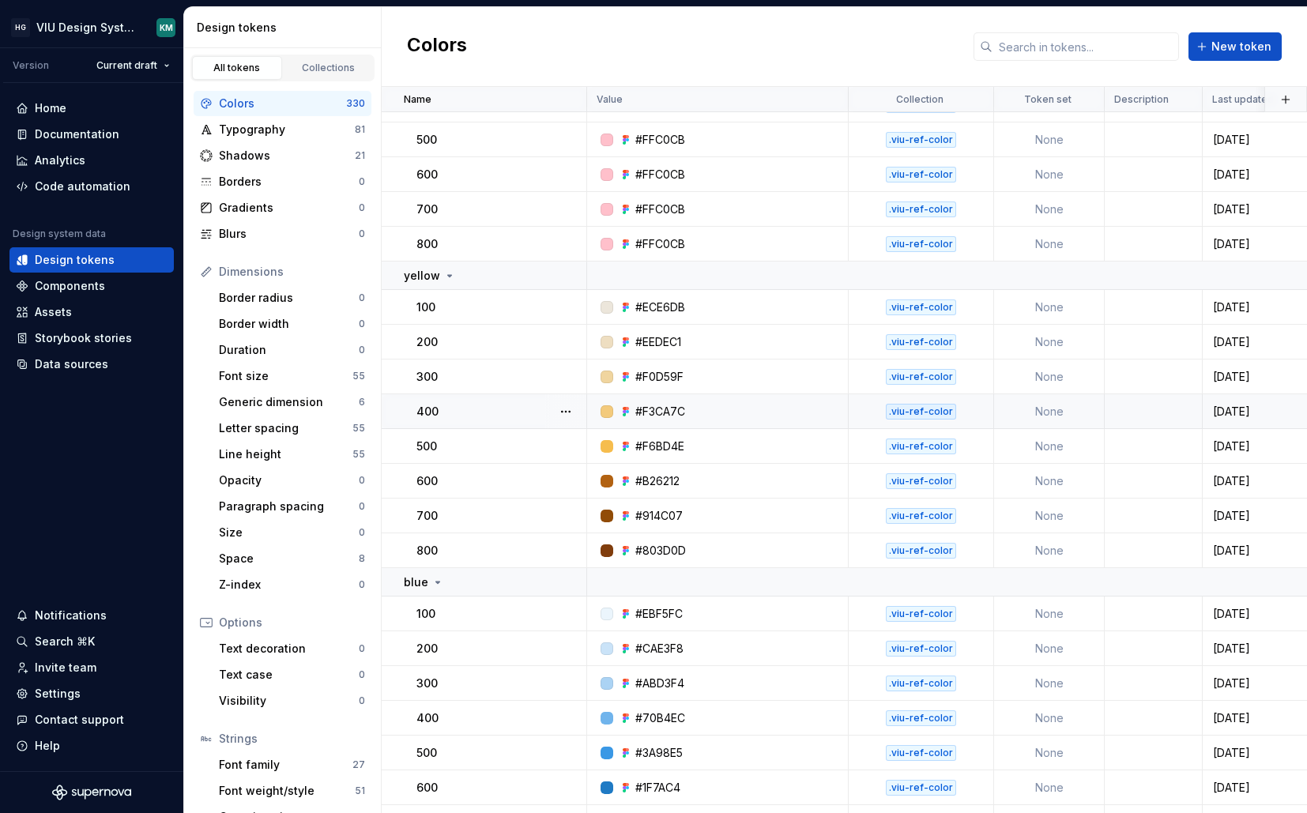
scroll to position [9387, 0]
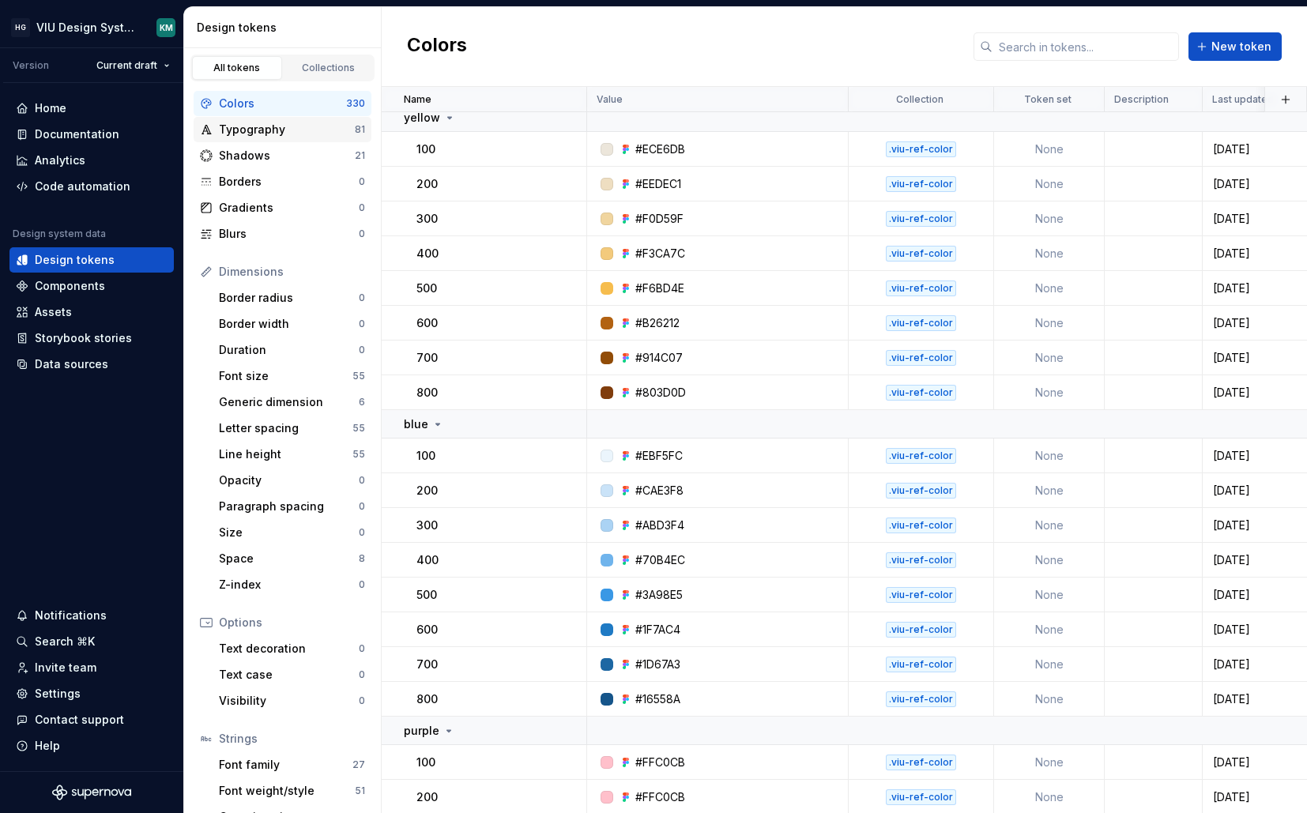
click at [283, 134] on div "Typography" at bounding box center [287, 130] width 136 height 16
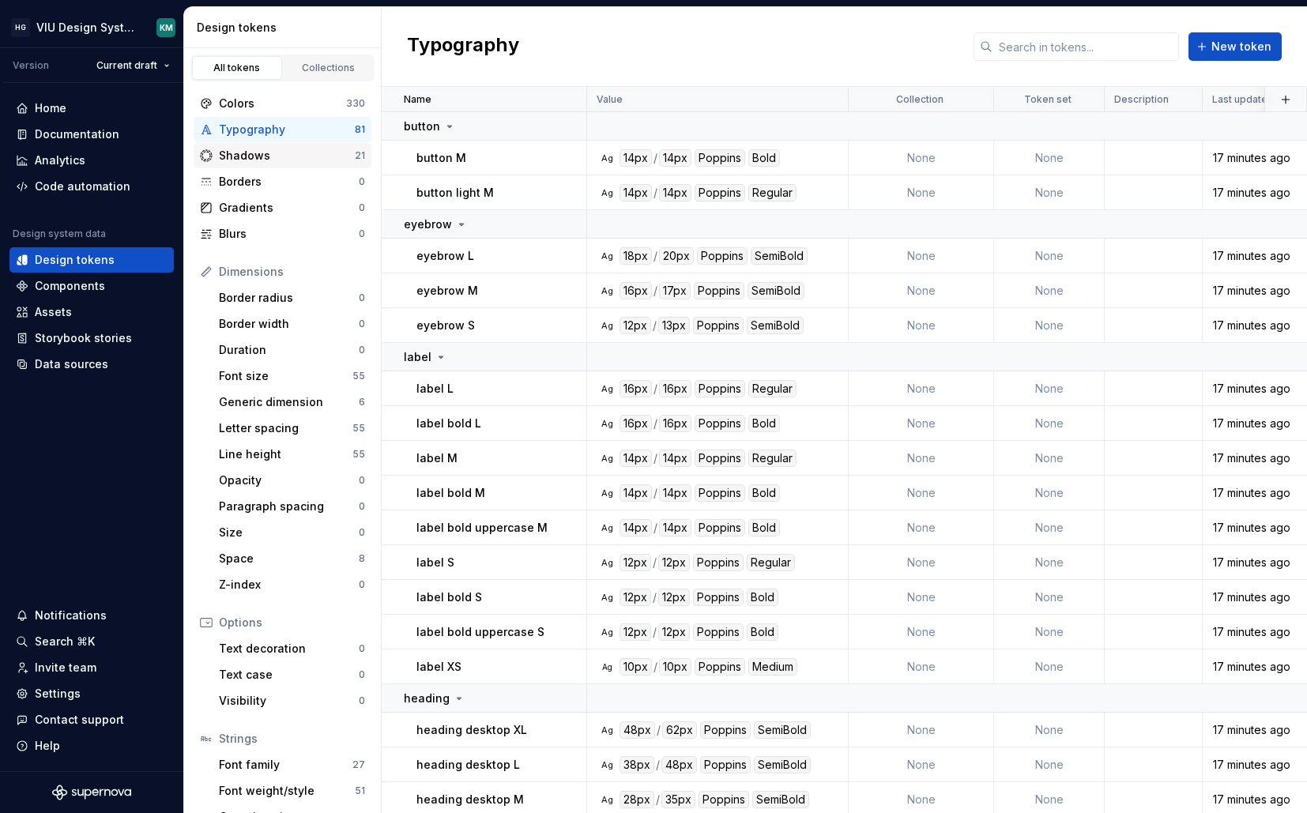
click at [277, 158] on div "Shadows" at bounding box center [287, 156] width 136 height 16
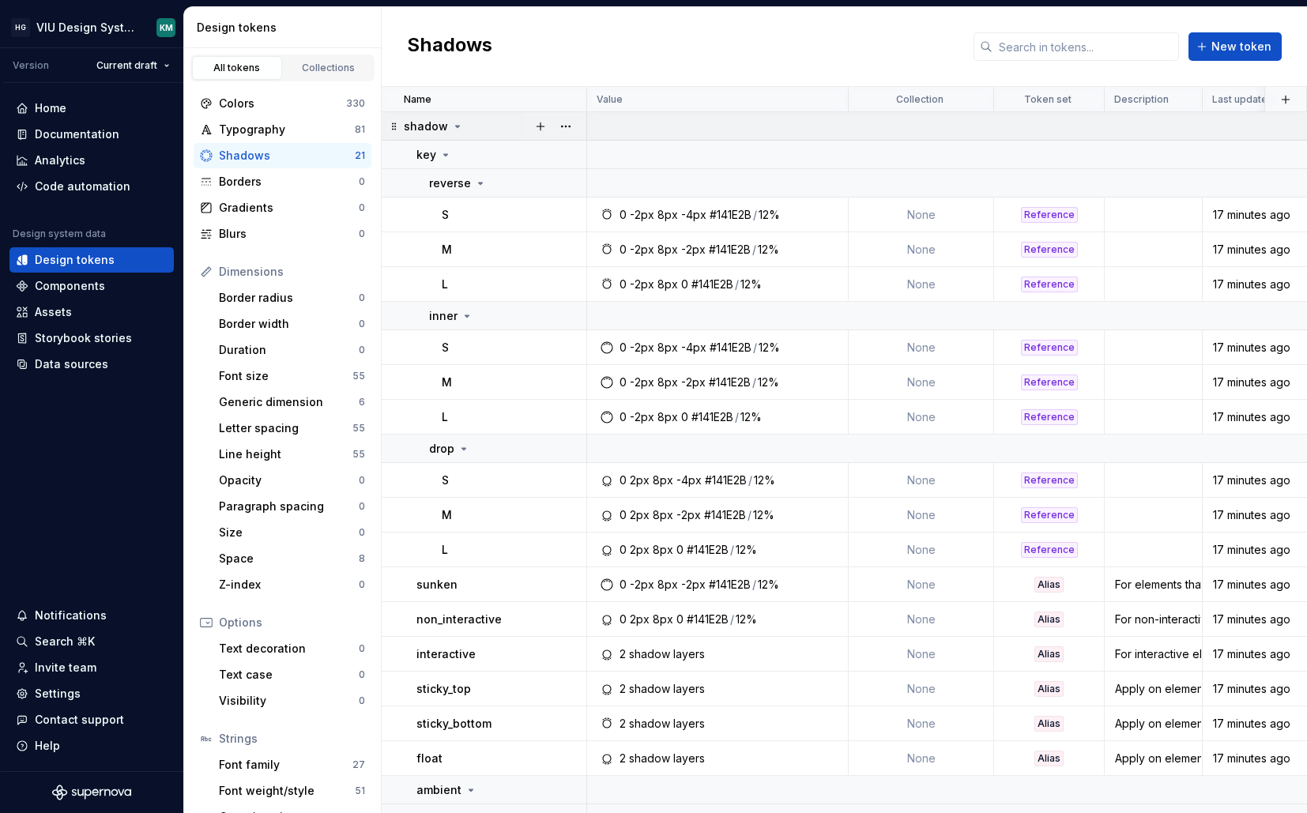
click at [453, 120] on icon at bounding box center [457, 126] width 13 height 13
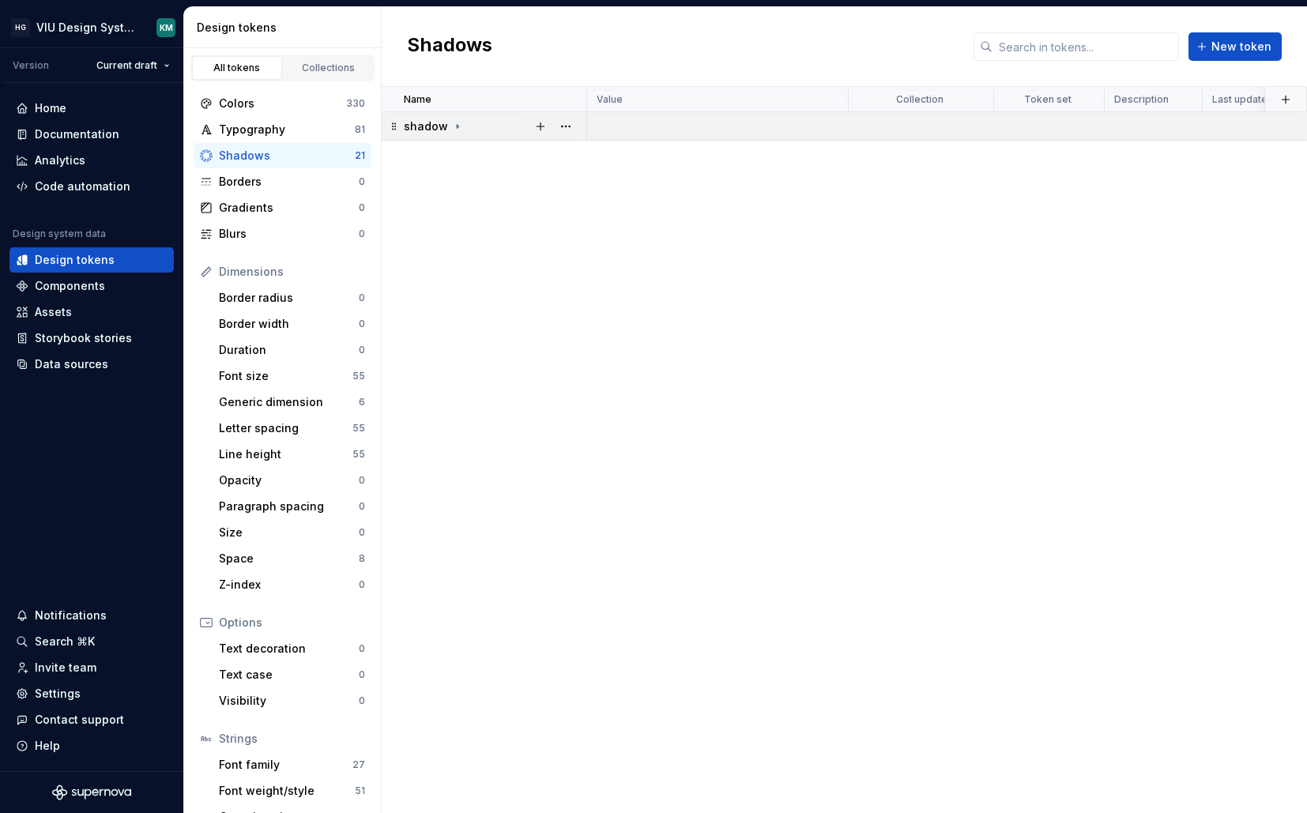
click at [453, 120] on icon at bounding box center [457, 126] width 13 height 13
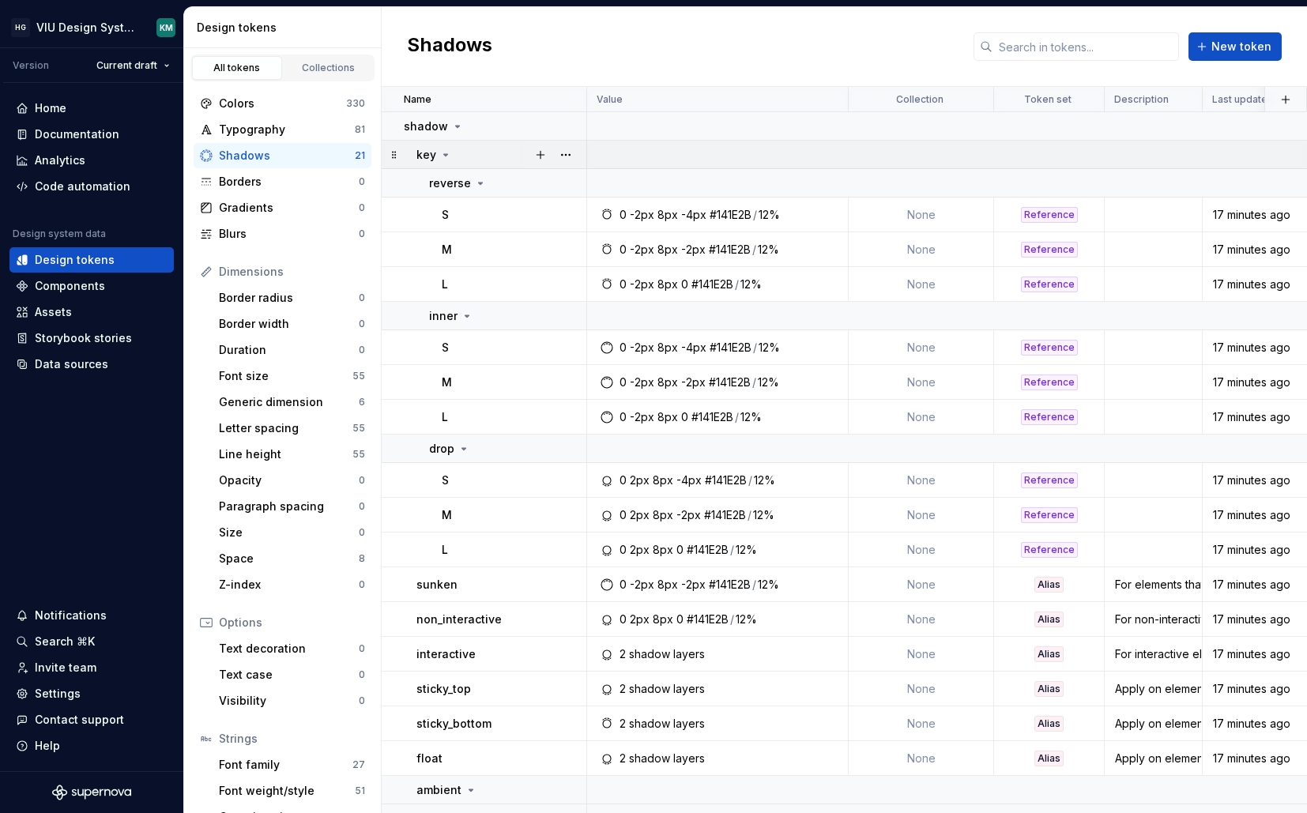
click at [450, 153] on icon at bounding box center [446, 155] width 13 height 13
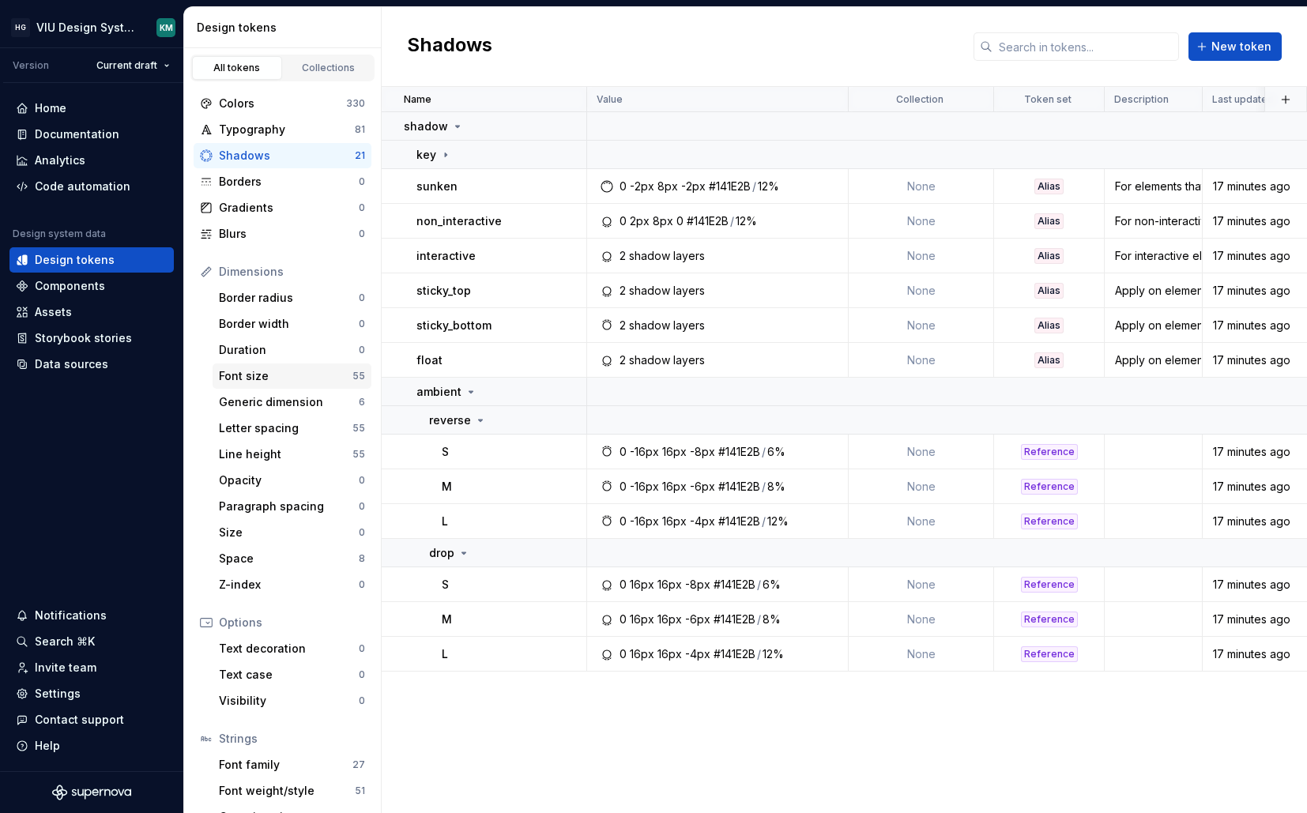
click at [271, 375] on div "Font size" at bounding box center [286, 376] width 134 height 16
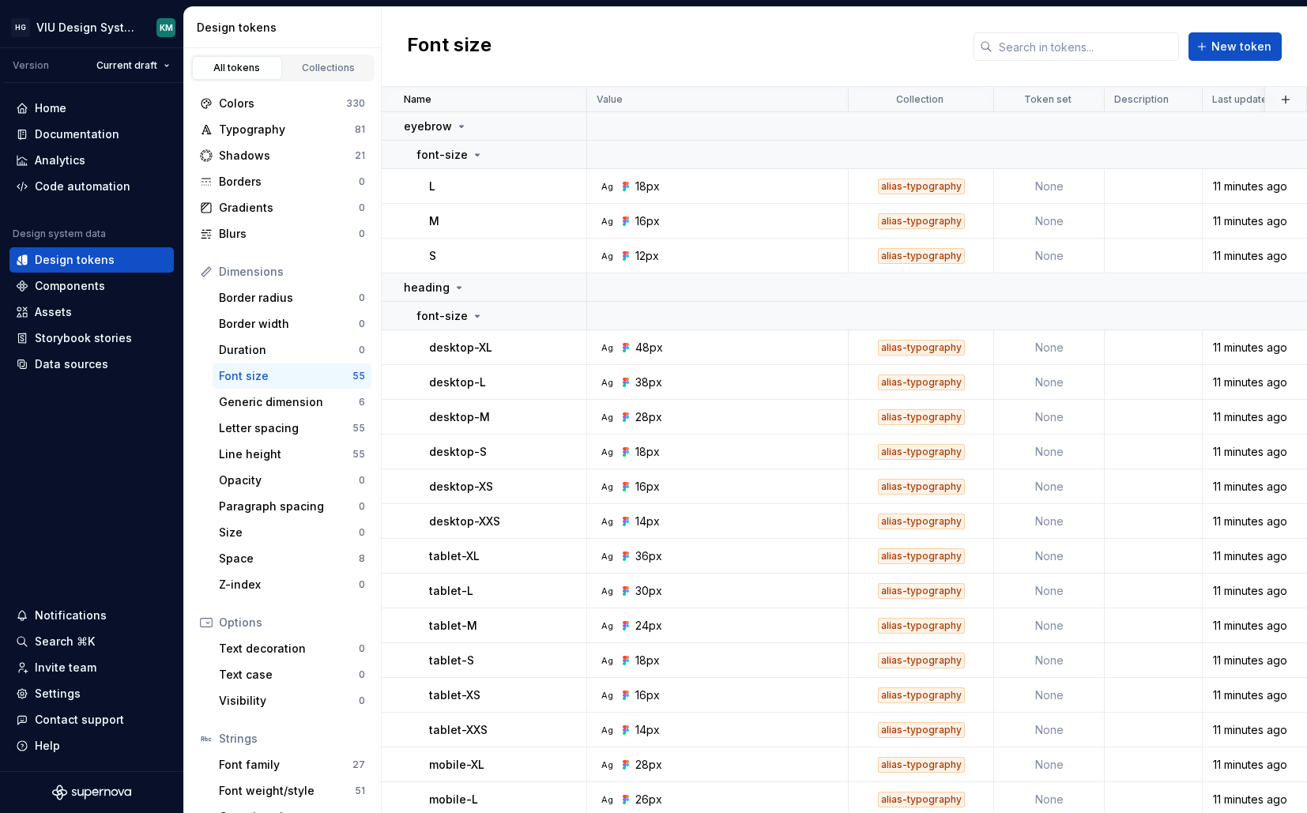
scroll to position [52, 0]
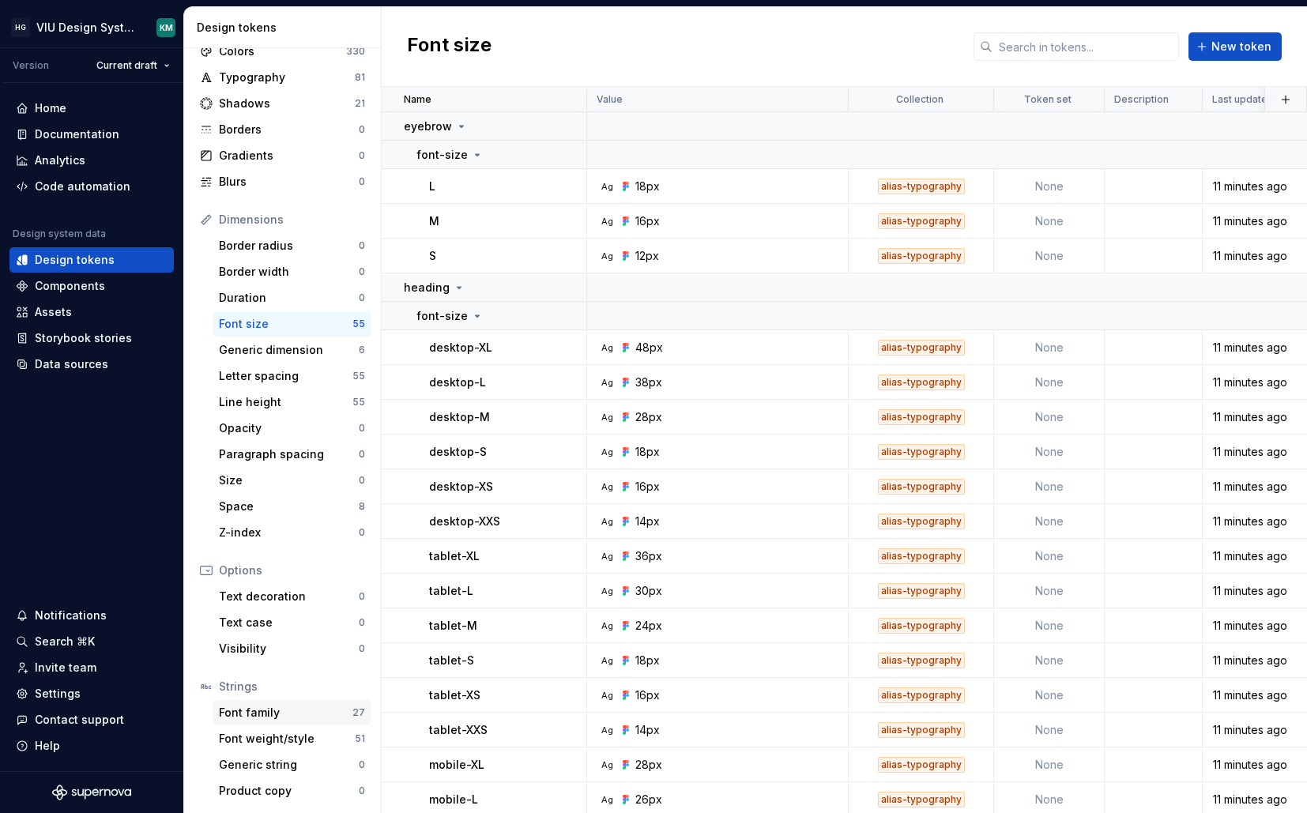
click at [277, 714] on div "Font family" at bounding box center [286, 713] width 134 height 16
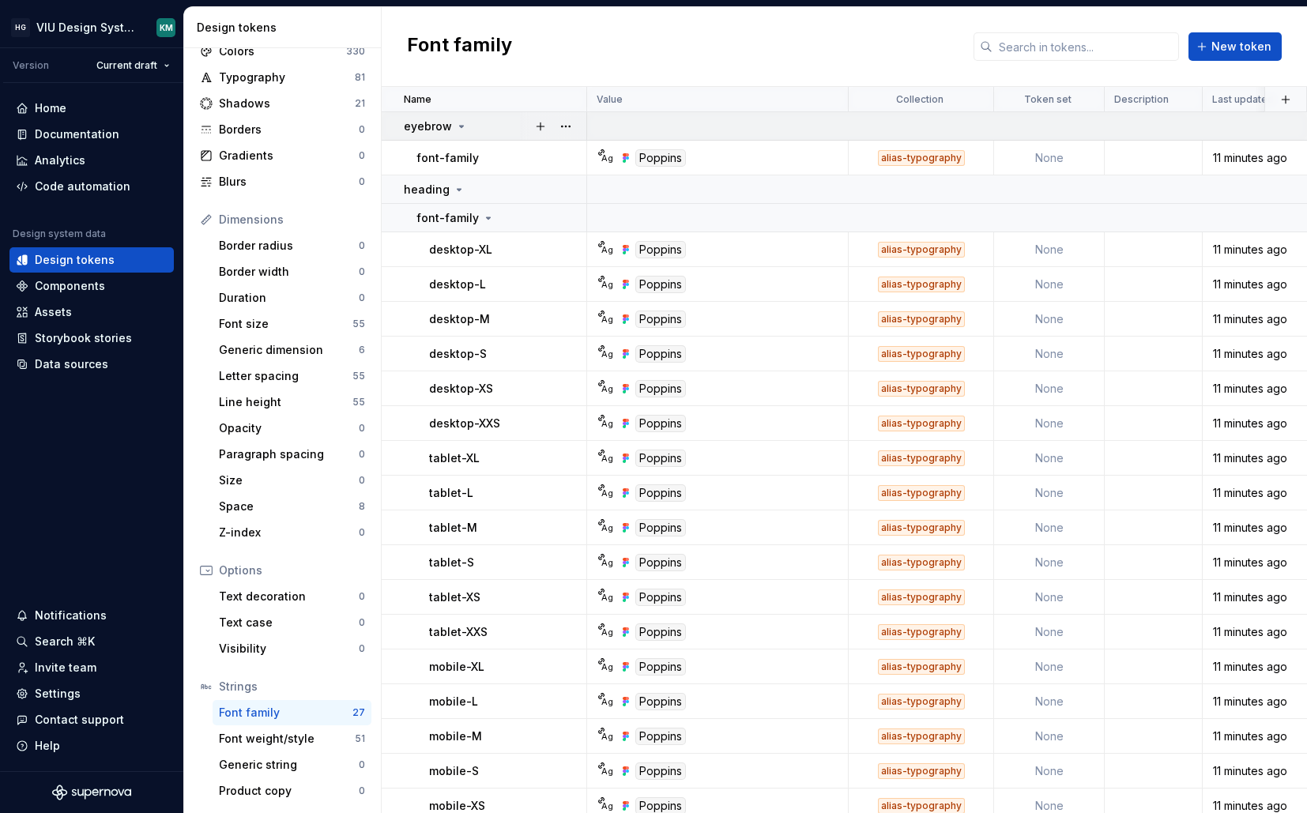
click at [451, 123] on div "eyebrow" at bounding box center [436, 127] width 64 height 16
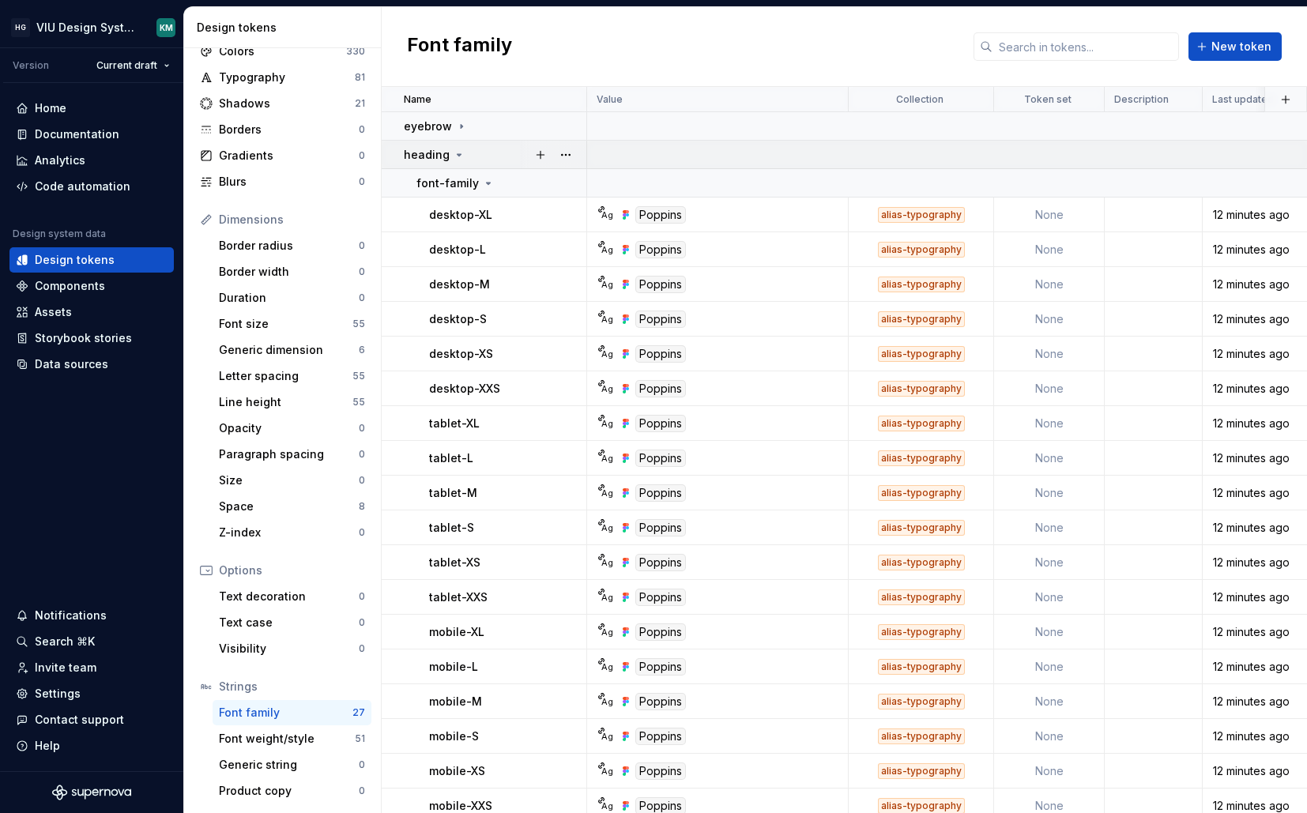
click at [455, 152] on icon at bounding box center [459, 155] width 13 height 13
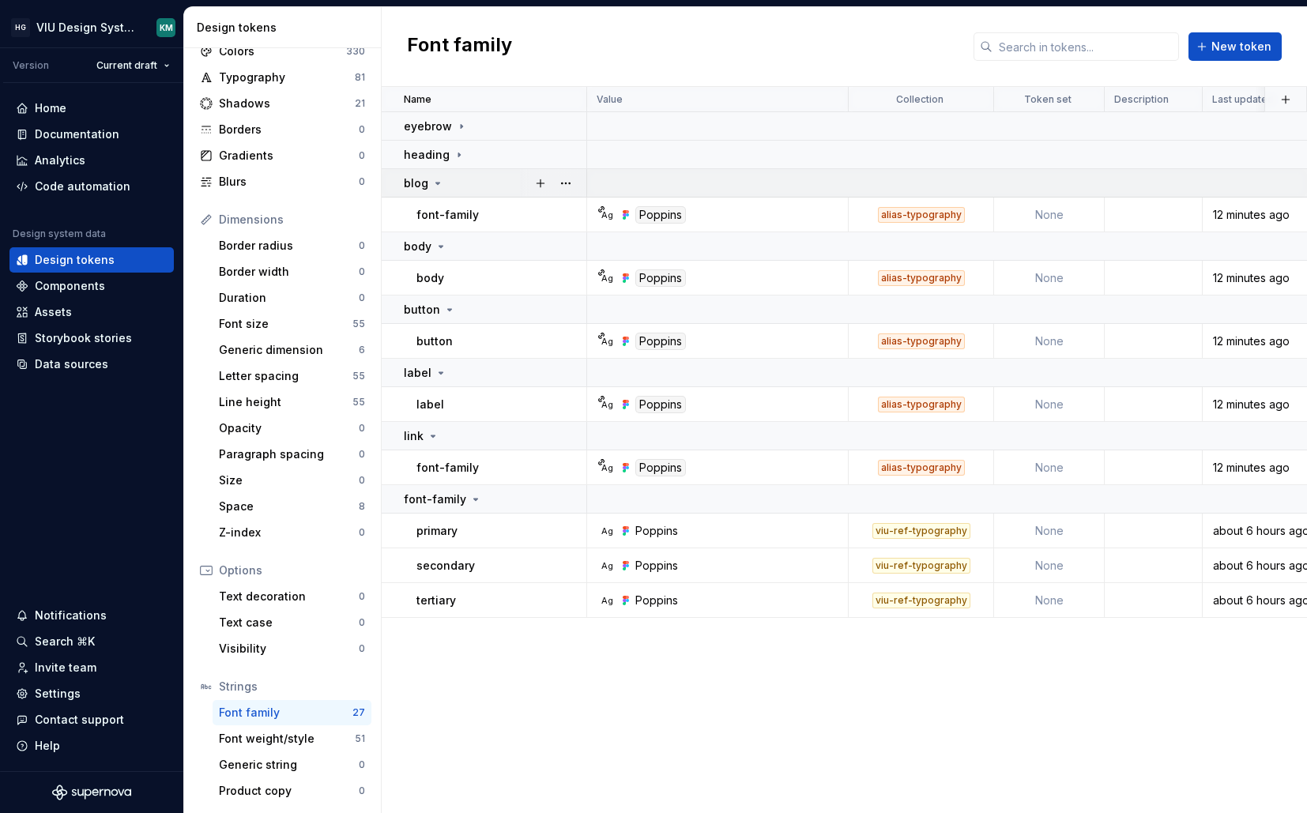
click at [442, 185] on icon at bounding box center [438, 183] width 13 height 13
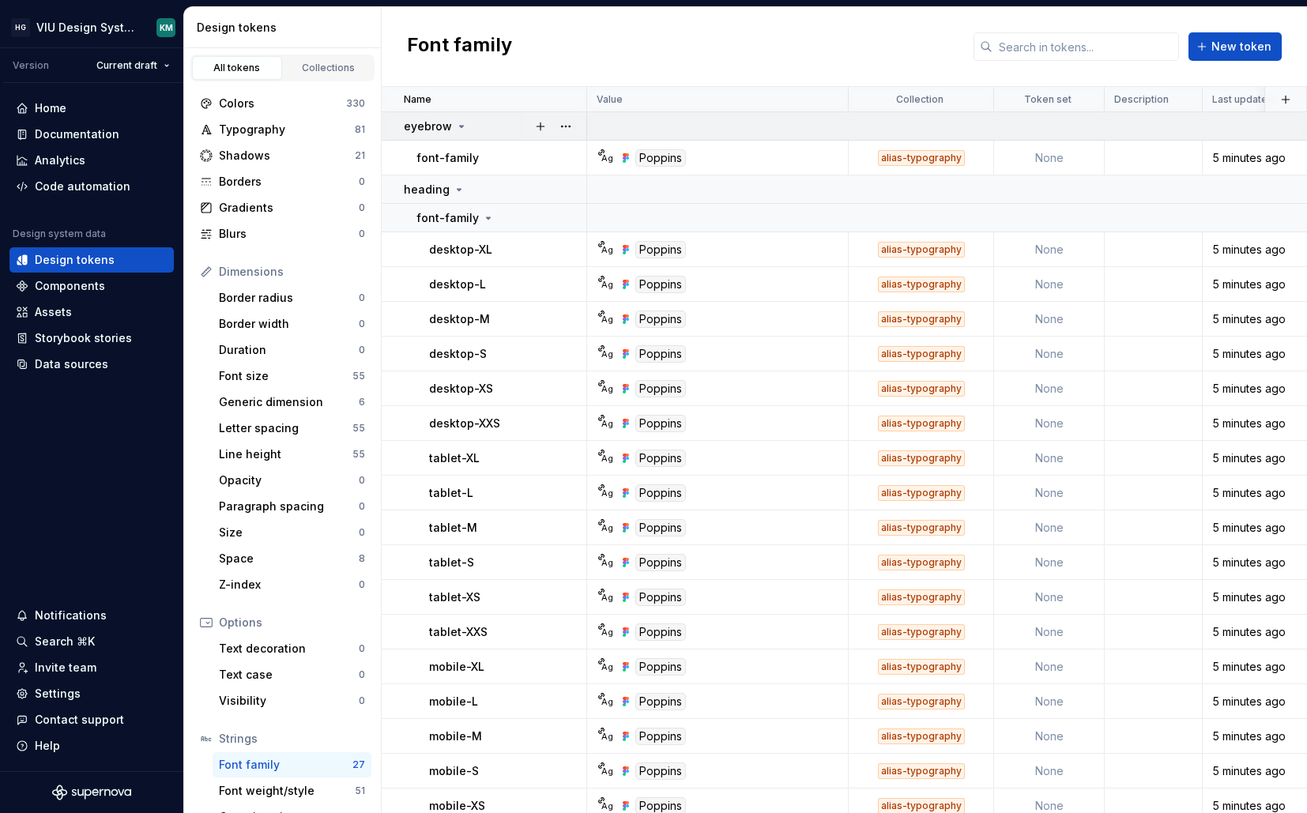
click at [467, 132] on div "eyebrow" at bounding box center [495, 127] width 182 height 16
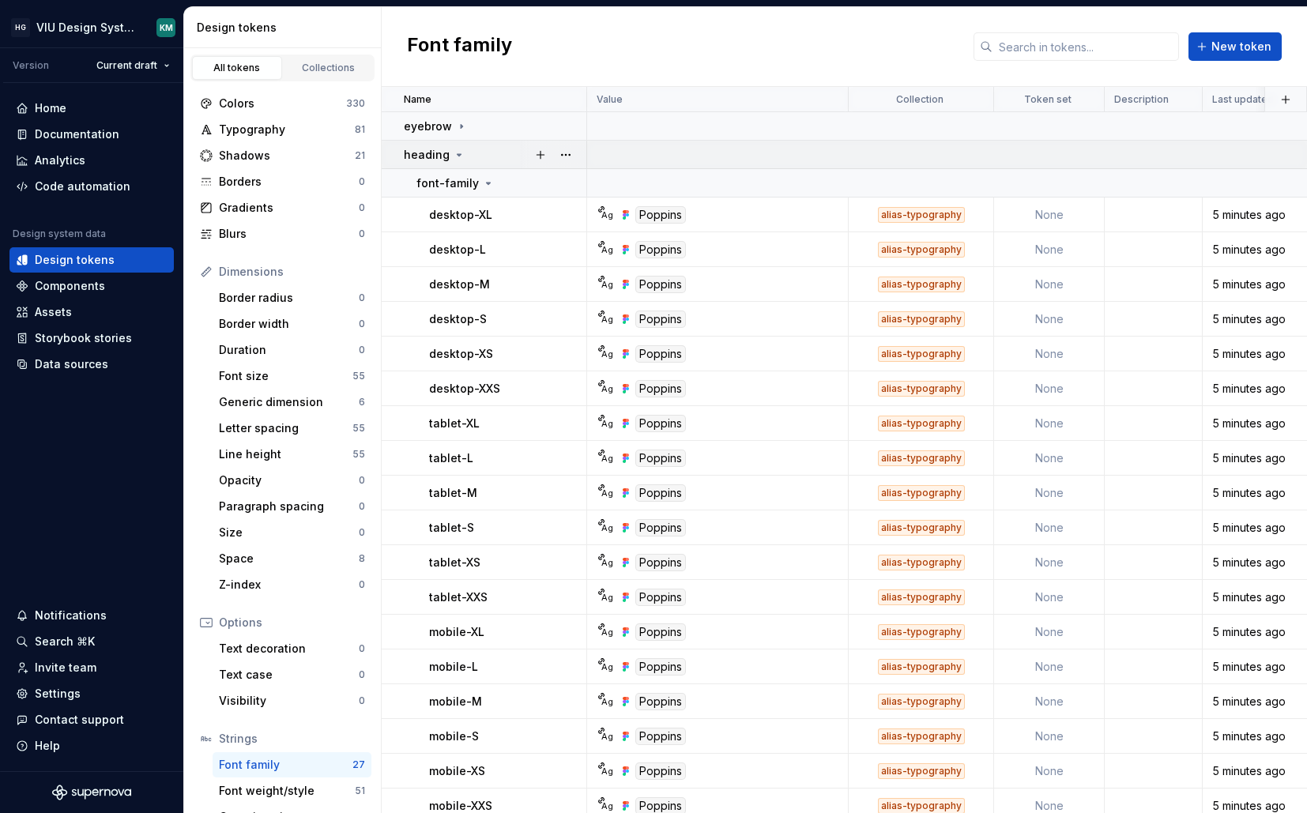
click at [473, 153] on div "heading" at bounding box center [495, 155] width 182 height 16
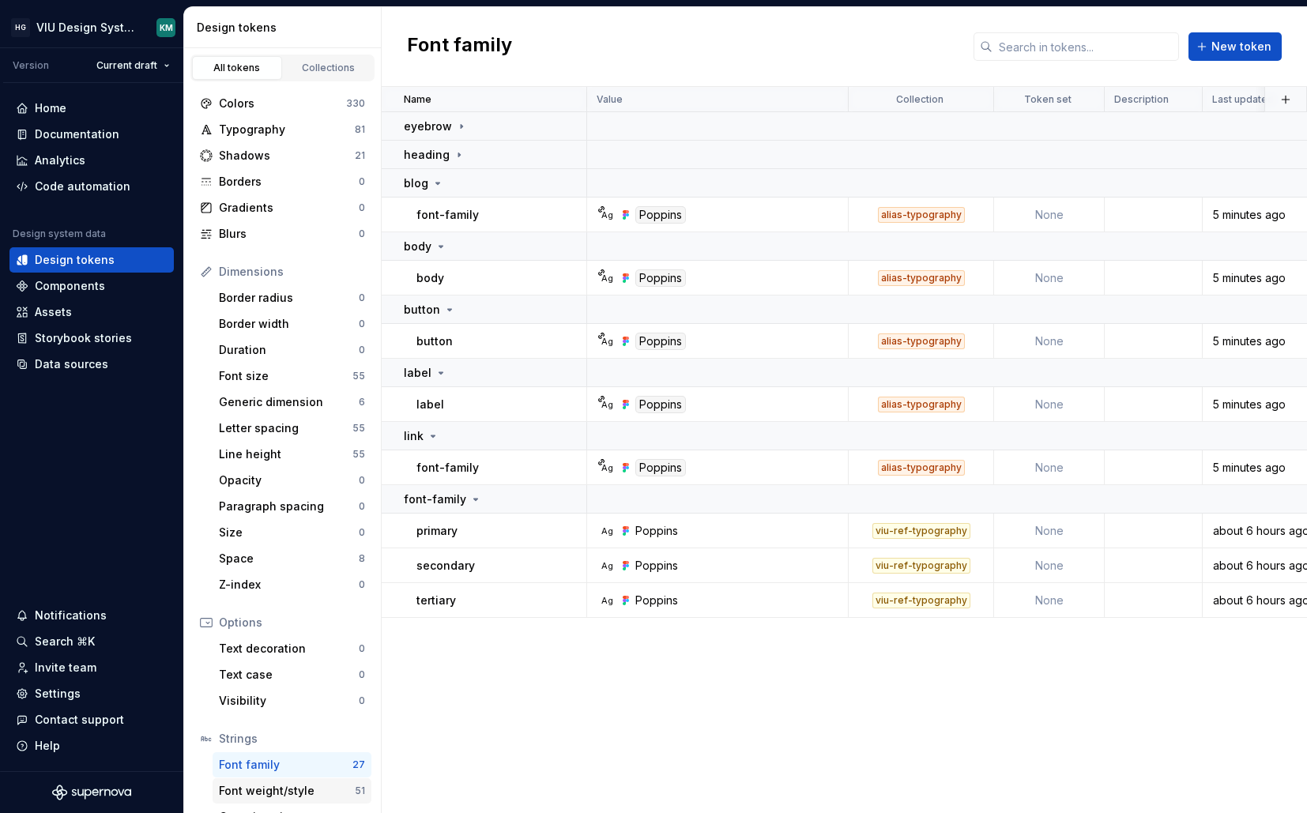
click at [258, 791] on div "Font weight/style" at bounding box center [287, 791] width 136 height 16
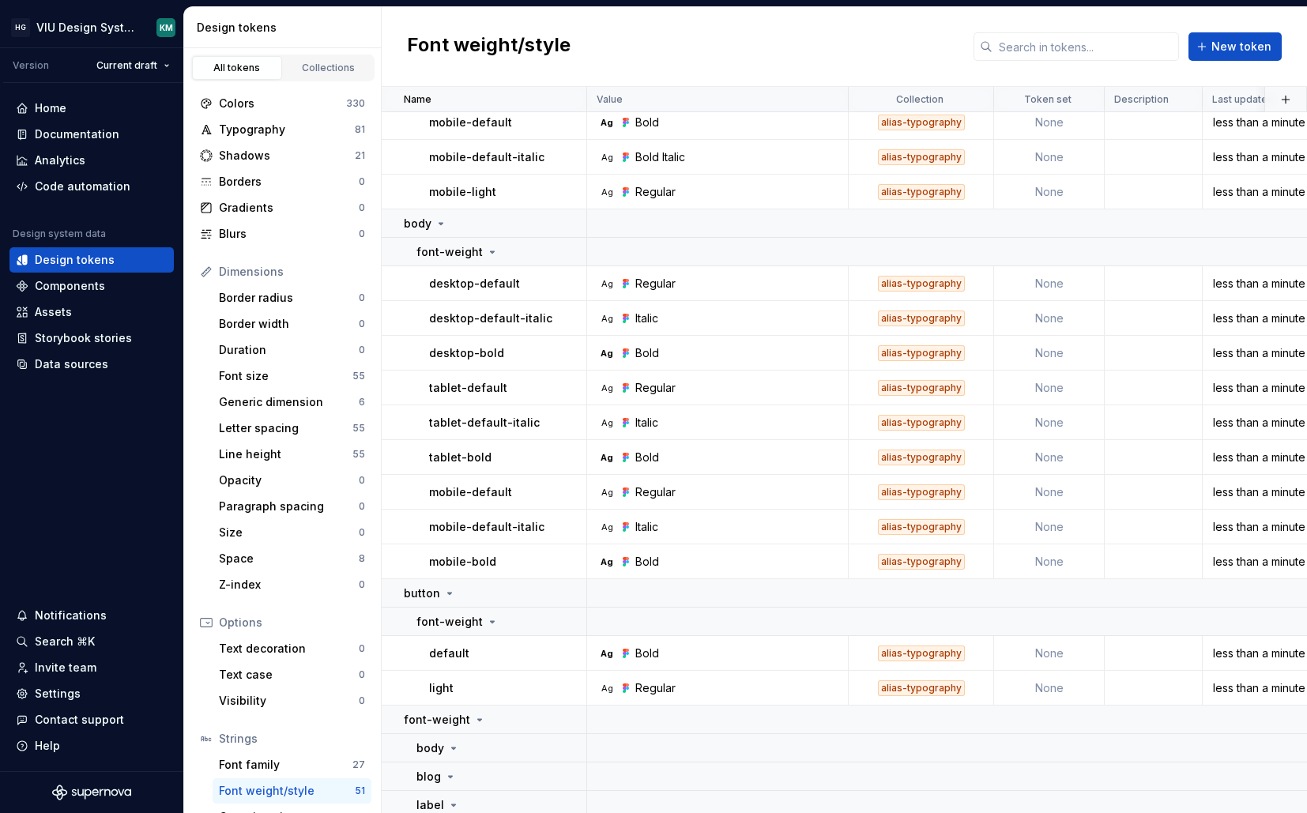
scroll to position [1707, 0]
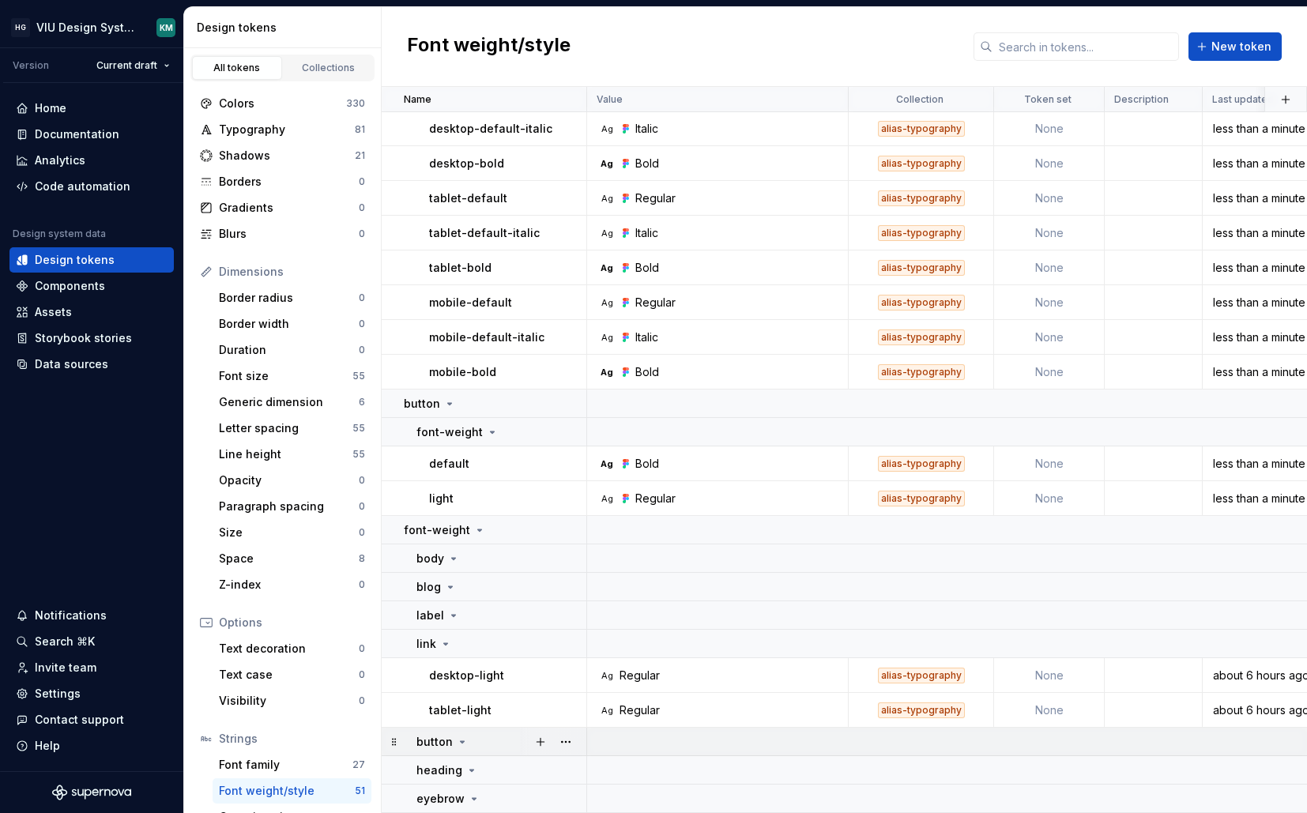
click at [462, 736] on icon at bounding box center [462, 742] width 13 height 13
click at [462, 740] on icon at bounding box center [463, 742] width 2 height 4
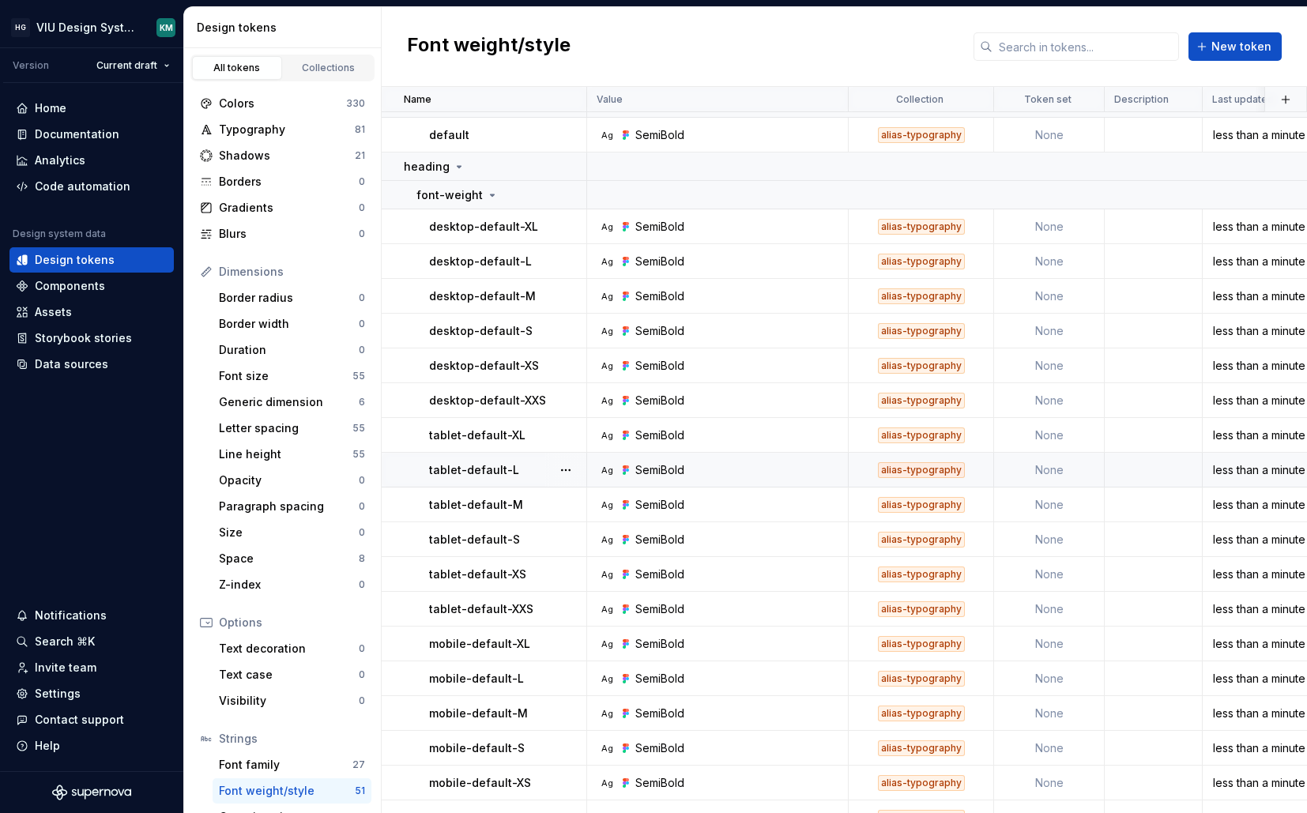
scroll to position [0, 0]
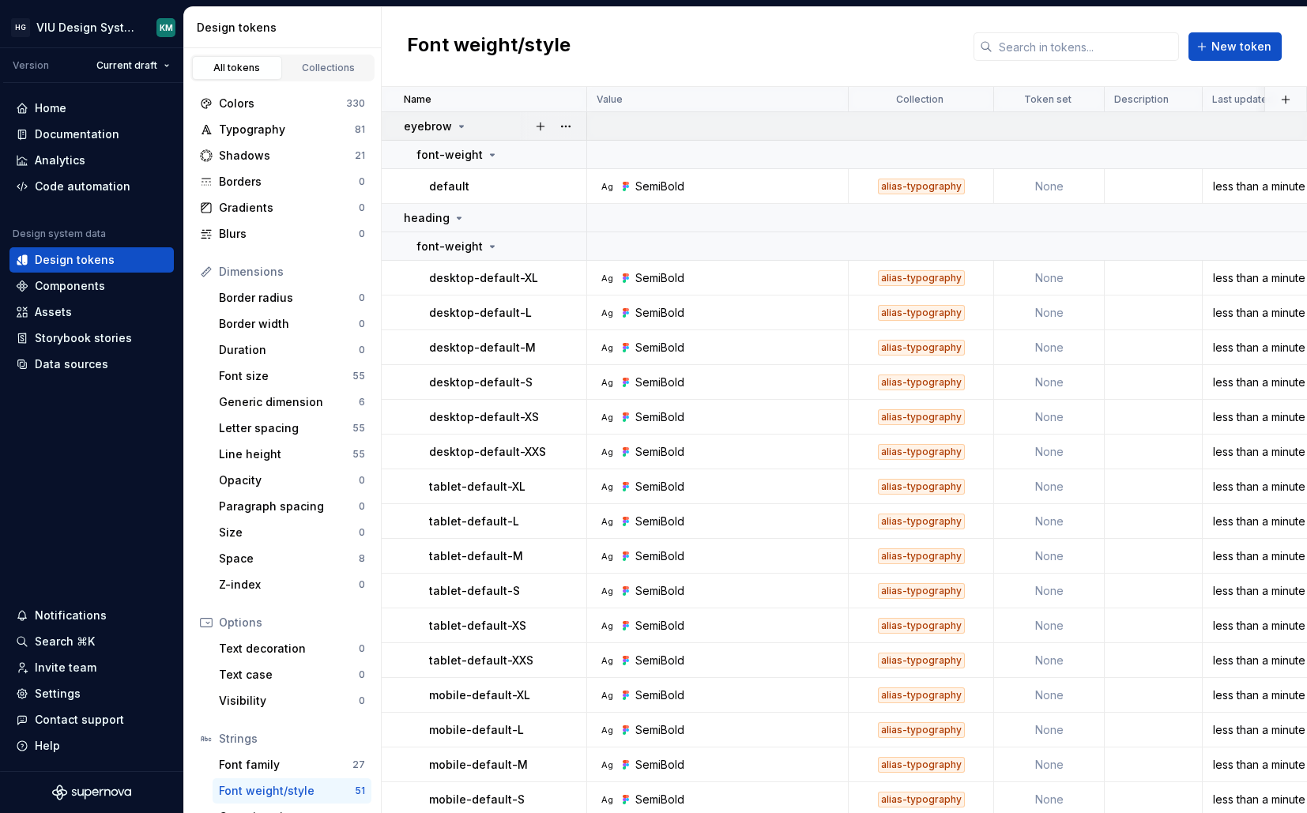
click at [455, 124] on icon at bounding box center [461, 126] width 13 height 13
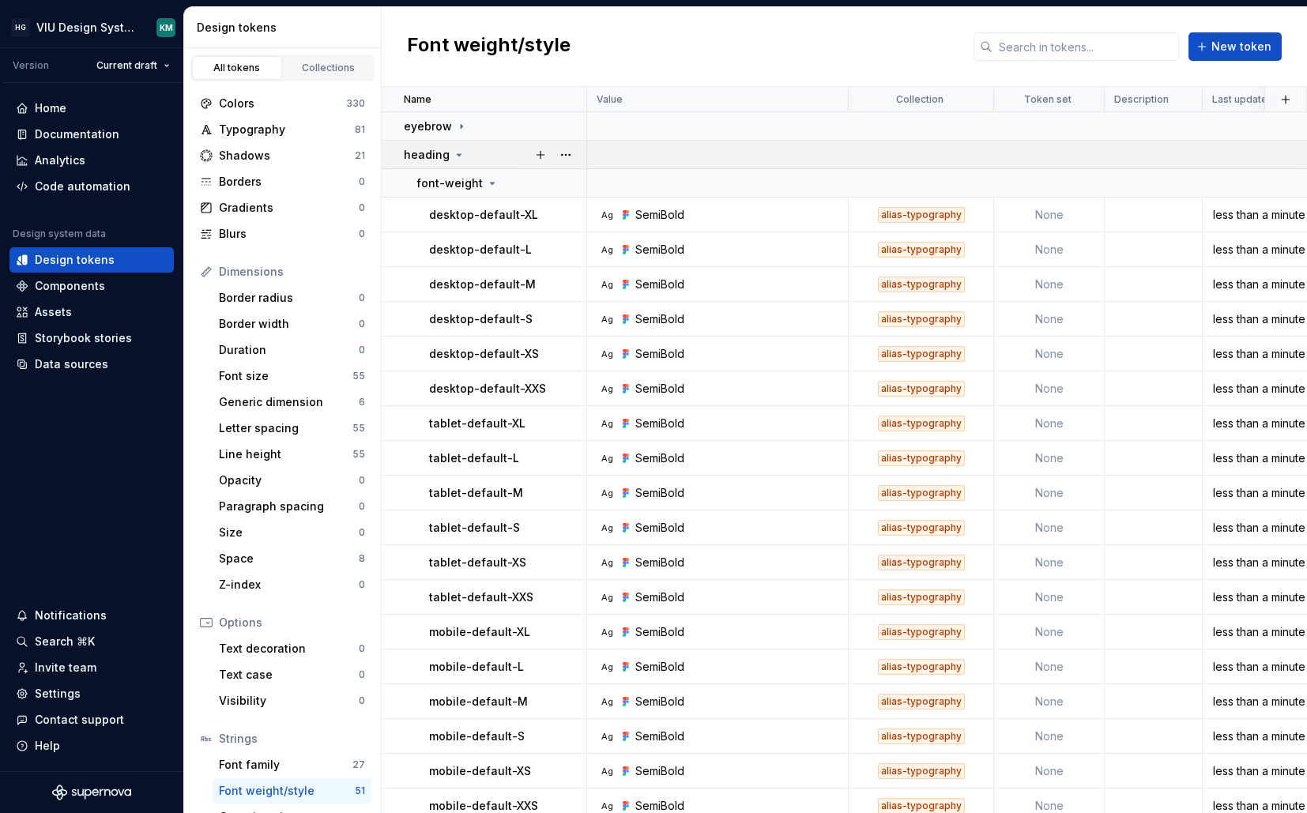
click at [453, 152] on icon at bounding box center [459, 155] width 13 height 13
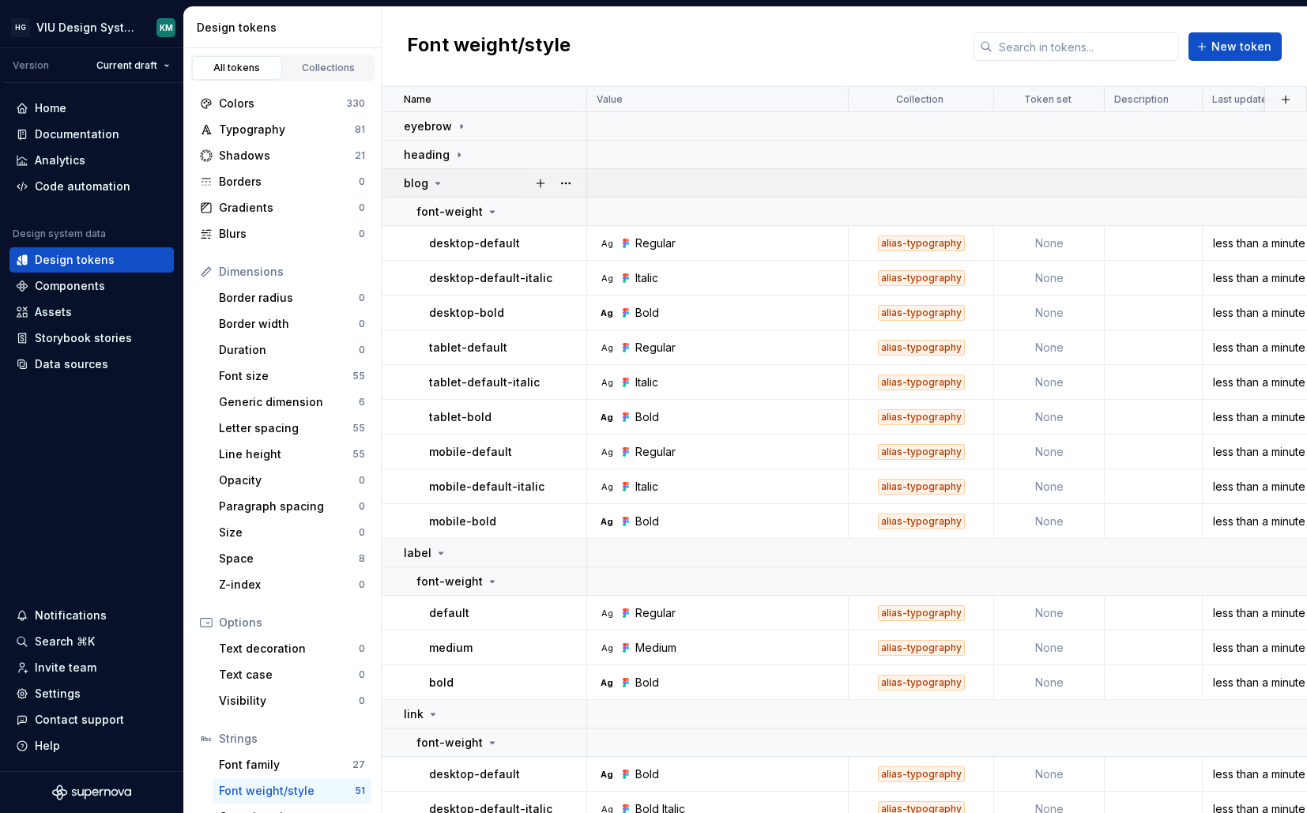
click at [437, 180] on icon at bounding box center [438, 183] width 13 height 13
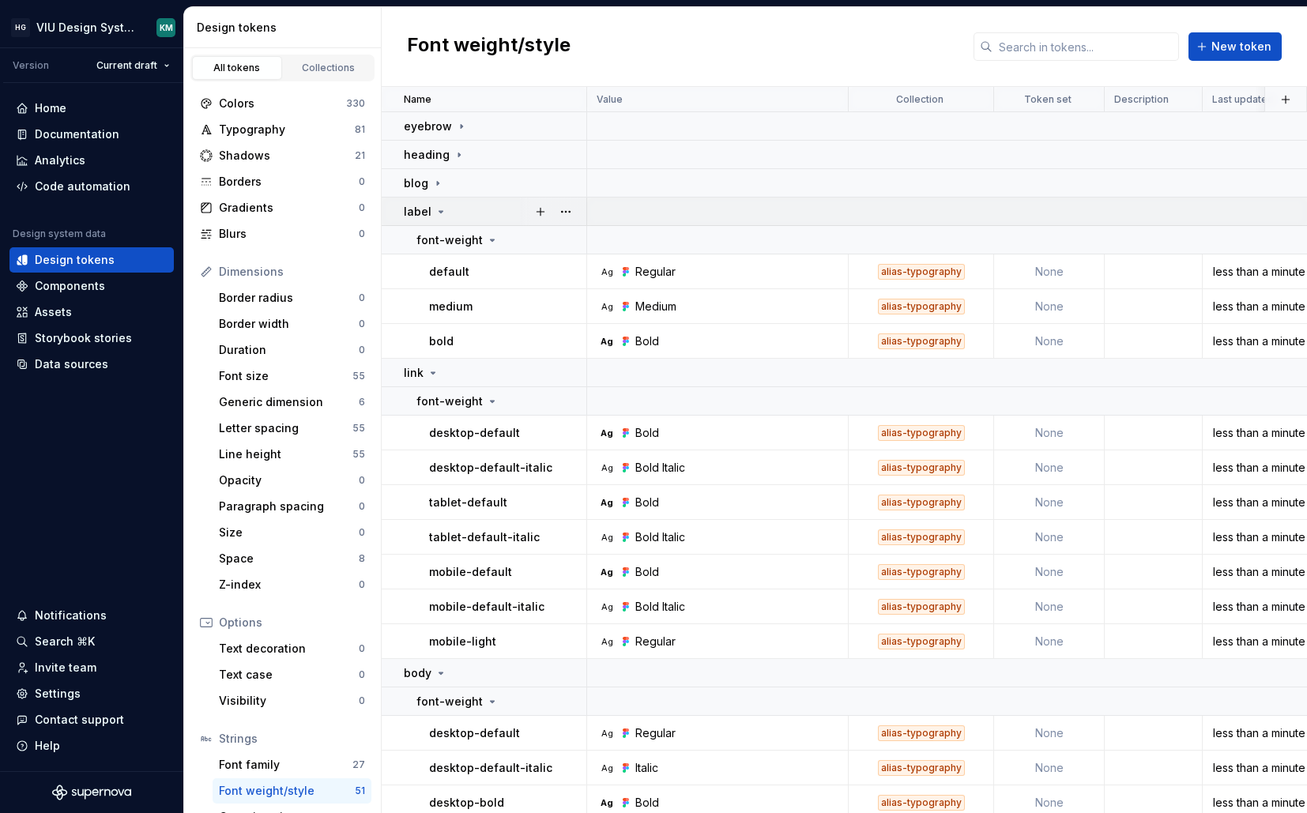
click at [435, 207] on icon at bounding box center [441, 212] width 13 height 13
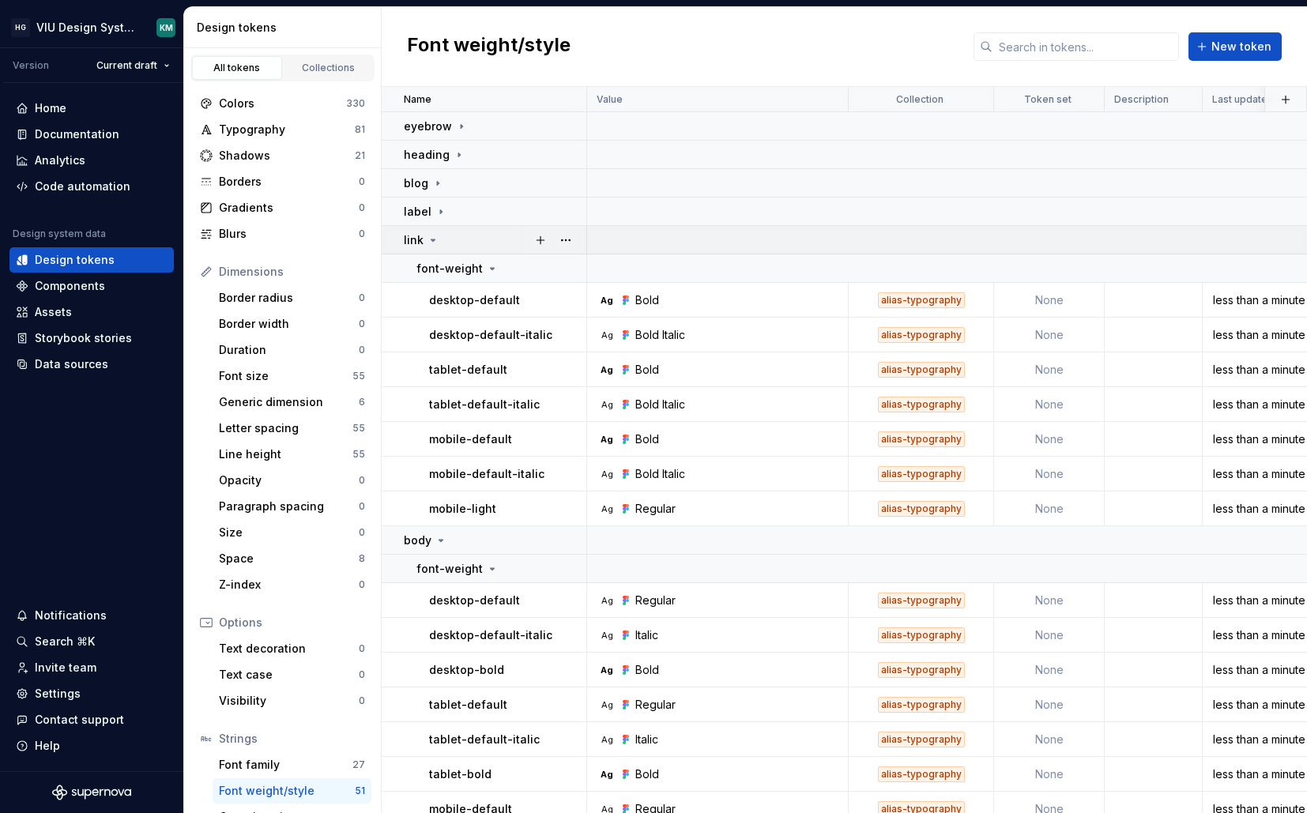
click at [434, 243] on icon at bounding box center [433, 240] width 13 height 13
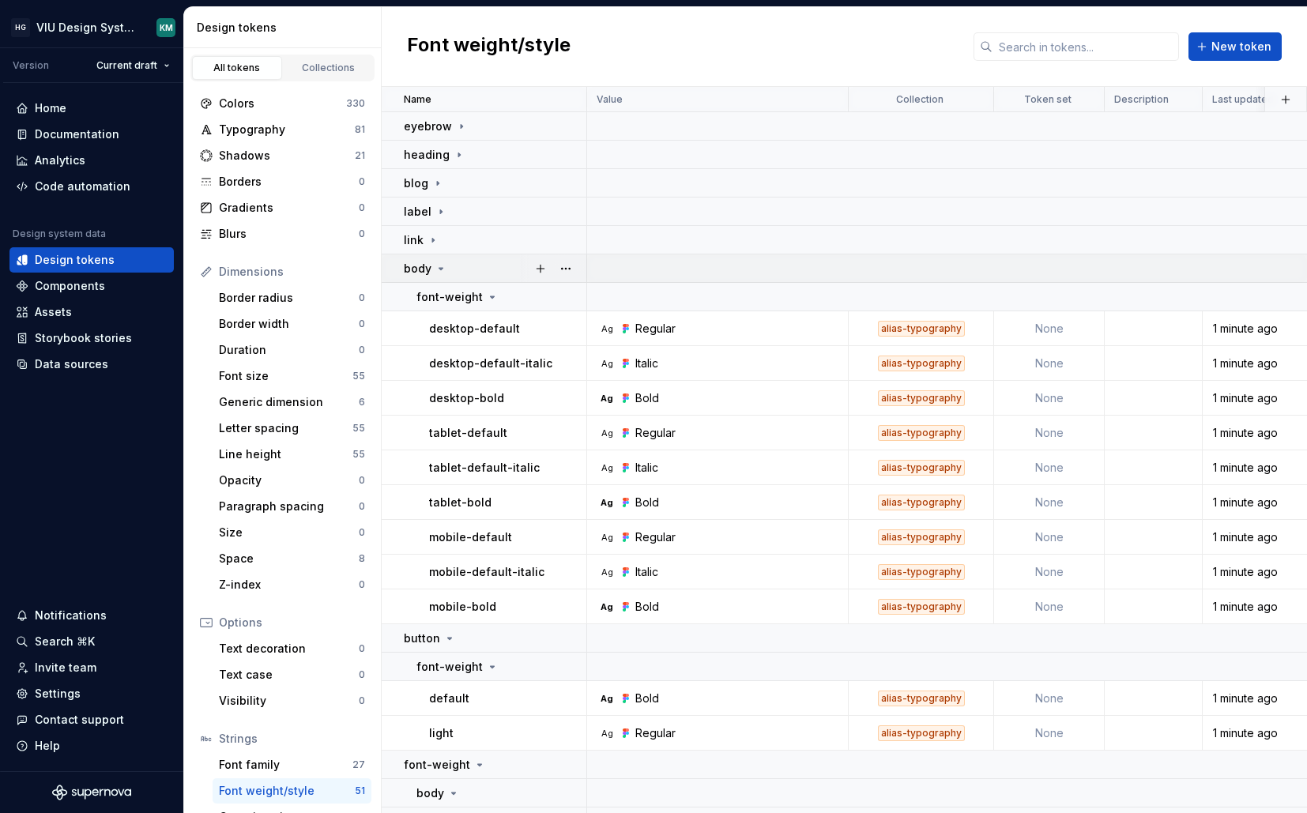
click at [433, 270] on div "body" at bounding box center [425, 269] width 43 height 16
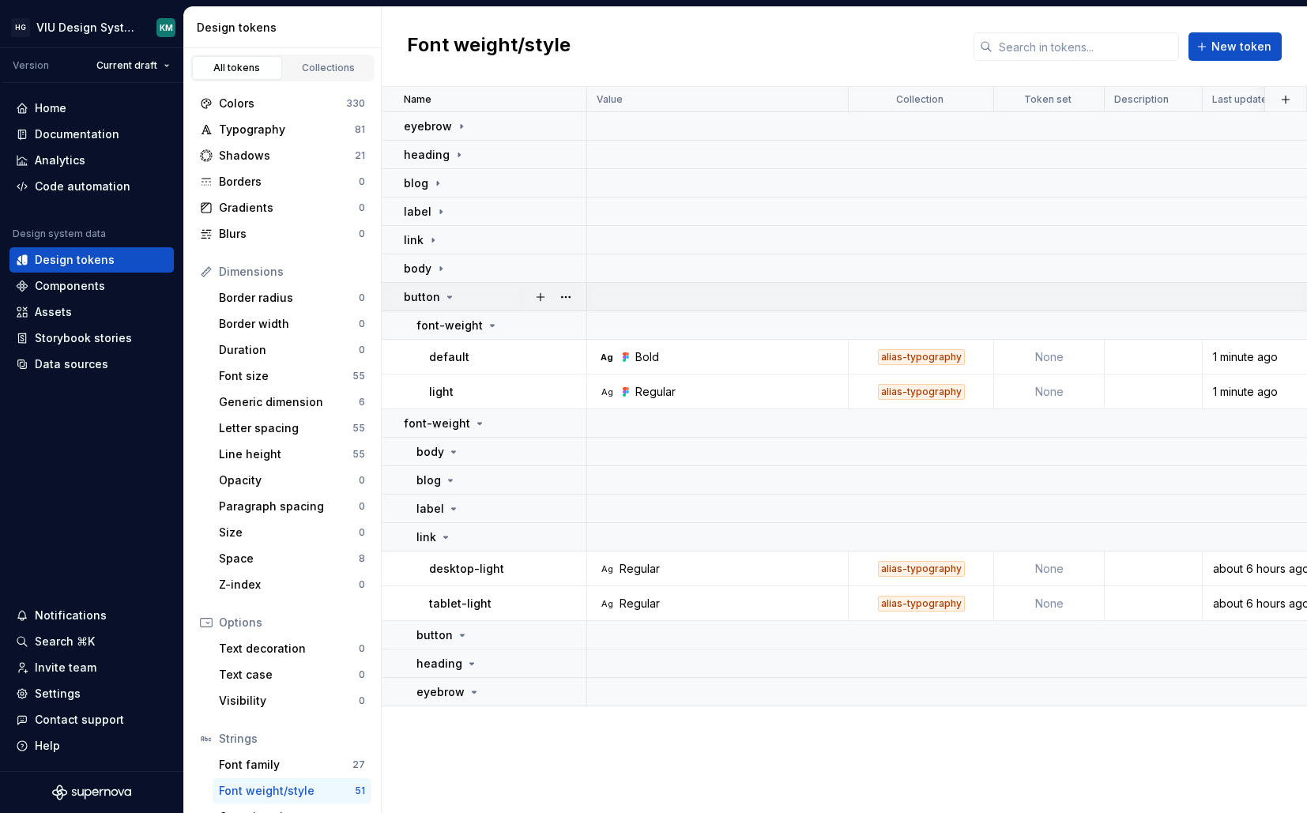
click at [440, 293] on div "button" at bounding box center [430, 297] width 52 height 16
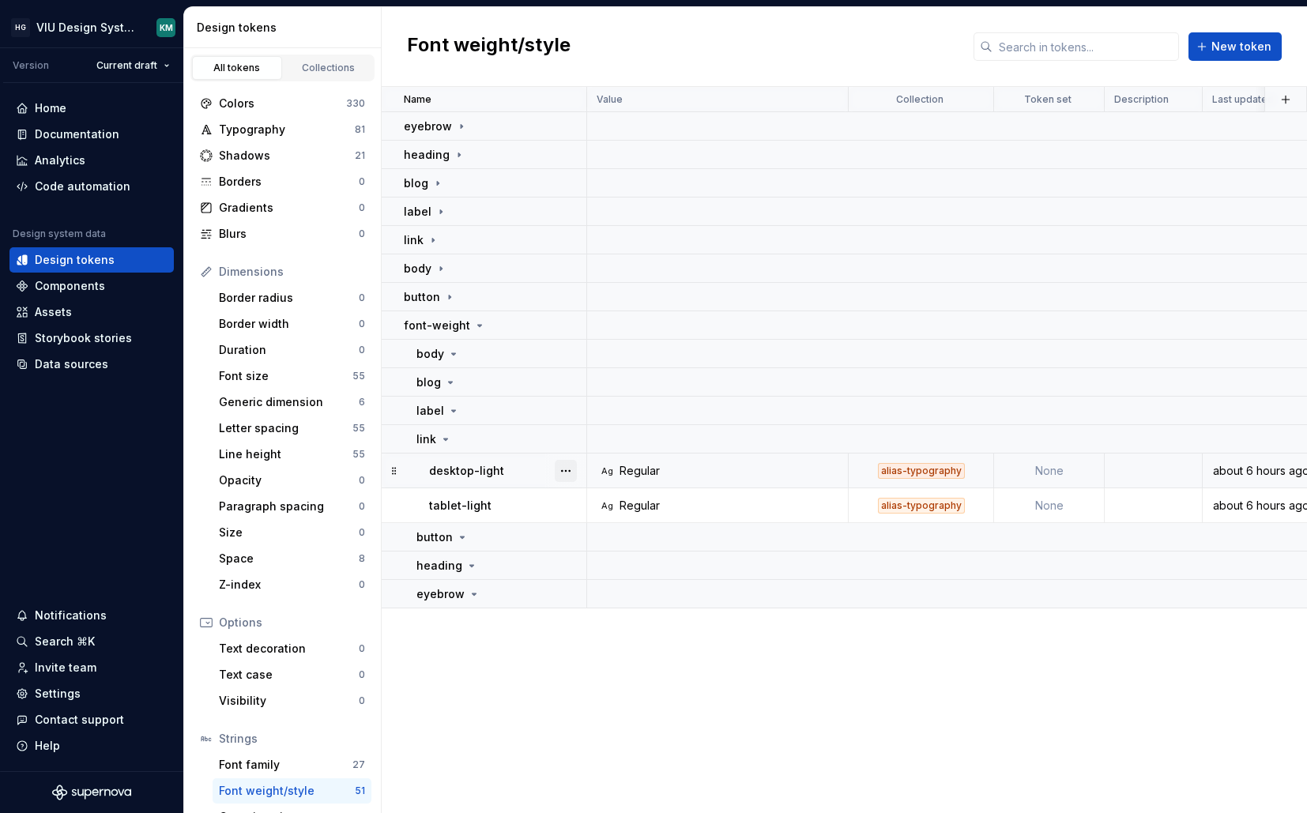
click at [557, 470] on button "button" at bounding box center [566, 471] width 22 height 22
click at [563, 324] on button "button" at bounding box center [566, 326] width 22 height 22
click at [609, 511] on div "Delete group" at bounding box center [635, 504] width 103 height 16
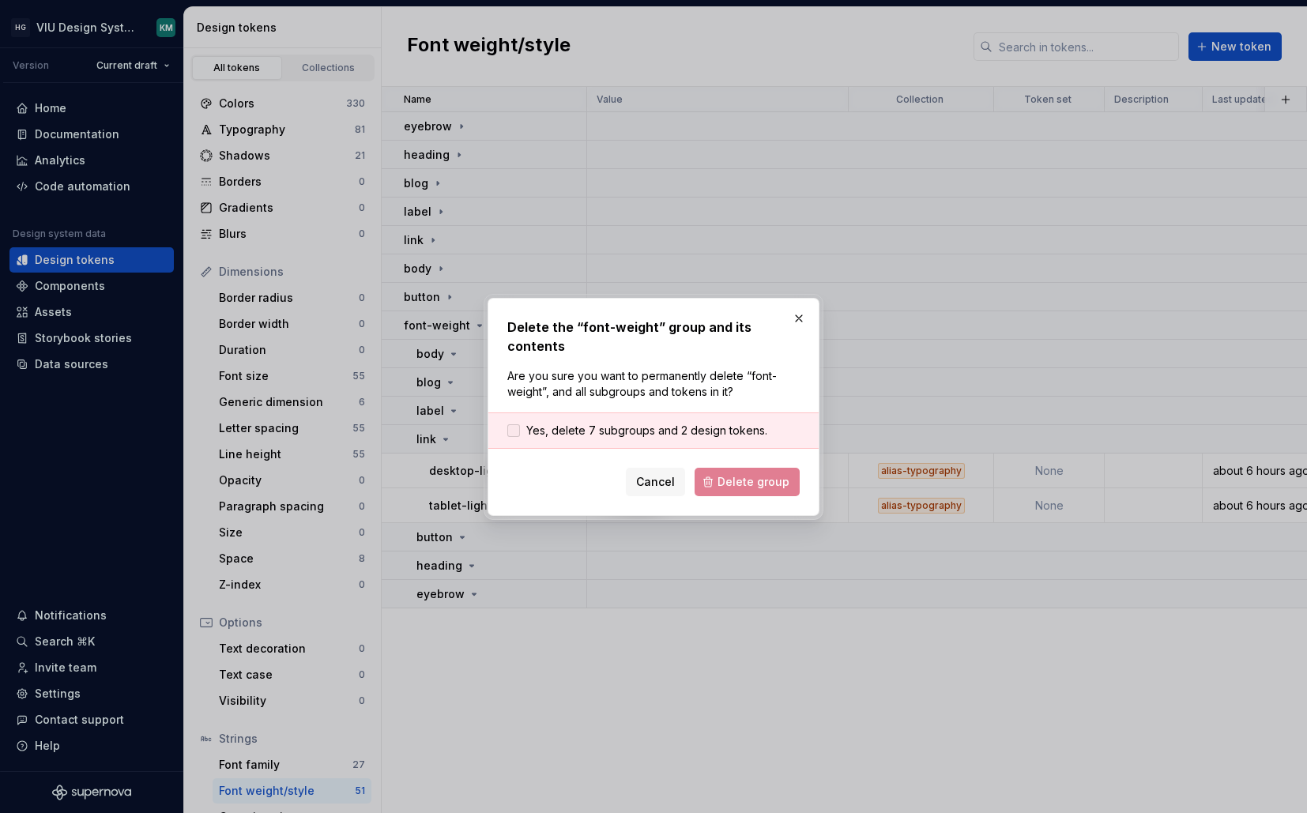
click at [651, 423] on span "Yes, delete 7 subgroups and 2 design tokens." at bounding box center [646, 431] width 241 height 16
click at [743, 474] on span "Delete group" at bounding box center [754, 482] width 72 height 16
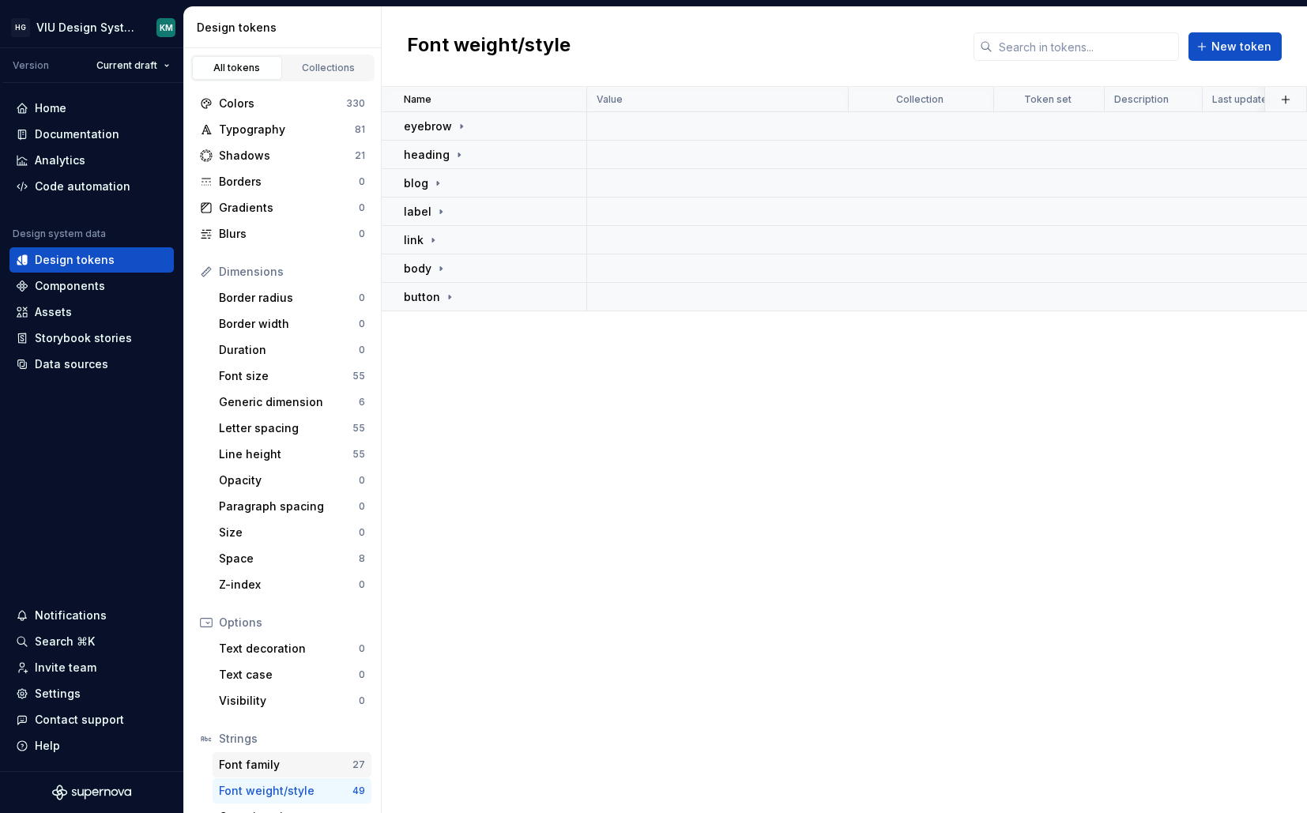
click at [292, 777] on div "Font family 27" at bounding box center [292, 765] width 159 height 25
click at [294, 772] on div "Font family" at bounding box center [286, 765] width 134 height 16
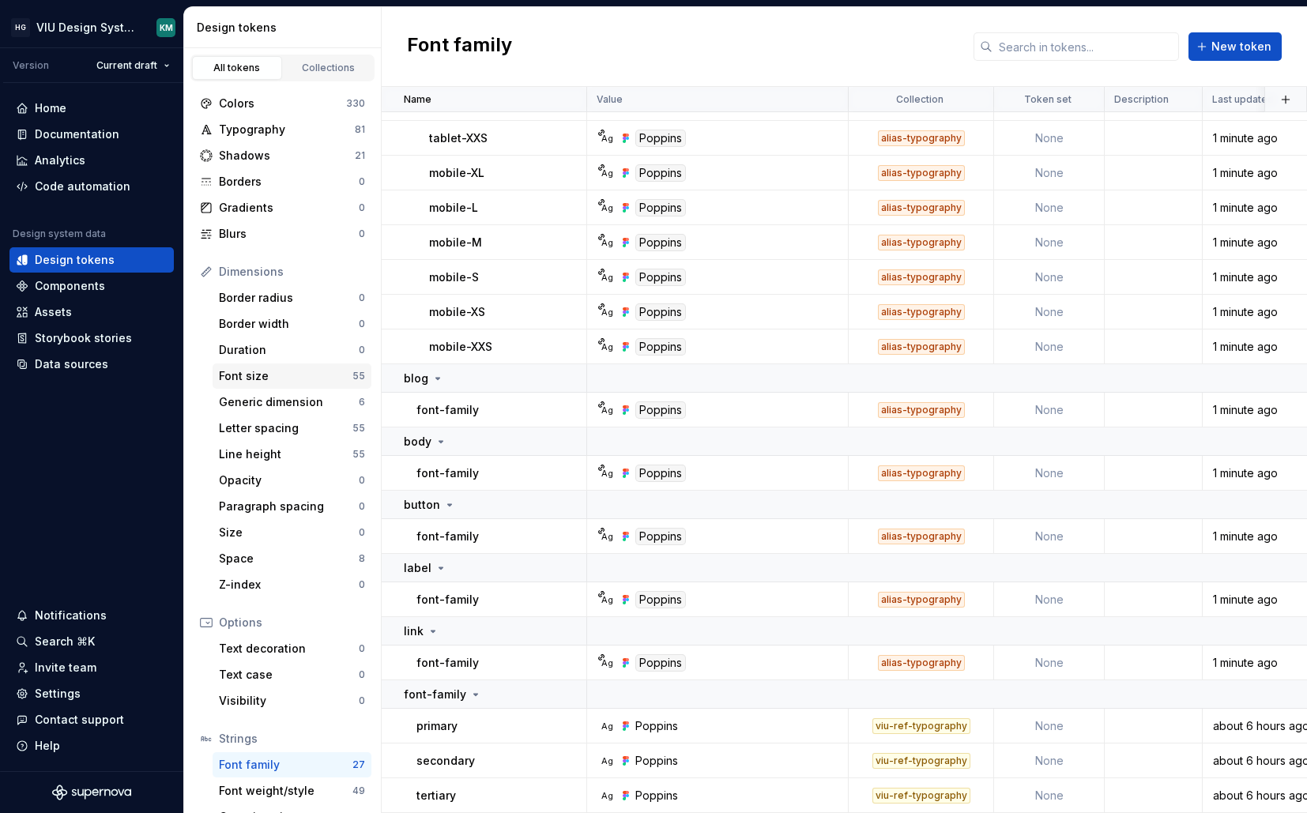
click at [287, 375] on div "Font size" at bounding box center [286, 376] width 134 height 16
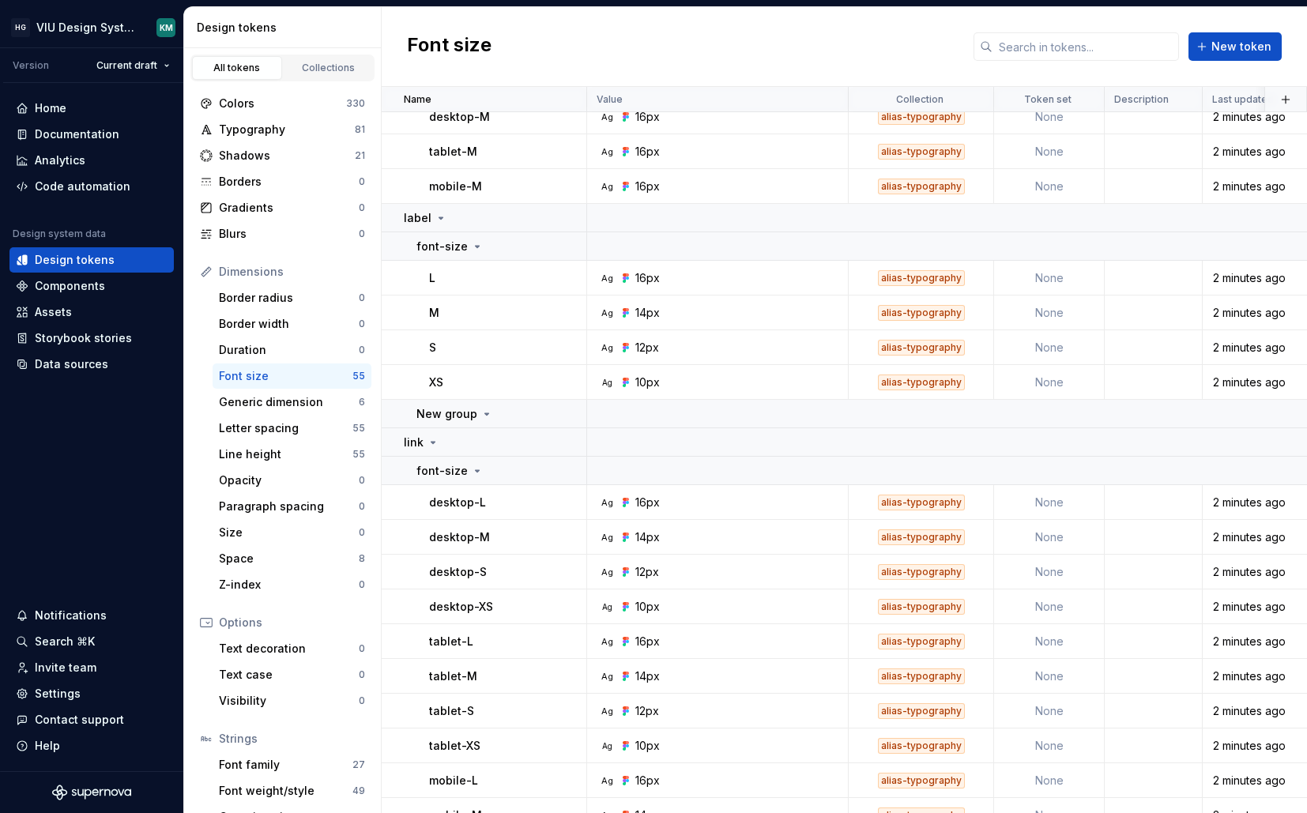
scroll to position [923, 0]
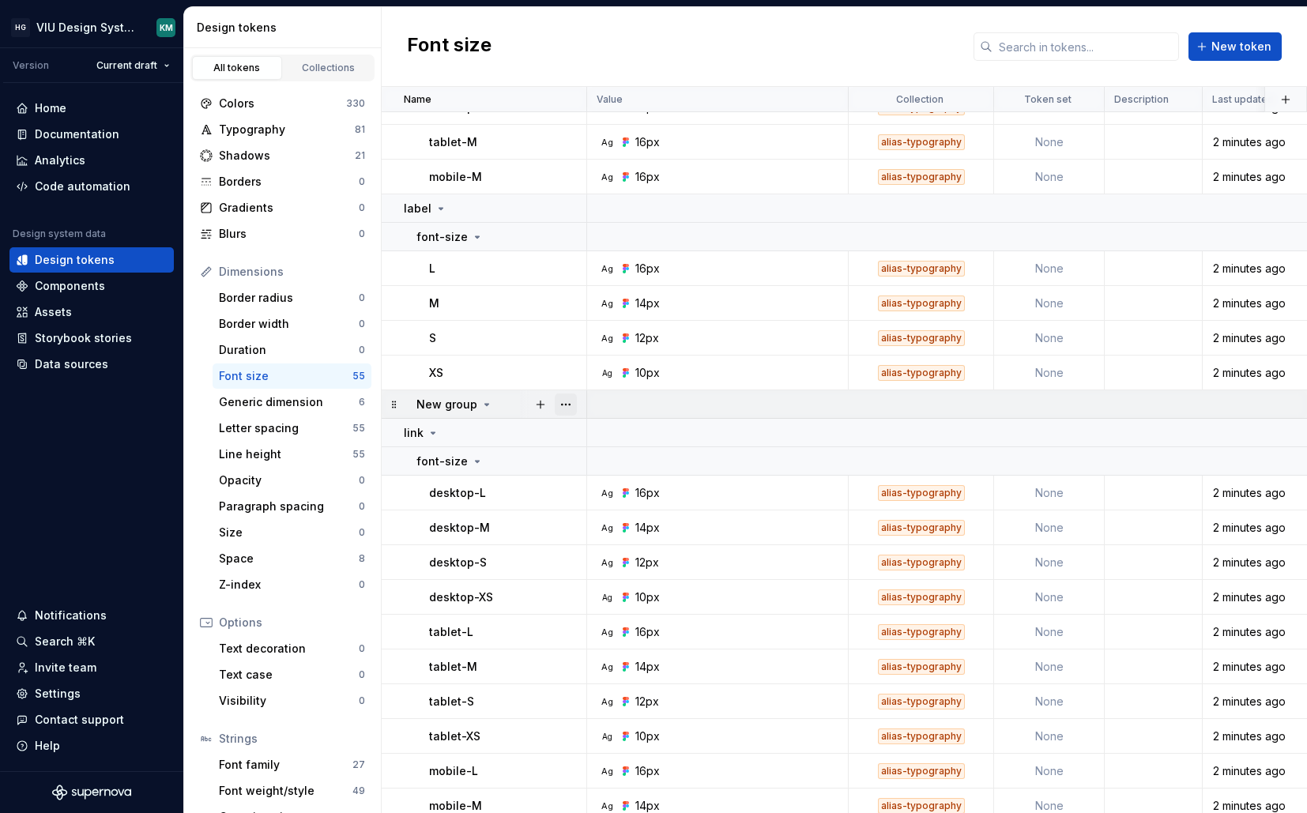
click at [563, 405] on button "button" at bounding box center [566, 405] width 22 height 22
click at [597, 581] on div "Delete group" at bounding box center [635, 583] width 103 height 16
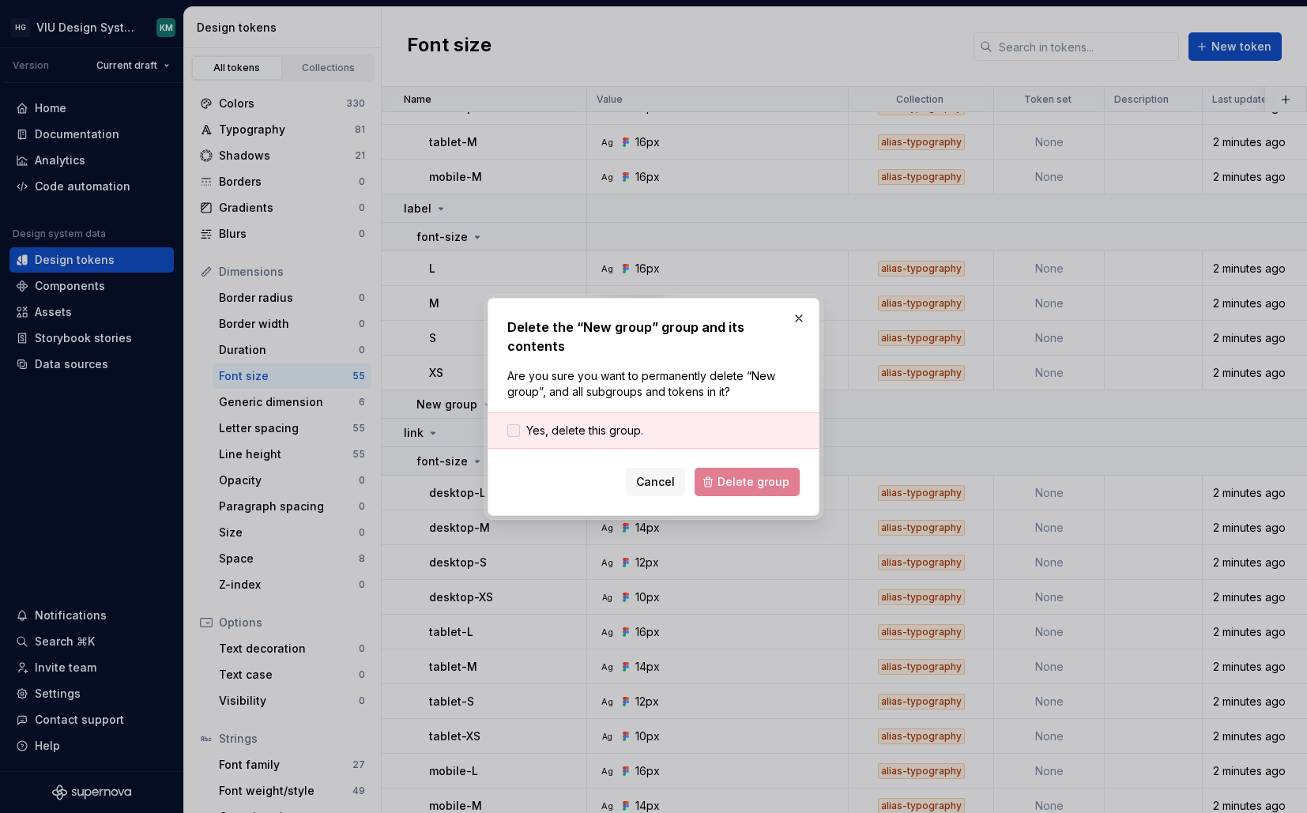
click at [612, 423] on span "Yes, delete this group." at bounding box center [584, 431] width 117 height 16
click at [739, 477] on span "Delete group" at bounding box center [754, 482] width 72 height 16
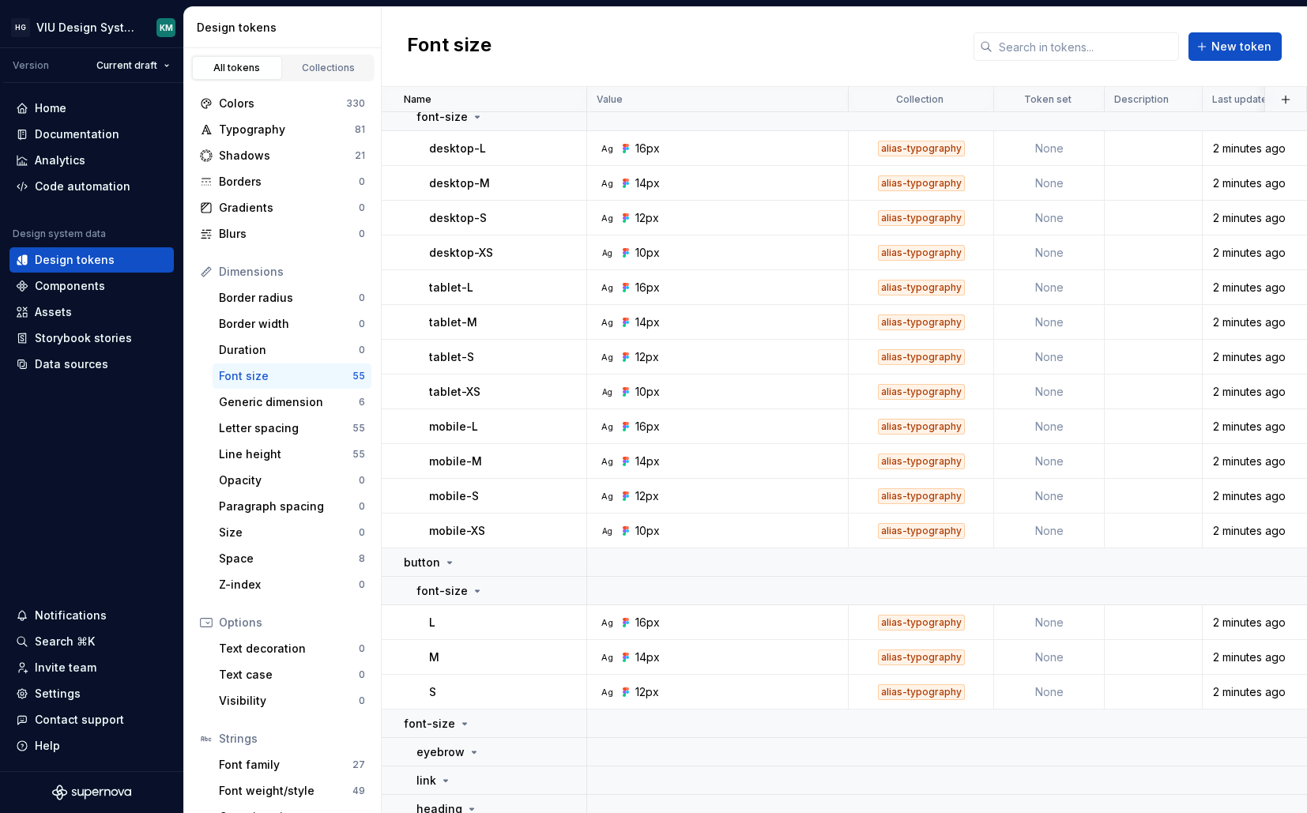
scroll to position [1847, 0]
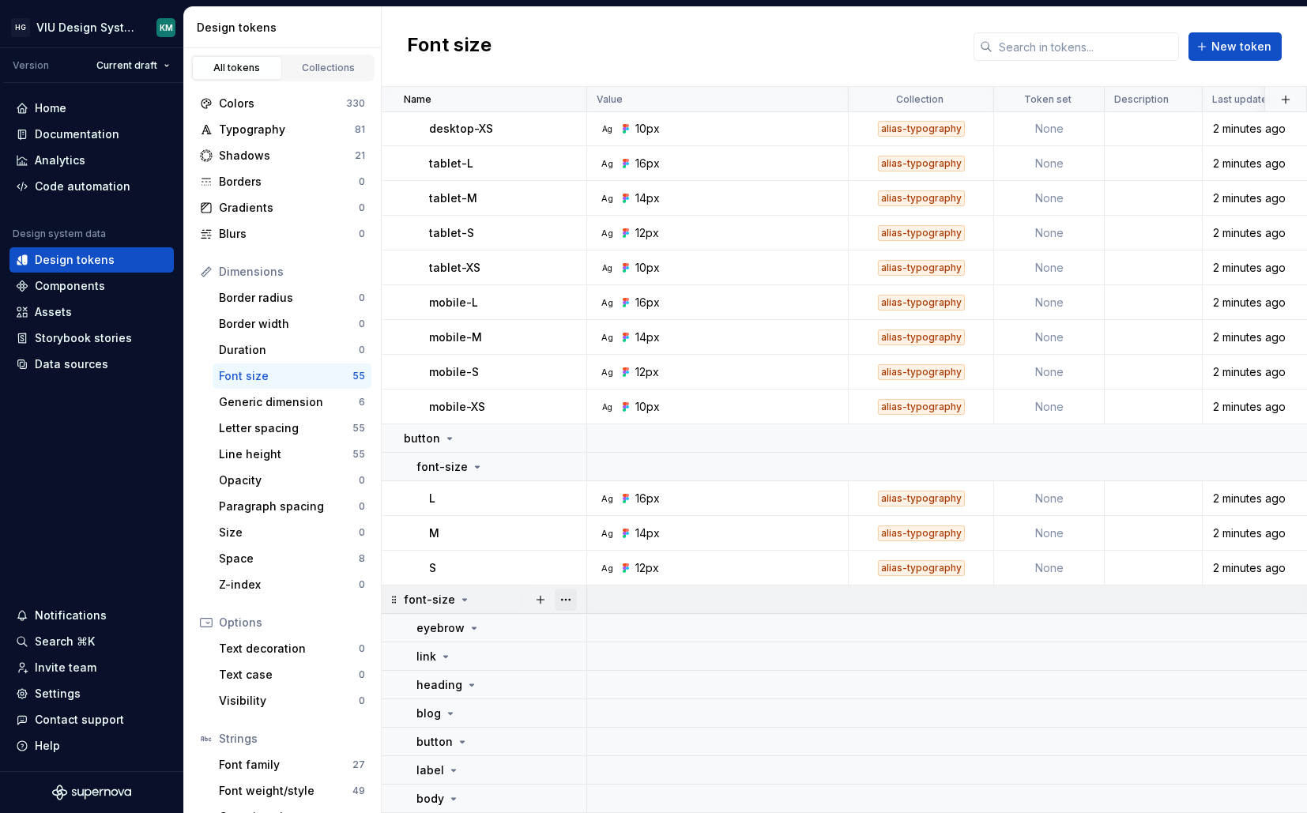
click at [570, 589] on button "button" at bounding box center [566, 600] width 22 height 22
click at [587, 769] on div "Delete group" at bounding box center [635, 770] width 103 height 16
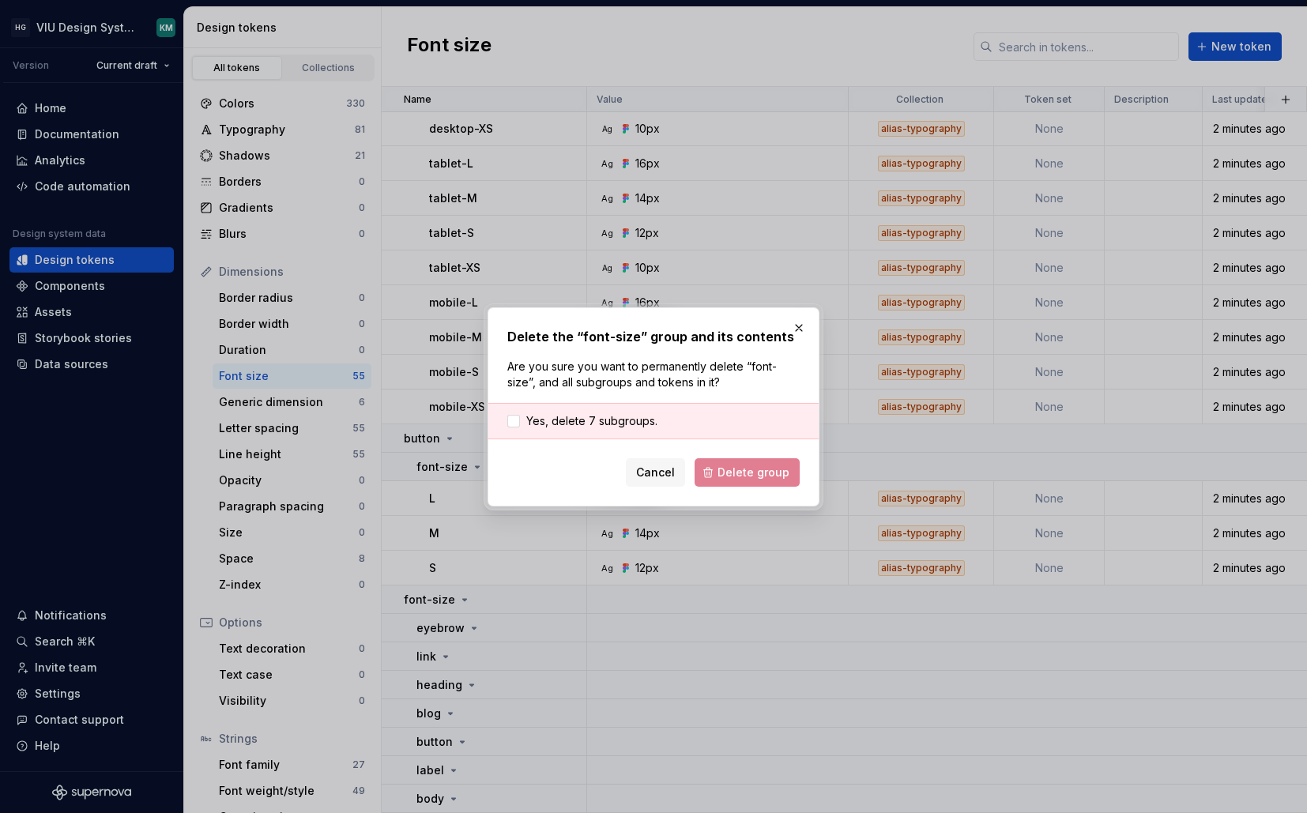
click at [715, 420] on div "Yes, delete 7 subgroups." at bounding box center [654, 421] width 330 height 36
click at [517, 418] on div at bounding box center [514, 421] width 13 height 13
click at [779, 470] on span "Delete group" at bounding box center [754, 473] width 72 height 16
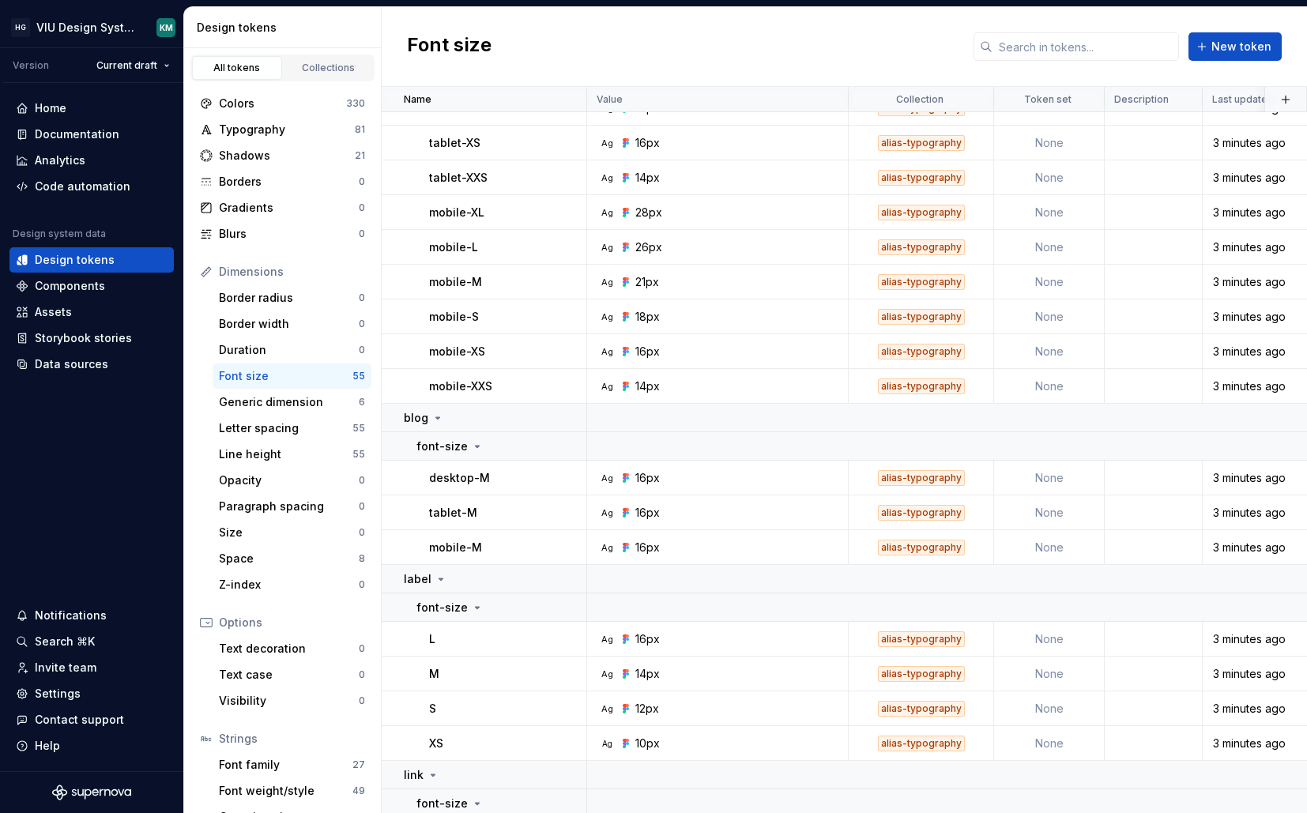
scroll to position [0, 0]
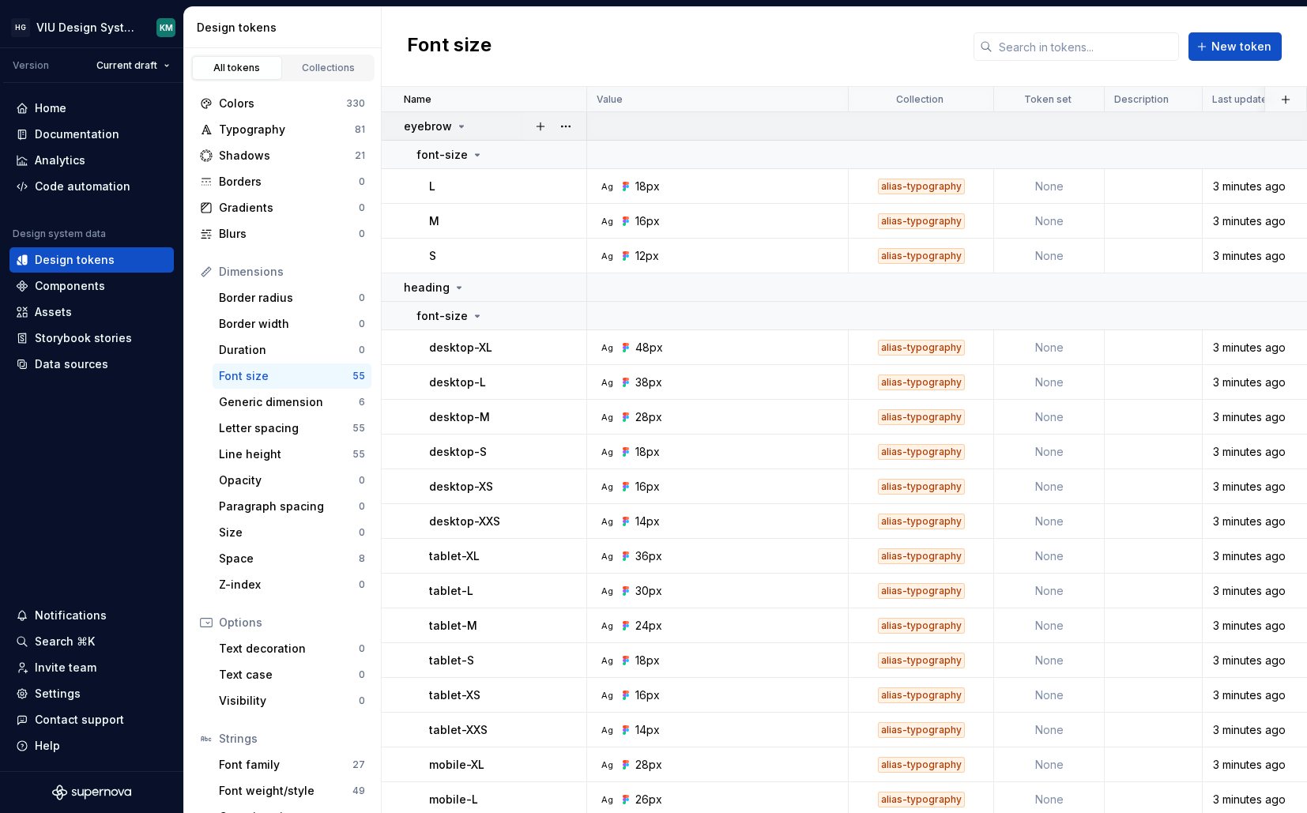
click at [460, 127] on icon at bounding box center [462, 127] width 4 height 2
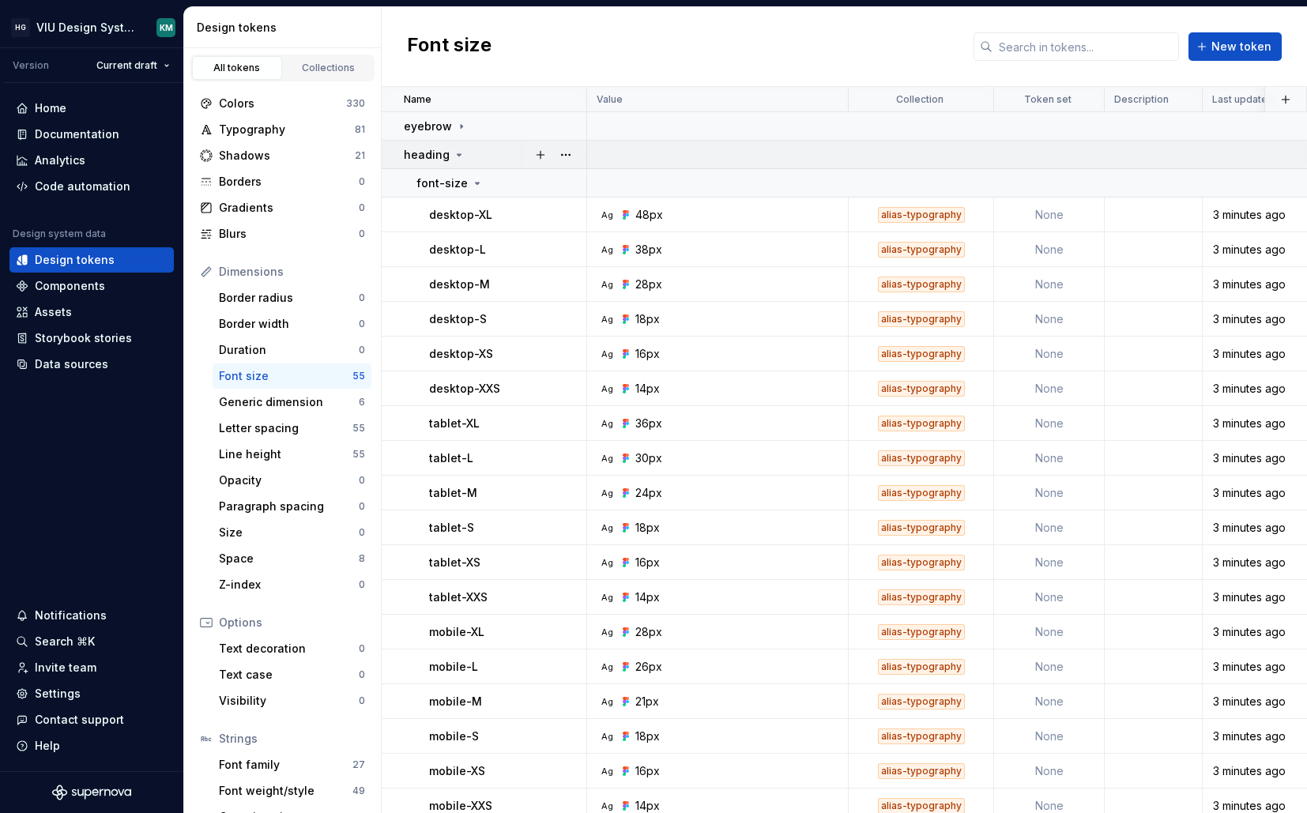
click at [459, 153] on icon at bounding box center [459, 155] width 13 height 13
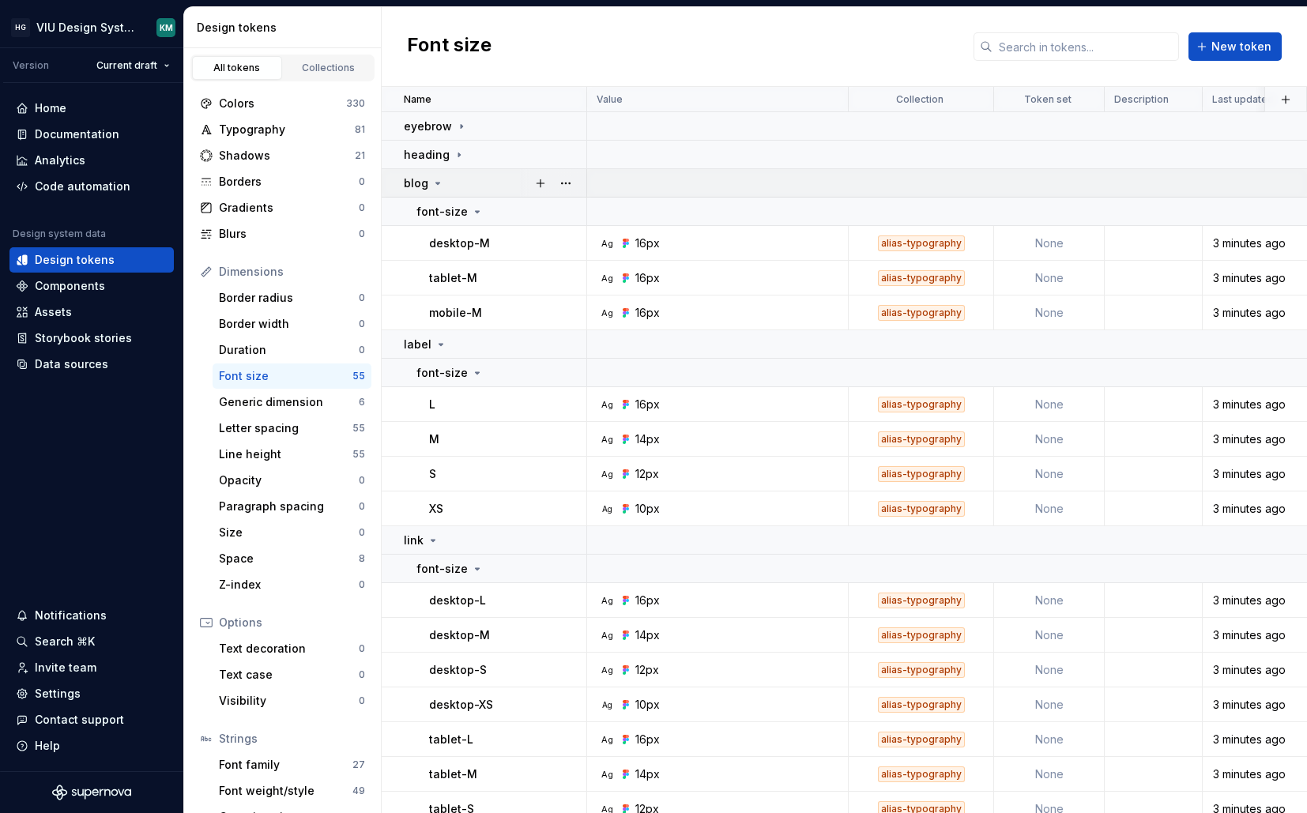
click at [458, 188] on div "blog" at bounding box center [495, 183] width 182 height 16
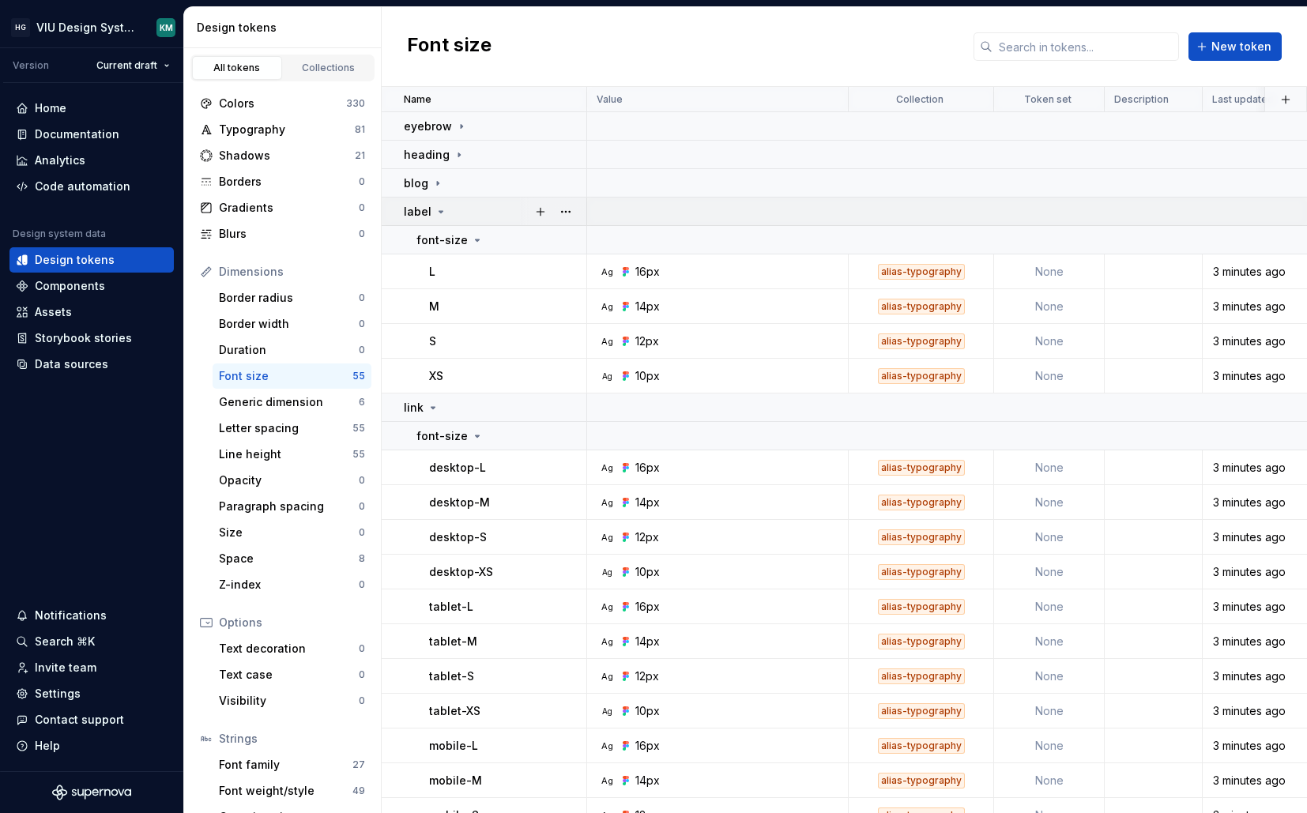
click at [466, 216] on div "label" at bounding box center [495, 212] width 182 height 16
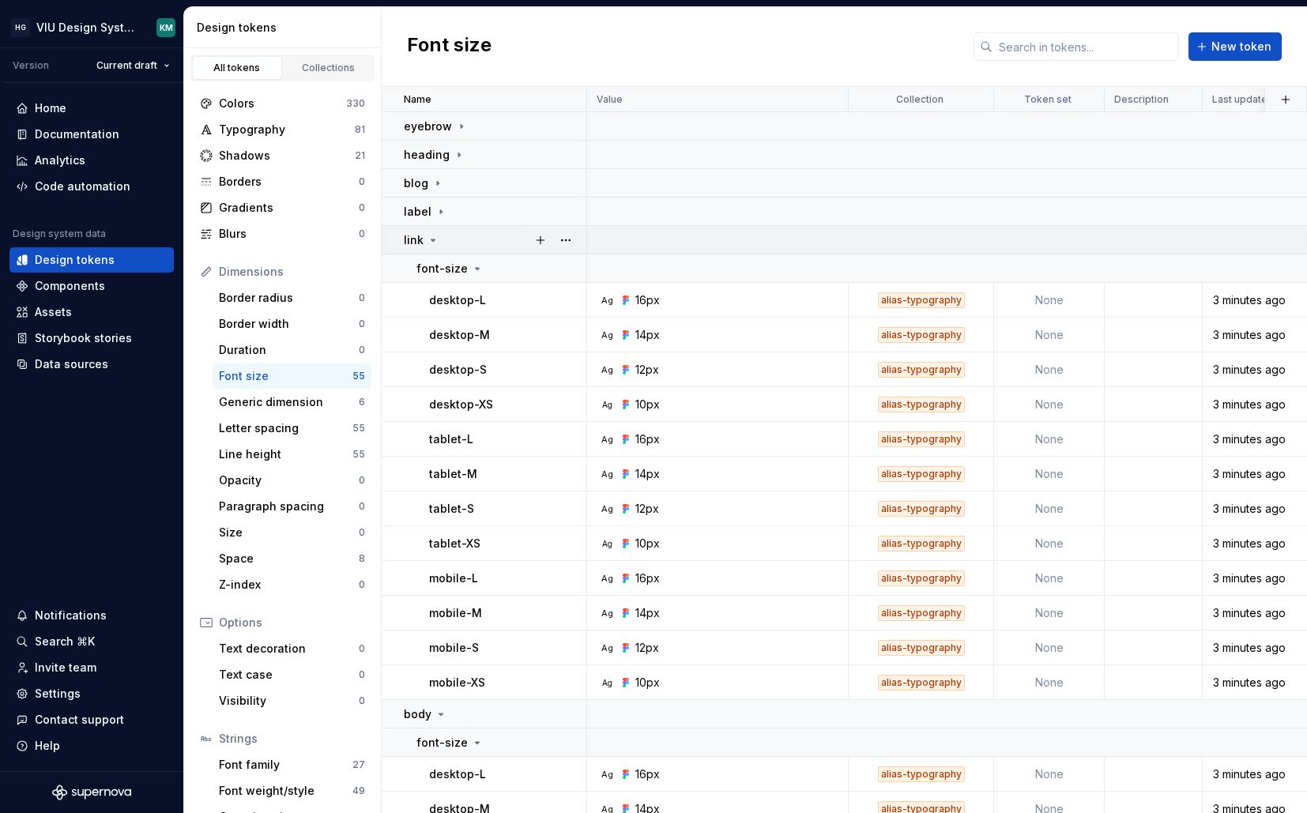
click at [462, 240] on div "link" at bounding box center [495, 240] width 182 height 16
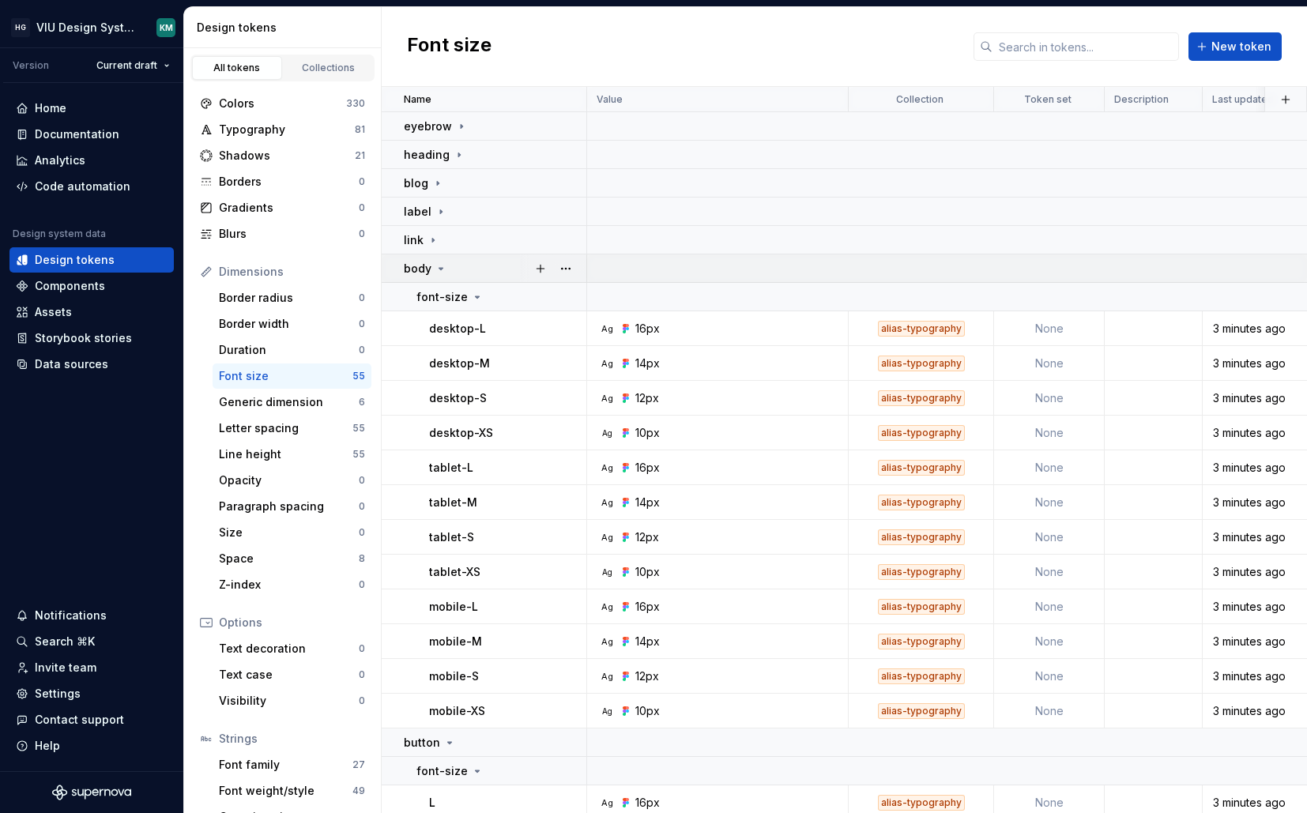
click at [460, 273] on div "body" at bounding box center [495, 269] width 182 height 16
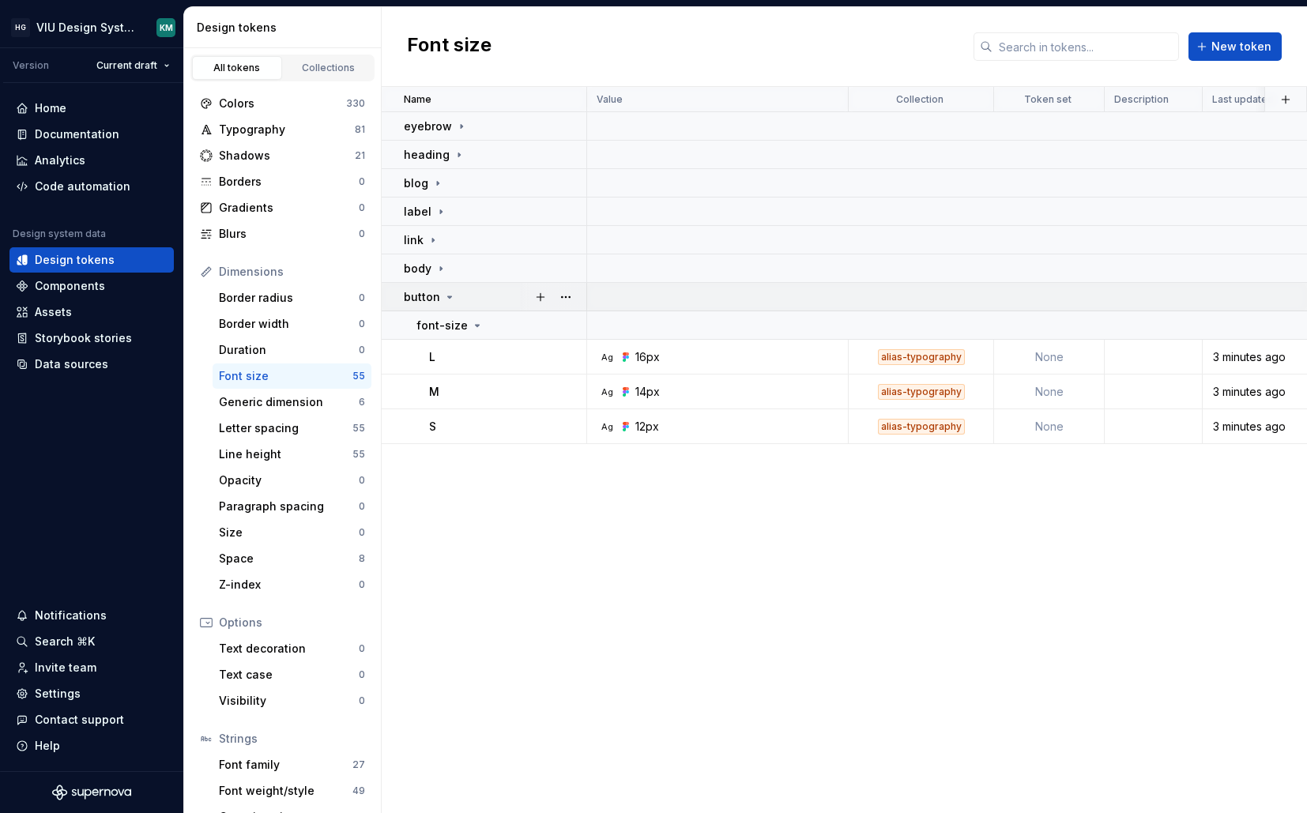
click at [458, 290] on div "button" at bounding box center [495, 297] width 182 height 16
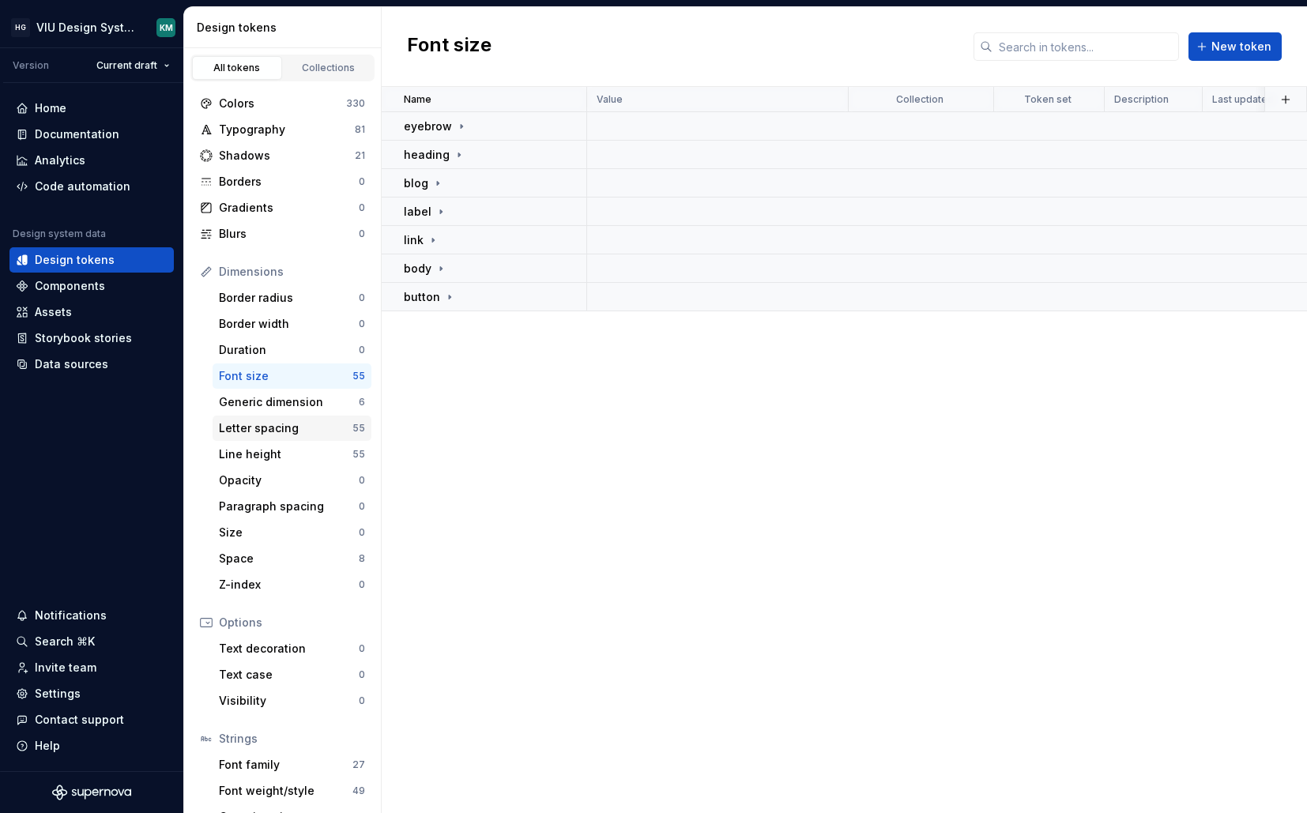
click at [256, 421] on div "Letter spacing" at bounding box center [286, 429] width 134 height 16
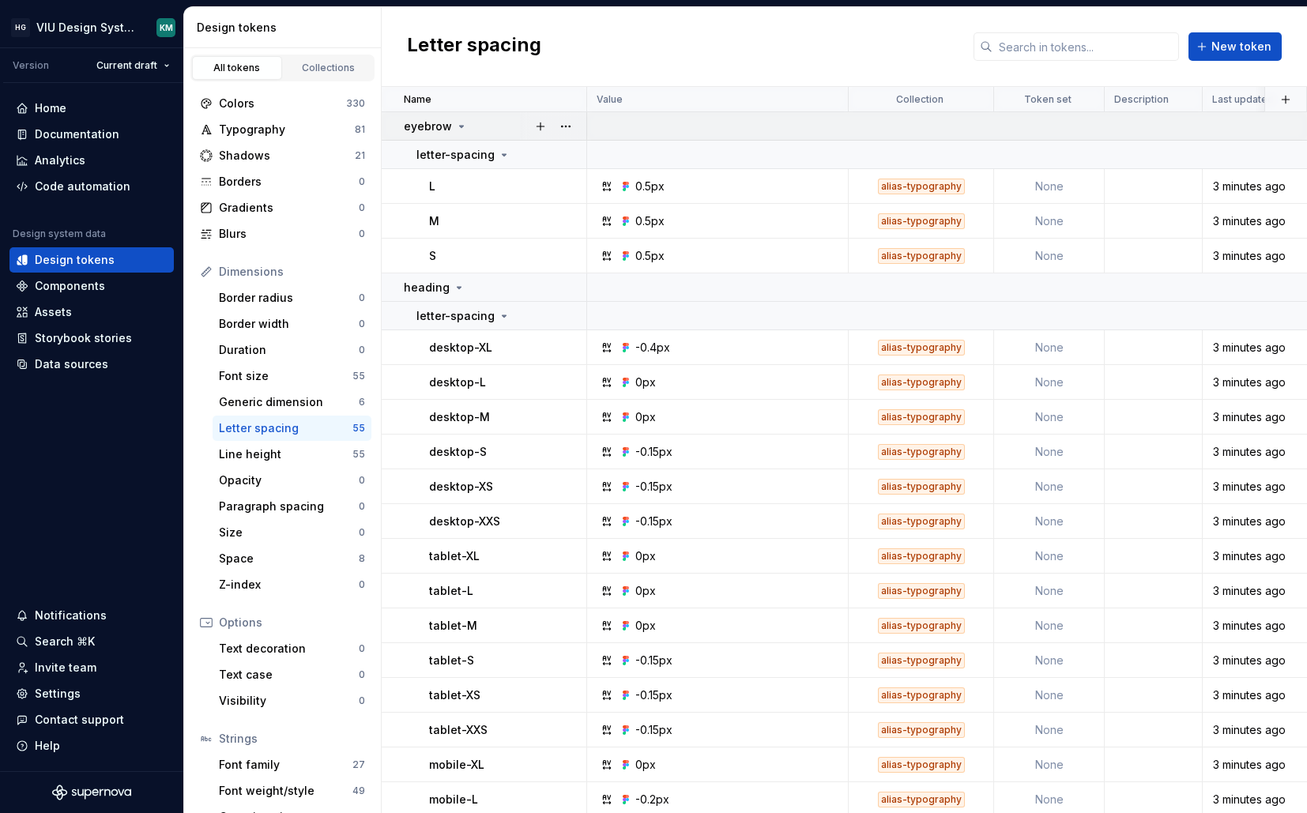
click at [489, 130] on div "eyebrow" at bounding box center [495, 127] width 182 height 16
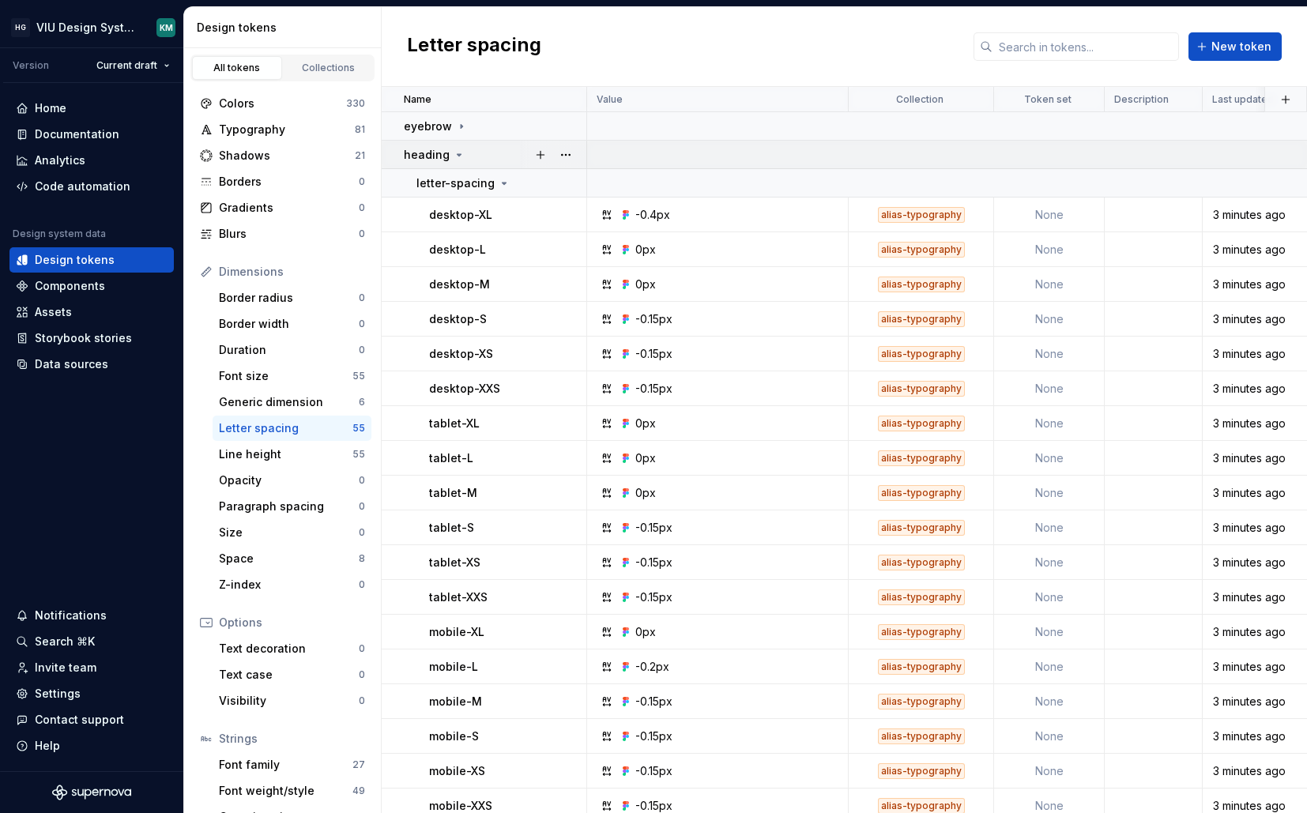
click at [487, 146] on td "heading" at bounding box center [485, 155] width 206 height 28
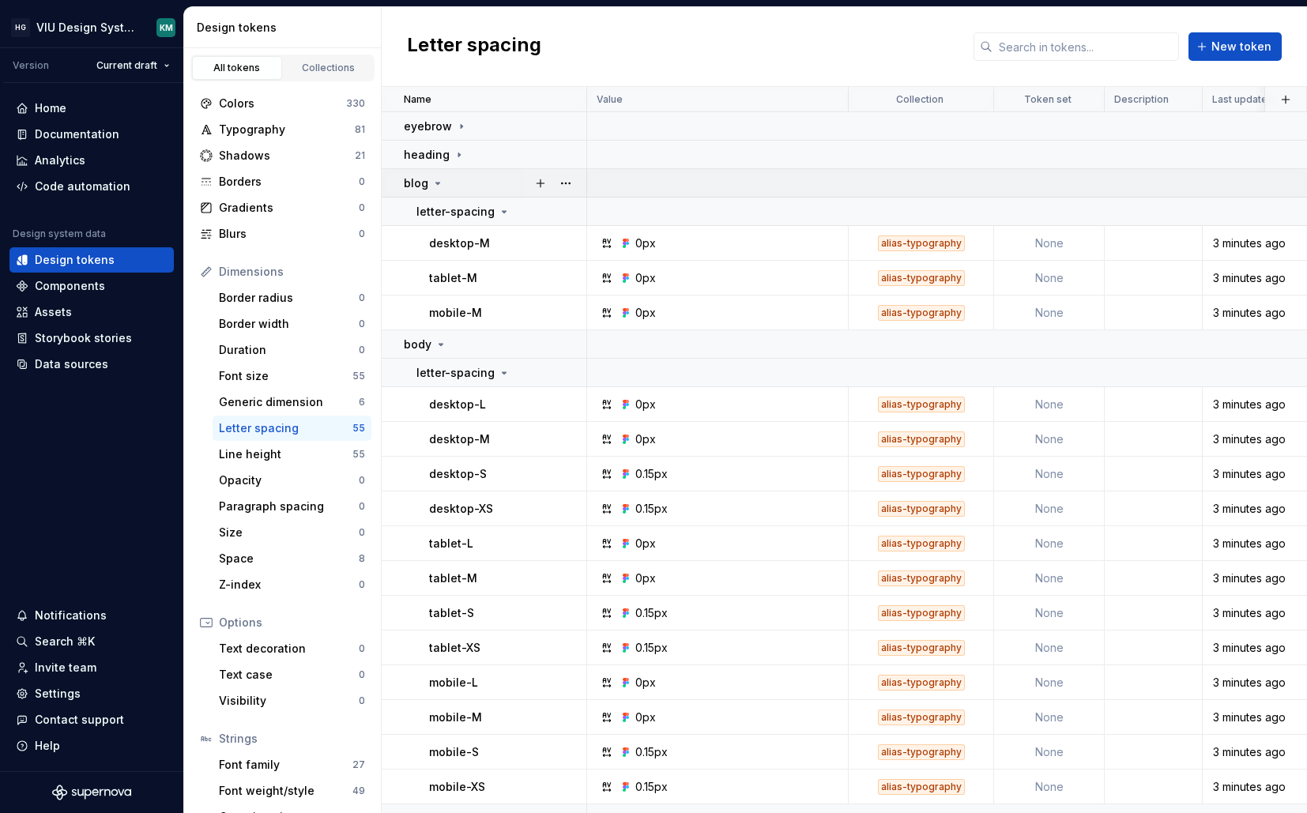
click at [481, 172] on td "blog" at bounding box center [485, 183] width 206 height 28
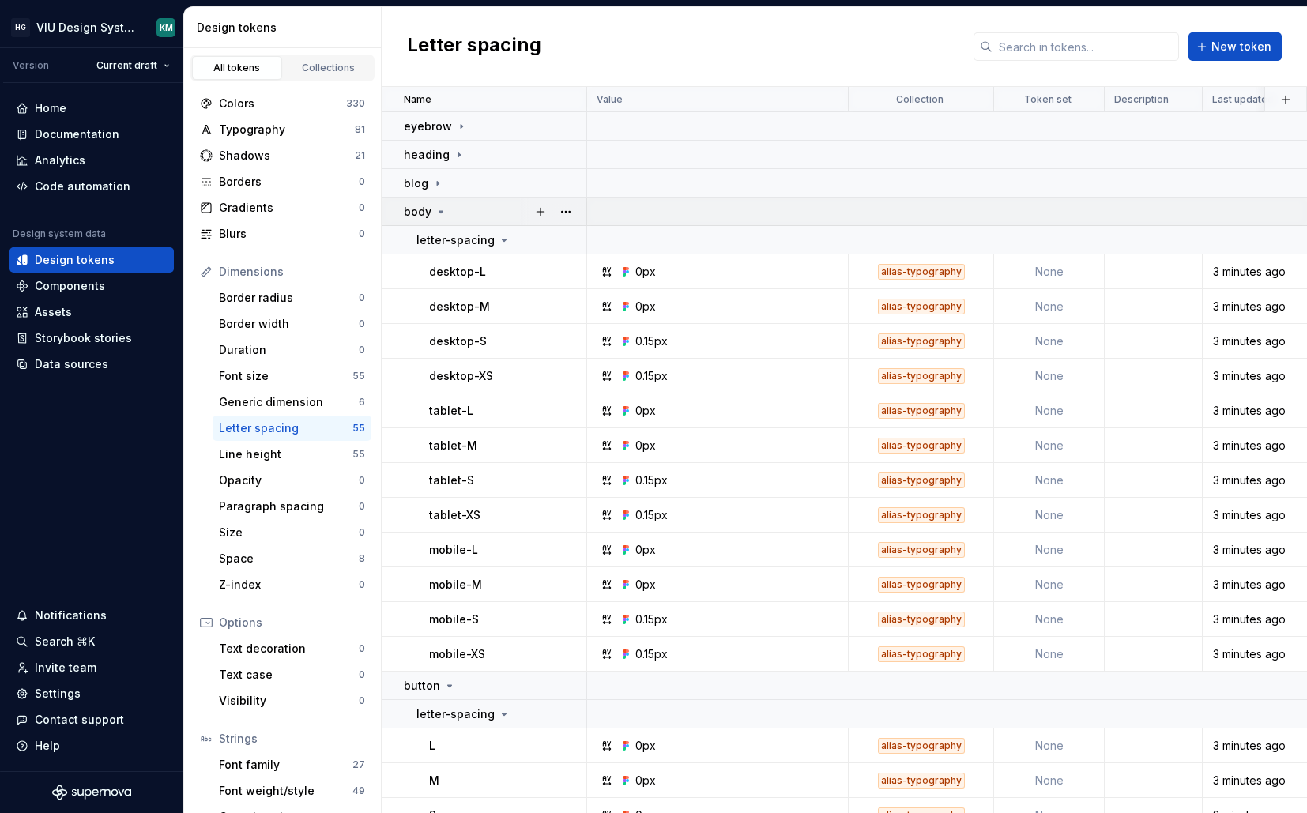
click at [480, 206] on div "body" at bounding box center [495, 212] width 182 height 16
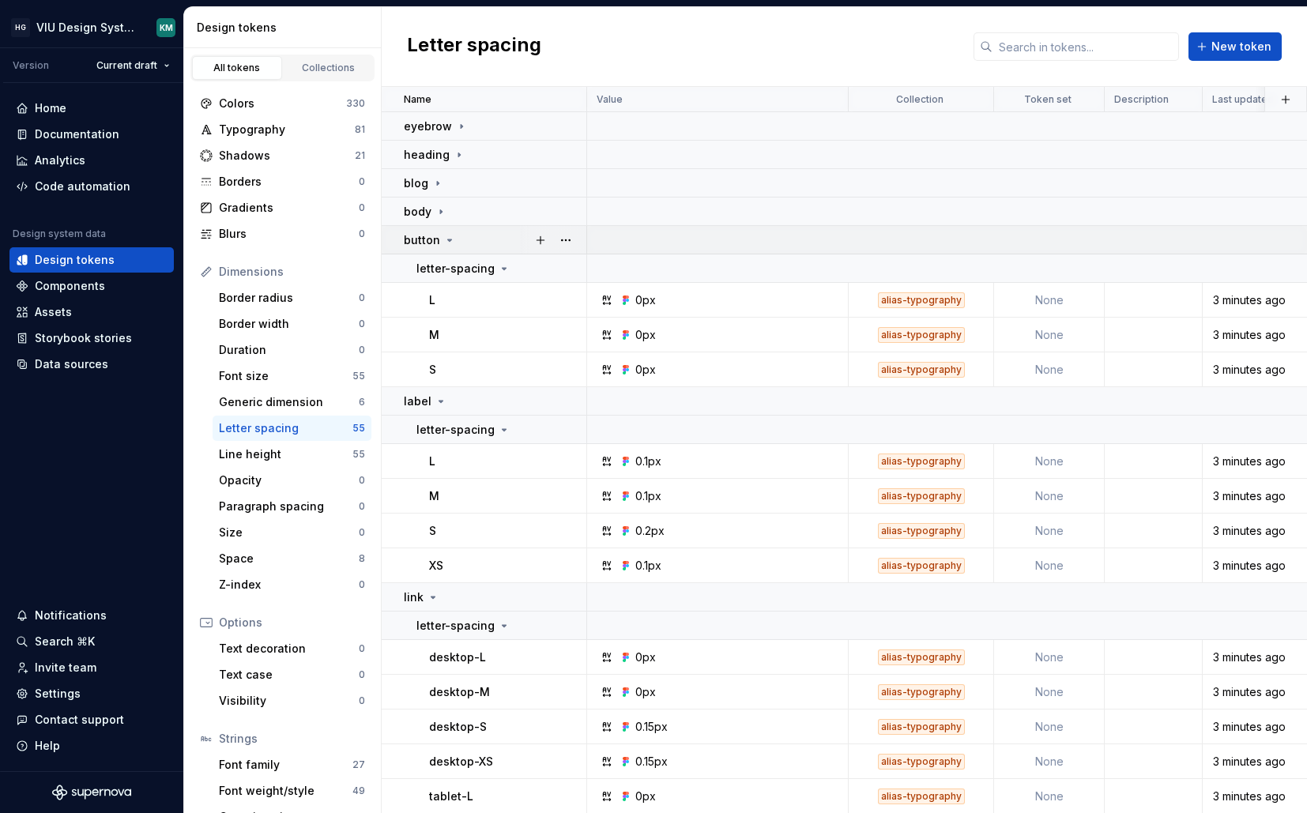
click at [477, 242] on div "button" at bounding box center [495, 240] width 182 height 16
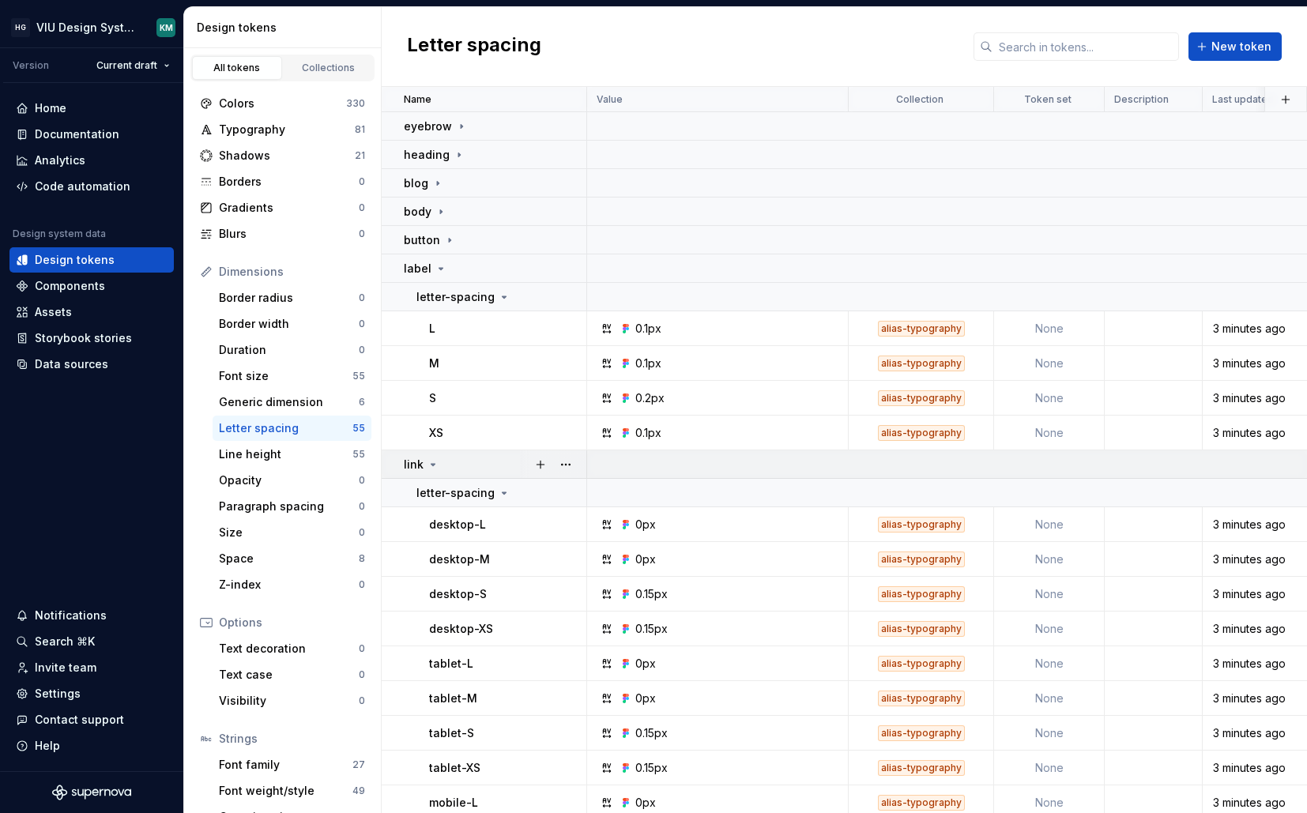
drag, startPoint x: 474, startPoint y: 271, endPoint x: 472, endPoint y: 285, distance: 14.4
click at [474, 271] on div "label" at bounding box center [495, 269] width 182 height 16
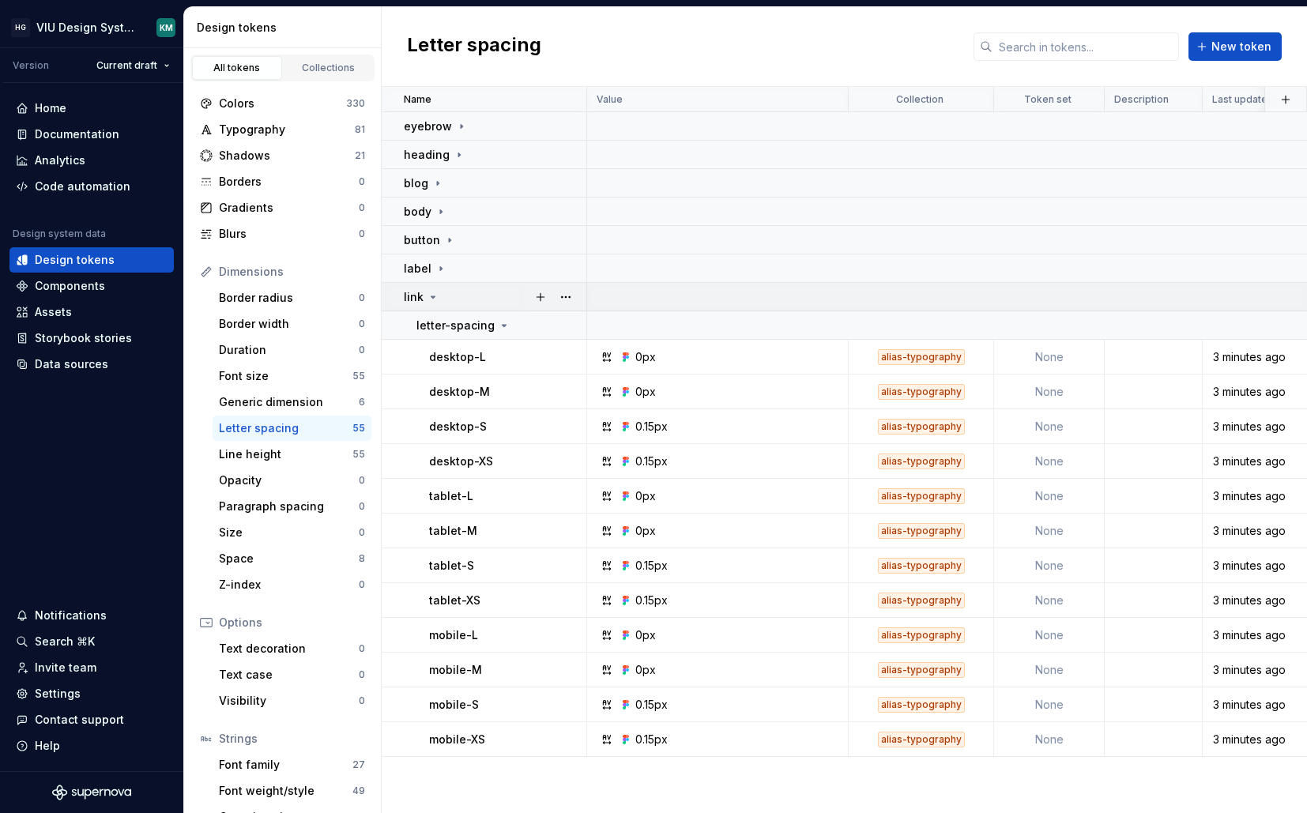
click at [468, 300] on div "link" at bounding box center [495, 297] width 182 height 16
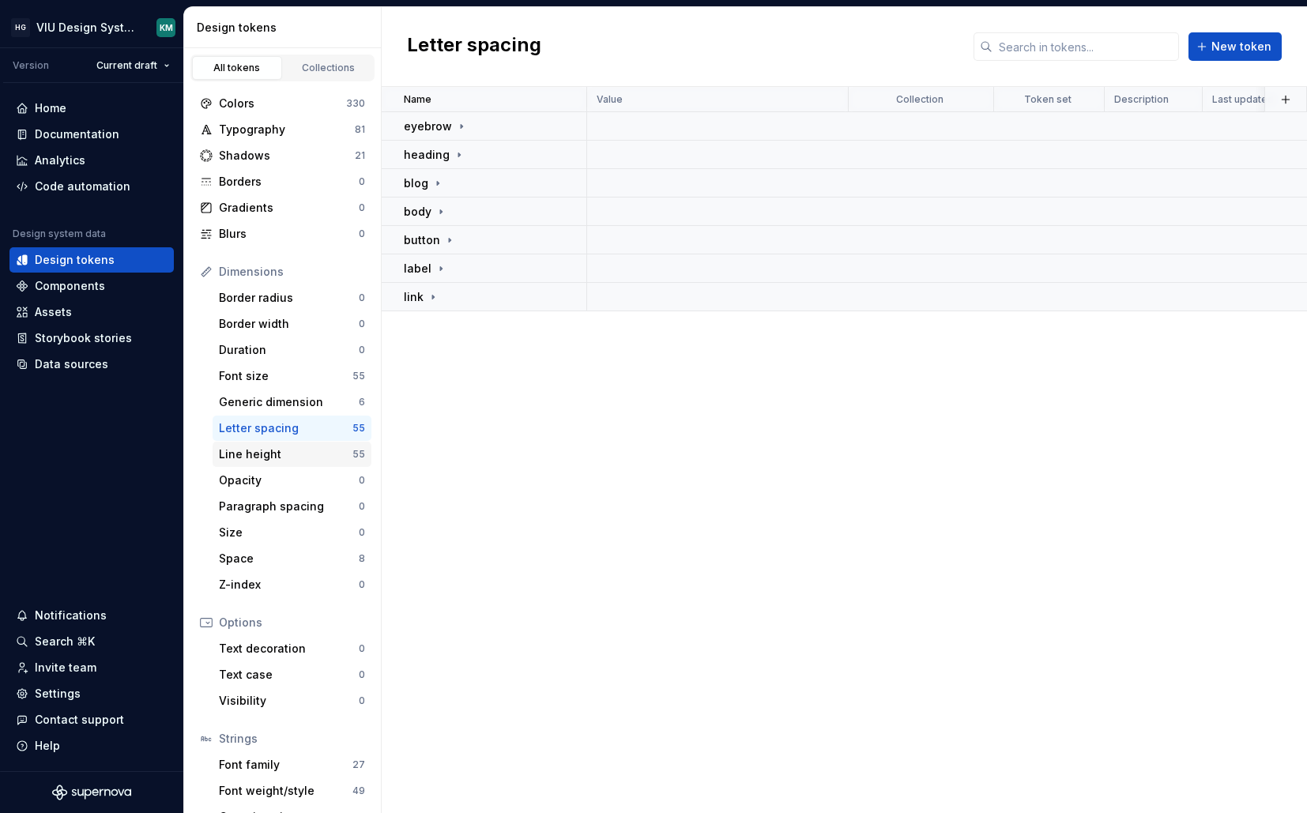
click at [296, 455] on div "Line height" at bounding box center [286, 455] width 134 height 16
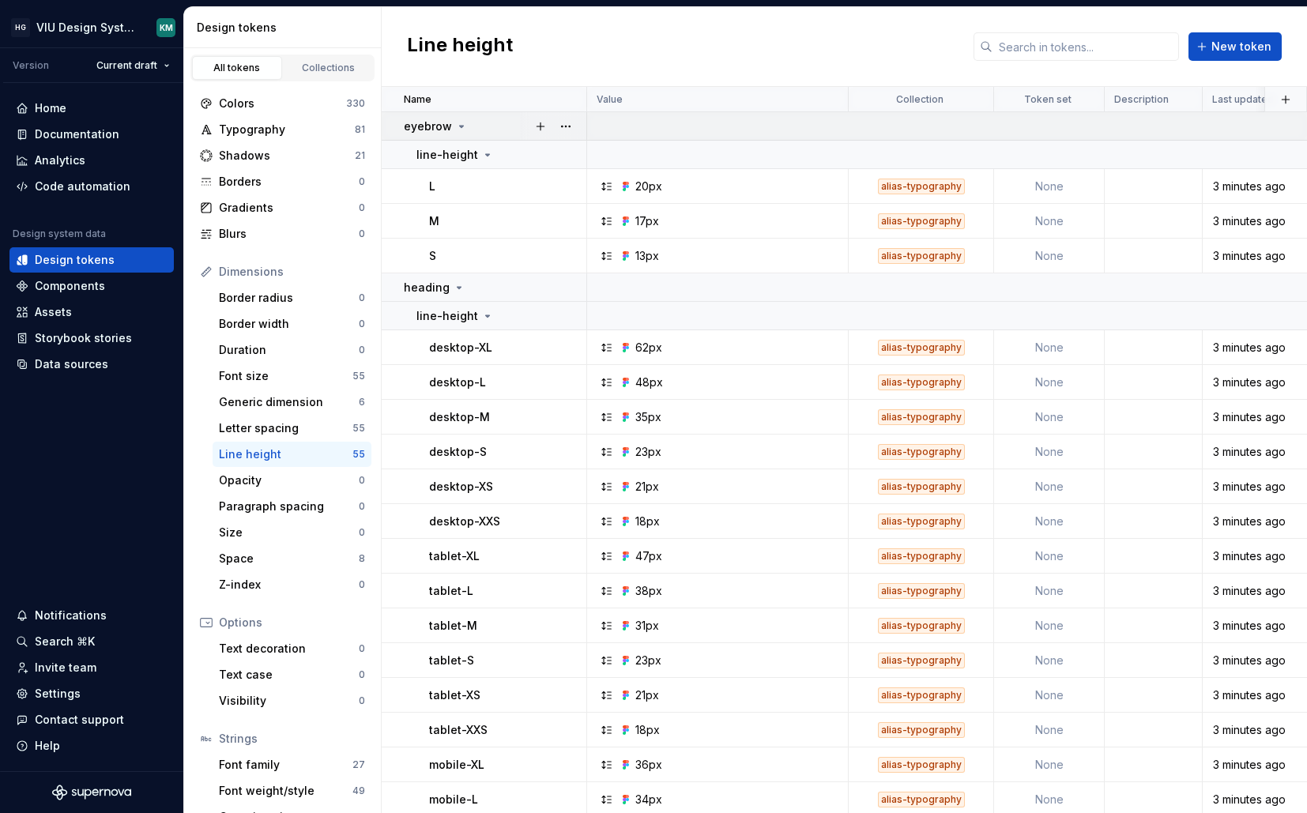
click at [479, 127] on div "eyebrow" at bounding box center [495, 127] width 182 height 16
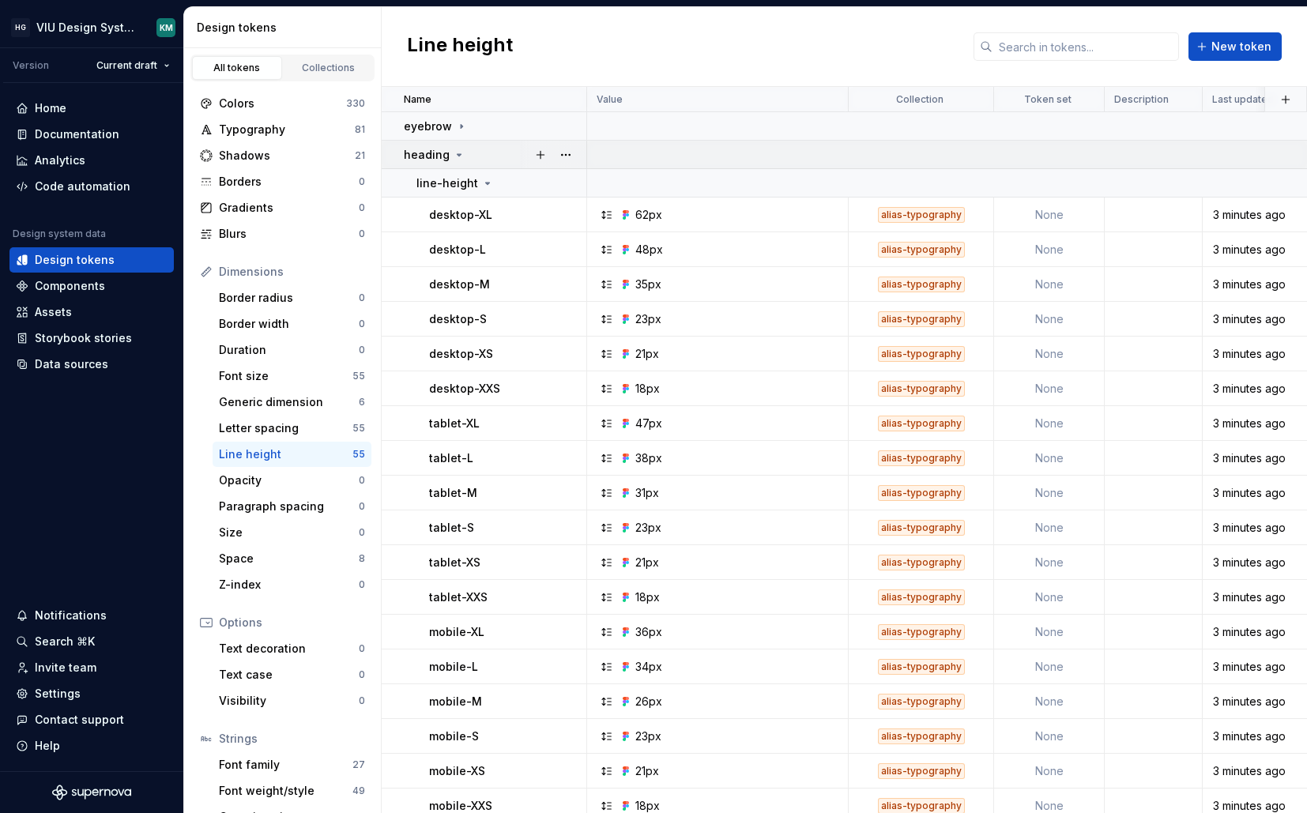
click at [474, 151] on div "heading" at bounding box center [495, 155] width 182 height 16
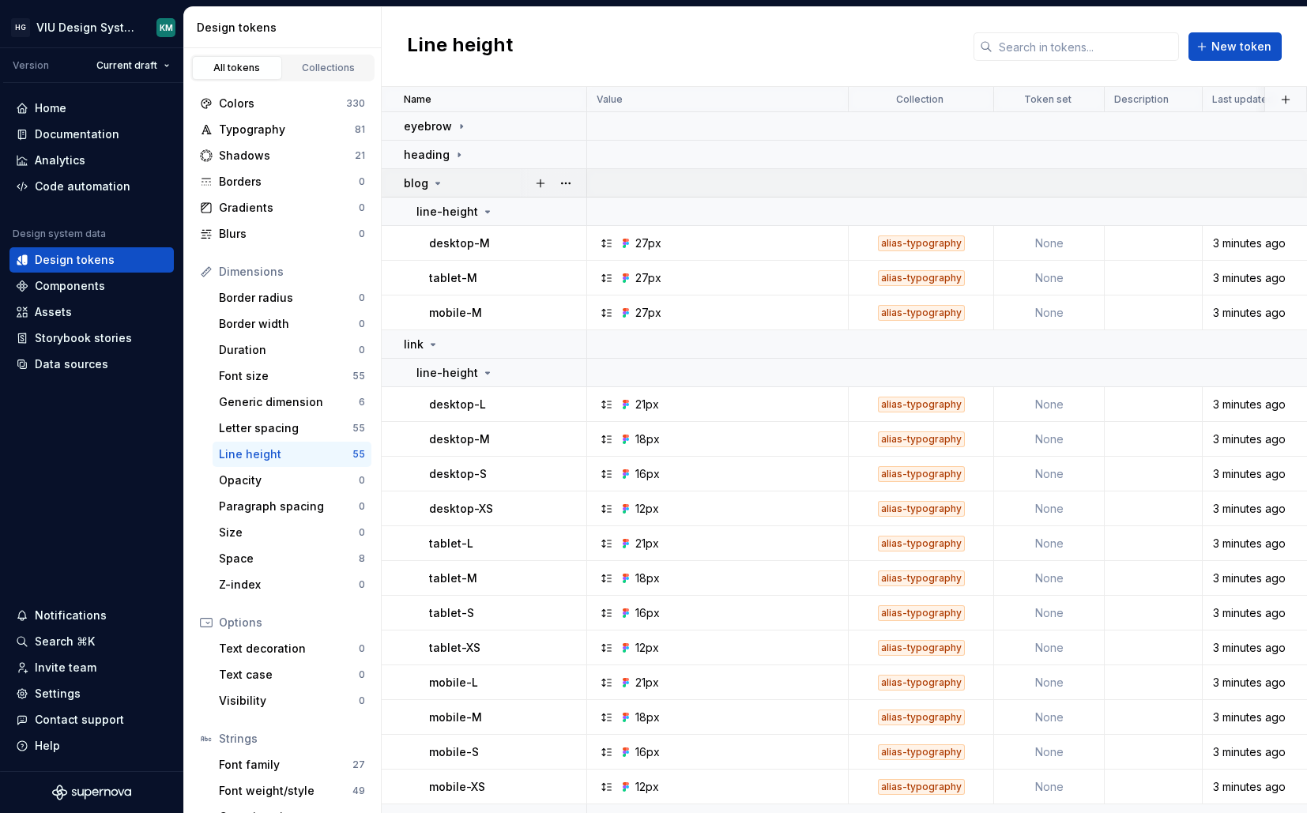
click at [467, 186] on div "blog" at bounding box center [495, 183] width 182 height 16
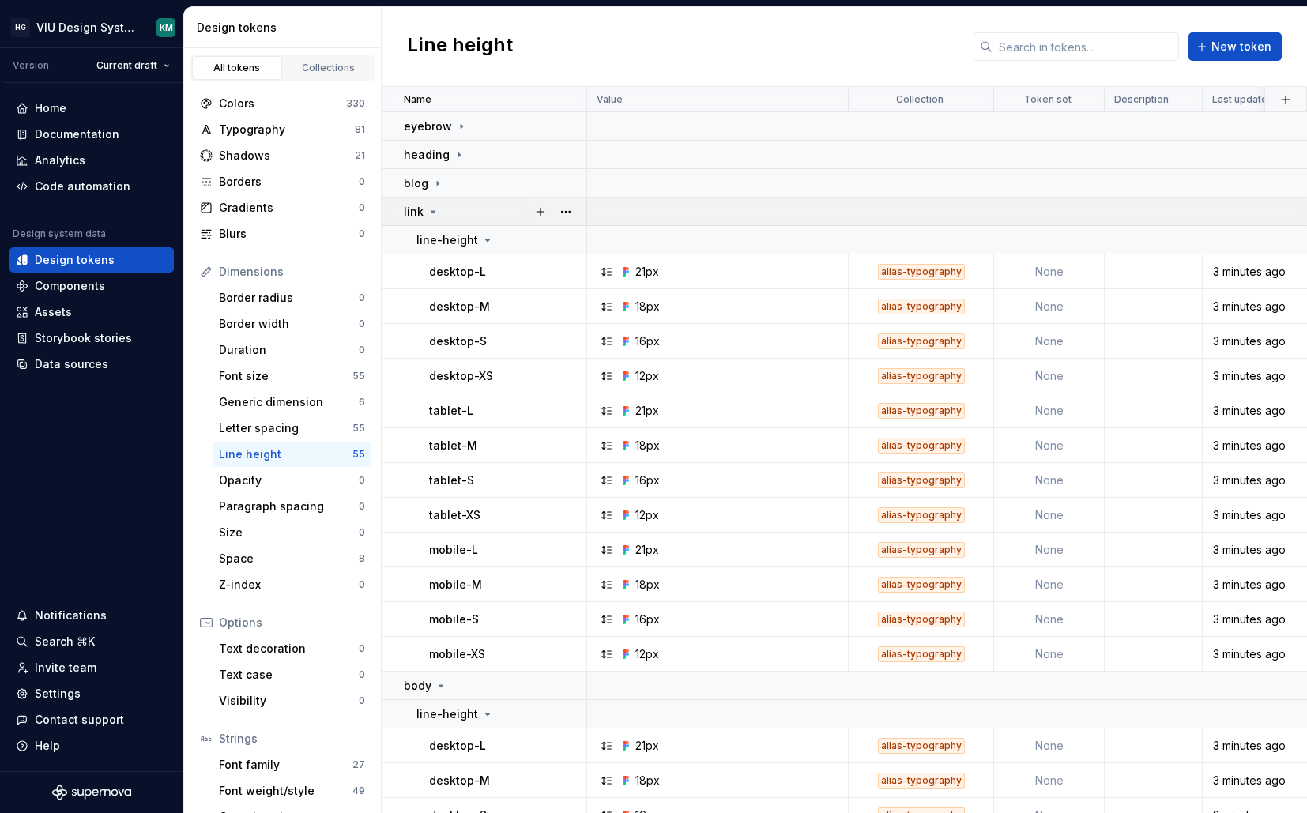
click at [459, 208] on div "link" at bounding box center [495, 212] width 182 height 16
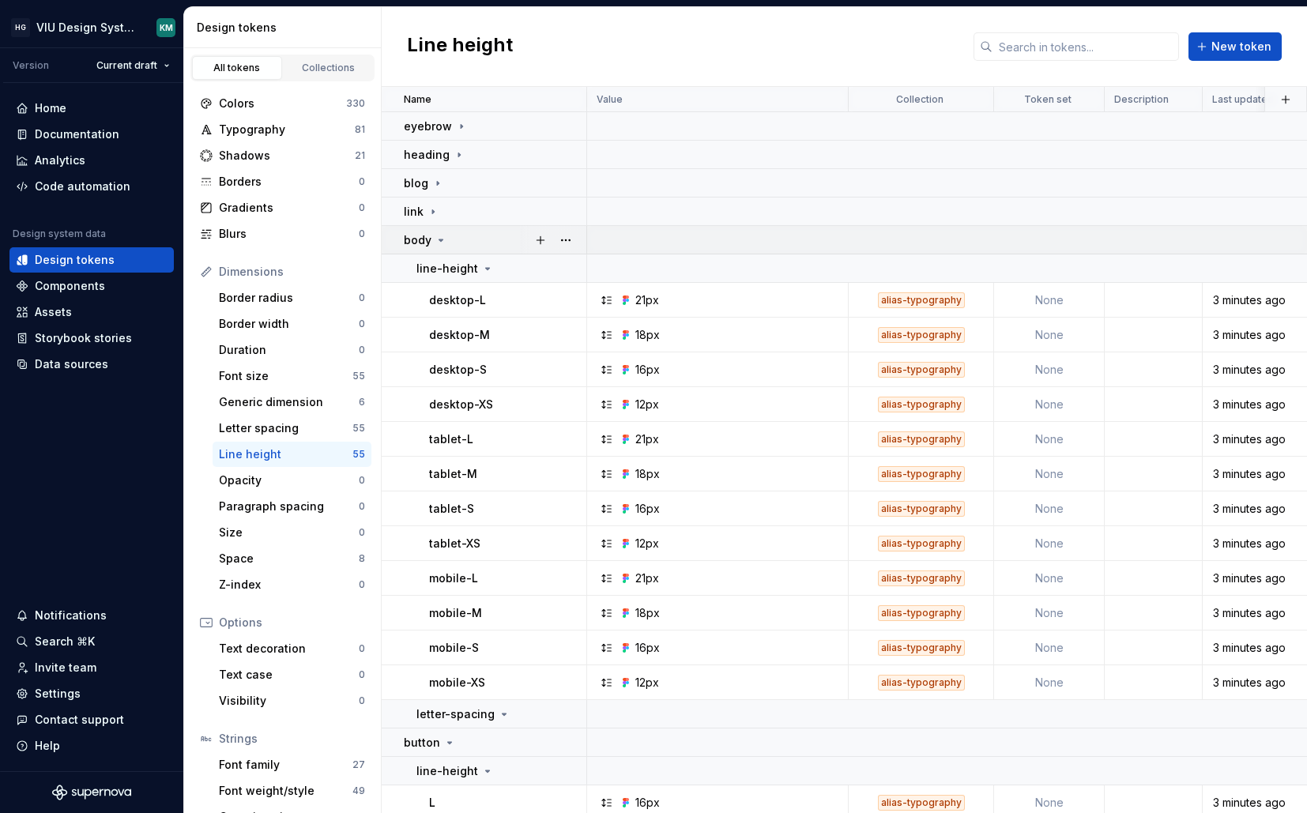
click at [455, 237] on div "body" at bounding box center [495, 240] width 182 height 16
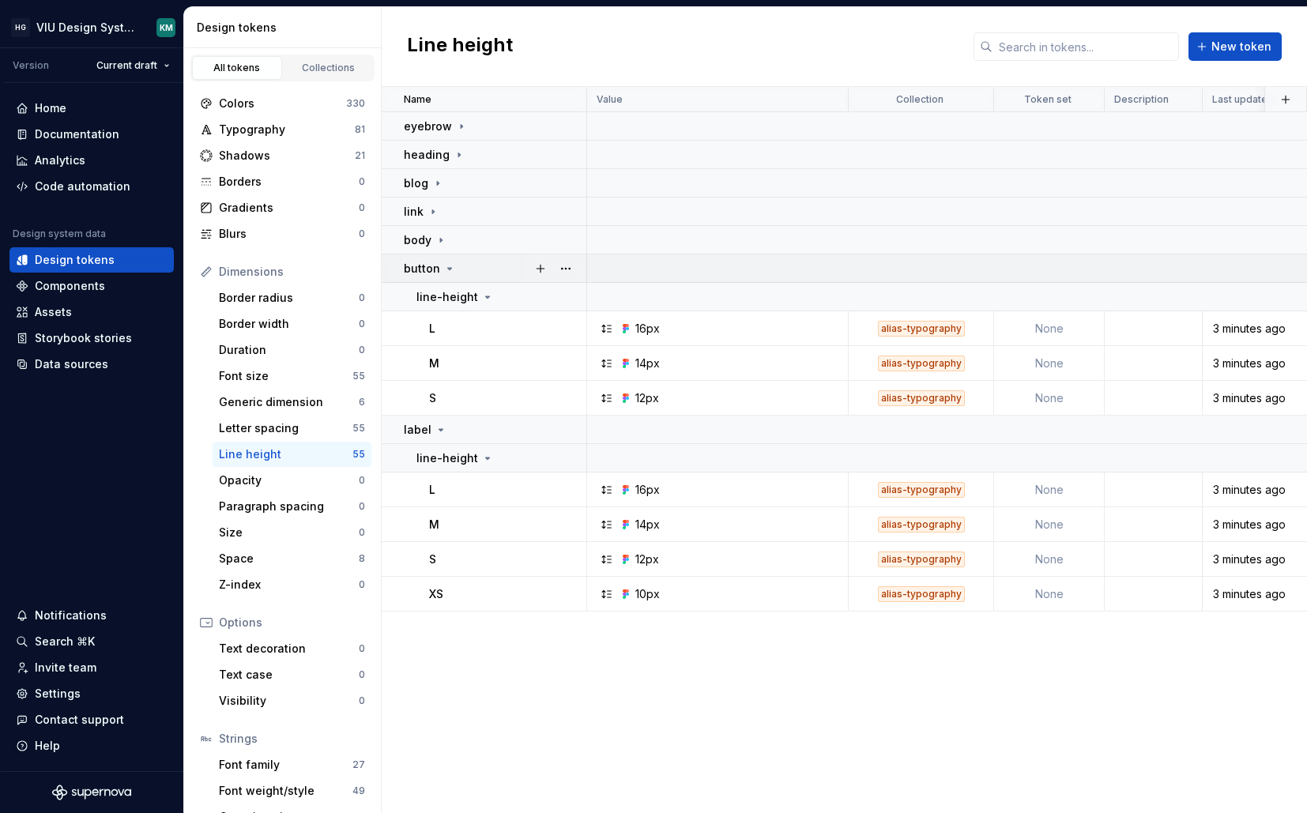
click at [456, 274] on div "button" at bounding box center [495, 269] width 182 height 16
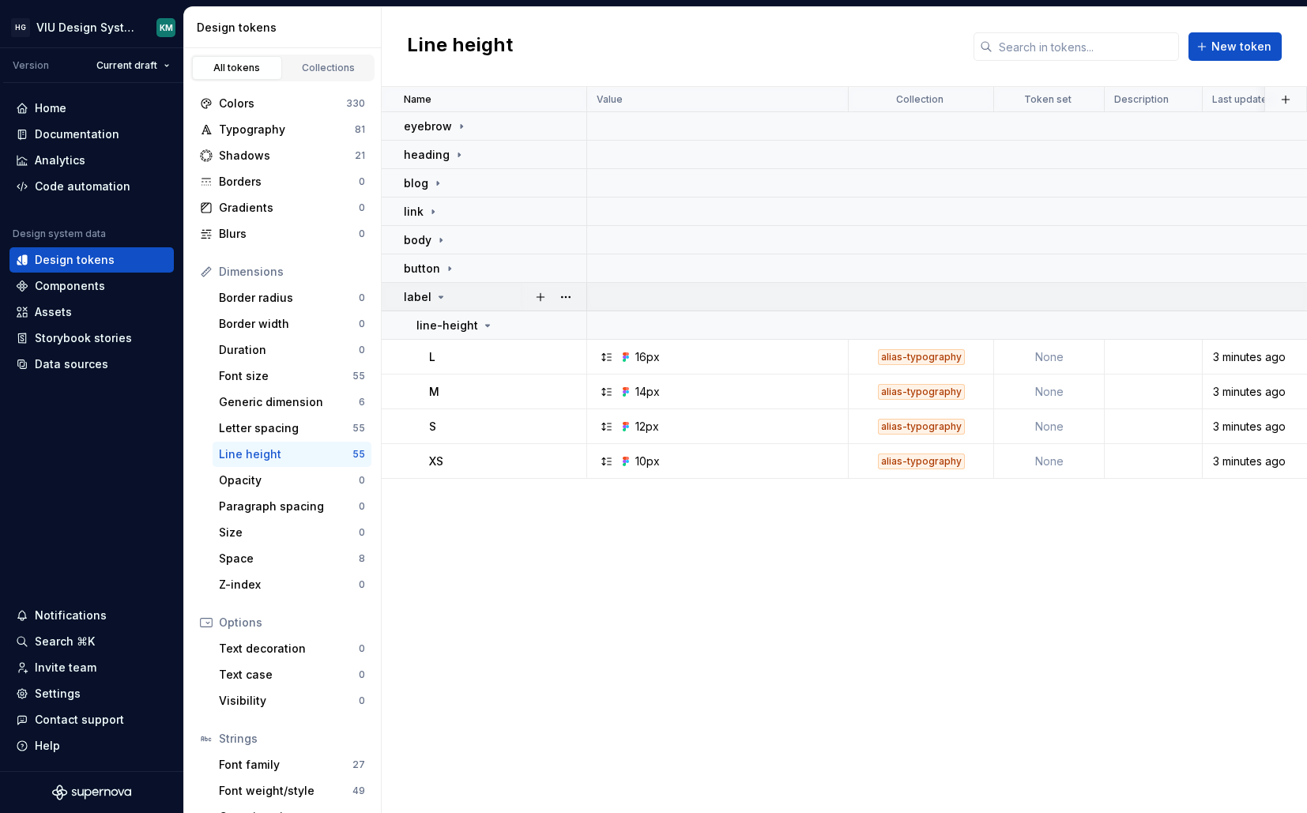
click at [456, 292] on div "label" at bounding box center [495, 297] width 182 height 16
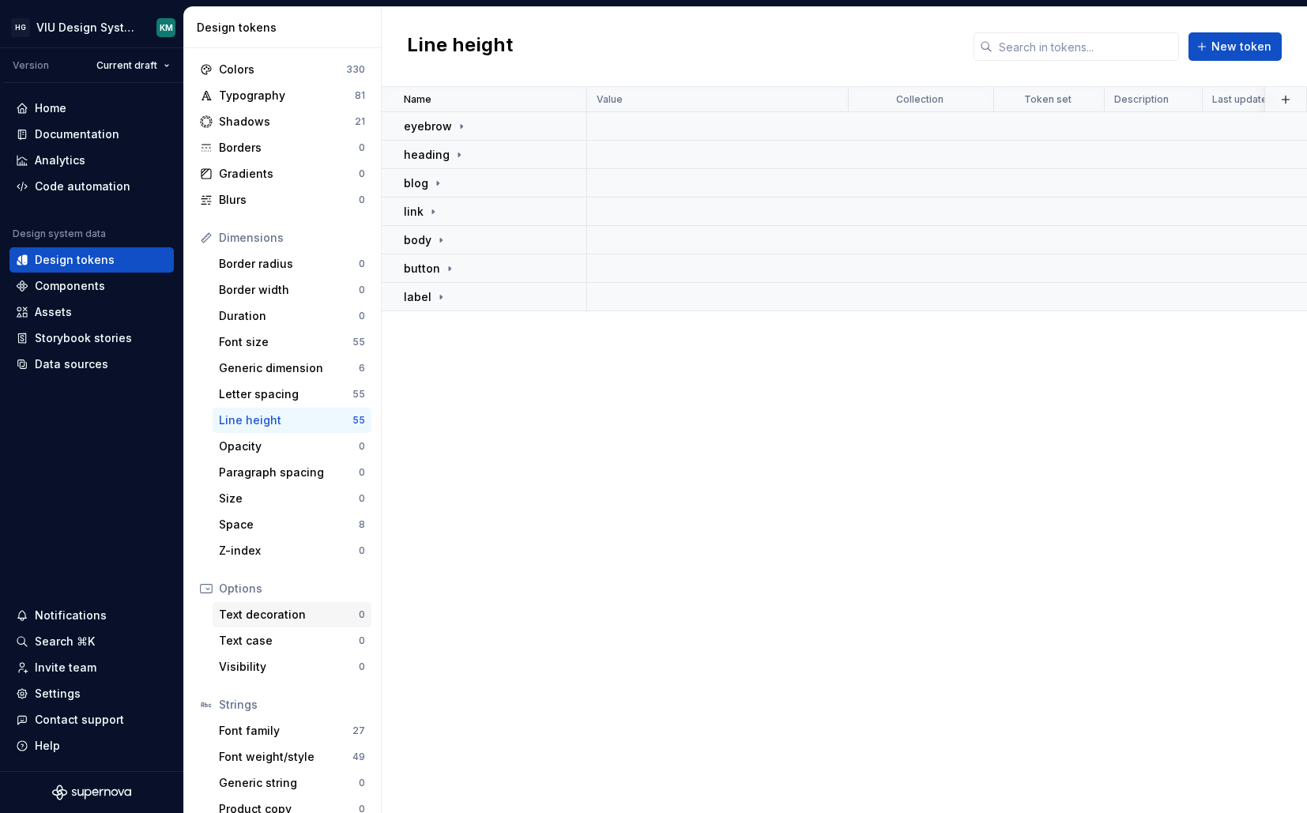
scroll to position [52, 0]
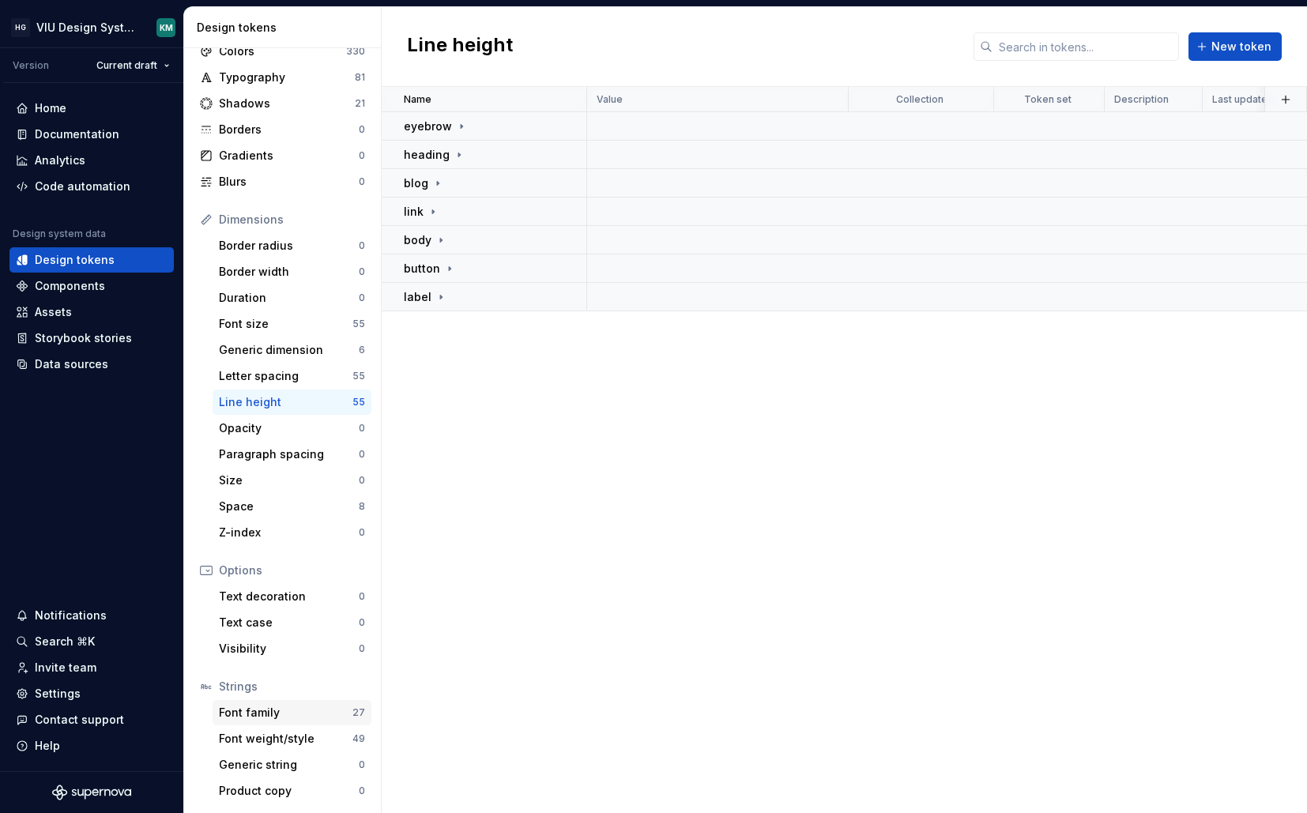
click at [275, 708] on div "Font family" at bounding box center [286, 713] width 134 height 16
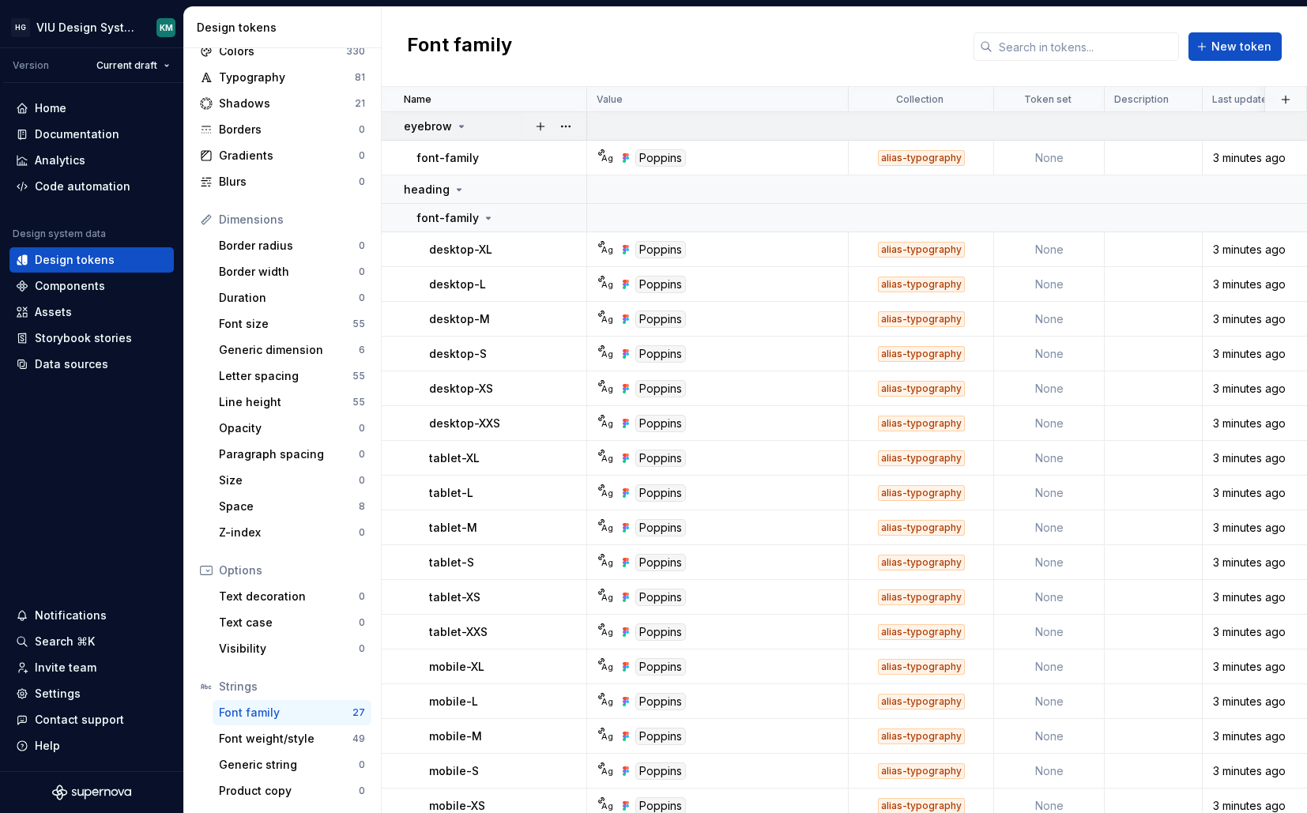
click at [474, 116] on td "eyebrow" at bounding box center [485, 126] width 206 height 28
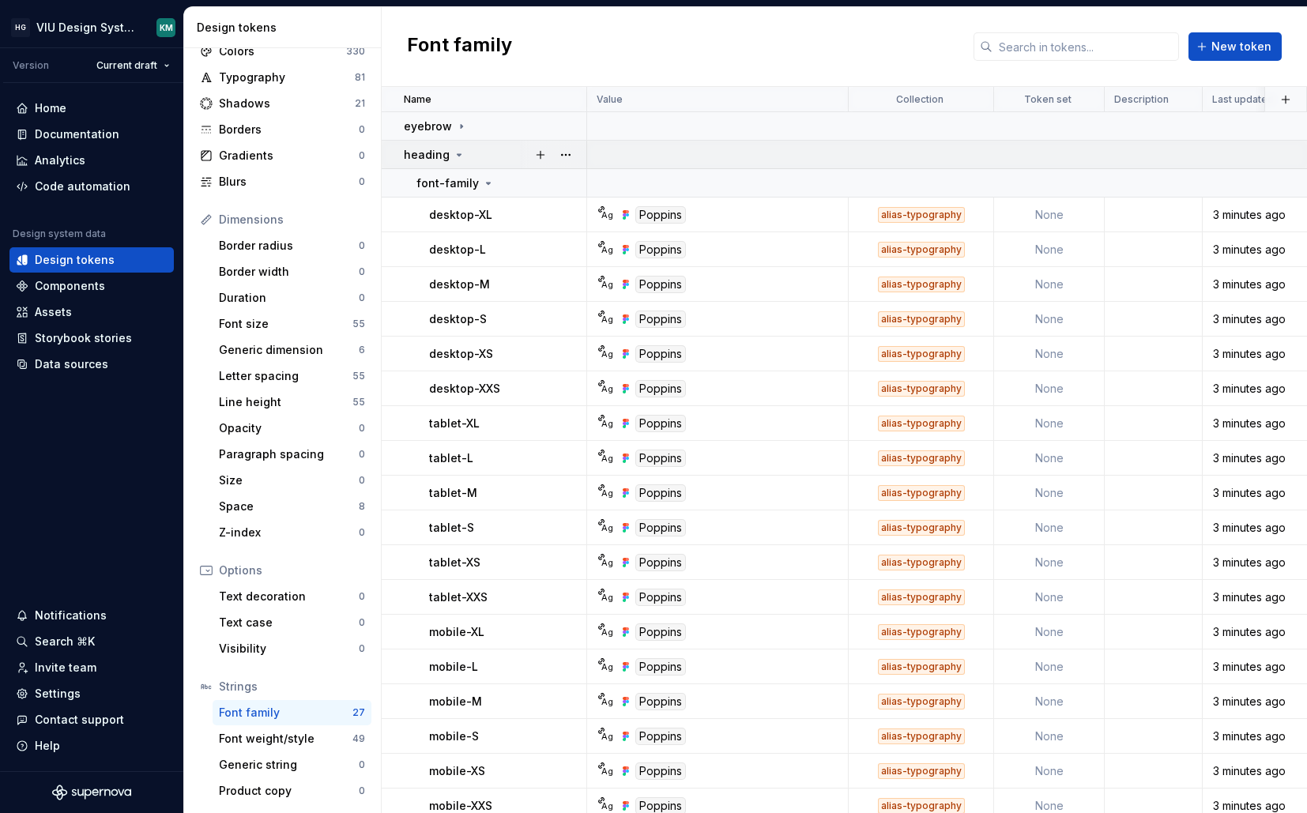
click at [468, 153] on div "heading" at bounding box center [495, 155] width 182 height 16
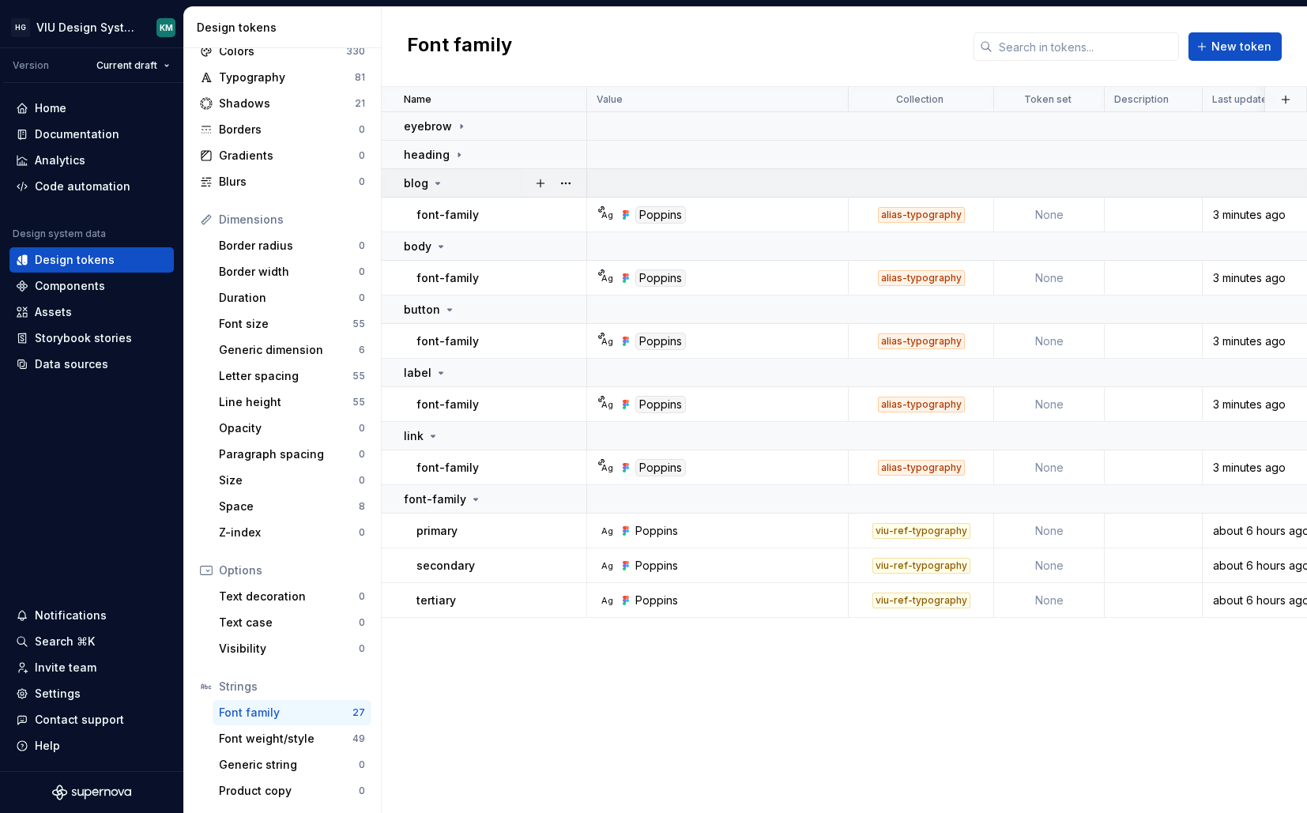
click at [463, 179] on div "blog" at bounding box center [495, 183] width 182 height 16
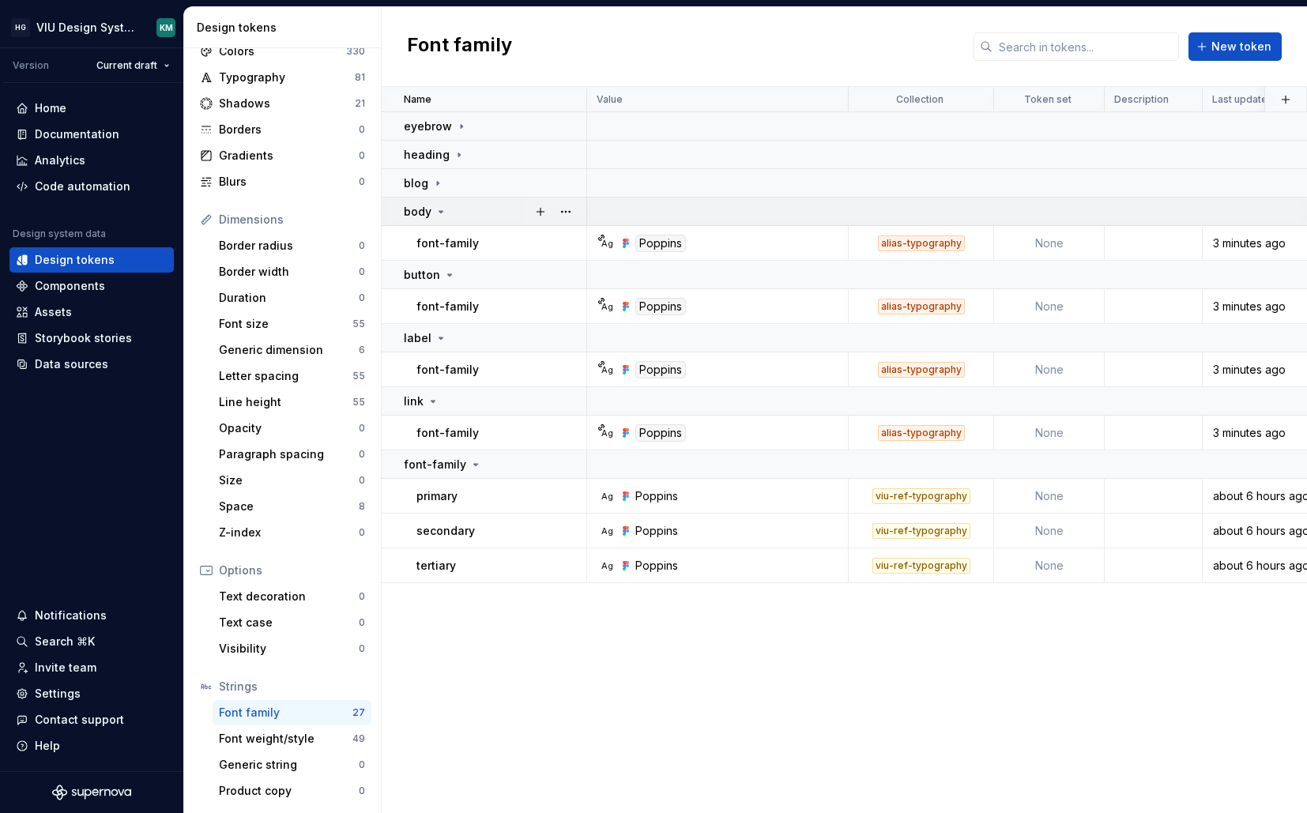
click at [459, 206] on div "body" at bounding box center [495, 212] width 182 height 16
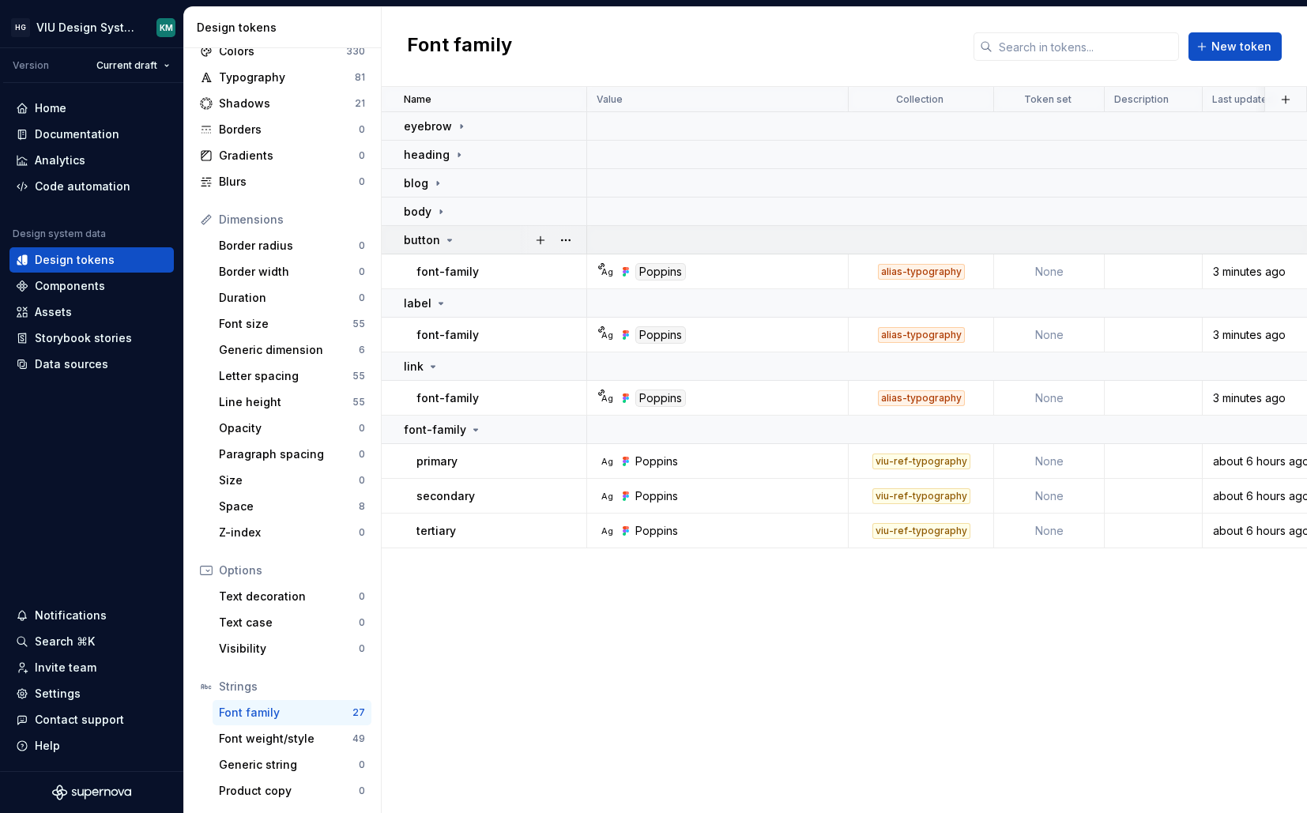
click at [462, 236] on div "button" at bounding box center [495, 240] width 182 height 16
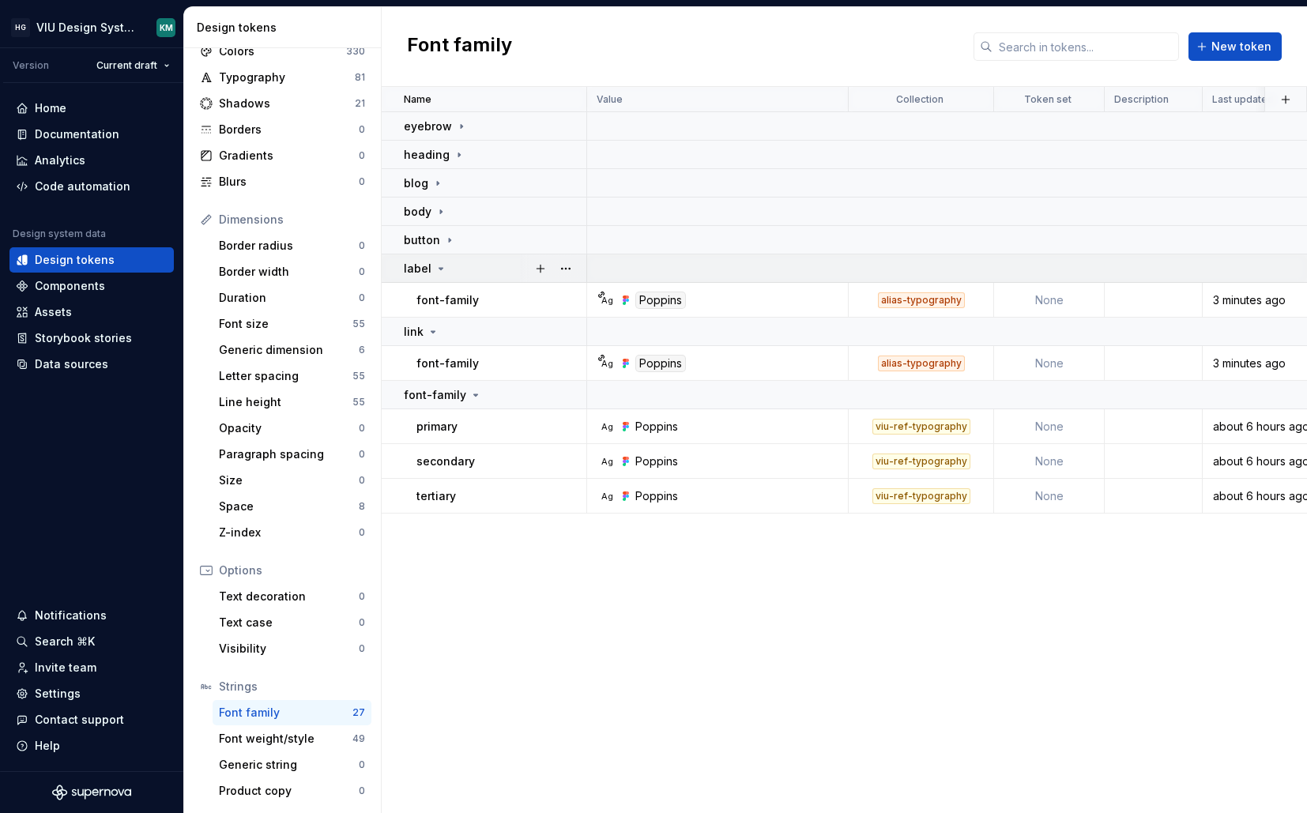
click at [459, 269] on div "label" at bounding box center [495, 269] width 182 height 16
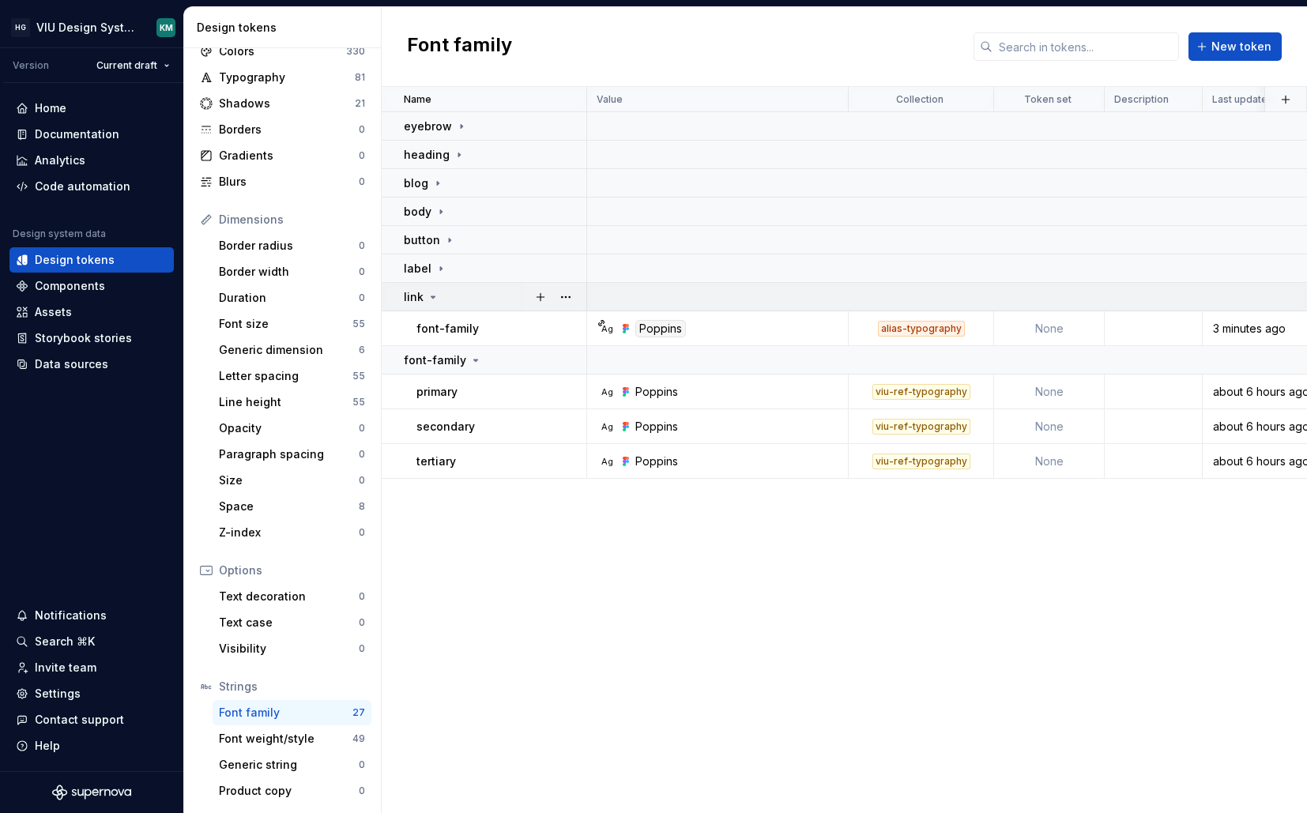
click at [456, 289] on div "link" at bounding box center [495, 297] width 182 height 16
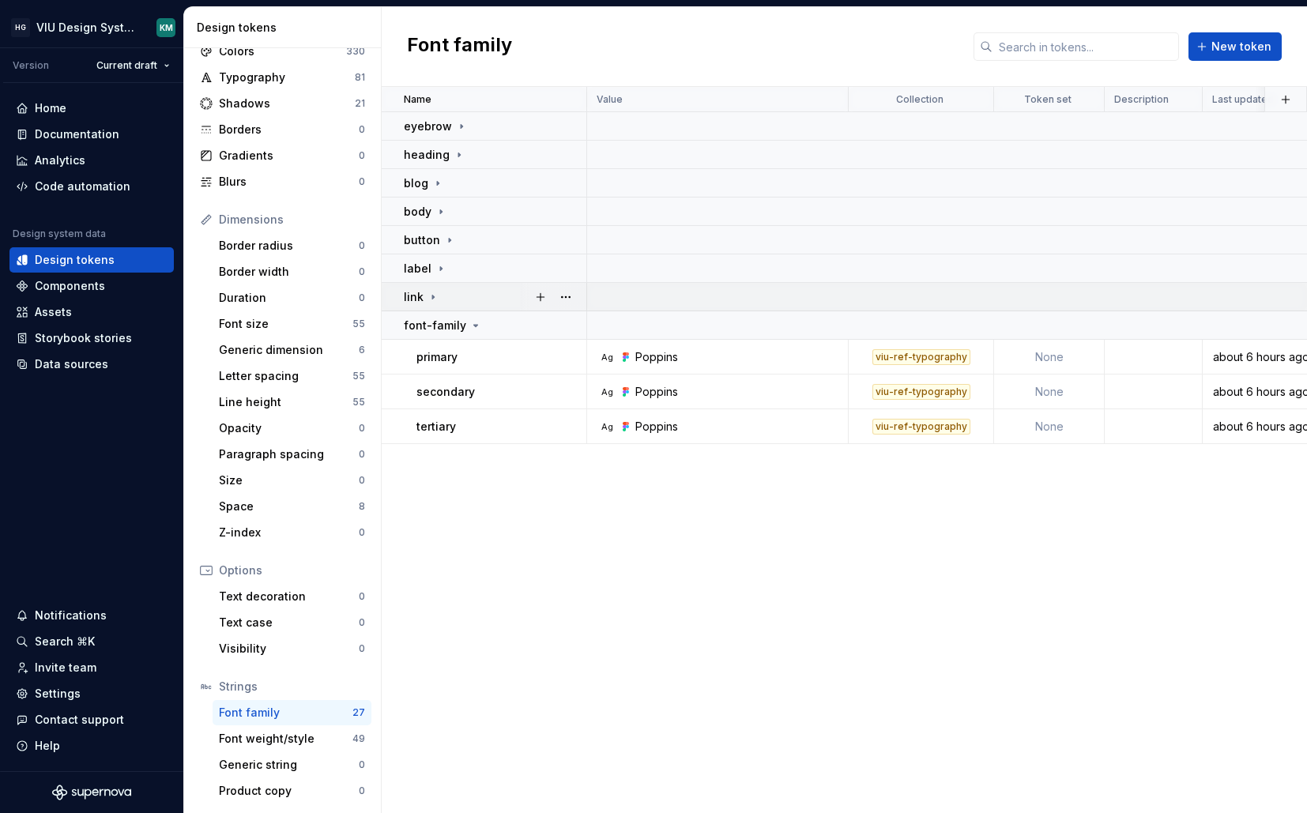
click at [449, 296] on div "link" at bounding box center [495, 297] width 182 height 16
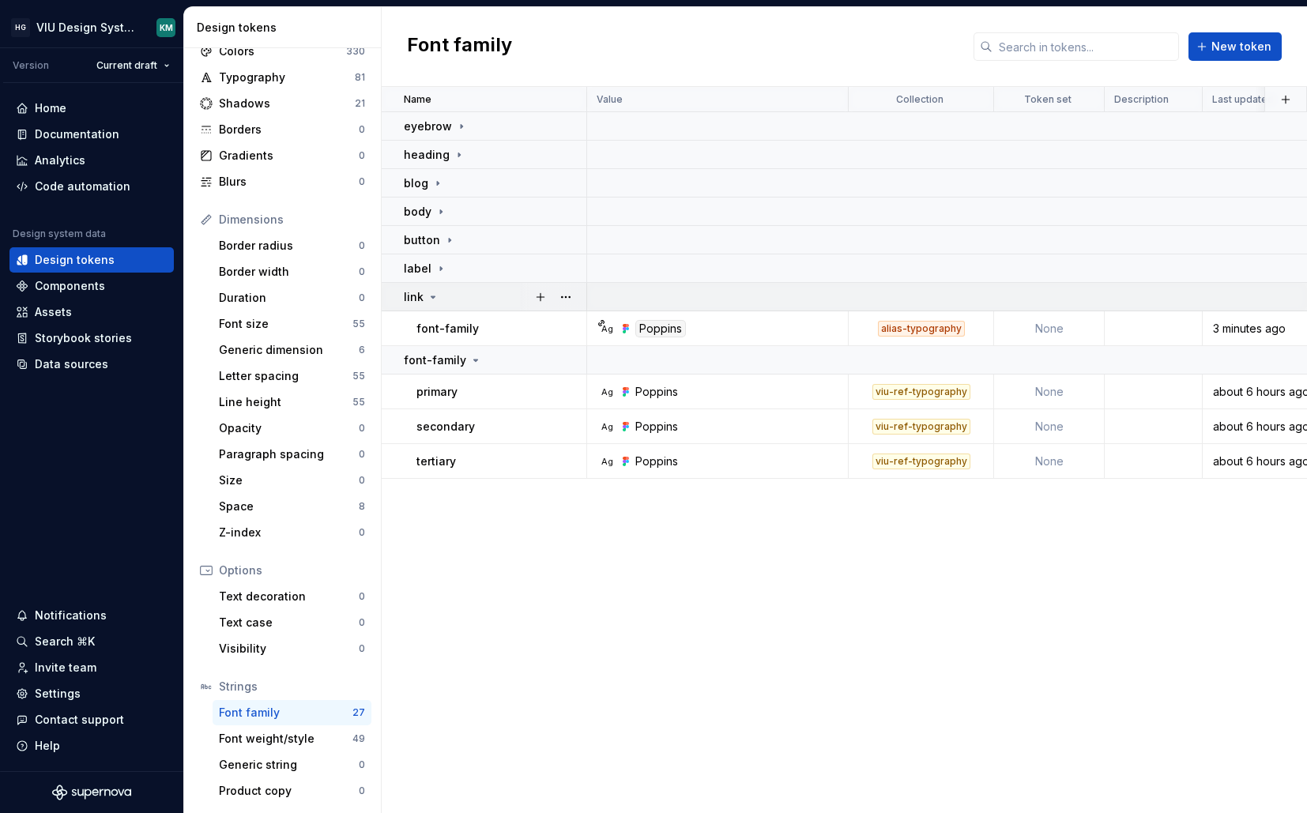
click at [449, 296] on div "link" at bounding box center [495, 297] width 182 height 16
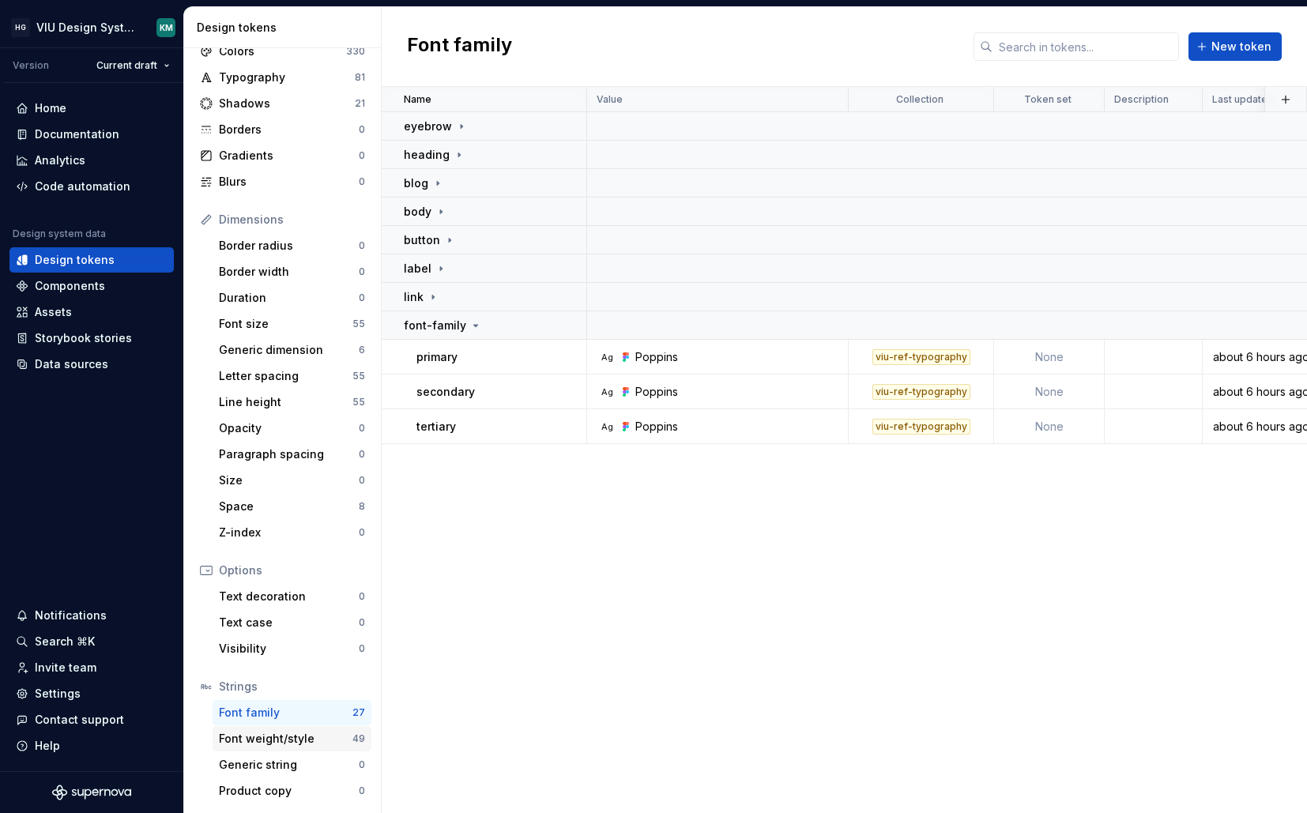
click at [274, 735] on div "Font weight/style" at bounding box center [286, 739] width 134 height 16
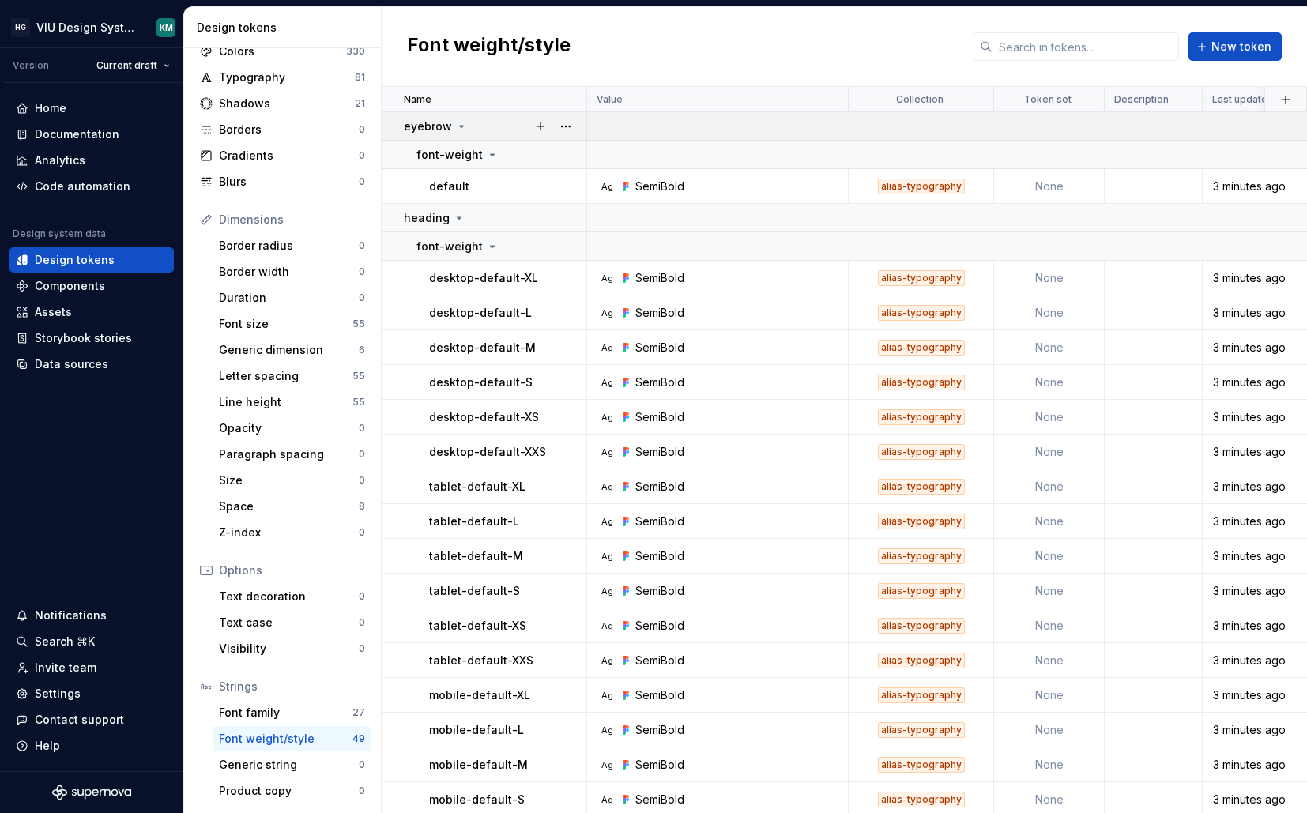
click at [476, 129] on div "eyebrow" at bounding box center [495, 127] width 182 height 16
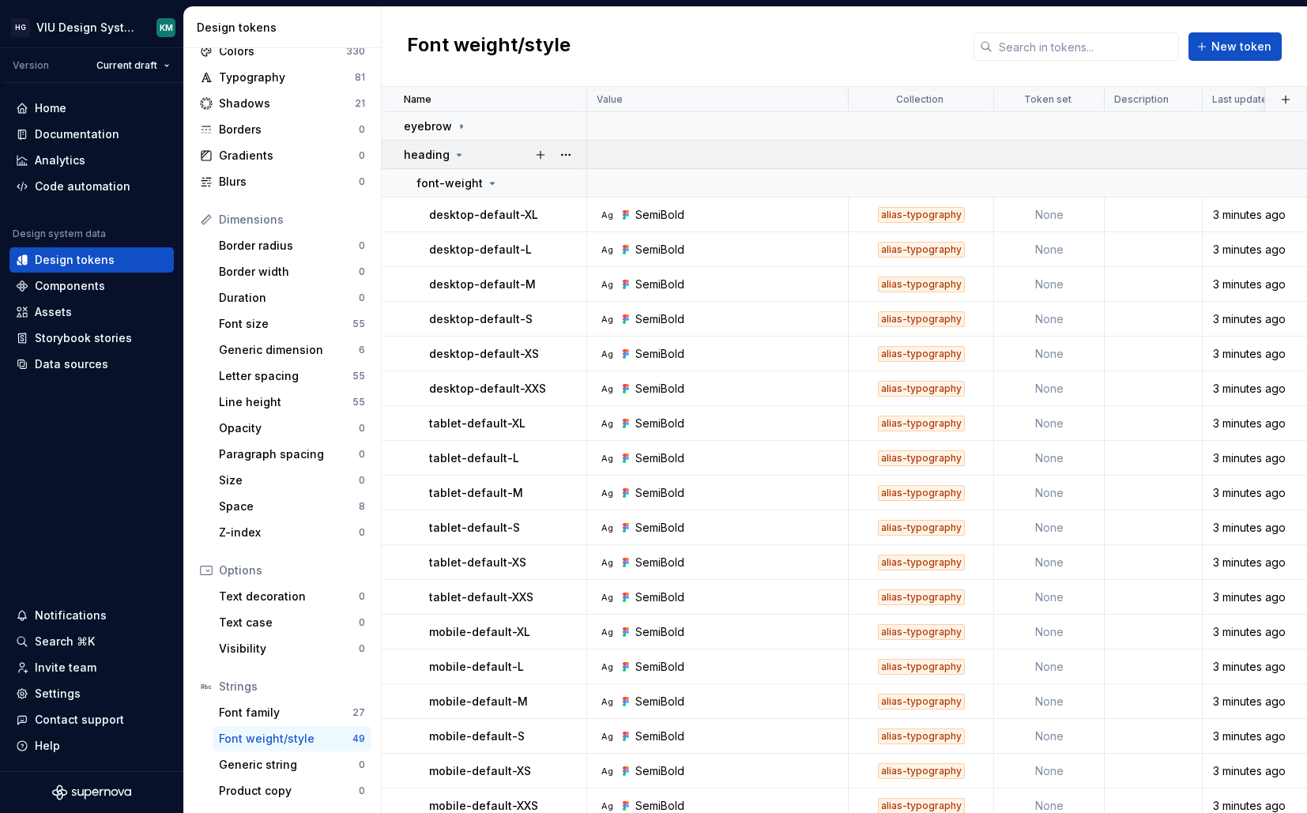
click at [467, 152] on div "heading" at bounding box center [495, 155] width 182 height 16
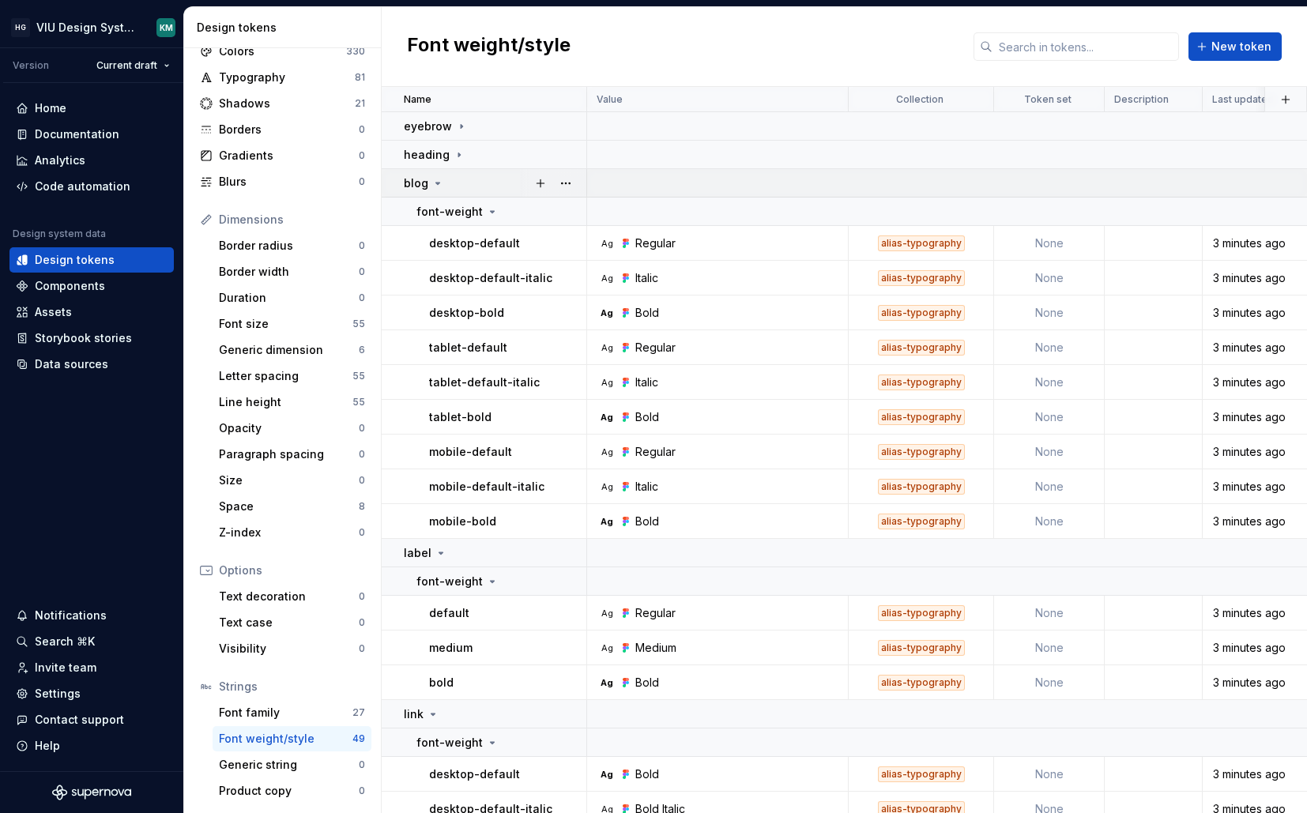
click at [460, 180] on div "blog" at bounding box center [495, 183] width 182 height 16
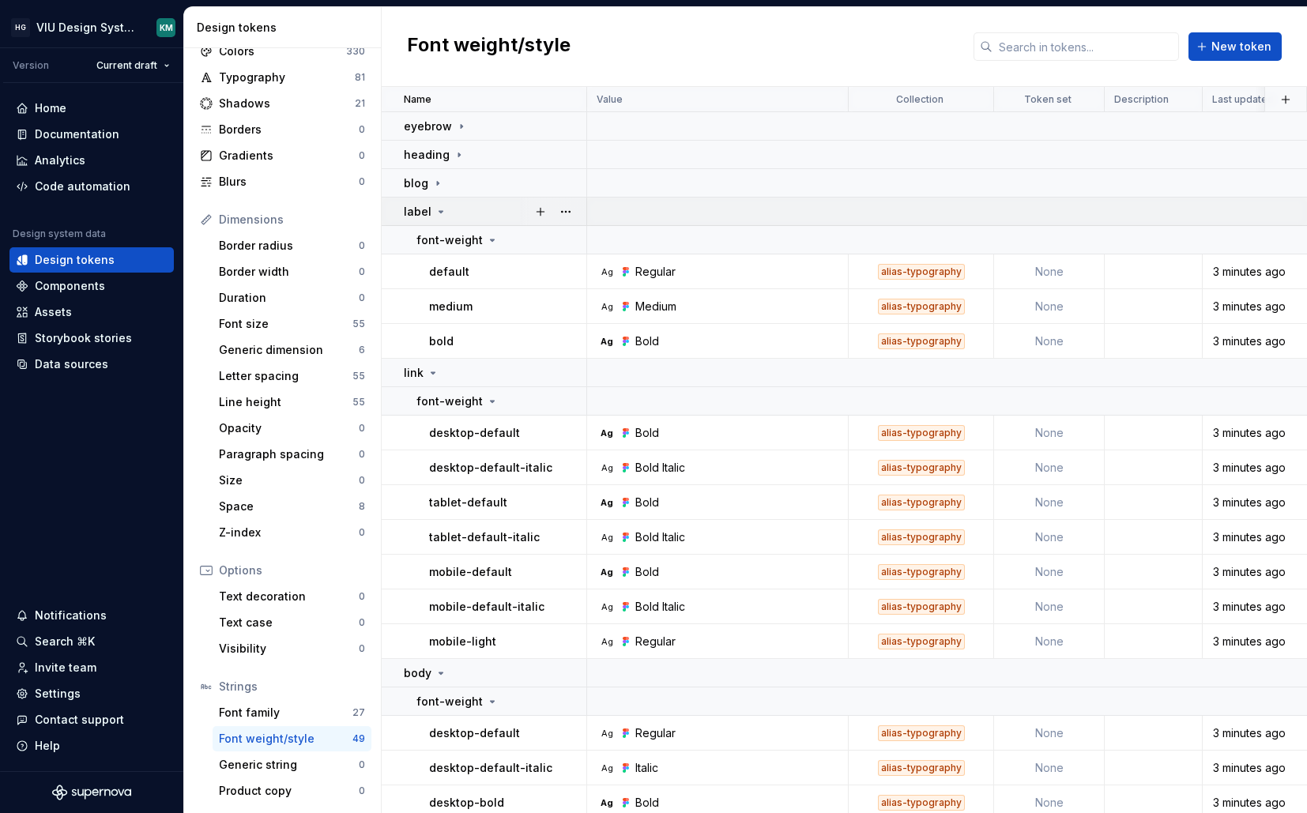
click at [456, 207] on div "label" at bounding box center [495, 212] width 182 height 16
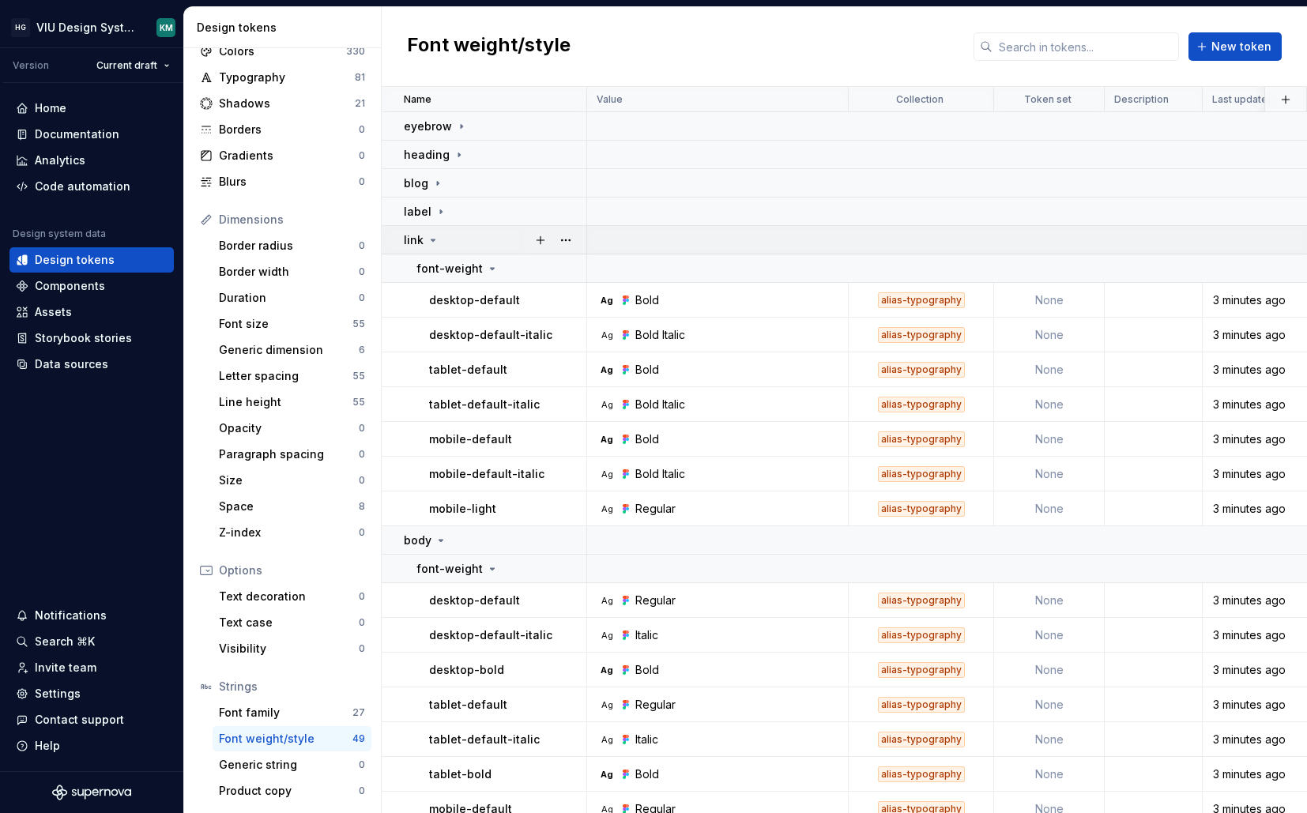
click at [451, 240] on div "link" at bounding box center [495, 240] width 182 height 16
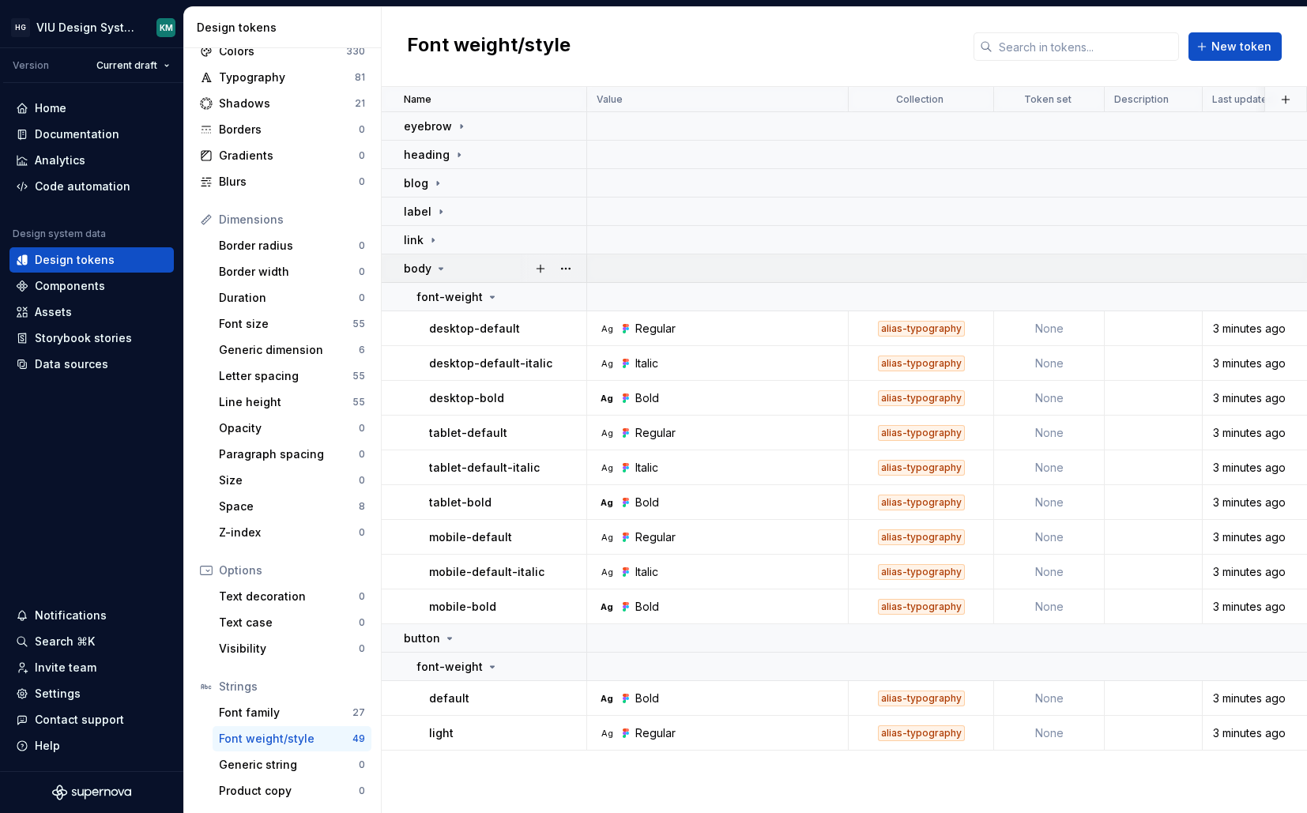
click at [452, 267] on div "body" at bounding box center [495, 269] width 182 height 16
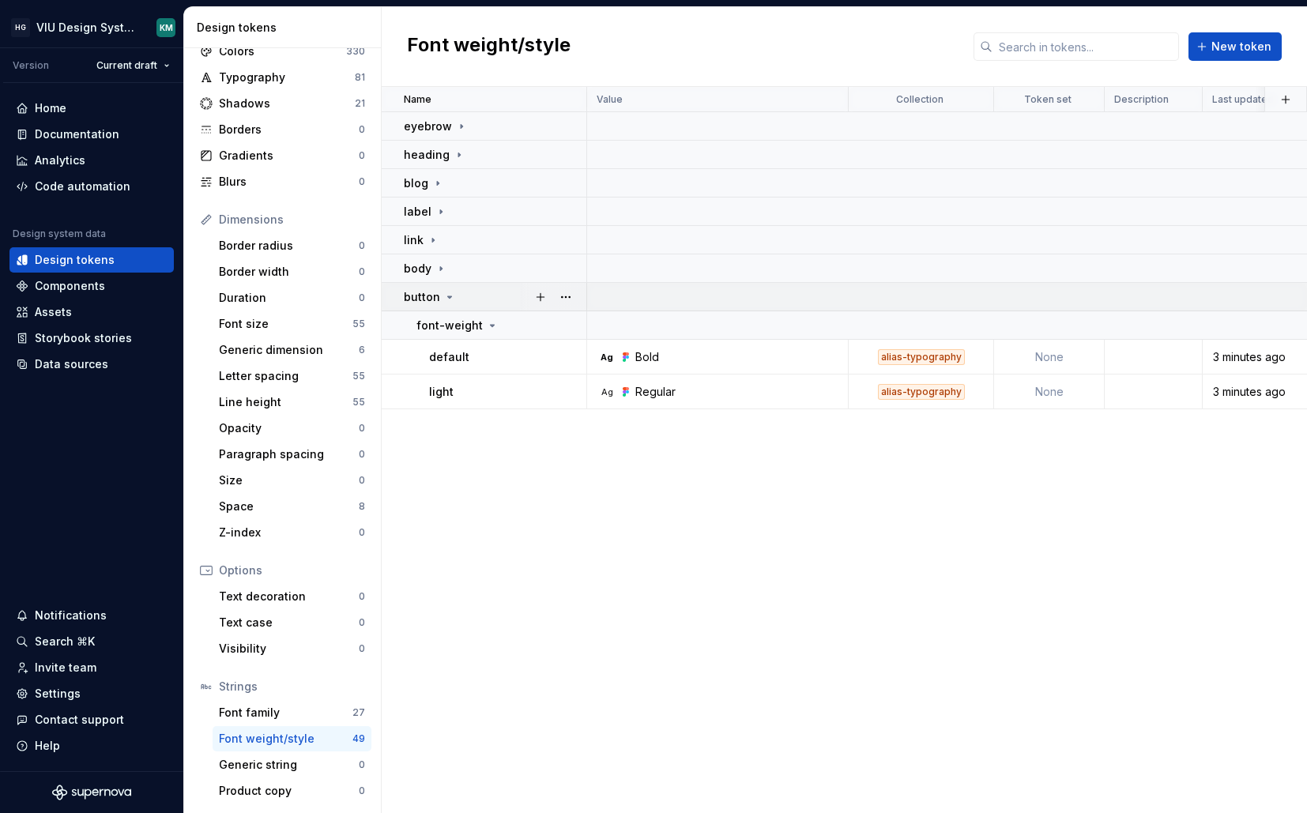
click at [452, 296] on icon at bounding box center [449, 297] width 13 height 13
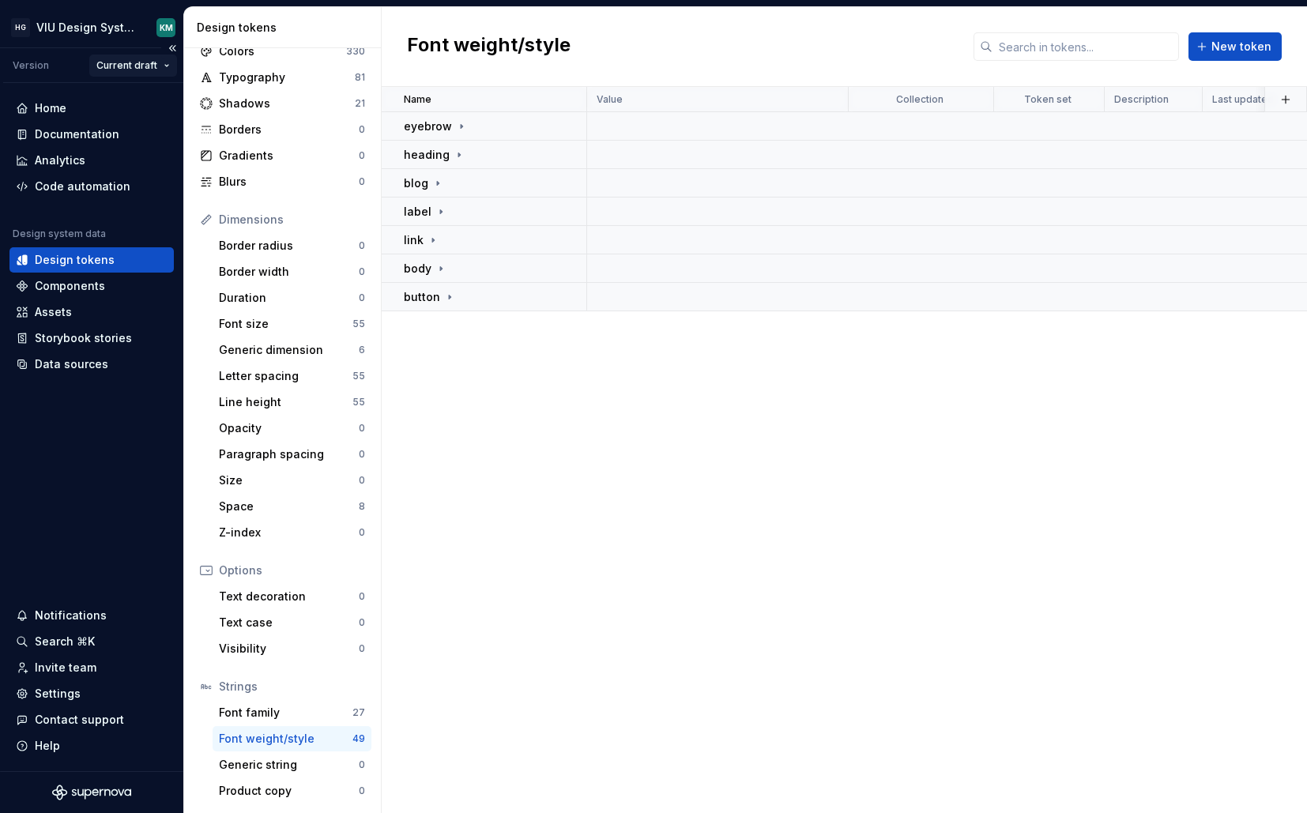
click at [153, 66] on html "HG VIU Design System KM Version Current draft Home Documentation Analytics Code…" at bounding box center [653, 406] width 1307 height 813
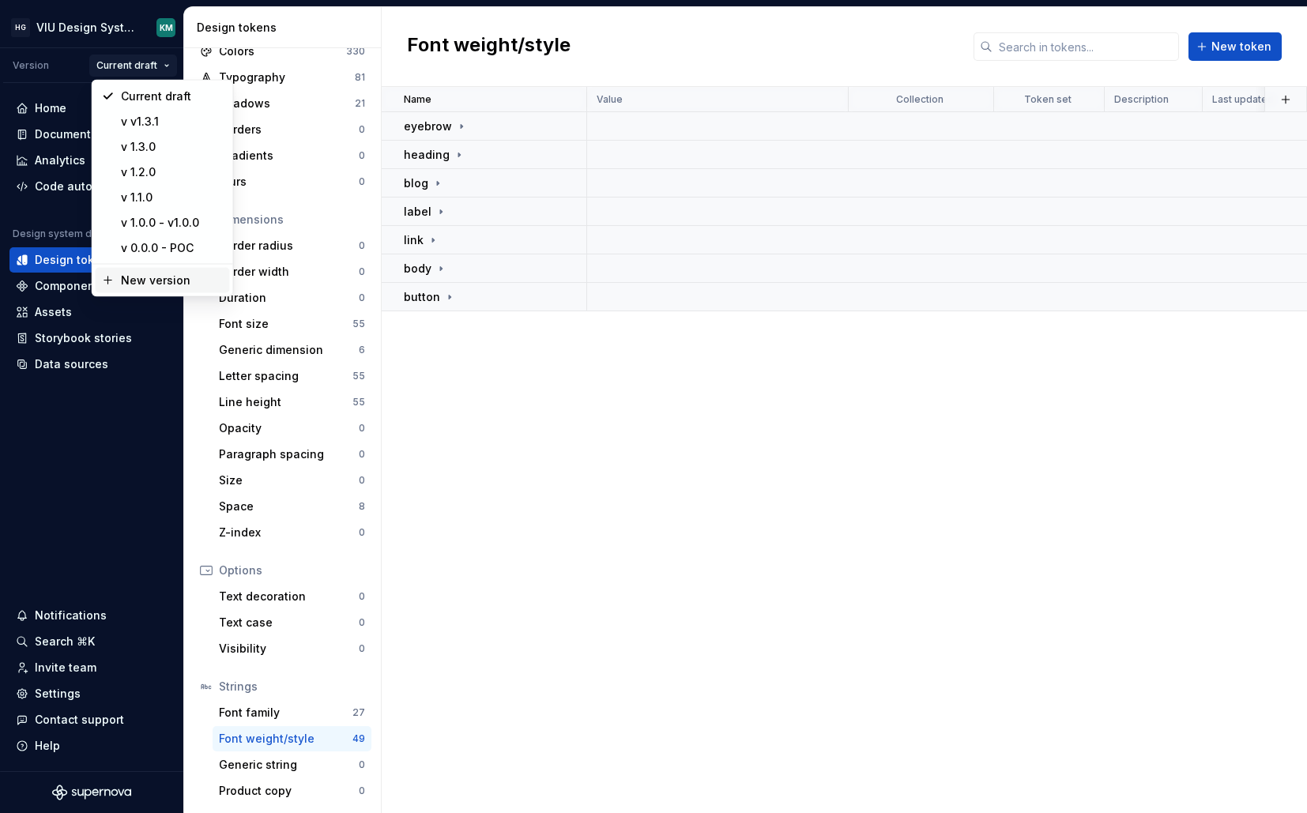
click at [161, 277] on div "New version" at bounding box center [172, 281] width 103 height 16
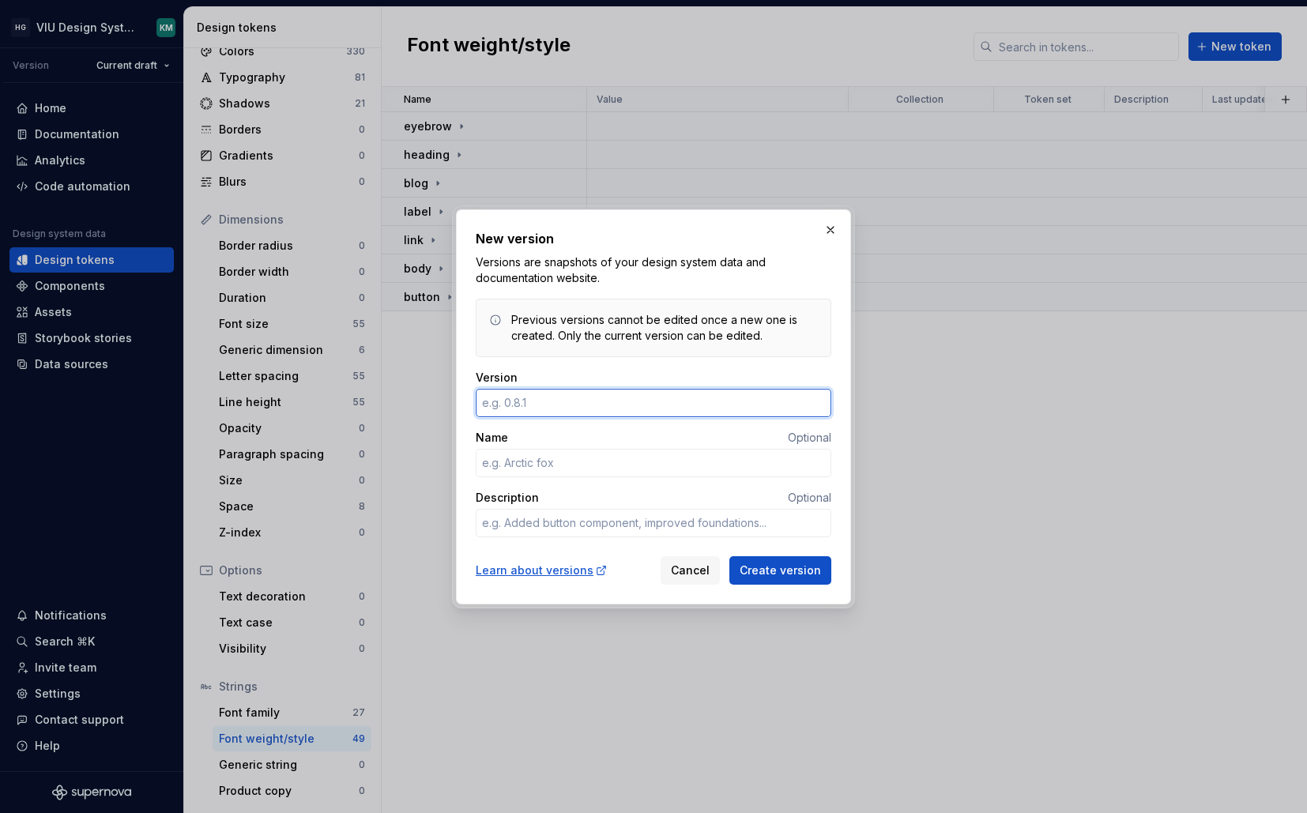
click at [613, 408] on input "Version" at bounding box center [654, 403] width 356 height 28
type input "1"
type textarea "*"
type input "1.4.0"
click at [623, 458] on input "Name" at bounding box center [654, 463] width 356 height 28
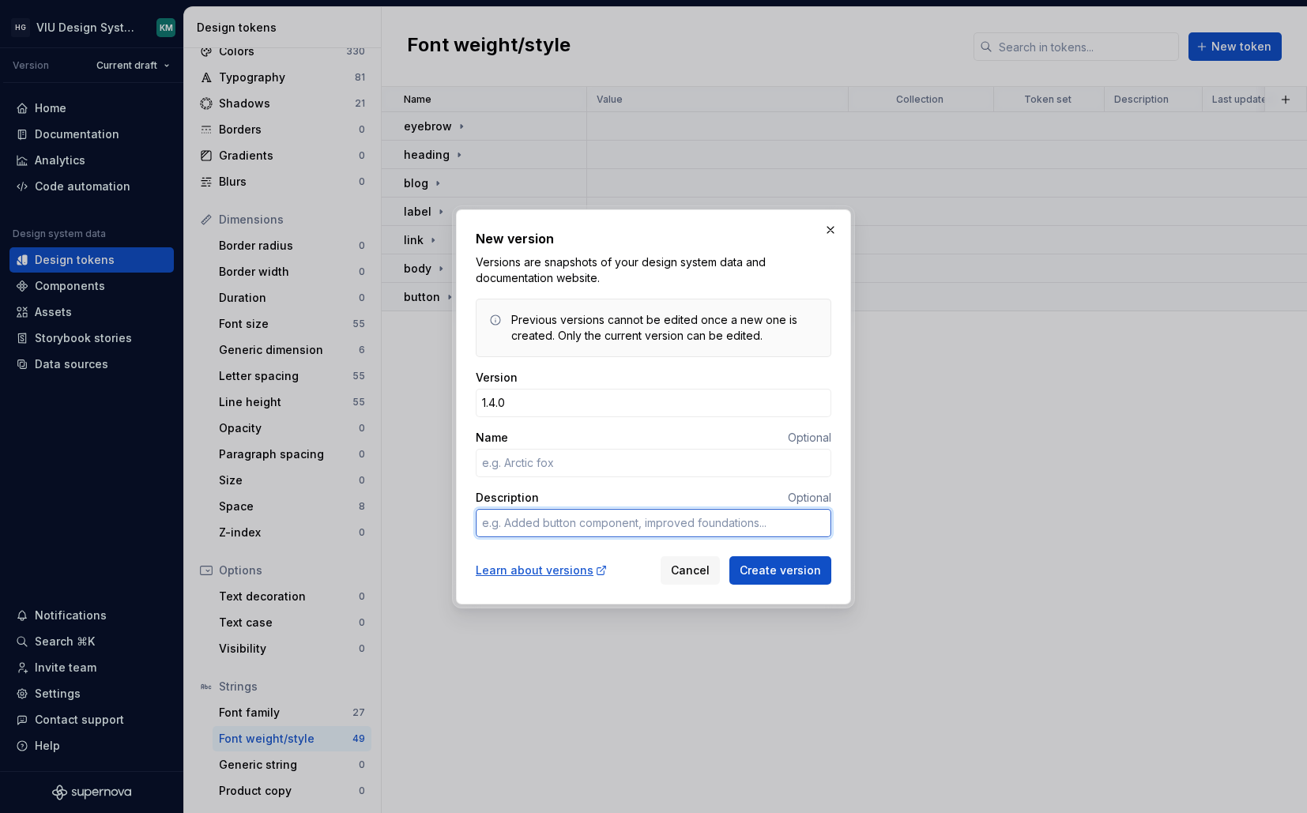
type textarea "*"
click at [526, 523] on textarea "Description" at bounding box center [654, 523] width 356 height 28
click at [547, 531] on textarea "Adde" at bounding box center [654, 523] width 356 height 28
click at [557, 528] on textarea "Adde" at bounding box center [654, 523] width 356 height 28
click at [564, 524] on textarea "Adde" at bounding box center [654, 523] width 356 height 28
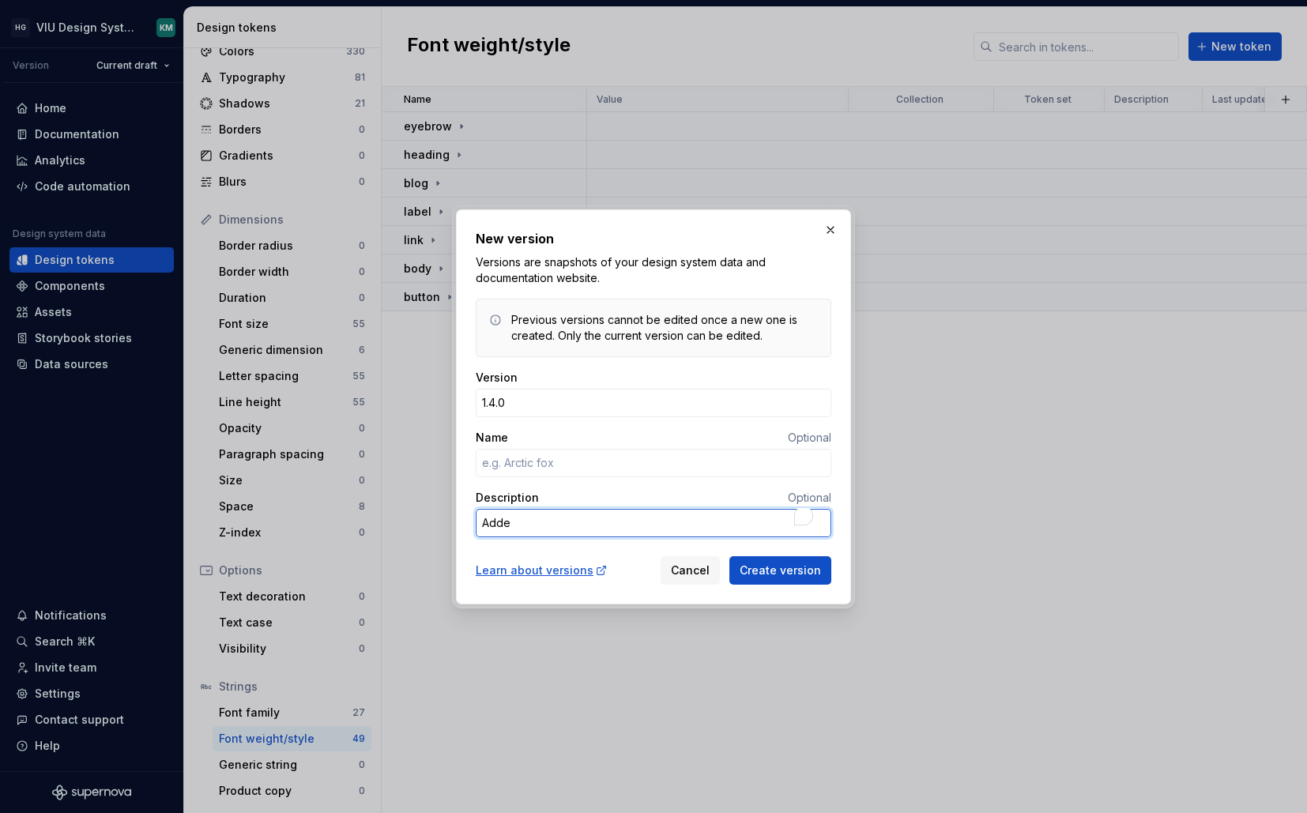
click at [564, 524] on textarea "Adde" at bounding box center [654, 523] width 356 height 28
click at [564, 524] on textarea "a" at bounding box center [654, 523] width 356 height 28
click at [564, 524] on textarea "aa" at bounding box center [654, 523] width 356 height 28
type textarea "aa"
click at [593, 467] on input "Name" at bounding box center [654, 463] width 356 height 28
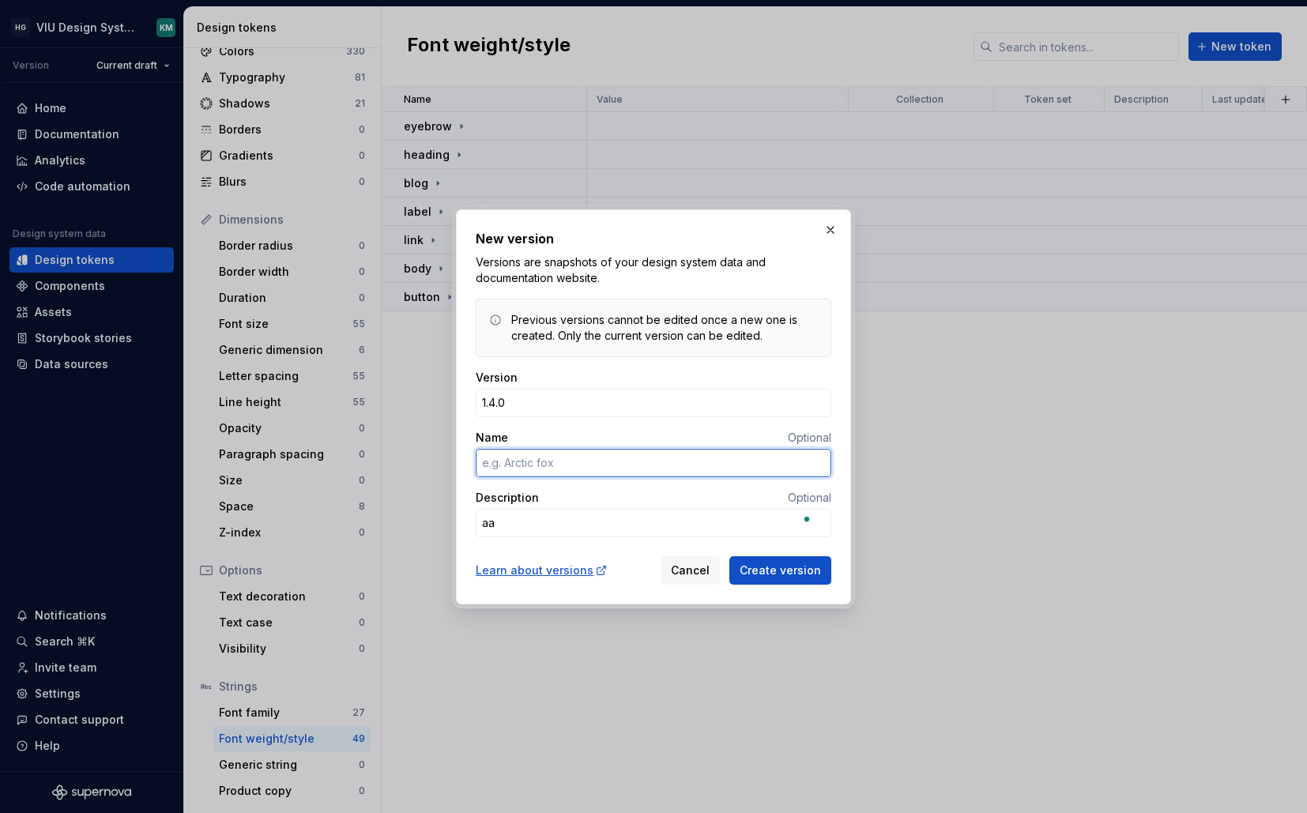
type textarea "*"
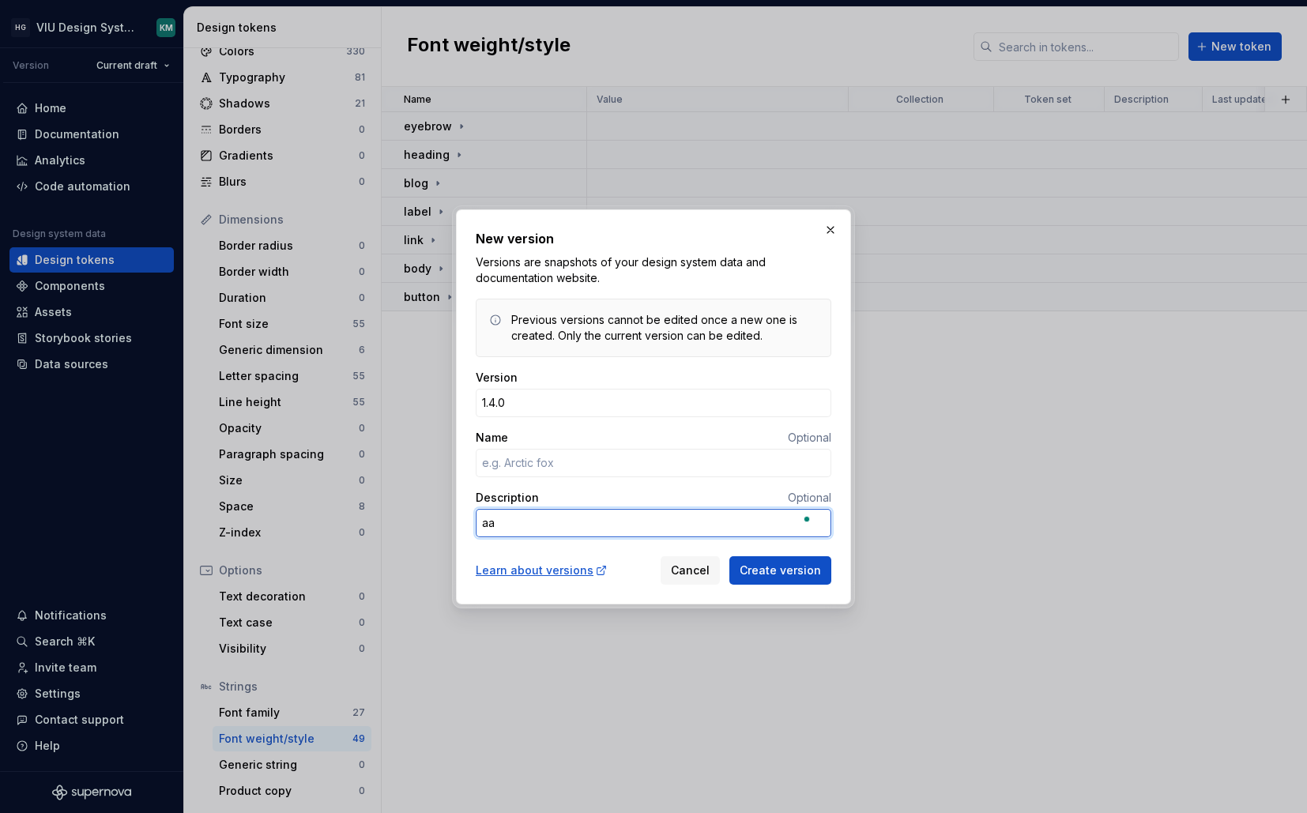
click at [531, 521] on textarea "aa" at bounding box center [654, 523] width 356 height 28
type textarea "A"
type textarea "*"
type textarea "Ad"
type textarea "*"
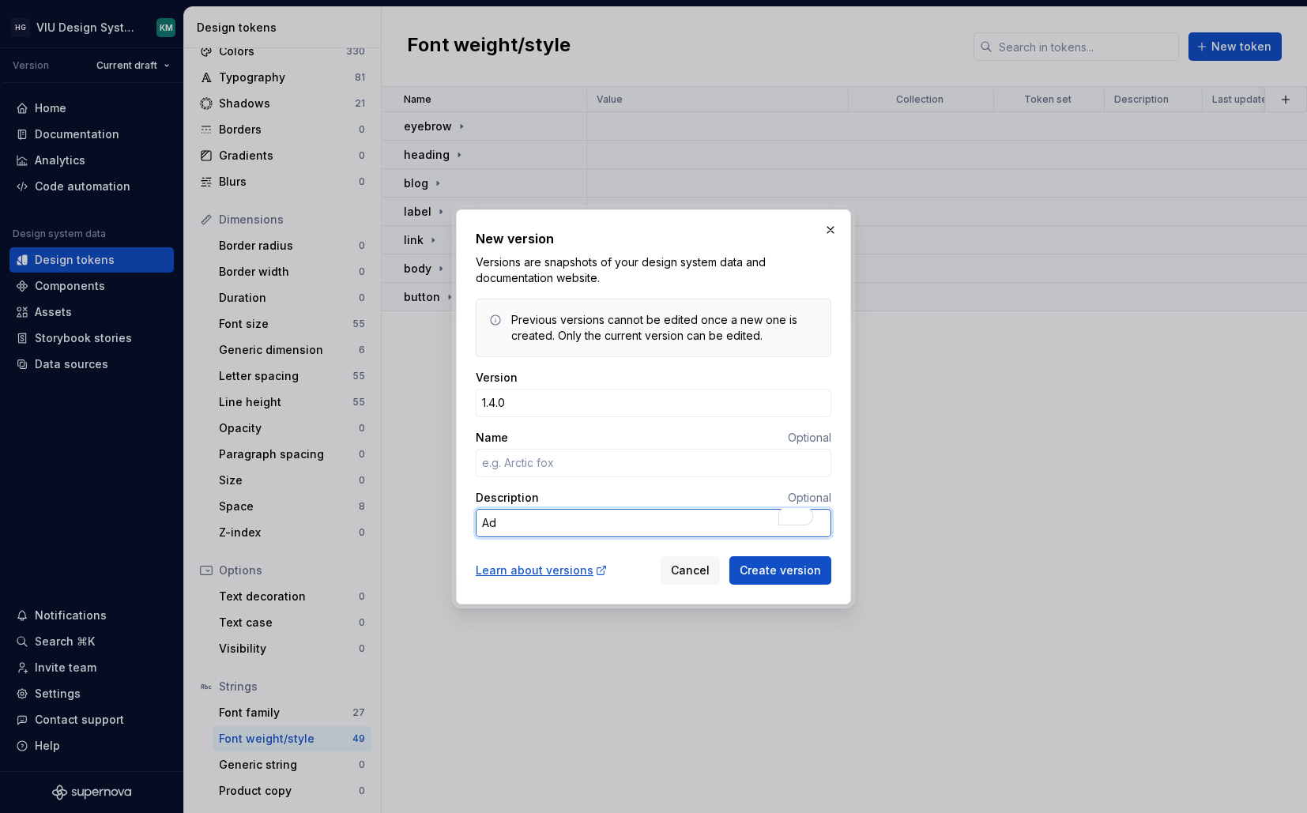
type textarea "Add"
type textarea "*"
type textarea "Adde"
type textarea "*"
type textarea "Added"
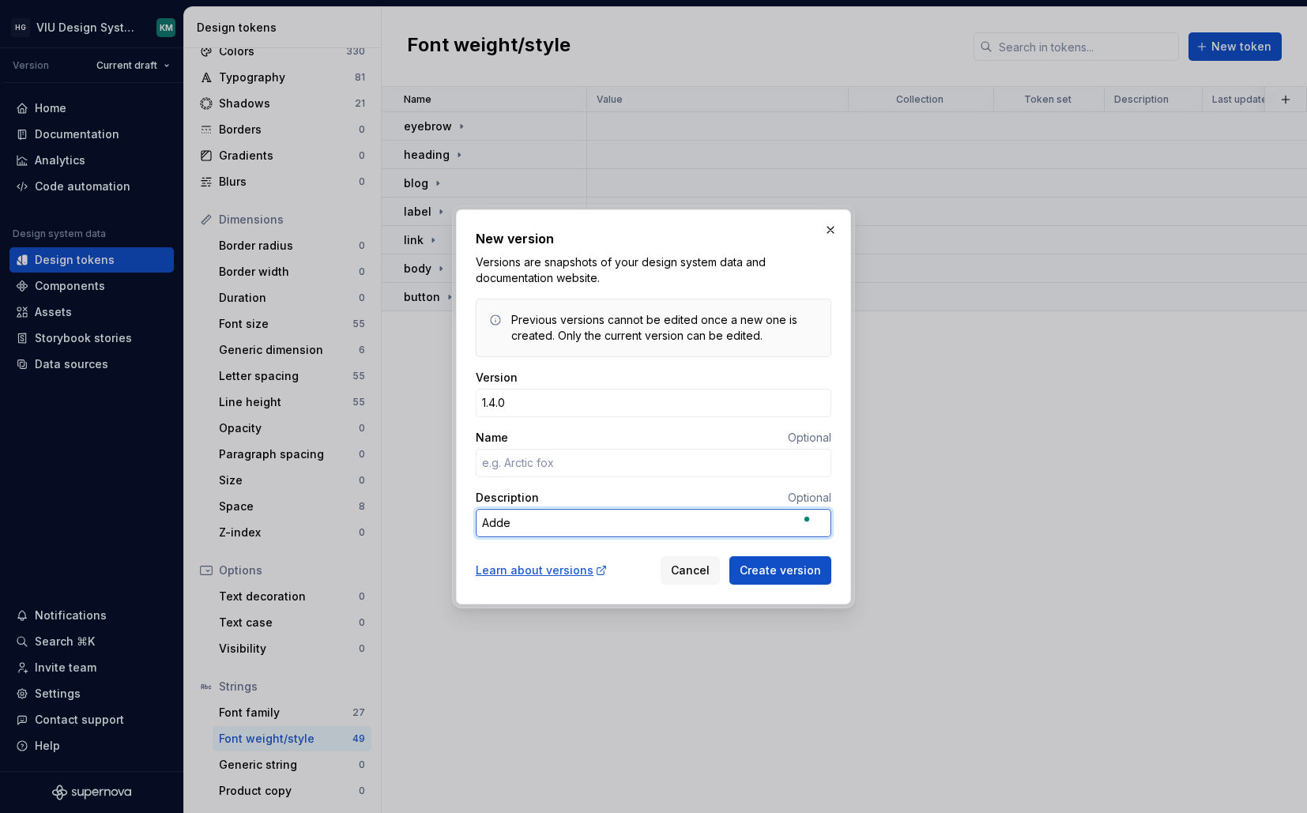
type textarea "*"
type textarea "Added"
type textarea "*"
type textarea "Added n"
type textarea "*"
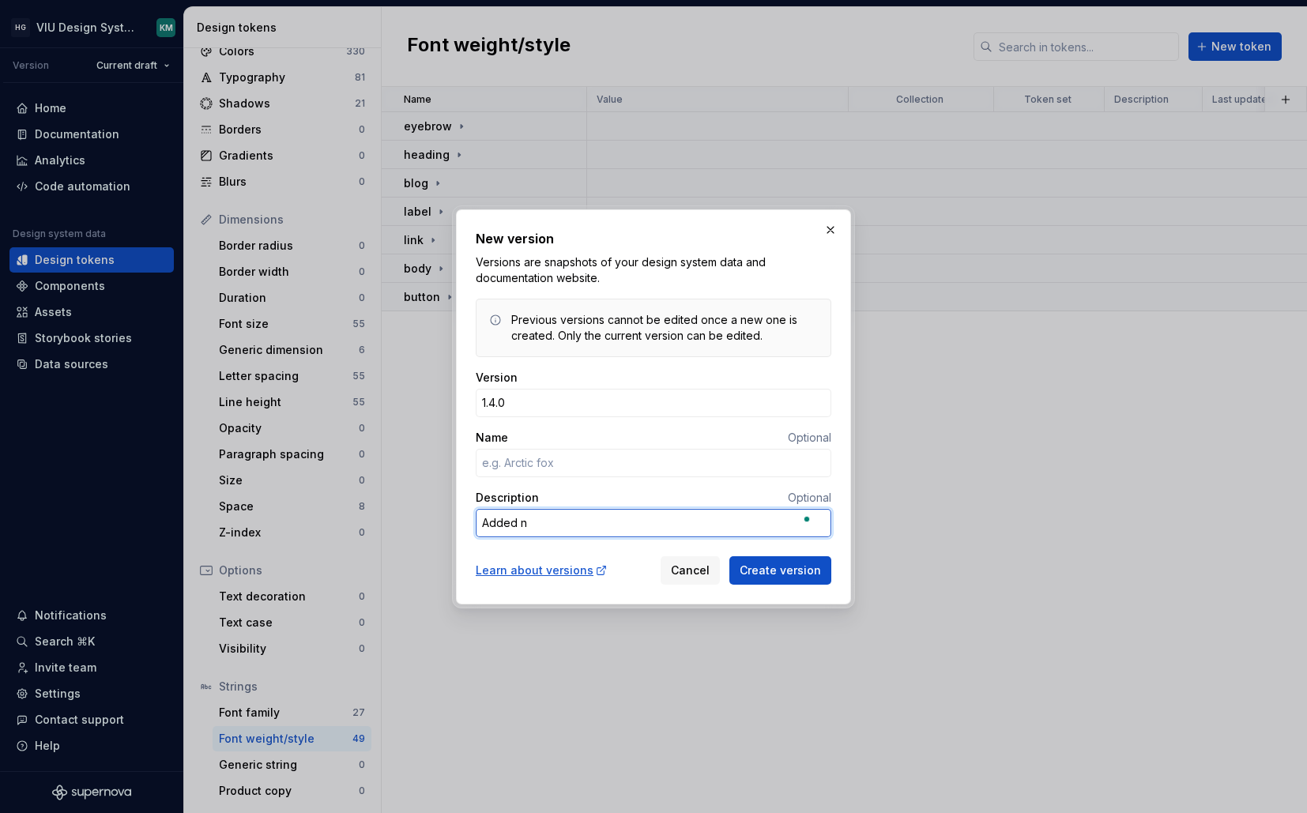
type textarea "Added ne"
type textarea "*"
type textarea "Added new"
type textarea "*"
type textarea "Added new"
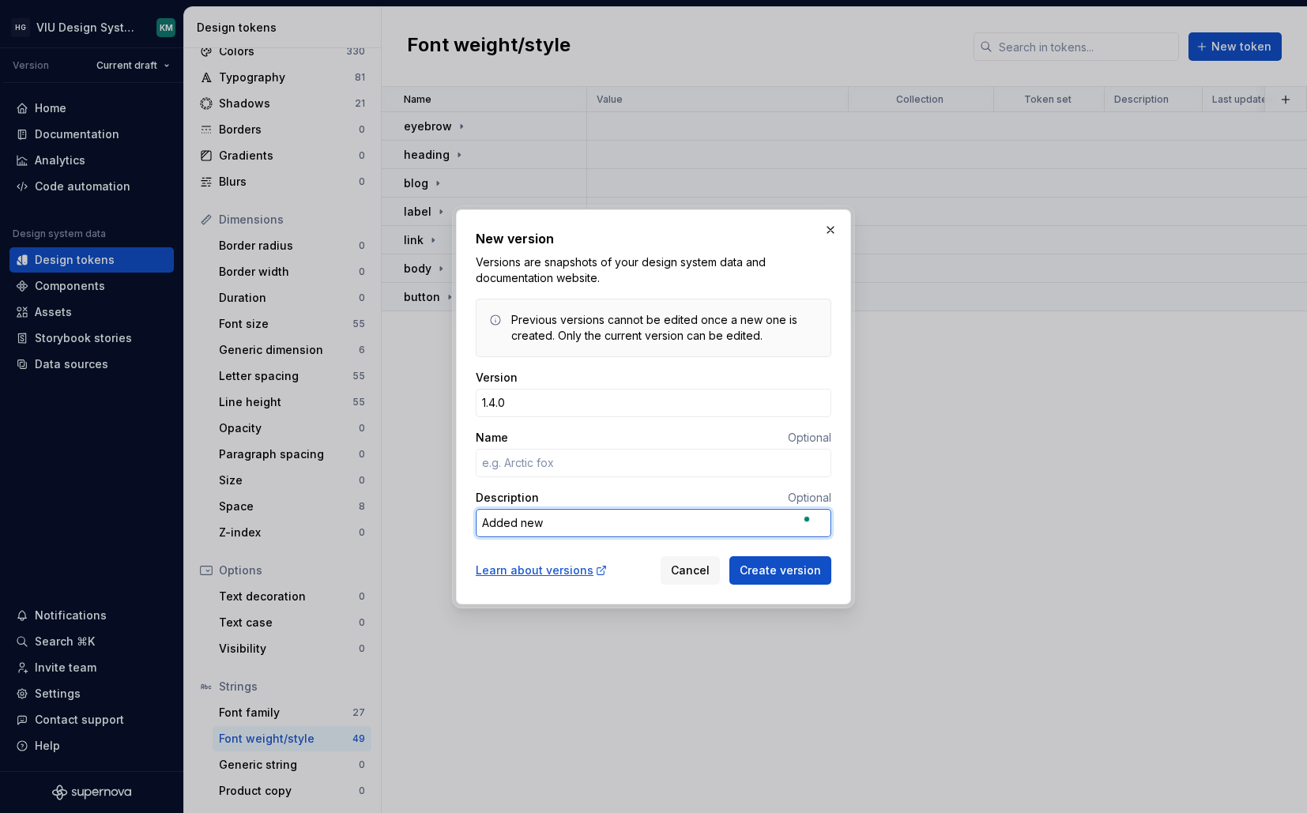
type textarea "*"
type textarea "Added new t"
type textarea "*"
type textarea "Added new ty"
type textarea "*"
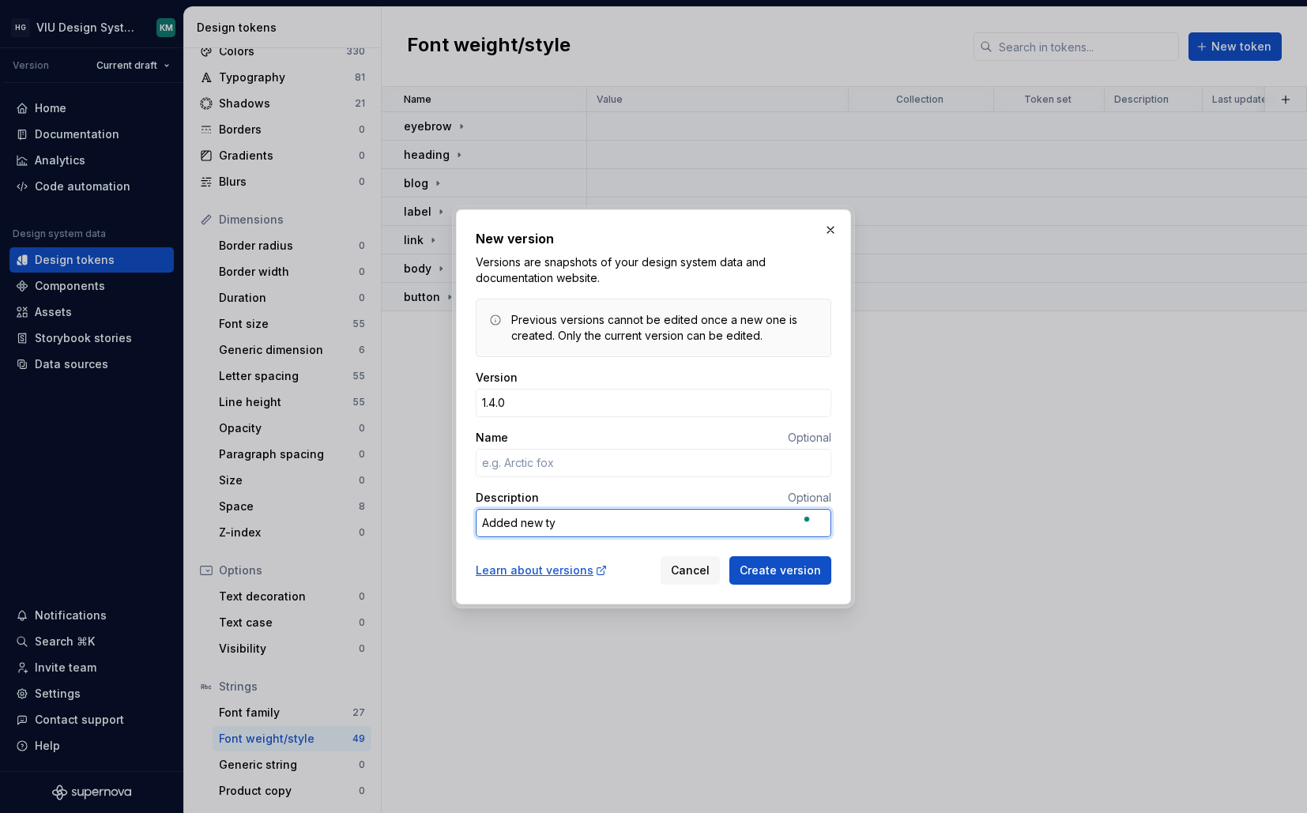
type textarea "Added new typ"
type textarea "*"
type textarea "Added new typo"
type textarea "*"
type textarea "Added new typog"
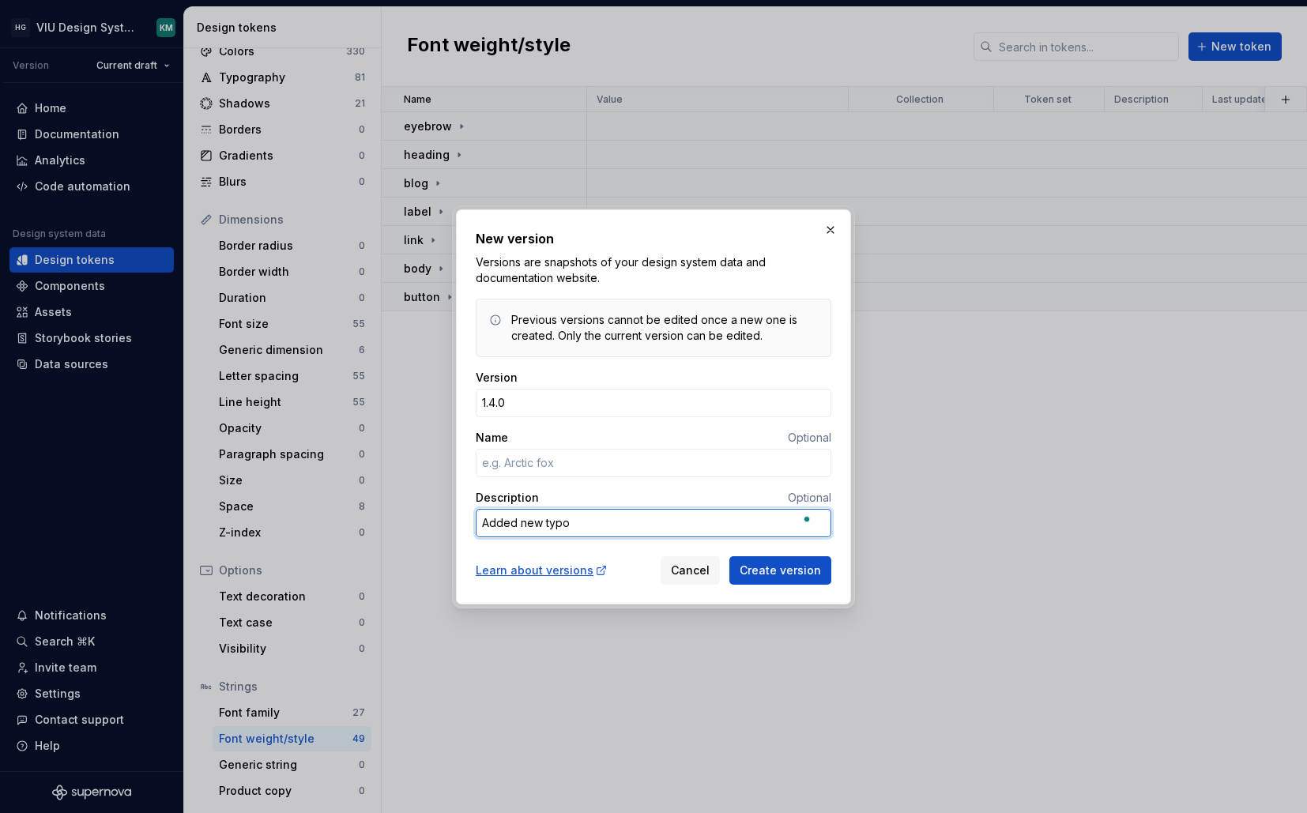
type textarea "*"
type textarea "Added new typogr"
type textarea "*"
type textarea "Added new typogra"
type textarea "*"
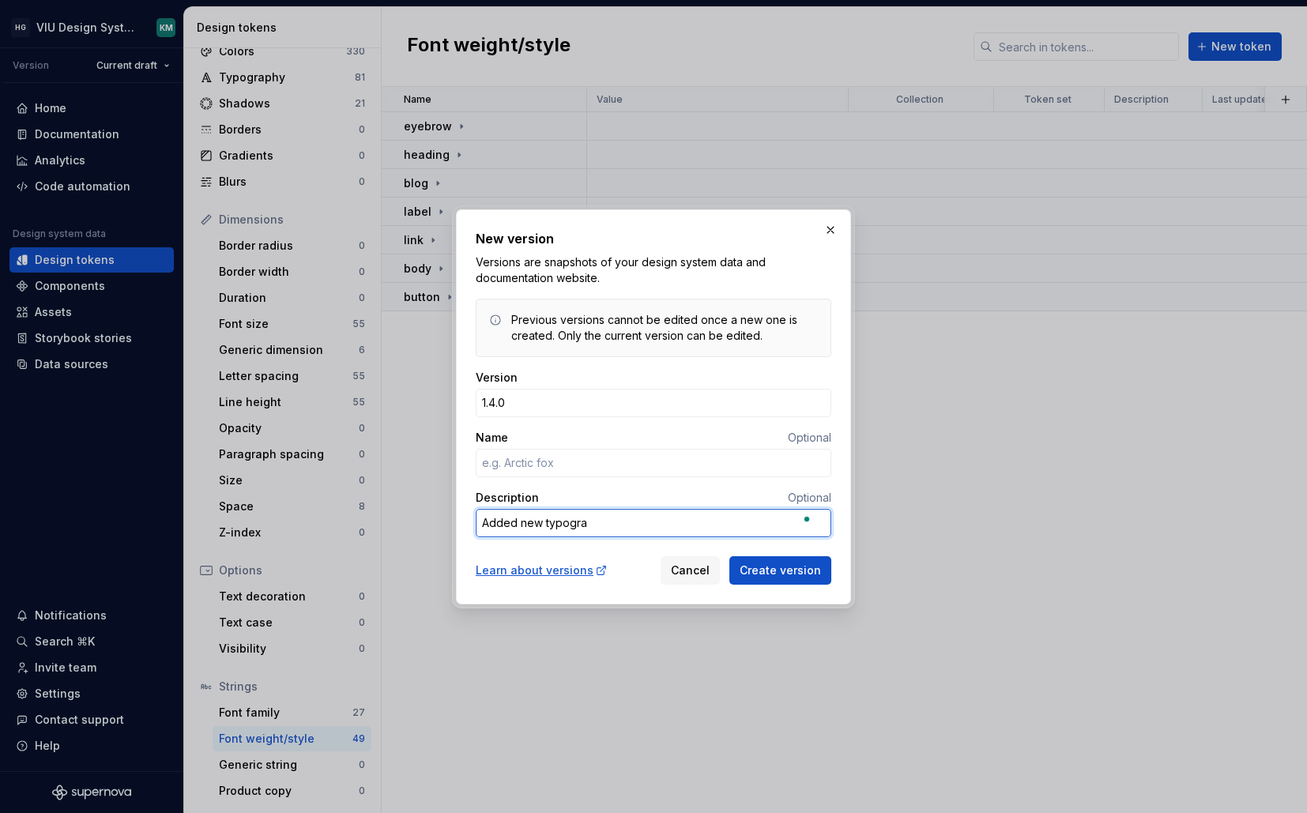
type textarea "Added new typograp"
type textarea "*"
type textarea "Added new typograph"
type textarea "*"
type textarea "Added new typography"
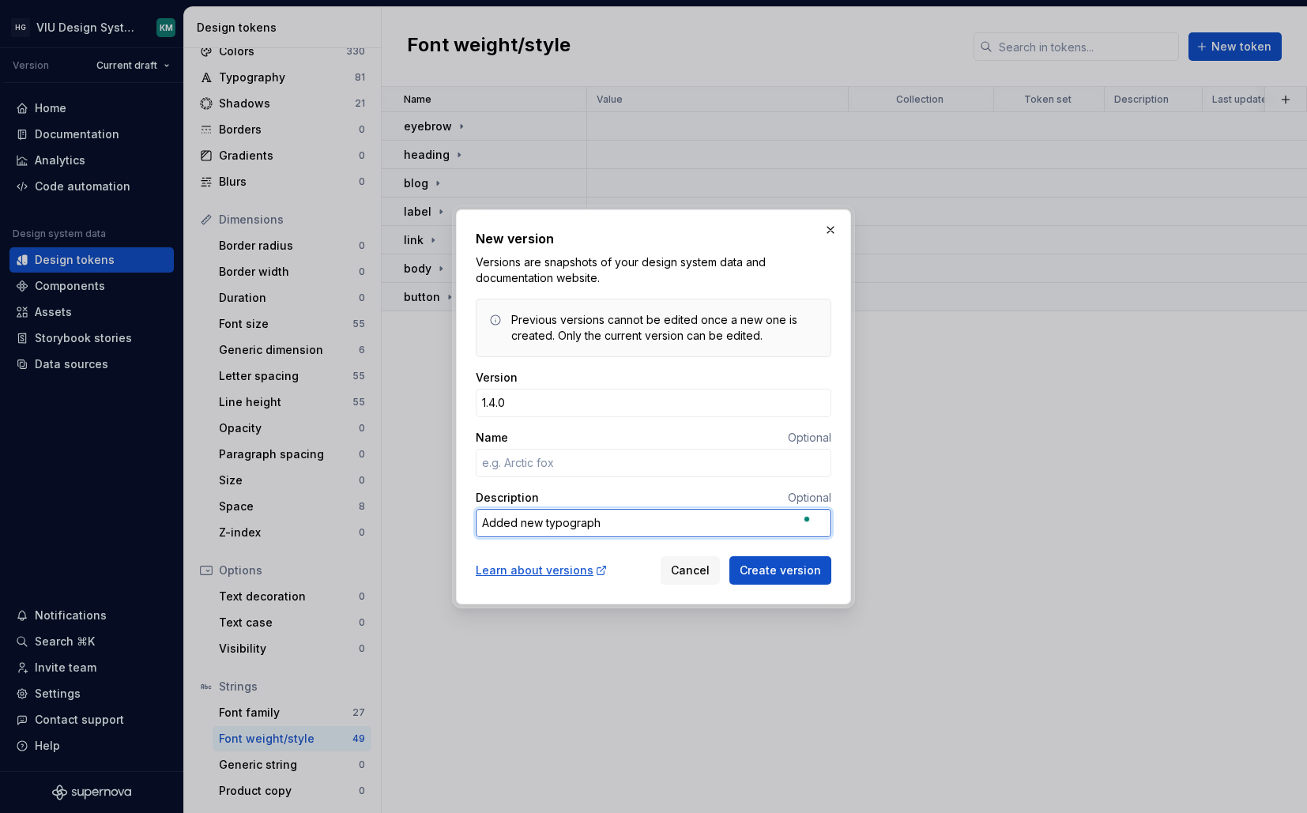
type textarea "*"
type textarea "Added new typography"
type textarea "*"
type textarea "Added new typography t"
type textarea "*"
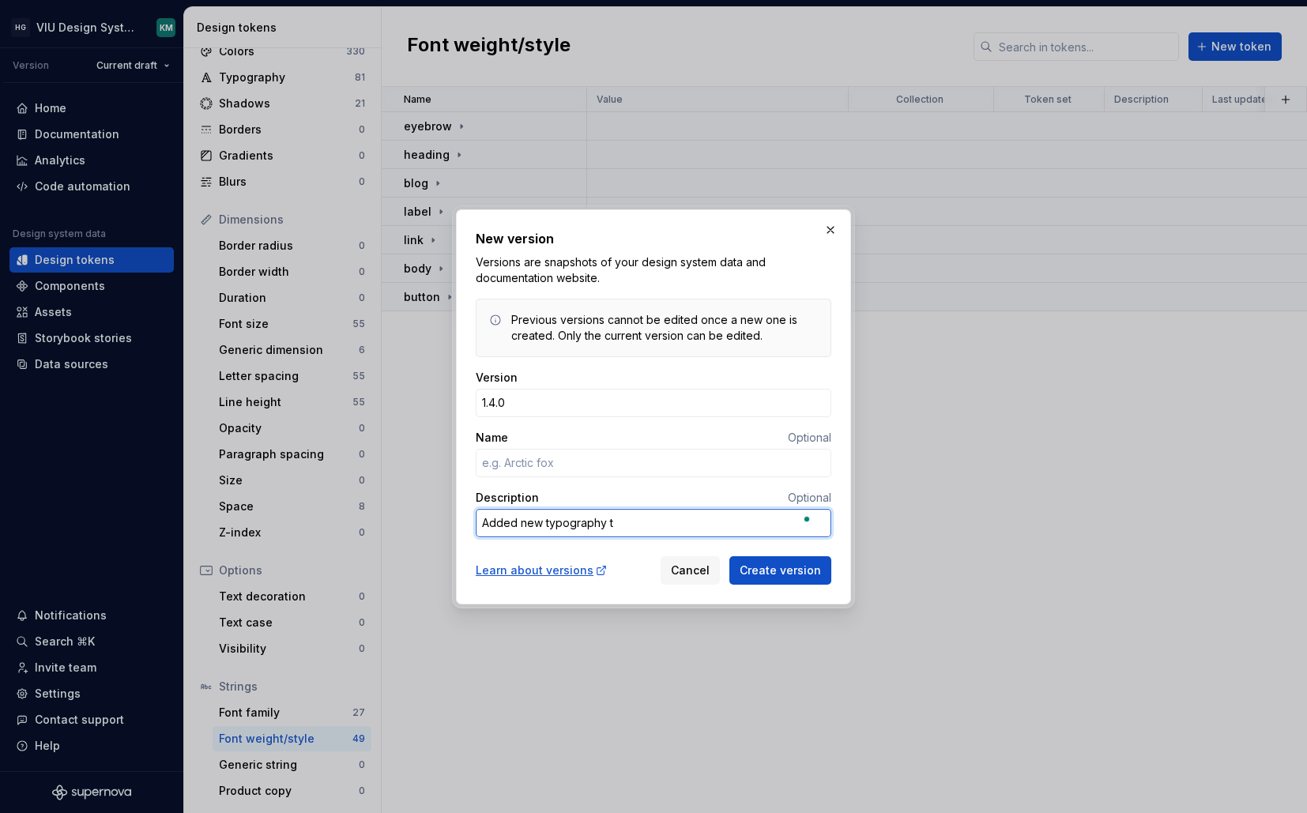
type textarea "Added new typography to"
type textarea "*"
type textarea "Added new typography tok"
type textarea "*"
type textarea "Added new typography toke"
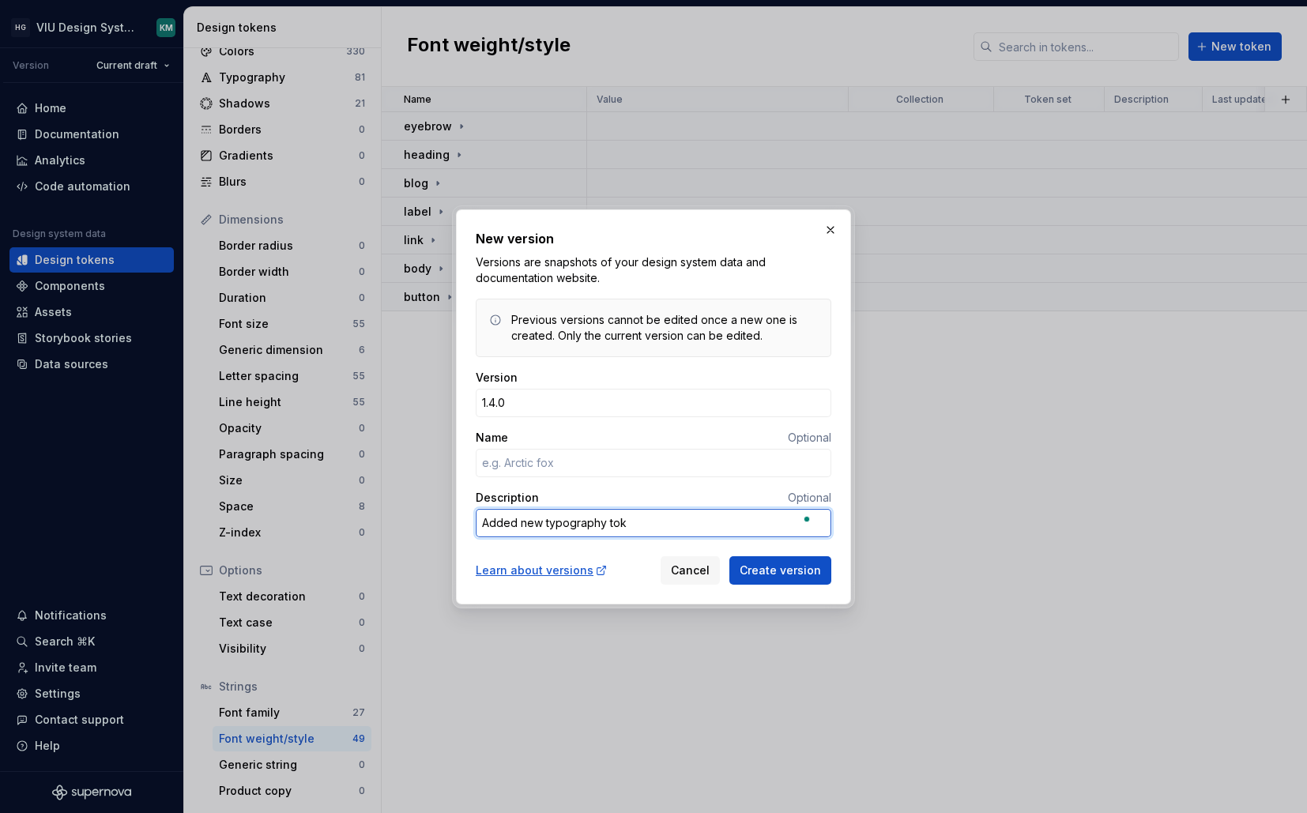
type textarea "*"
type textarea "Added new typography tokes"
type textarea "*"
type textarea "Added new typography tokesn"
type textarea "*"
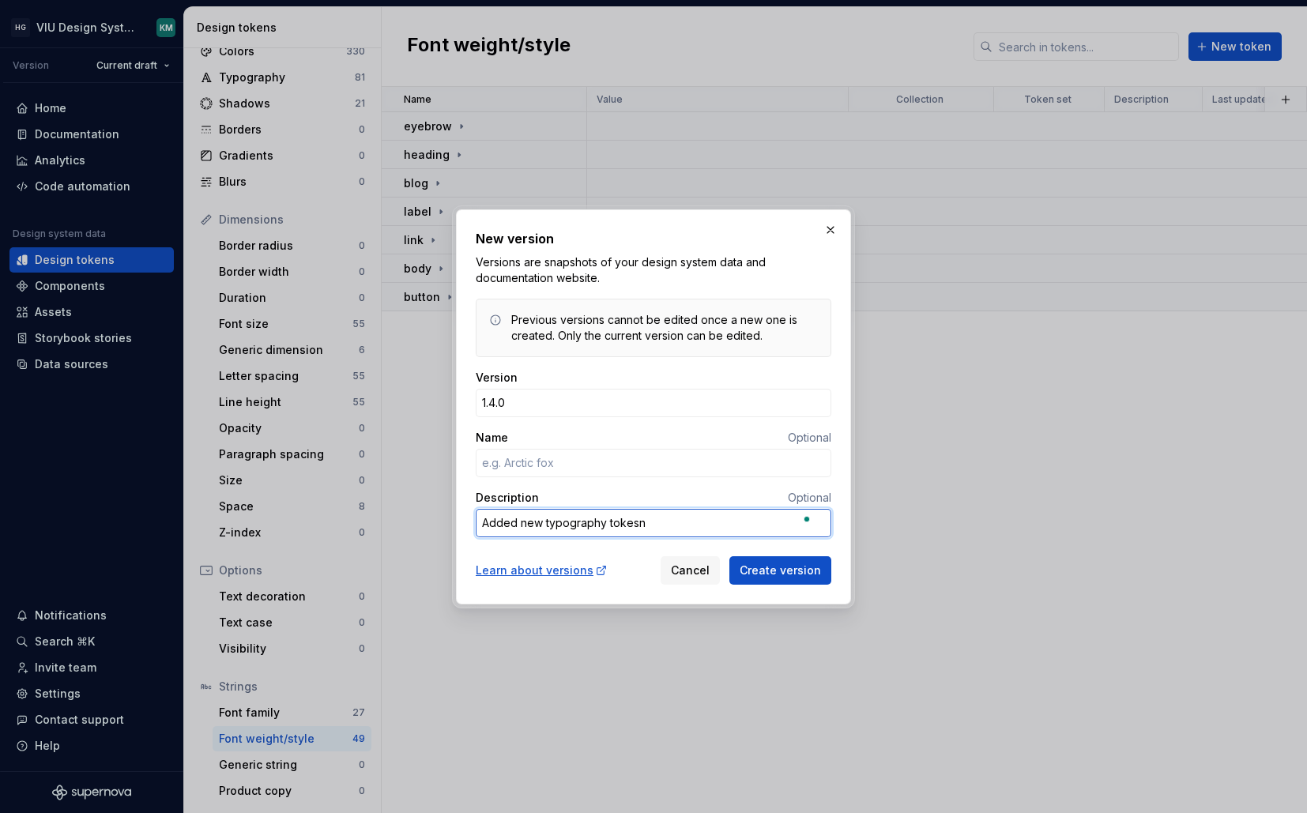
type textarea "Added new typography tokes"
type textarea "*"
type textarea "Added new typography toke"
type textarea "*"
type textarea "Added new typography token"
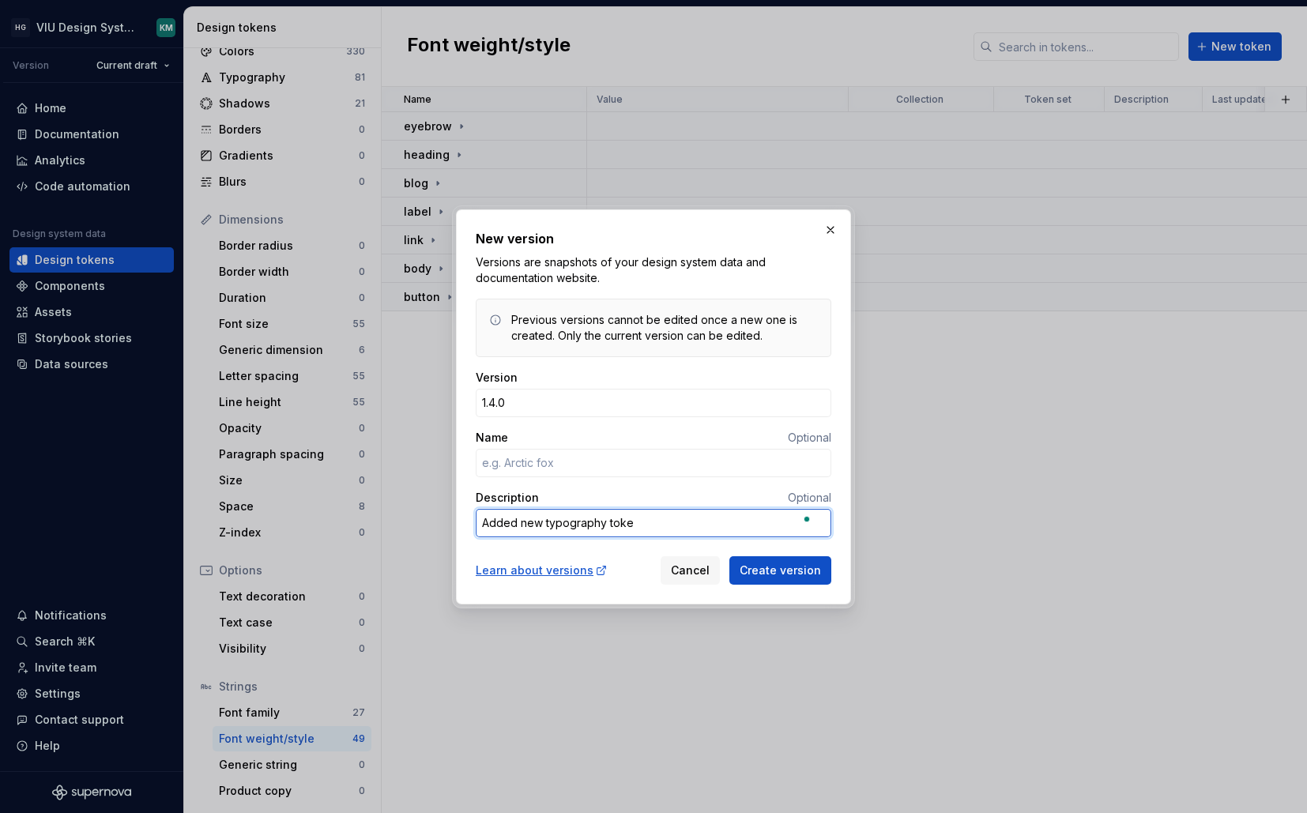
type textarea "*"
type textarea "Added new typography tokens"
type textarea "*"
type textarea "Added new typography tokens."
type textarea "*"
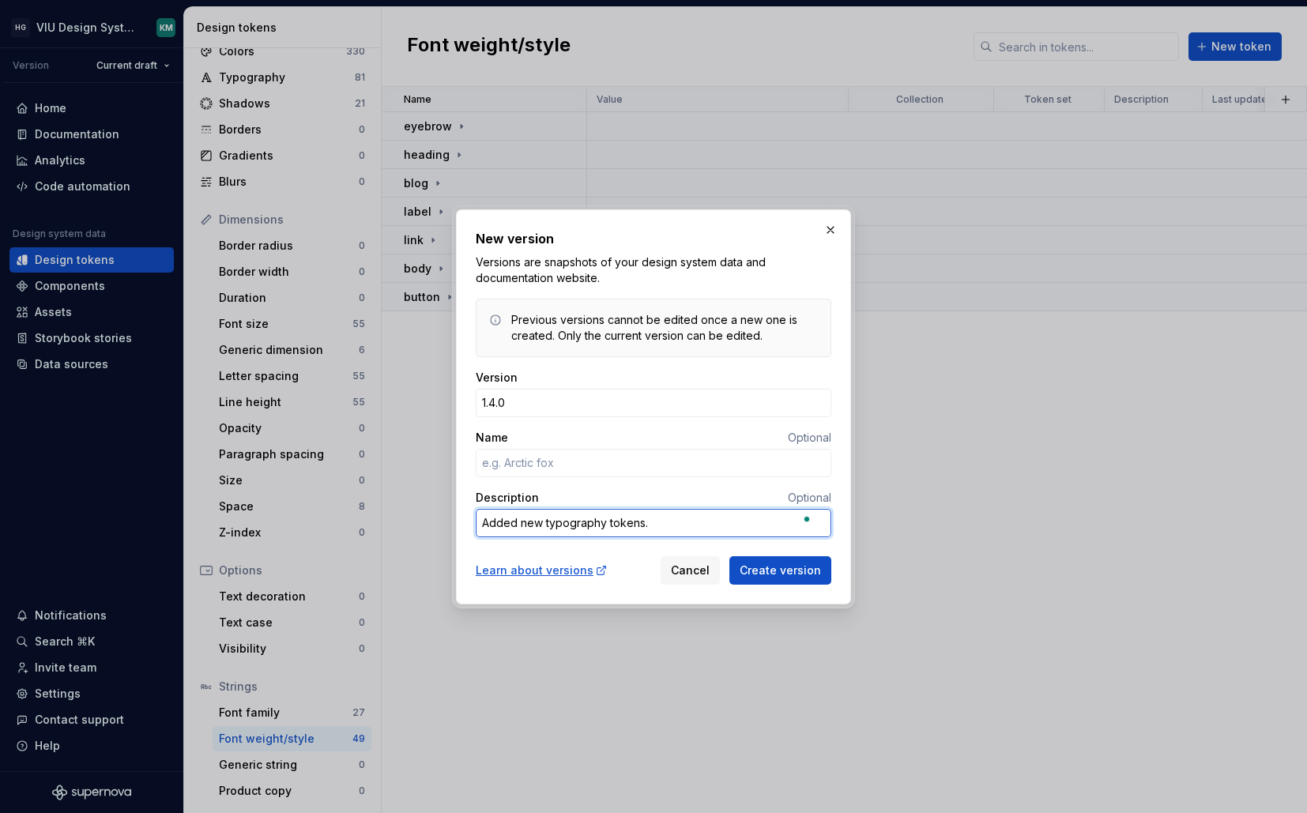
type textarea "Added new typography tokens."
type textarea "*"
type textarea "Added new typography tokens. R"
type textarea "*"
type textarea "Added new typography tokens. Re"
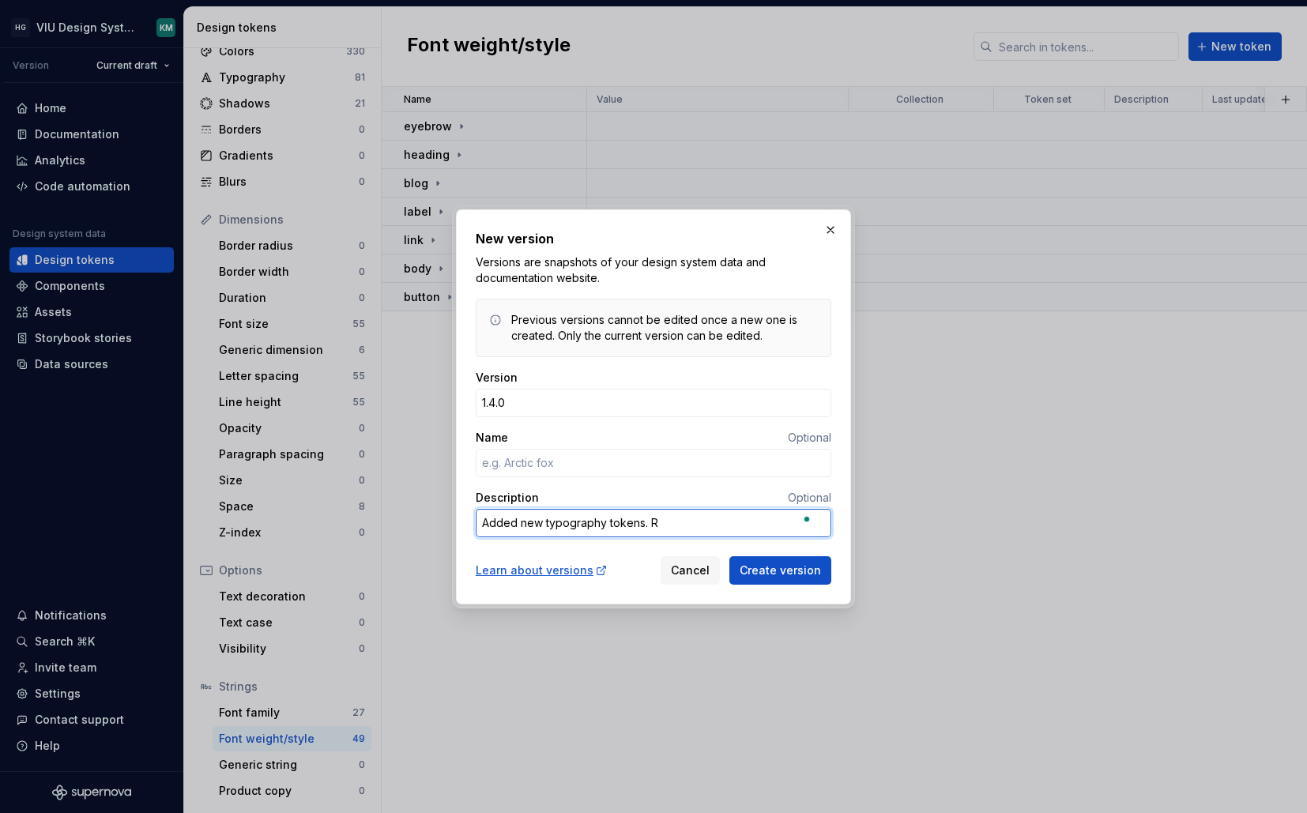
type textarea "*"
type textarea "Added new typography tokens. Rem"
type textarea "*"
type textarea "Added new typography tokens. Remo"
type textarea "*"
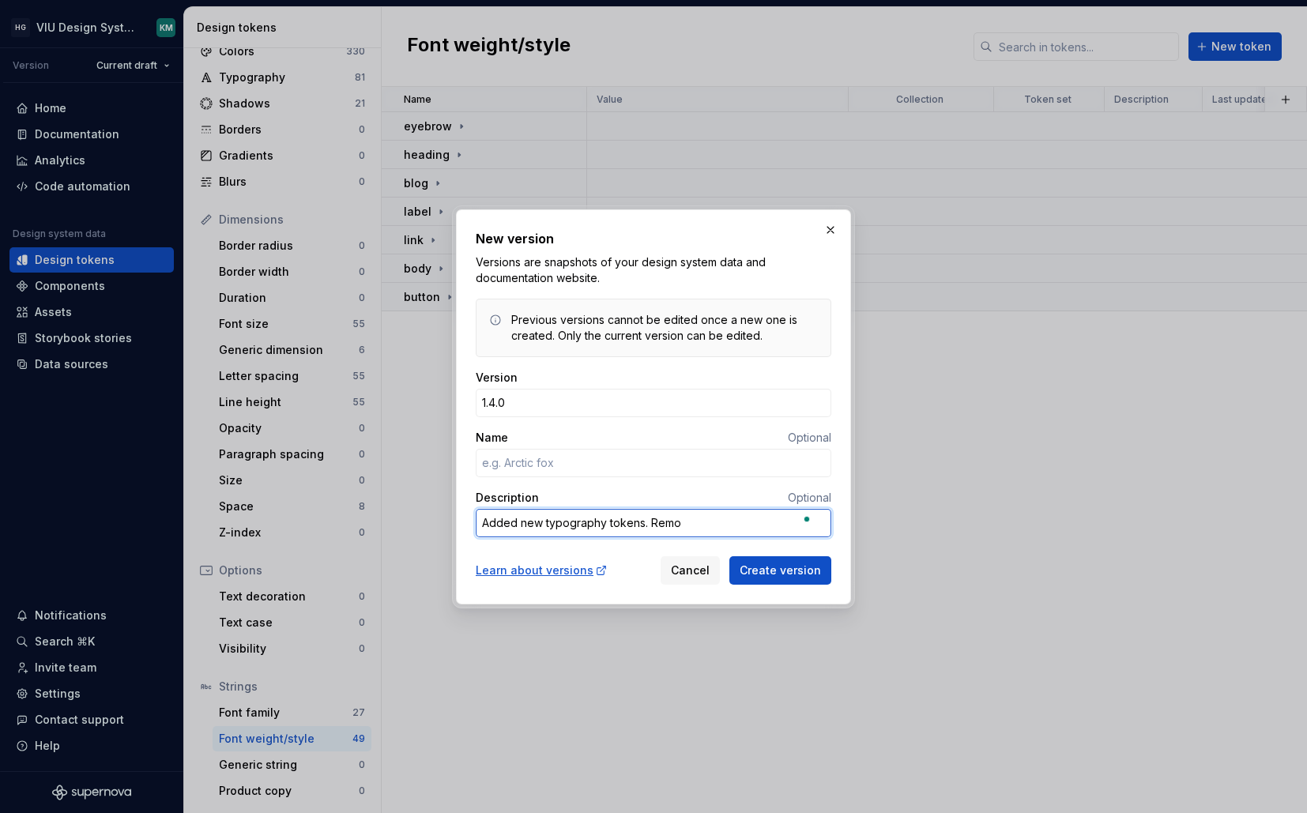
type textarea "Added new typography tokens. Remov"
type textarea "*"
type textarea "Added new typography tokens. Remove"
type textarea "*"
type textarea "Added new typography tokens. Removed"
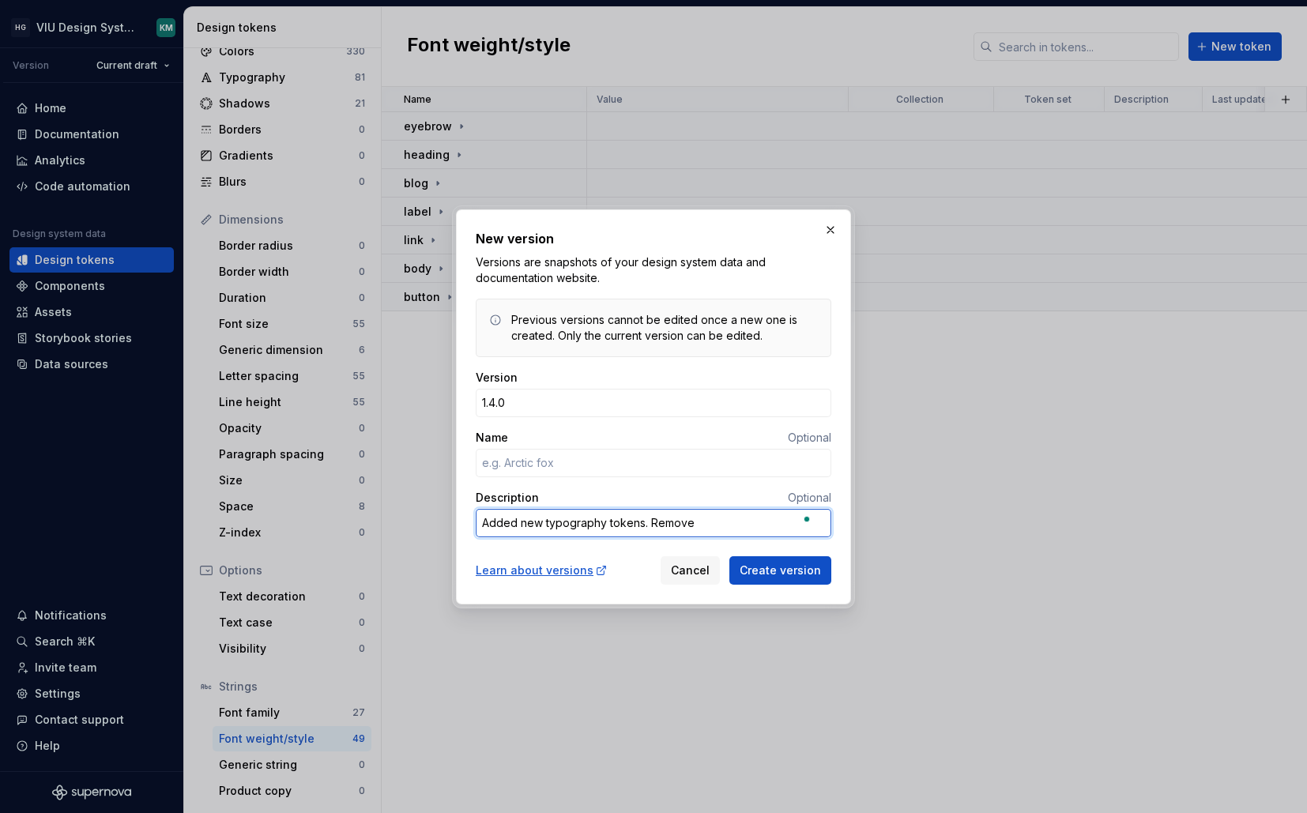
type textarea "*"
type textarea "Added new typography tokens. Removed"
type textarea "*"
type textarea "Added new typography tokens. Removed o"
type textarea "*"
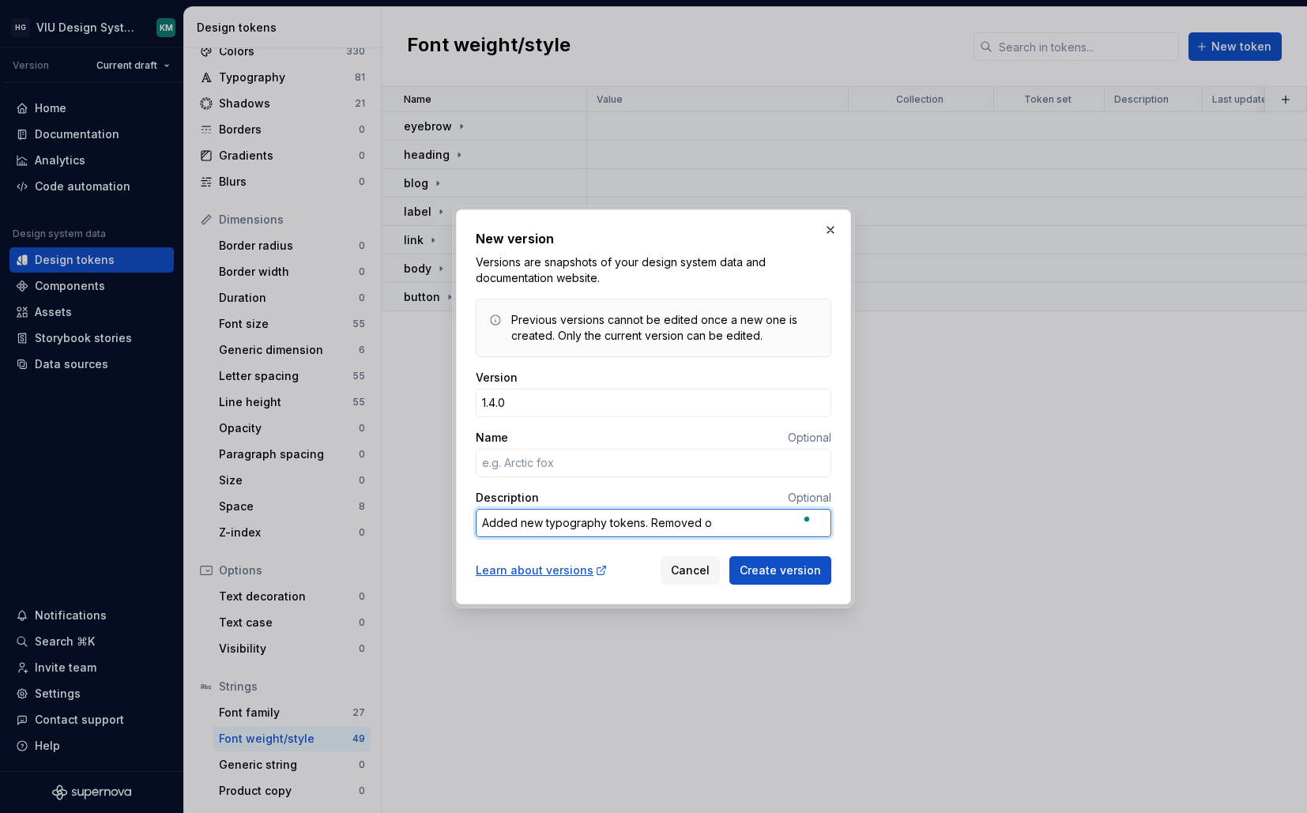
type textarea "Added new typography tokens. Removed on"
type textarea "*"
type textarea "Added new typography tokens. Removed ond"
type textarea "*"
type textarea "Added new typography tokens. Removed onda"
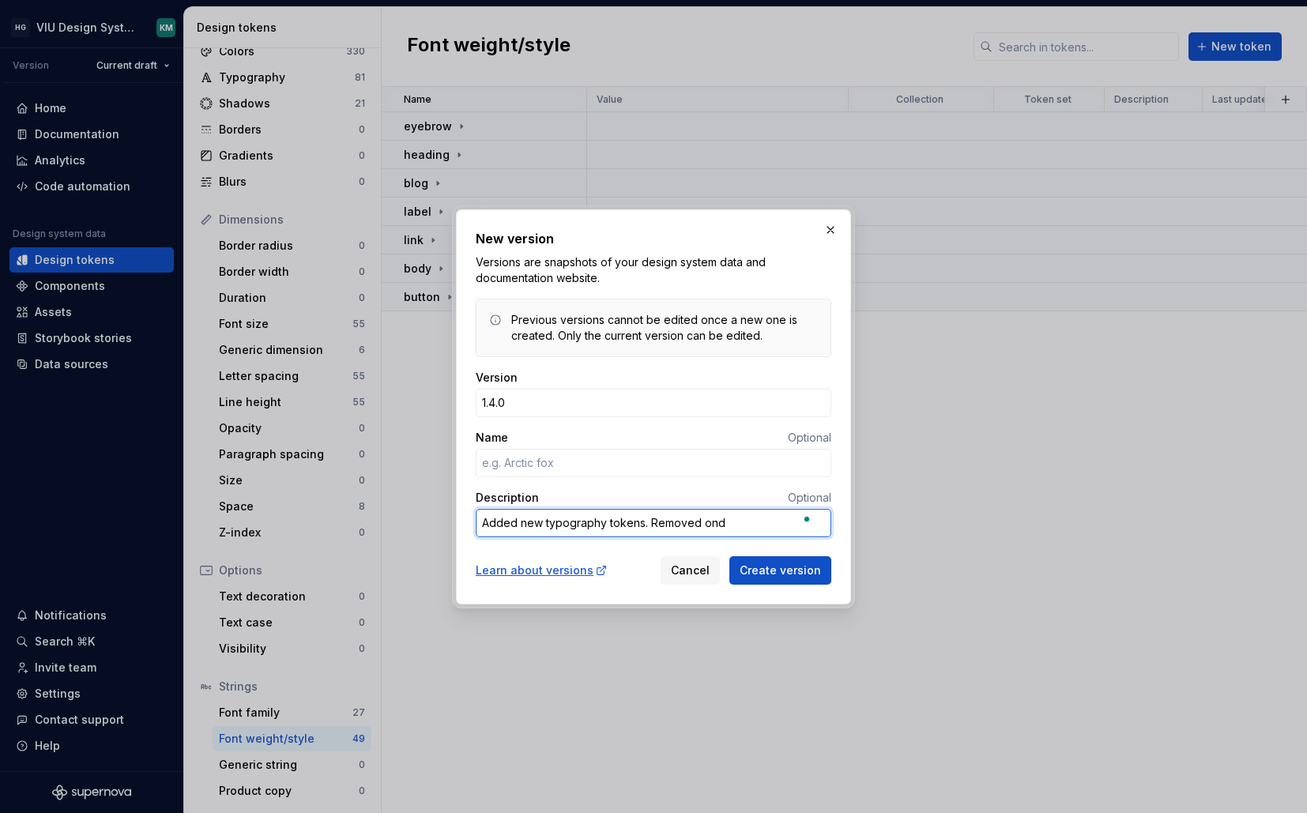
type textarea "*"
type textarea "Added new typography tokens. Removed onda"
type textarea "*"
type textarea "Added new typography tokens. Removed onda"
type textarea "*"
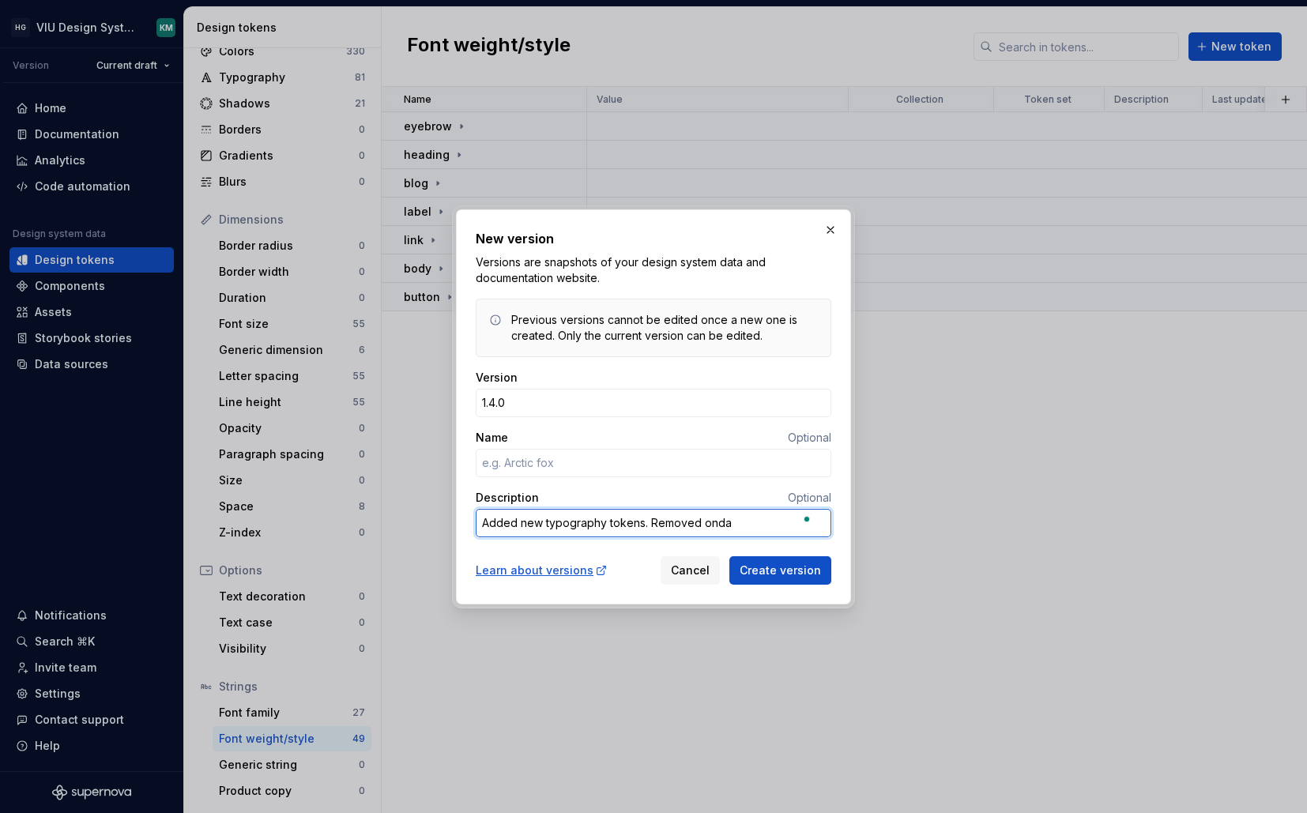
type textarea "Added new typography tokens. Removed ond"
type textarea "*"
type textarea "Added new typography tokens. Removed on"
type textarea "*"
type textarea "Added new typography tokens. Removed o"
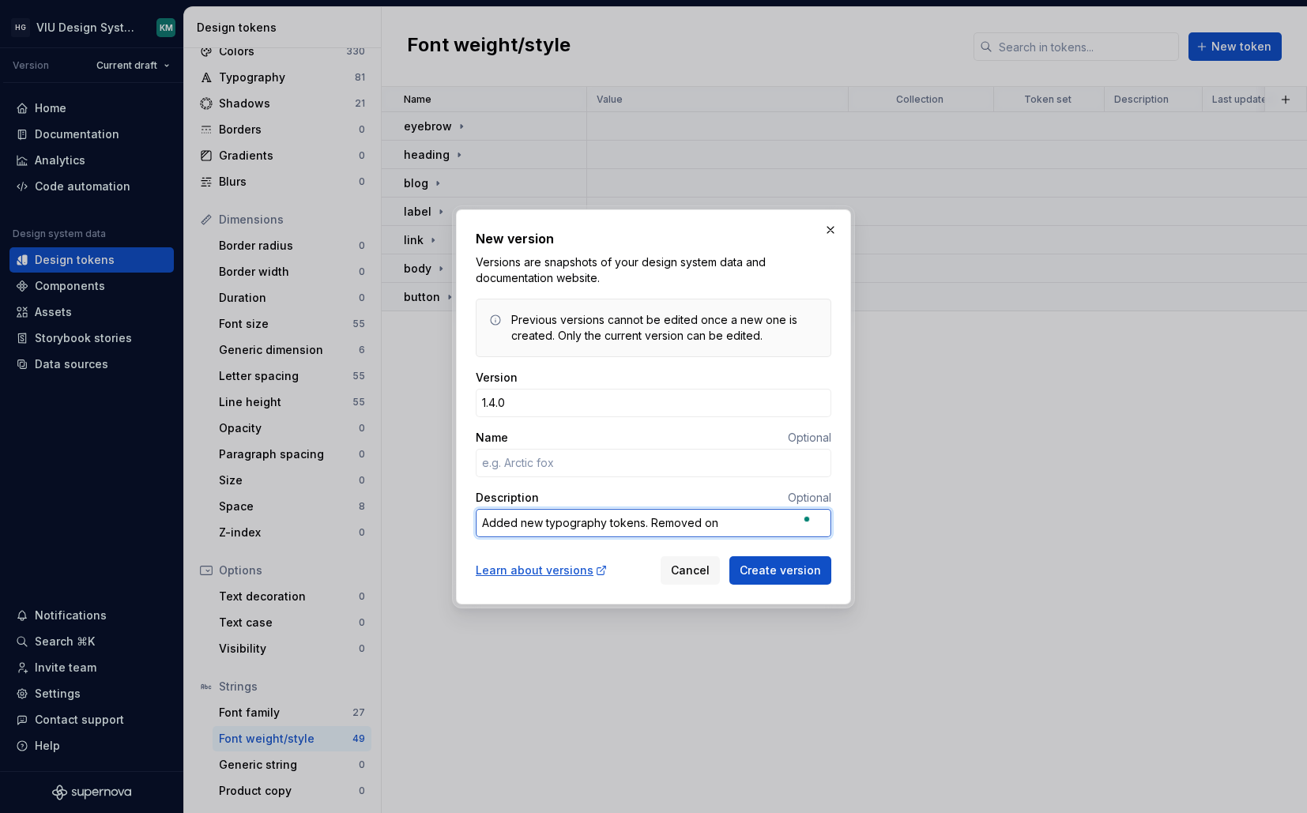
type textarea "*"
type textarea "Added new typography tokens. Removed"
type textarea "*"
type textarea "Added new typography tokens. Removed H"
type textarea "*"
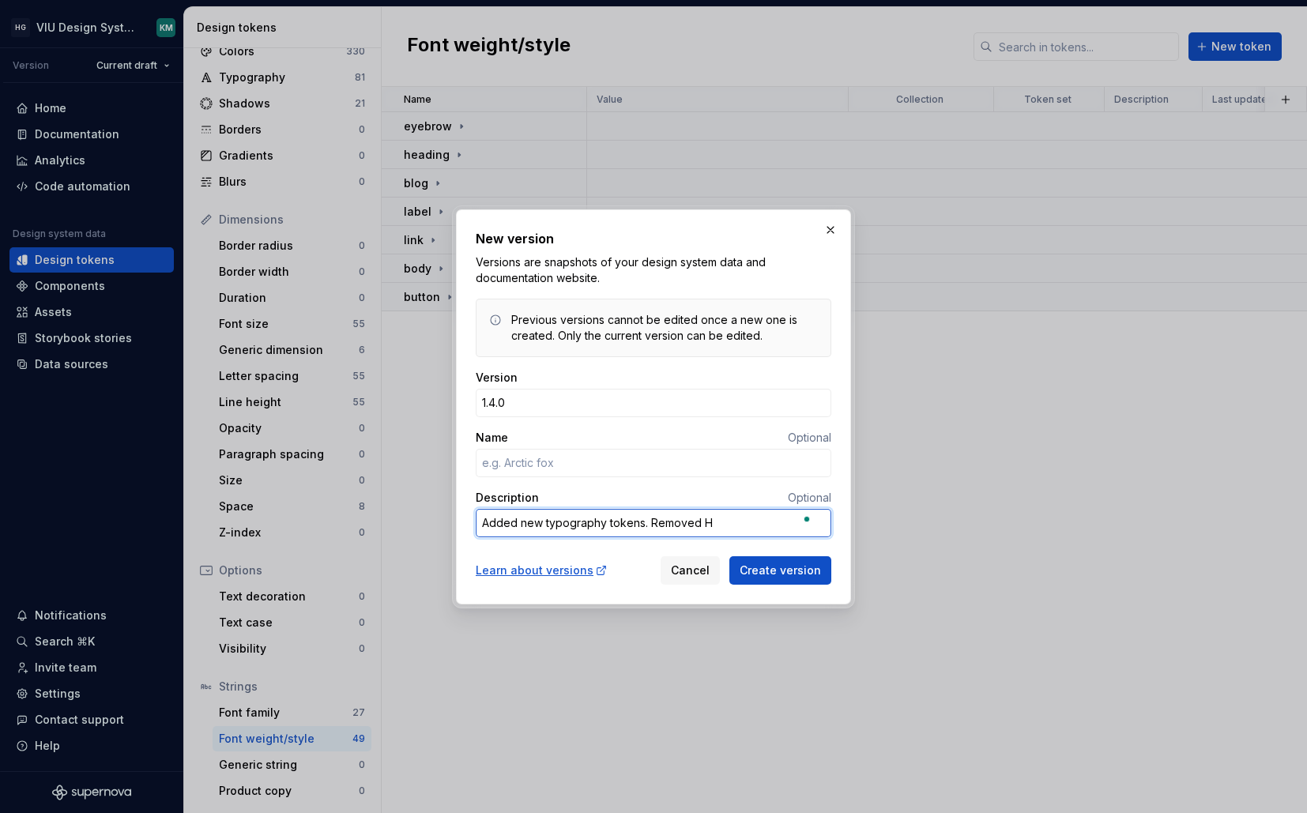
type textarea "Added new typography tokens. Removed Ho"
type textarea "*"
type textarea "Added new typography tokens. Removed Hon"
type textarea "*"
type textarea "Added new typography tokens. Removed Hond"
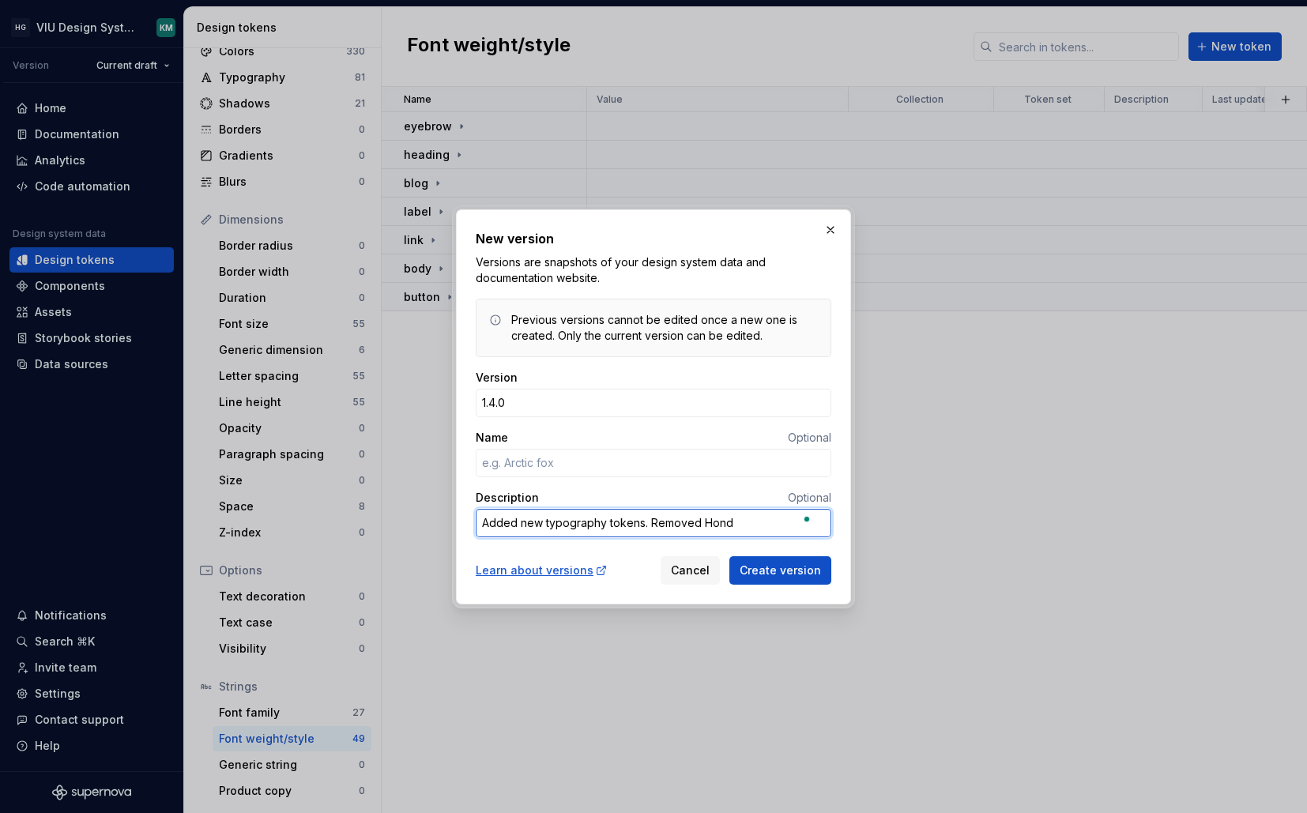
type textarea "*"
type textarea "Added new typography tokens. Removed Honda"
type textarea "*"
type textarea "Added new typography tokens. Removed Honda"
type textarea "*"
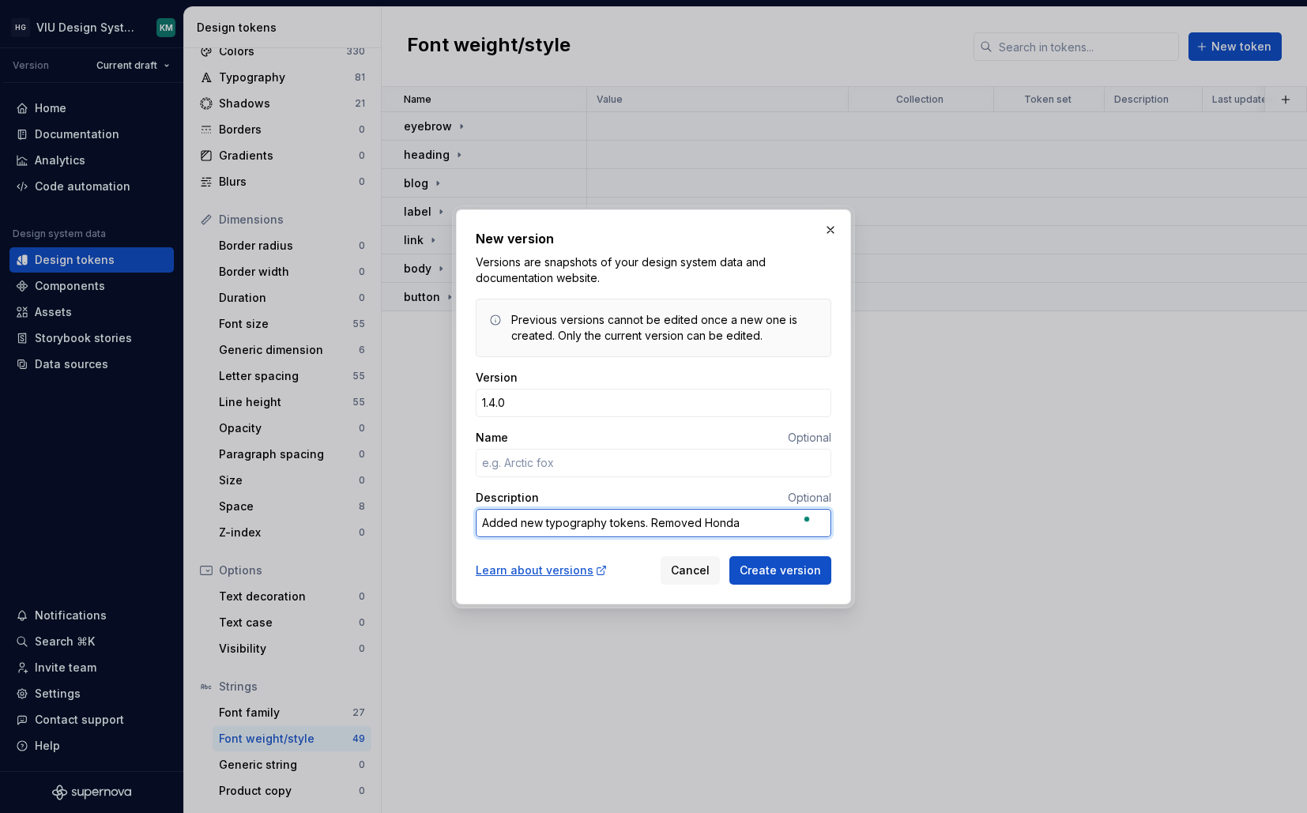
type textarea "Added new typography tokens. Removed Honda a"
type textarea "*"
type textarea "Added new typography tokens. Removed Honda an"
type textarea "*"
type textarea "Added new typography tokens. Removed Honda and"
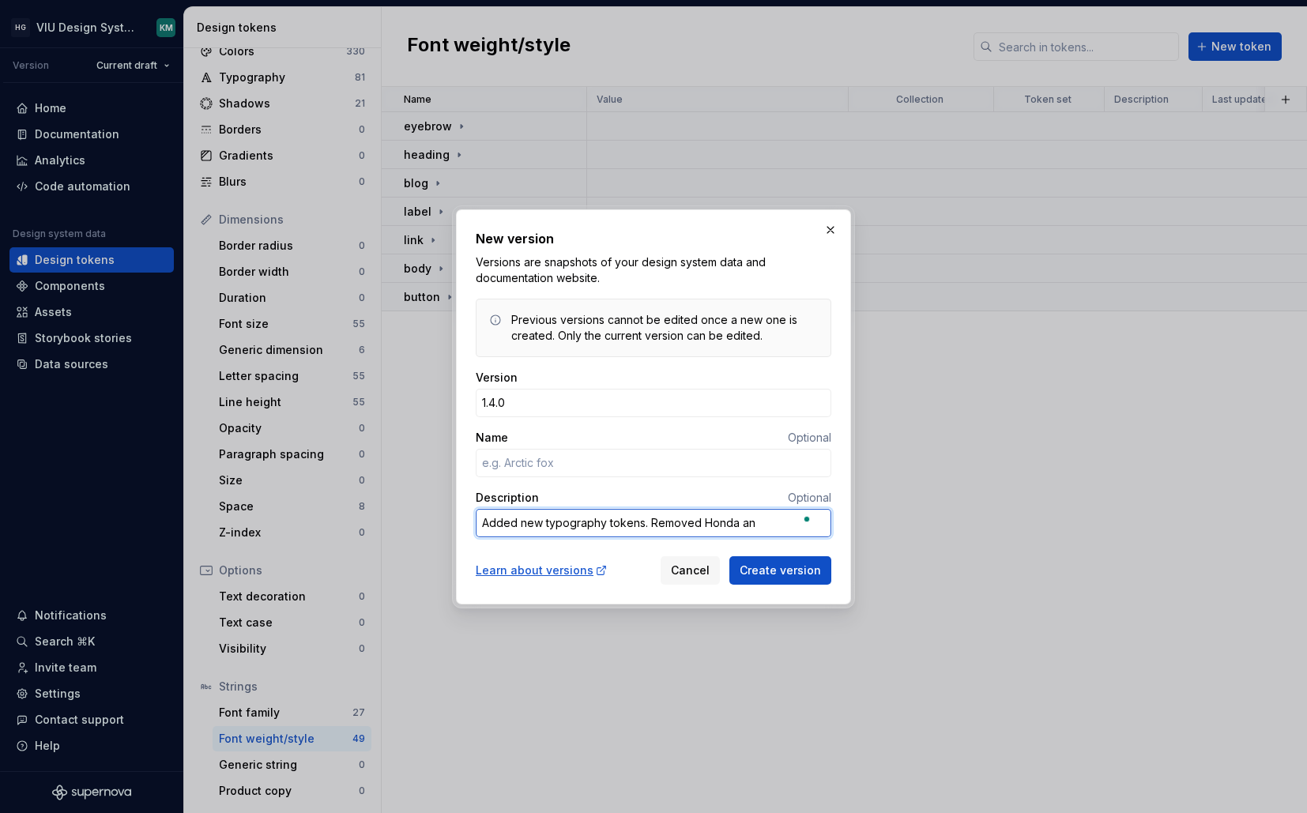
type textarea "*"
type textarea "Added new typography tokens. Removed Honda and"
type textarea "*"
type textarea "Added new typography tokens. Removed Honda and V"
type textarea "*"
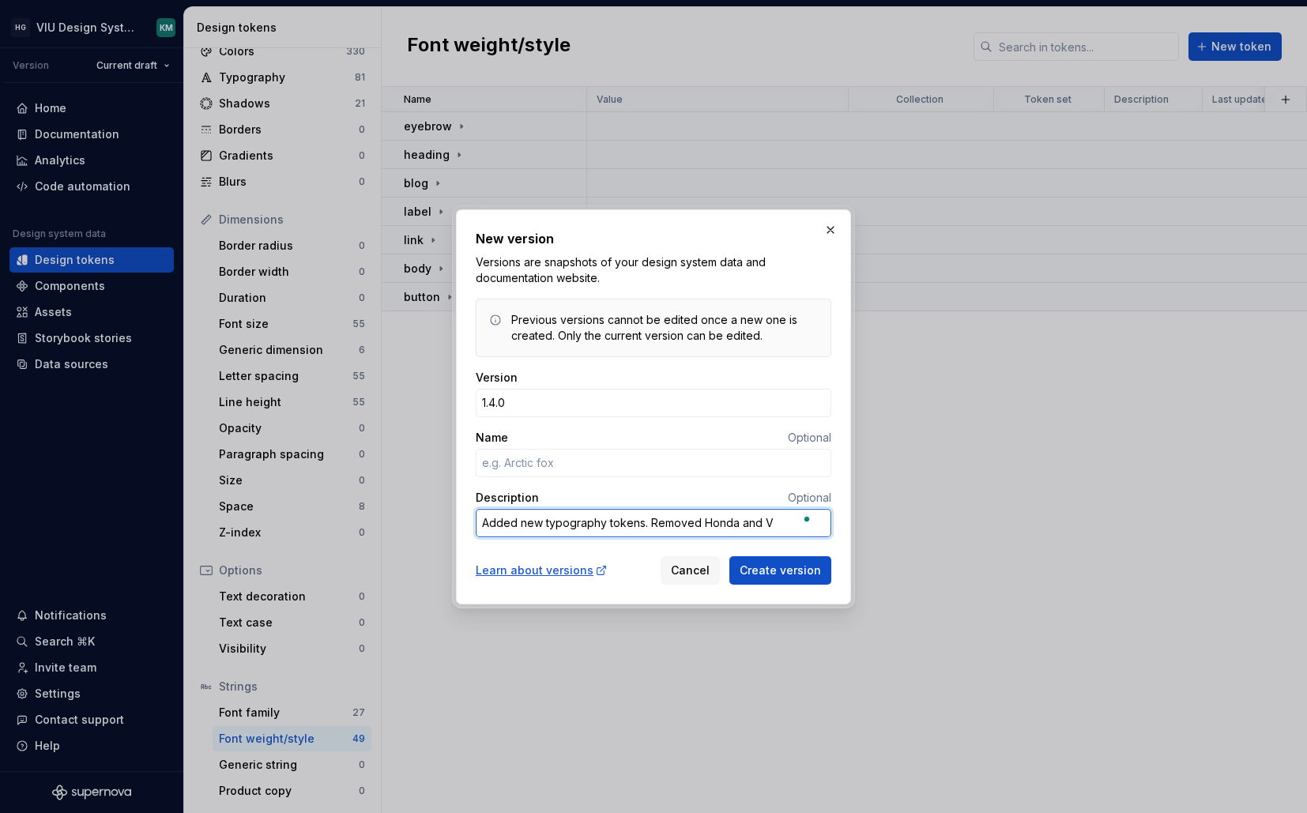
type textarea "Added new typography tokens. Removed Honda and Va"
type textarea "*"
type textarea "Added new typography tokens. Removed Honda and Val"
type textarea "*"
type textarea "Added new typography tokens. Removed Honda and Valo"
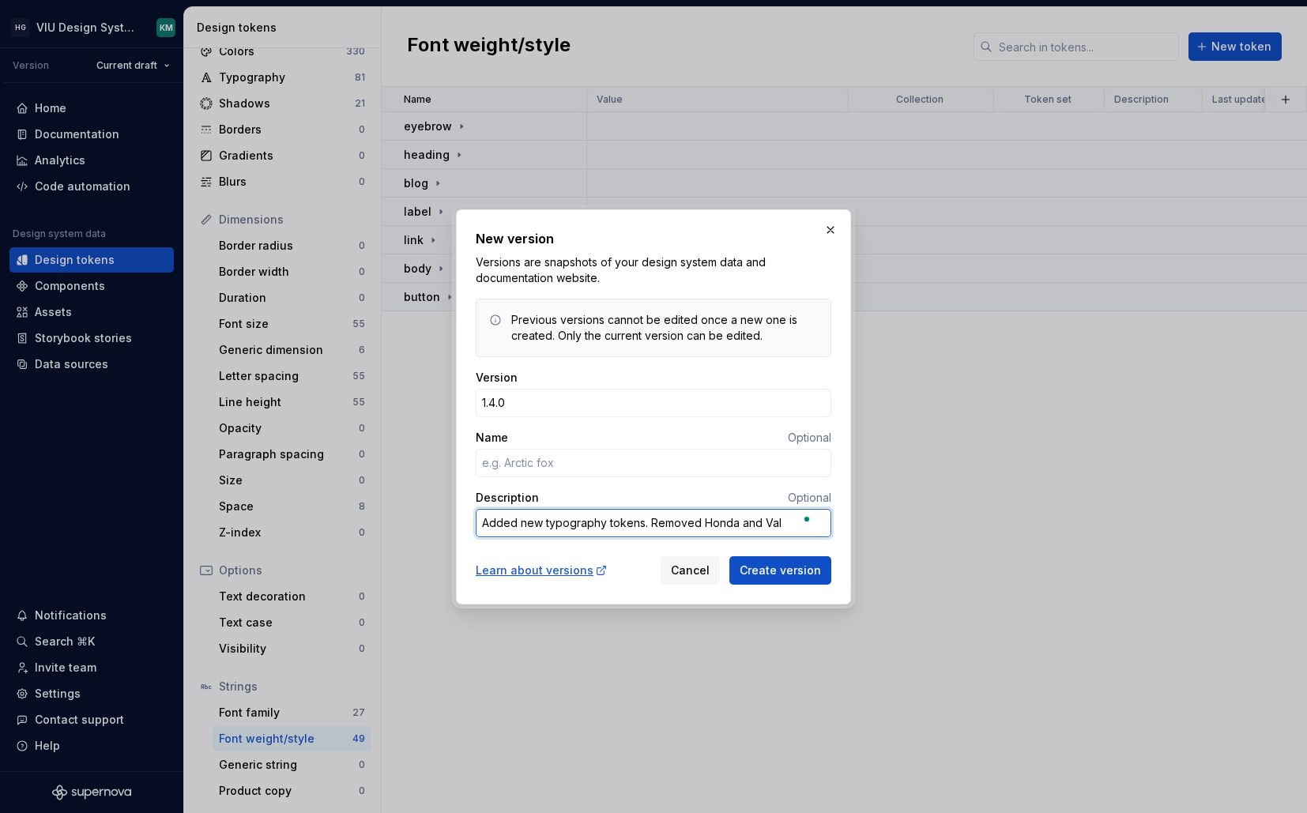
type textarea "*"
type textarea "Added new typography tokens. Removed Honda and Valon"
type textarea "*"
type textarea "Added new typography tokens. Removed Honda and Valon"
type textarea "*"
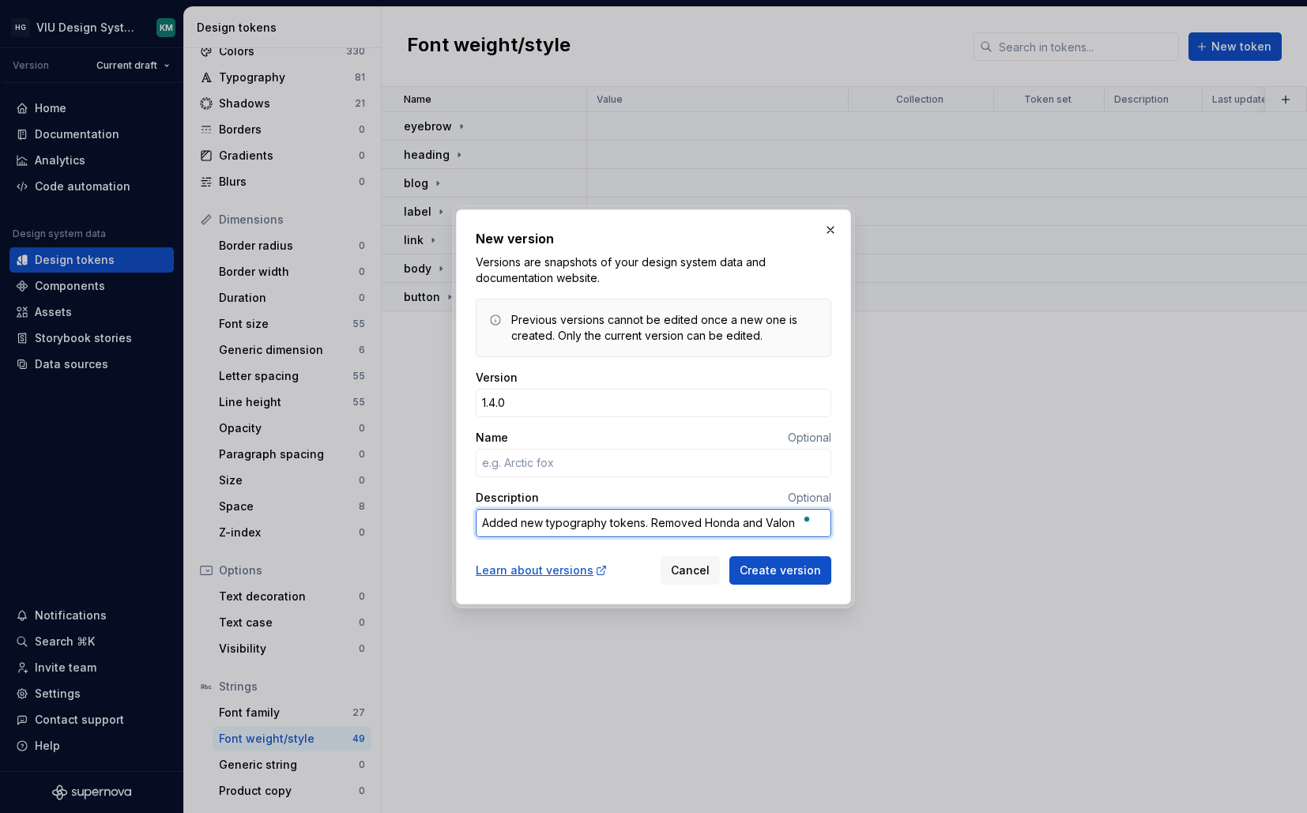
type textarea "Added new typography tokens. Removed Honda and Valon a"
type textarea "*"
type textarea "Added new typography tokens. Removed Honda and Valon"
type textarea "*"
type textarea "Added new typography tokens. Removed Honda and Valon d"
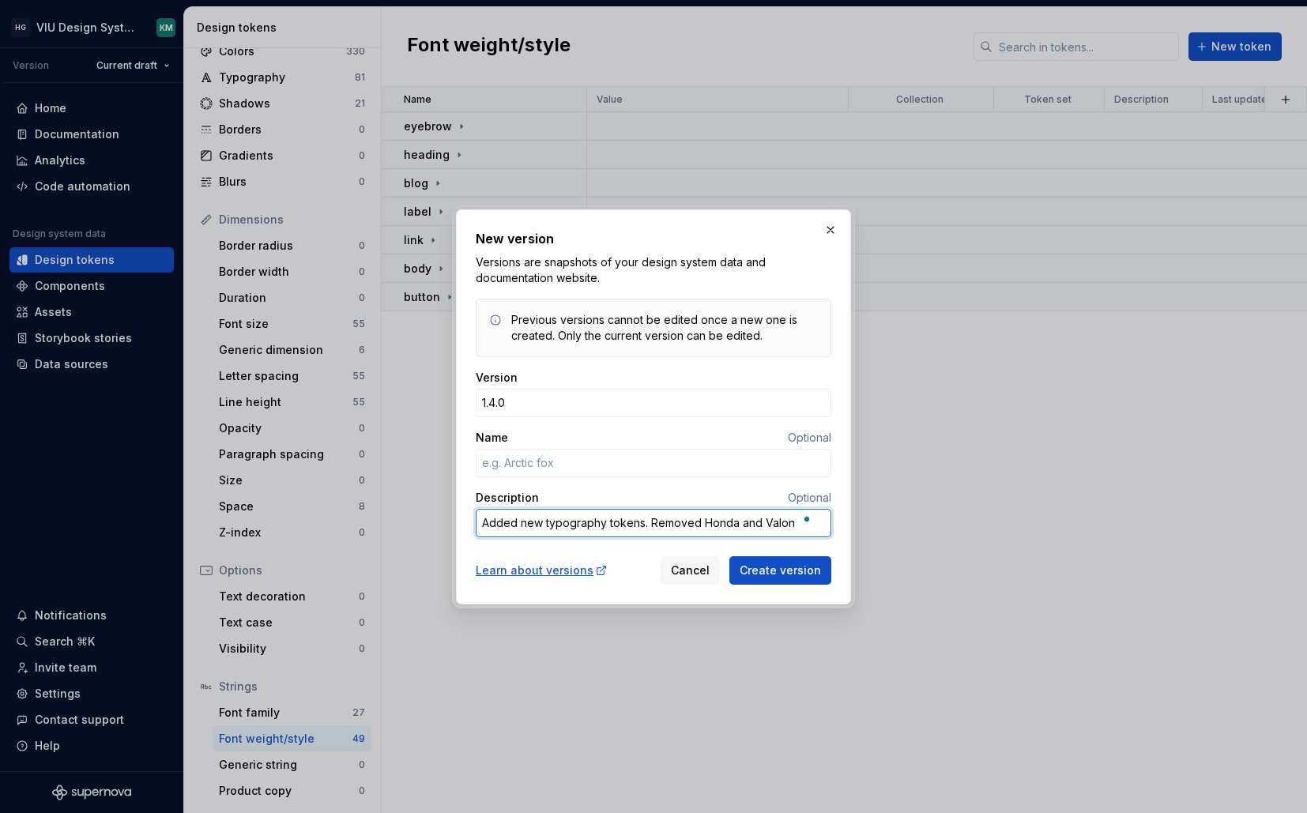
type textarea "*"
type textarea "Added new typography tokens. Removed Honda and Valon da"
type textarea "*"
type textarea "Added new typography tokens. Removed Honda and Valon dat"
type textarea "*"
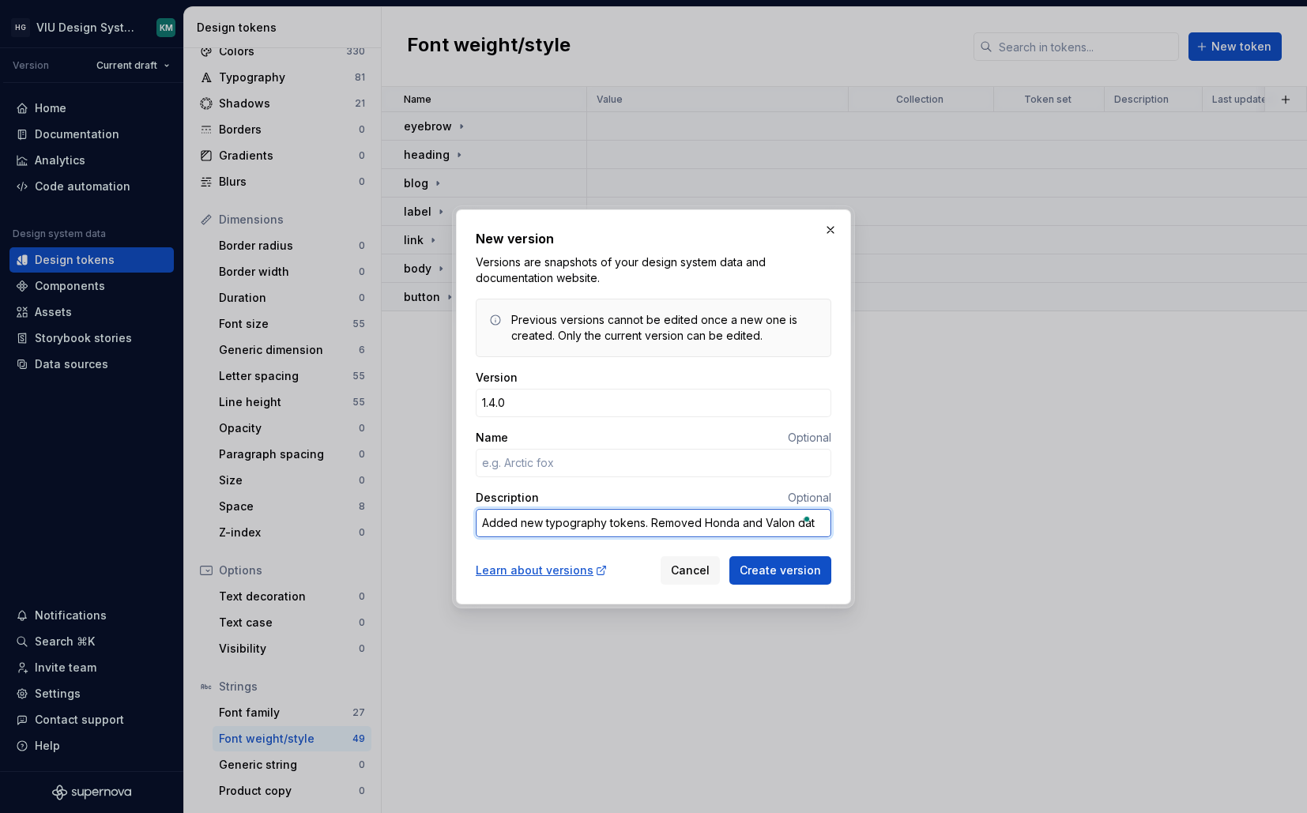
type textarea "Added new typography tokens. Removed Honda and Valon data"
type textarea "*"
type textarea "Added new typography tokens. Removed Honda and Valon datas"
type textarea "*"
type textarea "Added new typography tokens. Removed Honda and Valon datase"
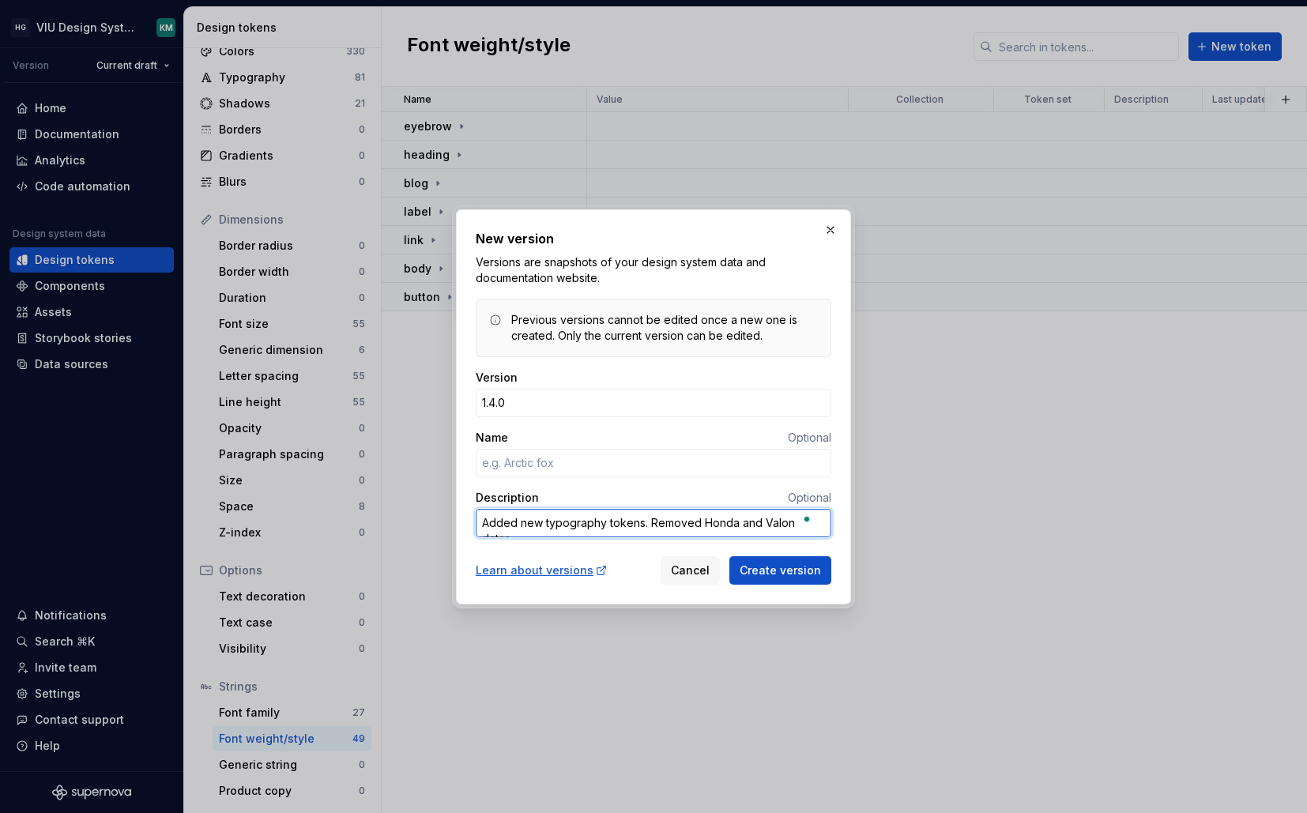
type textarea "*"
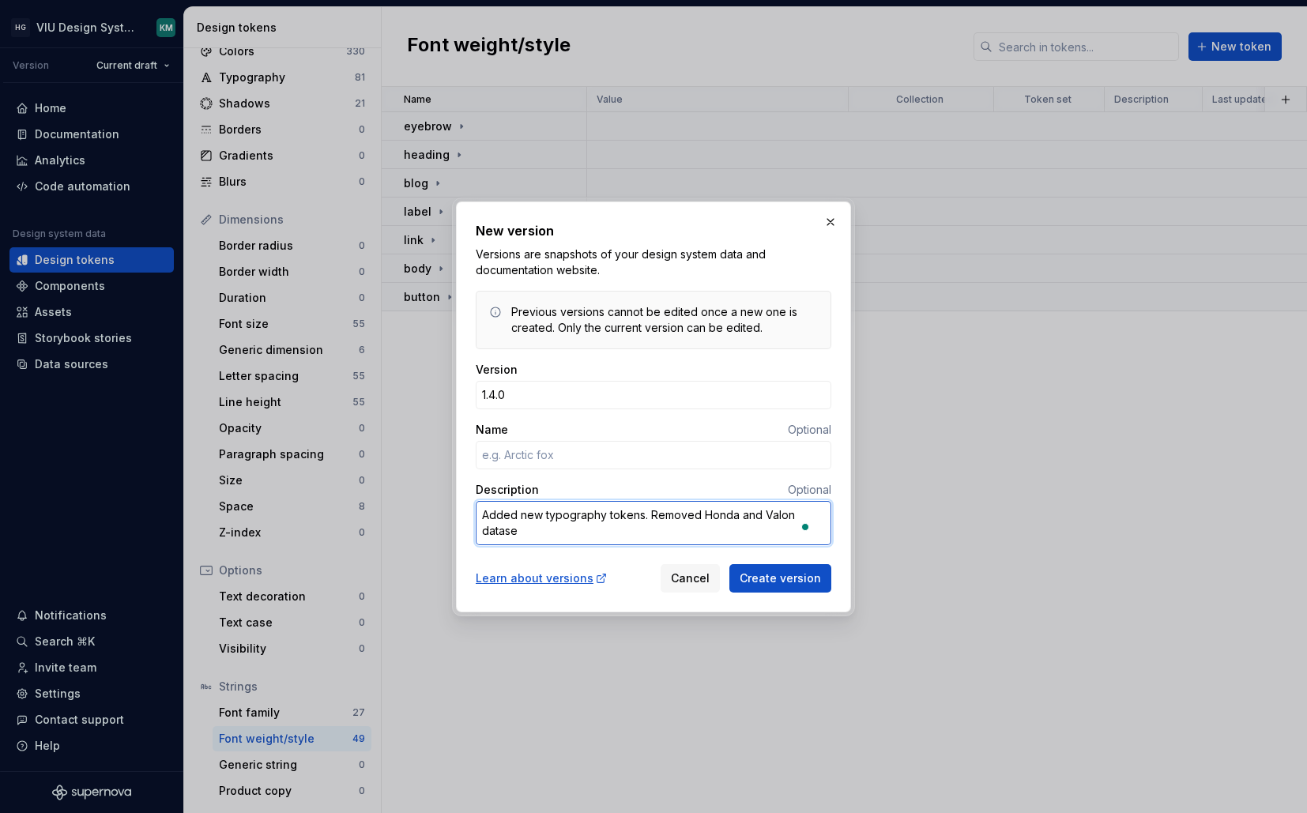
type textarea "Added new typography tokens. Removed Honda and Valon dataset"
type textarea "*"
type textarea "Added new typography tokens. Removed Honda and Valon datasets"
type textarea "*"
type textarea "Added new typography tokens. Removed Honda and Valon datasets."
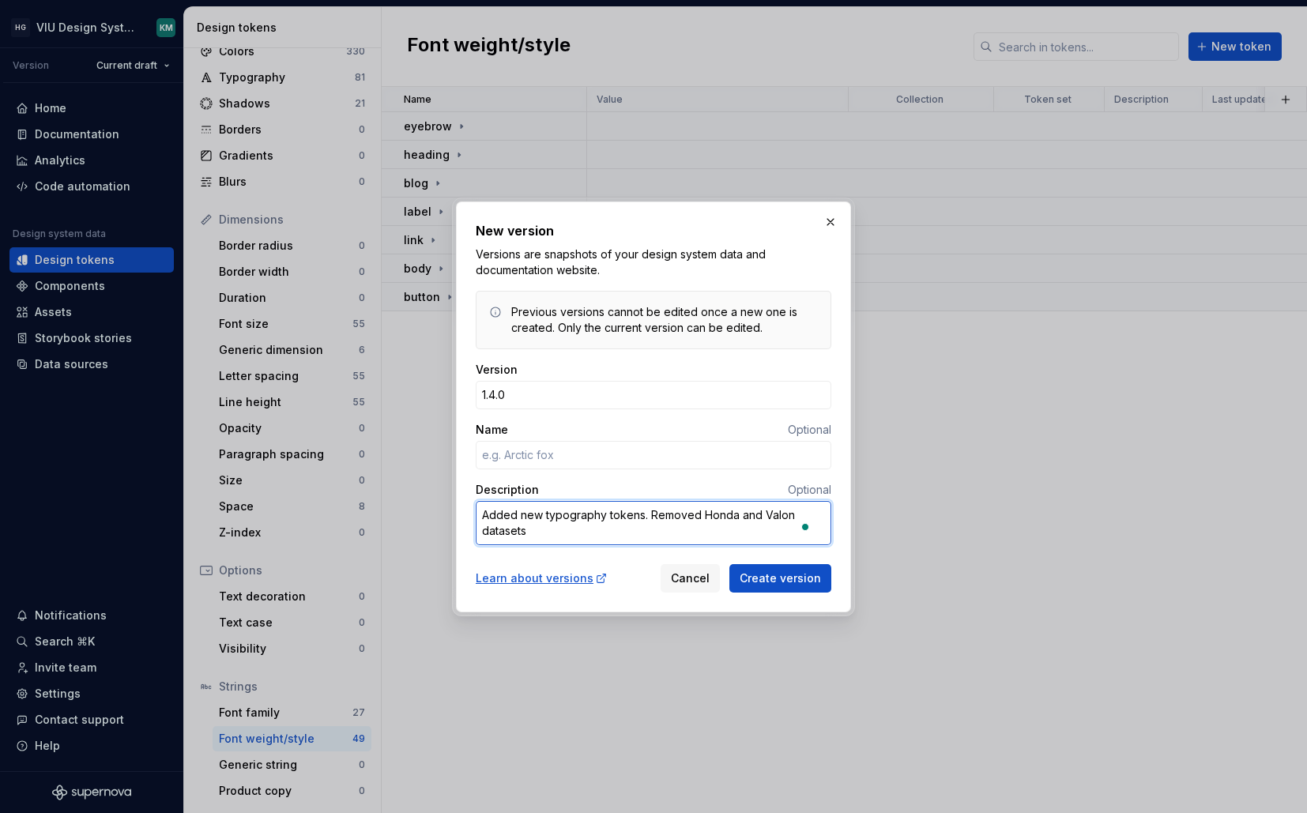
type textarea "*"
type textarea "Added new typography tokens. Removed Honda and Valon datasets."
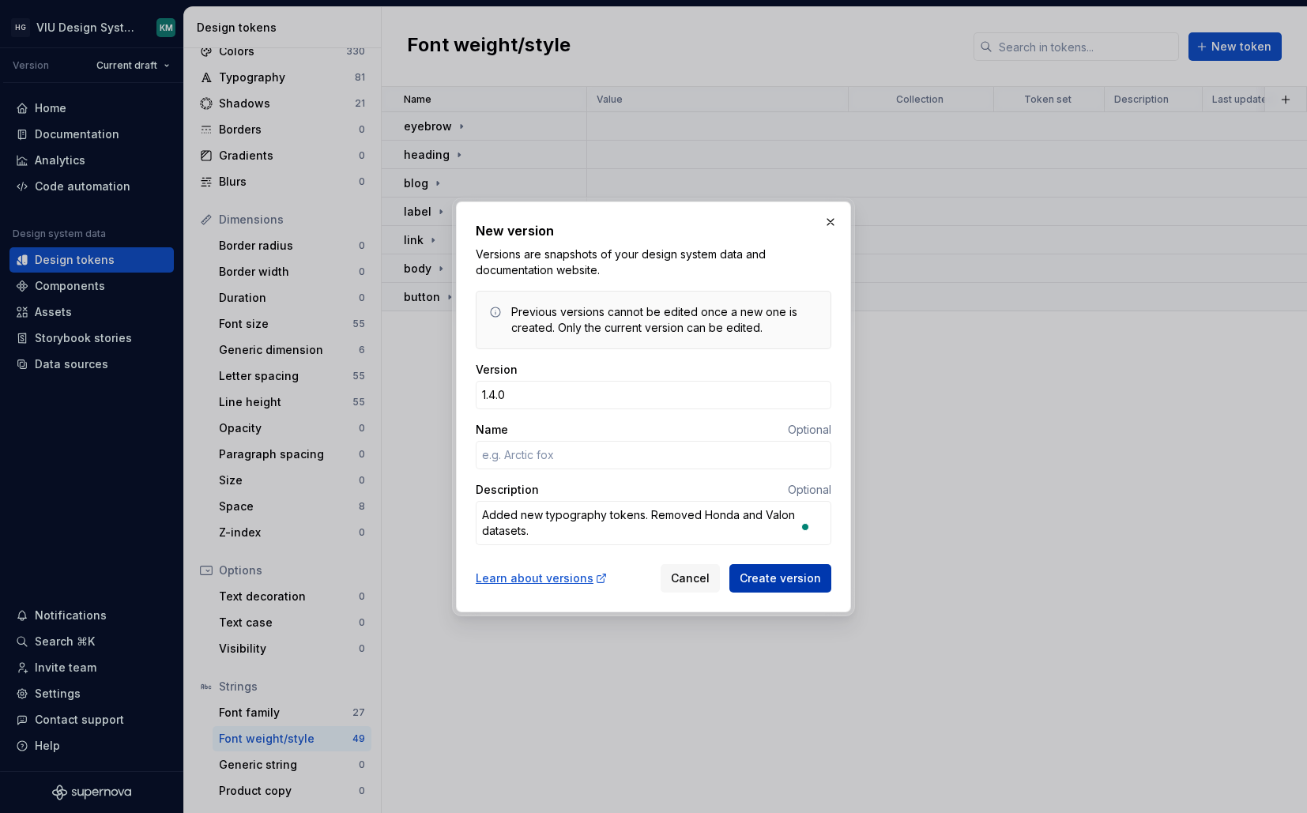
click at [777, 580] on span "Create version" at bounding box center [780, 579] width 81 height 16
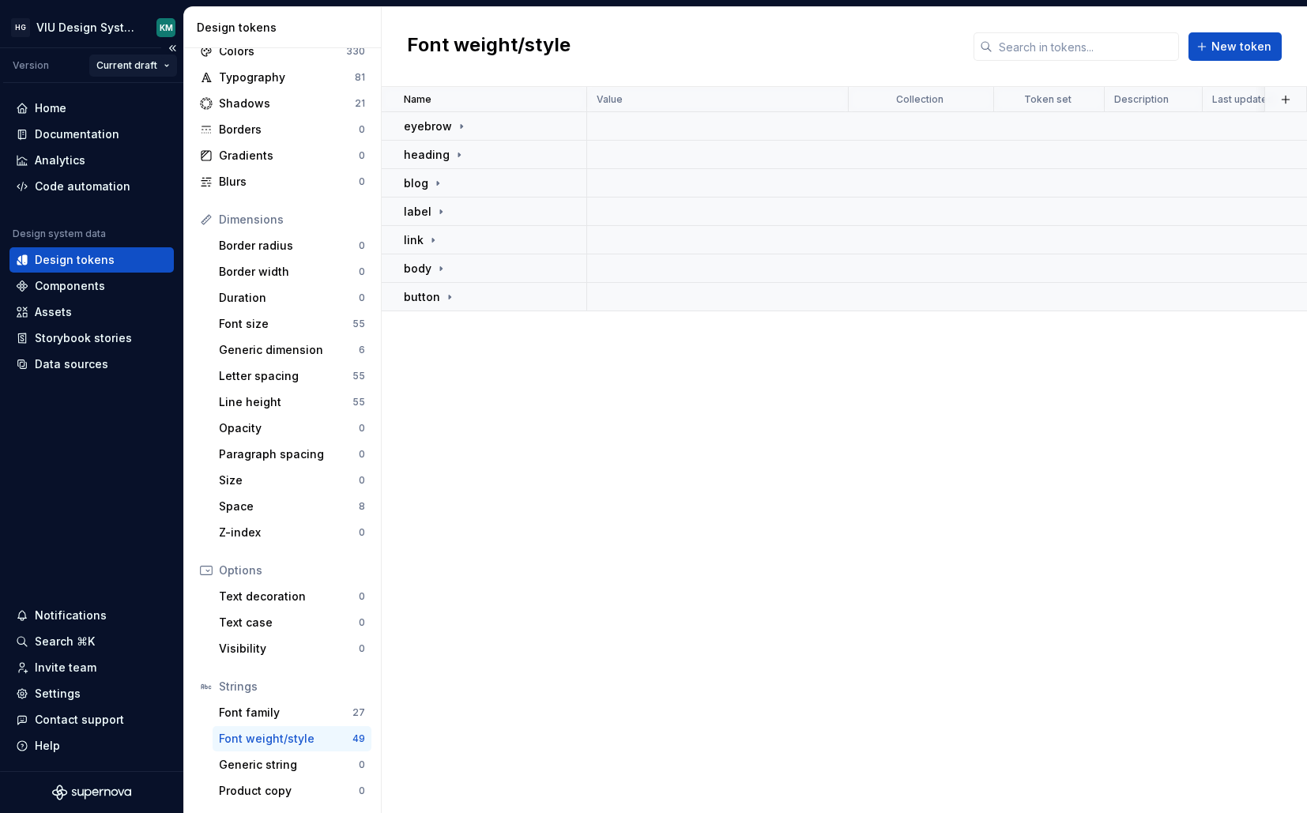
click at [142, 71] on html "HG VIU Design System KM Version Current draft Home Documentation Analytics Code…" at bounding box center [653, 406] width 1307 height 813
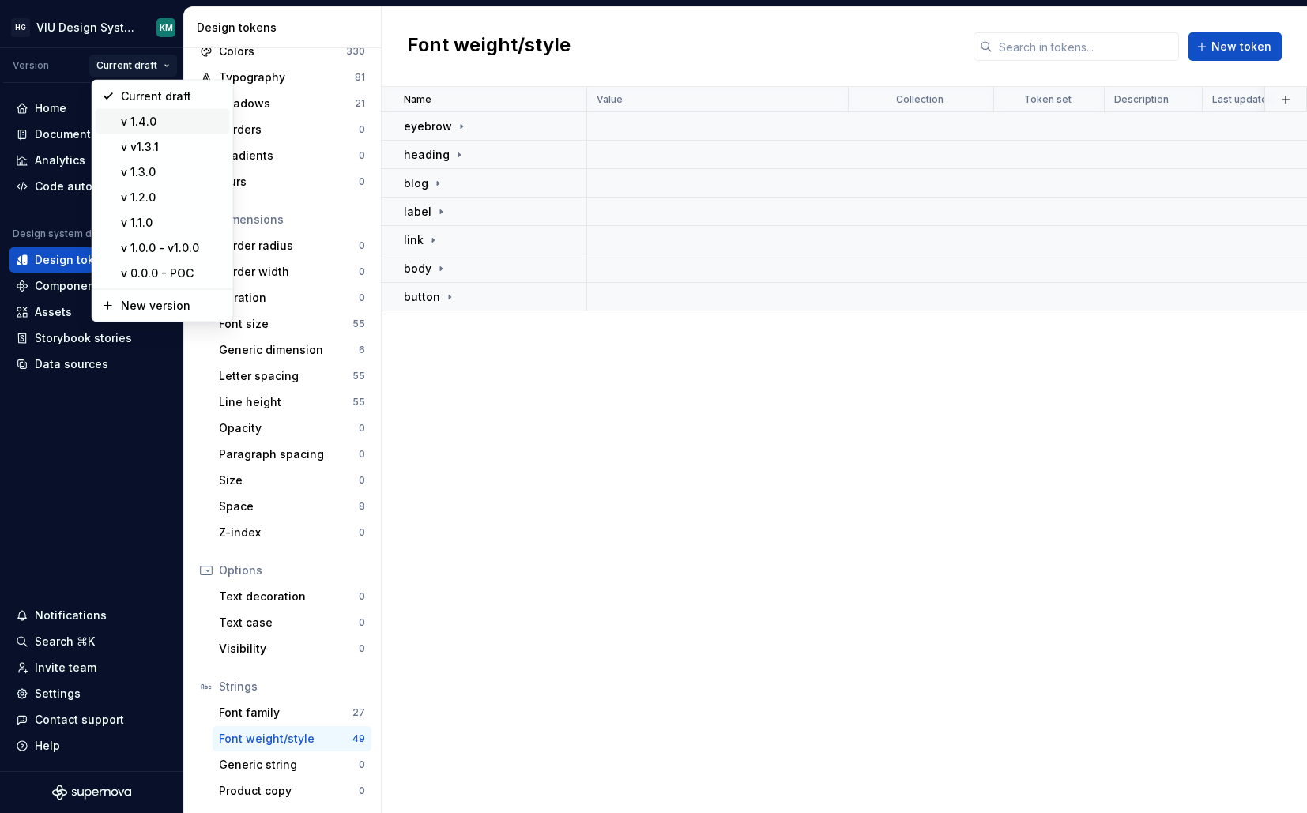
click at [147, 118] on div "v 1.4.0" at bounding box center [172, 122] width 103 height 16
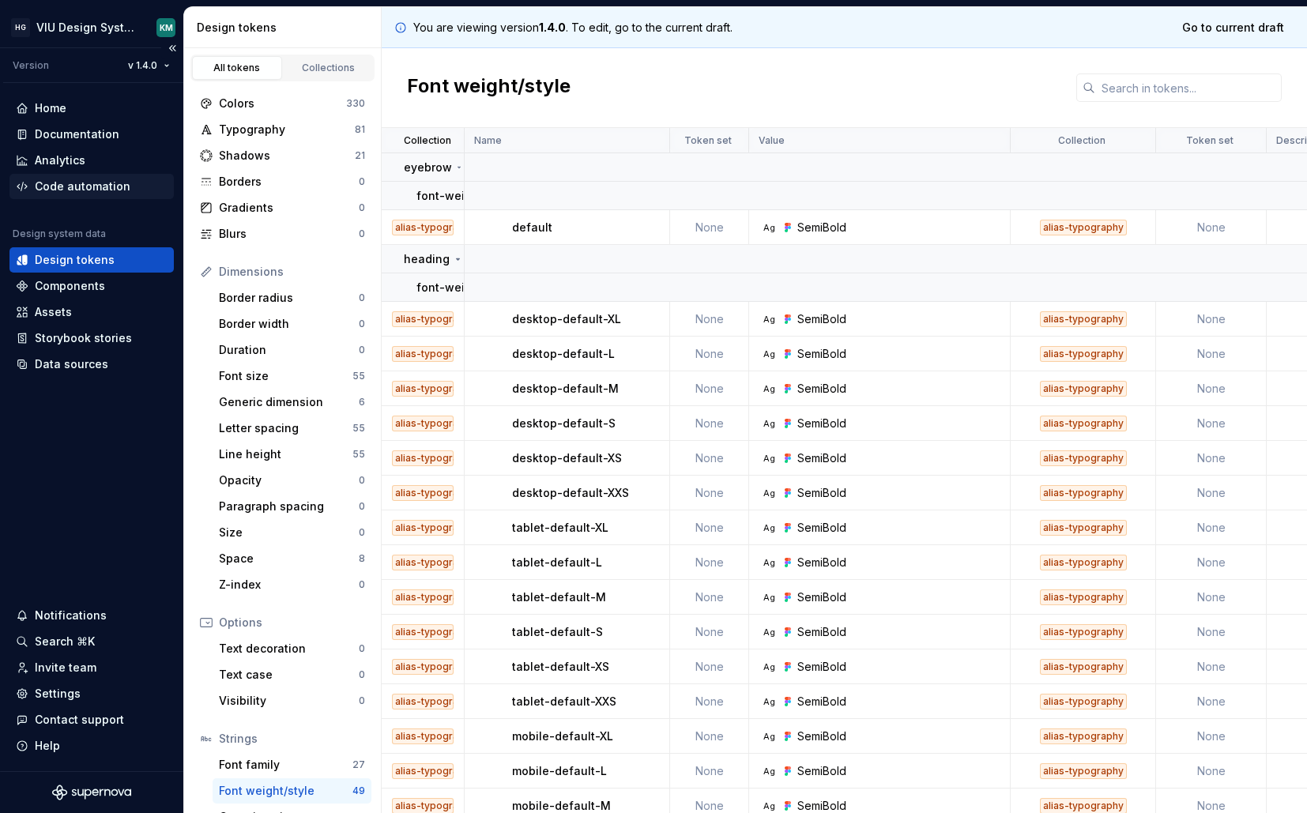
click at [108, 188] on div "Code automation" at bounding box center [83, 187] width 96 height 16
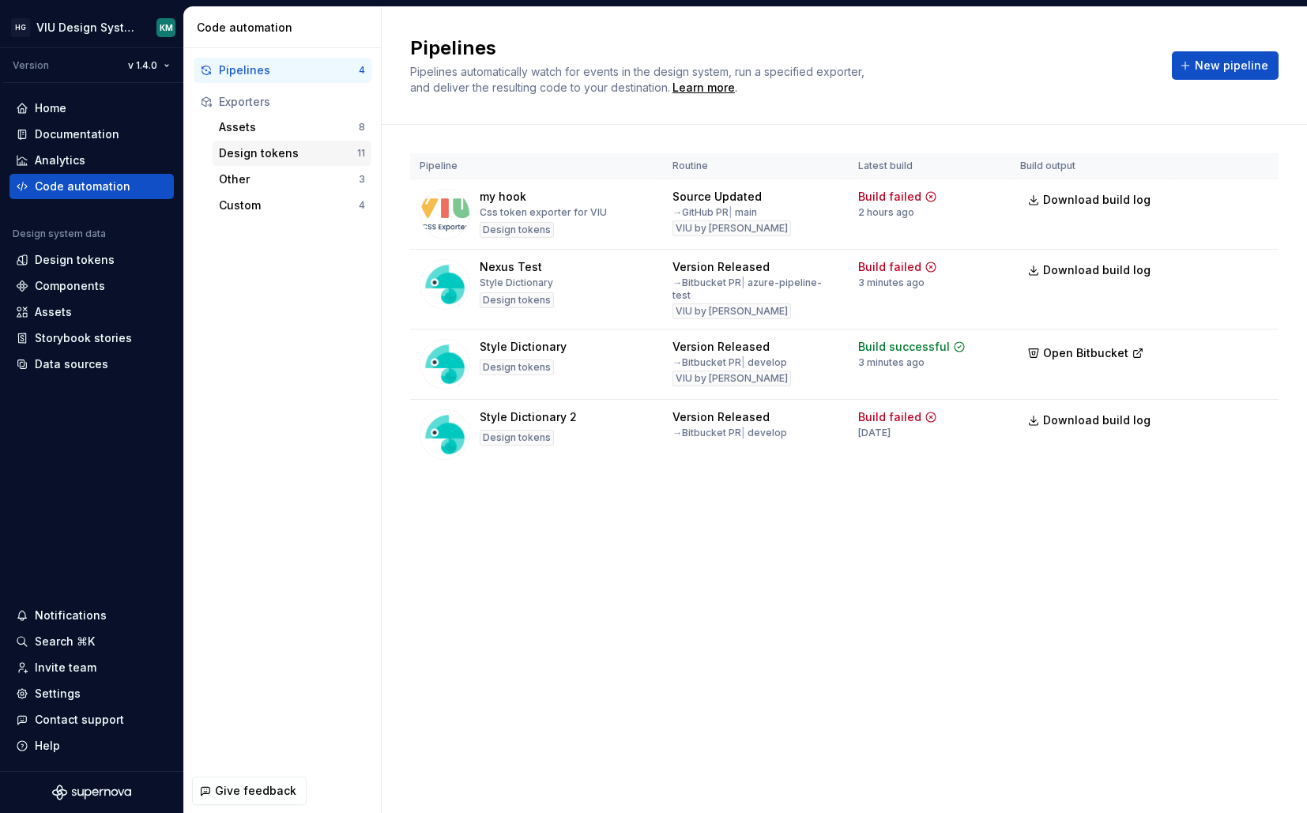
click at [261, 157] on div "Design tokens" at bounding box center [288, 153] width 138 height 16
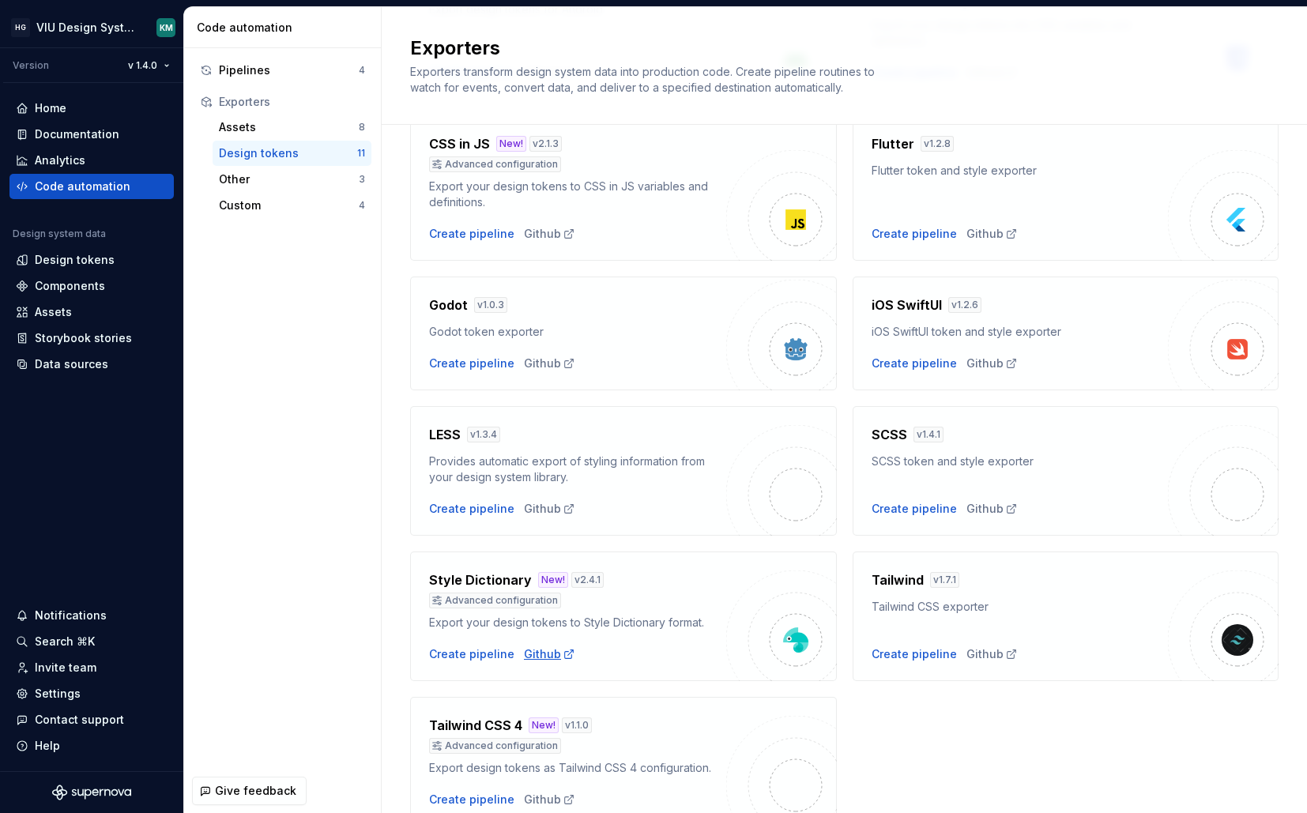
scroll to position [311, 0]
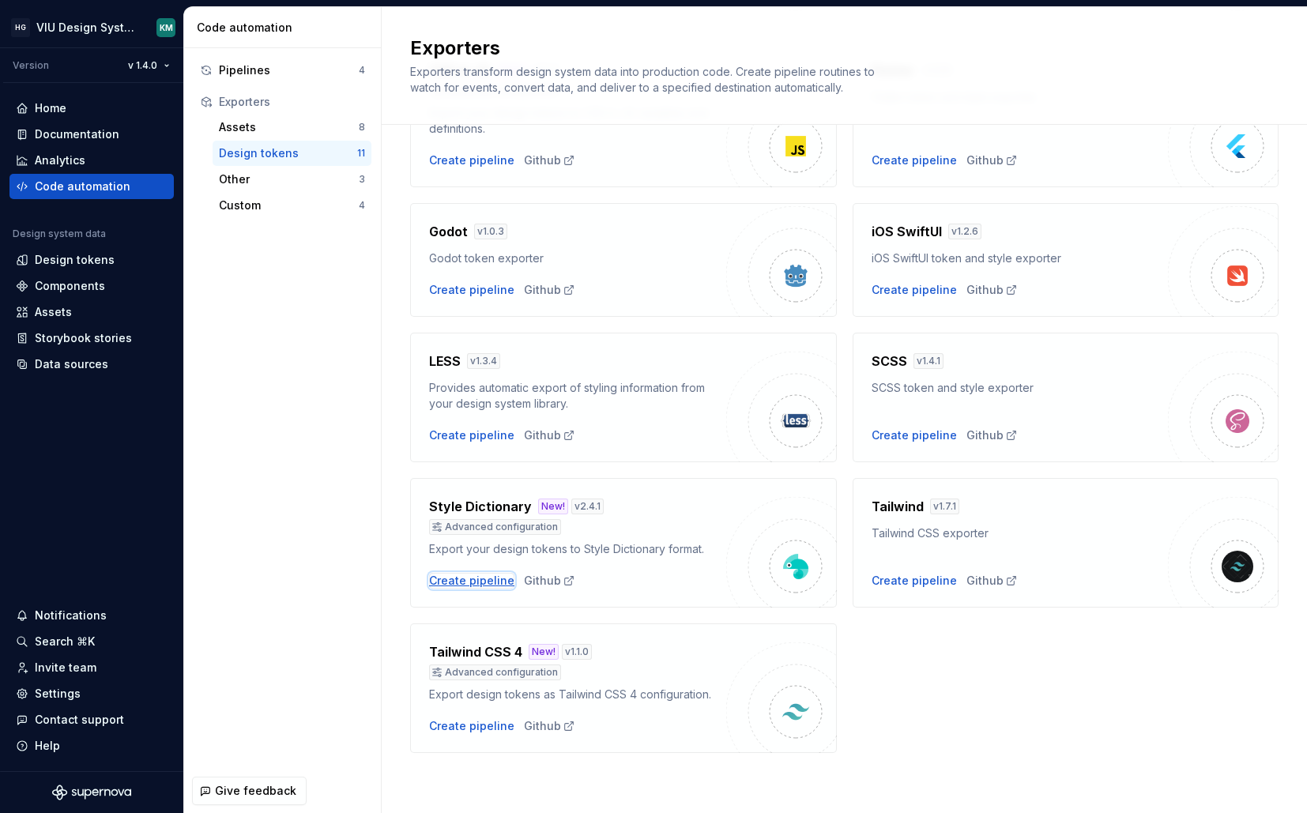
click at [476, 586] on div "Create pipeline" at bounding box center [471, 581] width 85 height 16
type textarea "*"
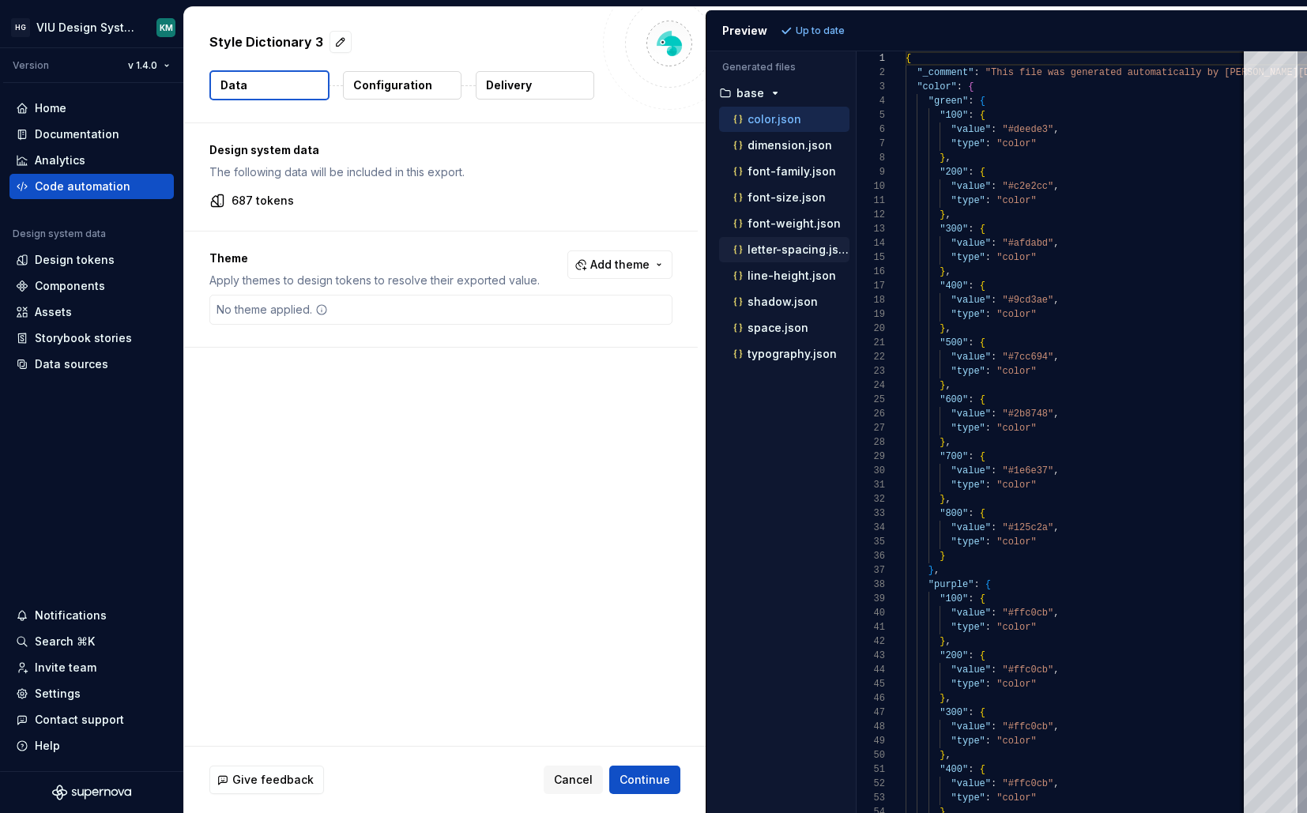
click at [787, 252] on p "letter-spacing.json" at bounding box center [799, 249] width 102 height 13
type textarea "**********"
